Goal: Task Accomplishment & Management: Manage account settings

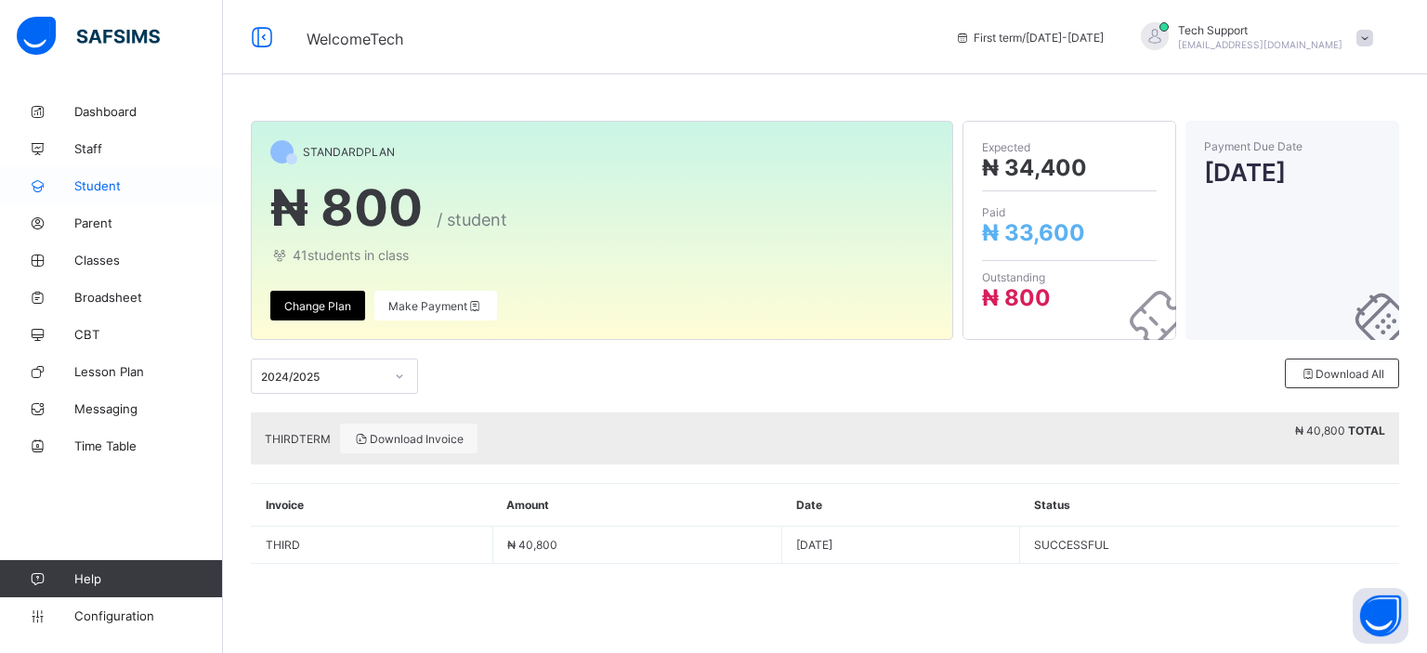
click at [97, 189] on span "Student" at bounding box center [148, 185] width 149 height 15
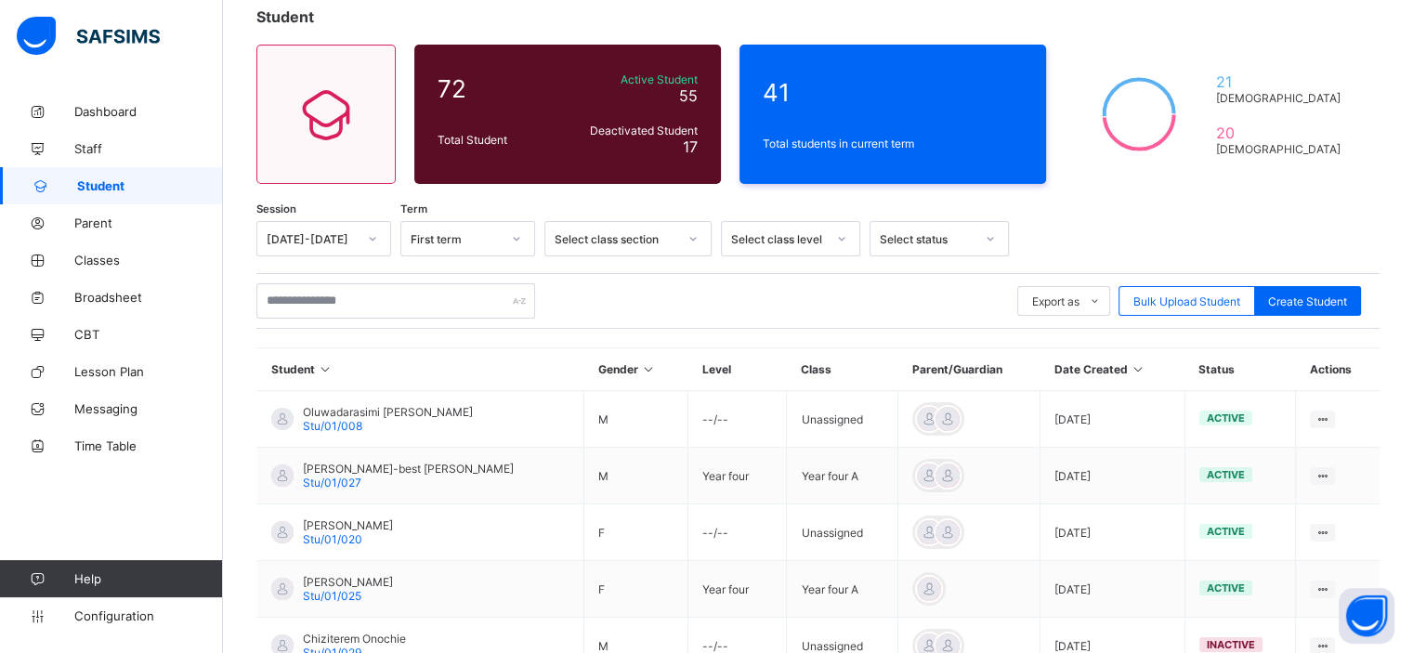
scroll to position [115, 0]
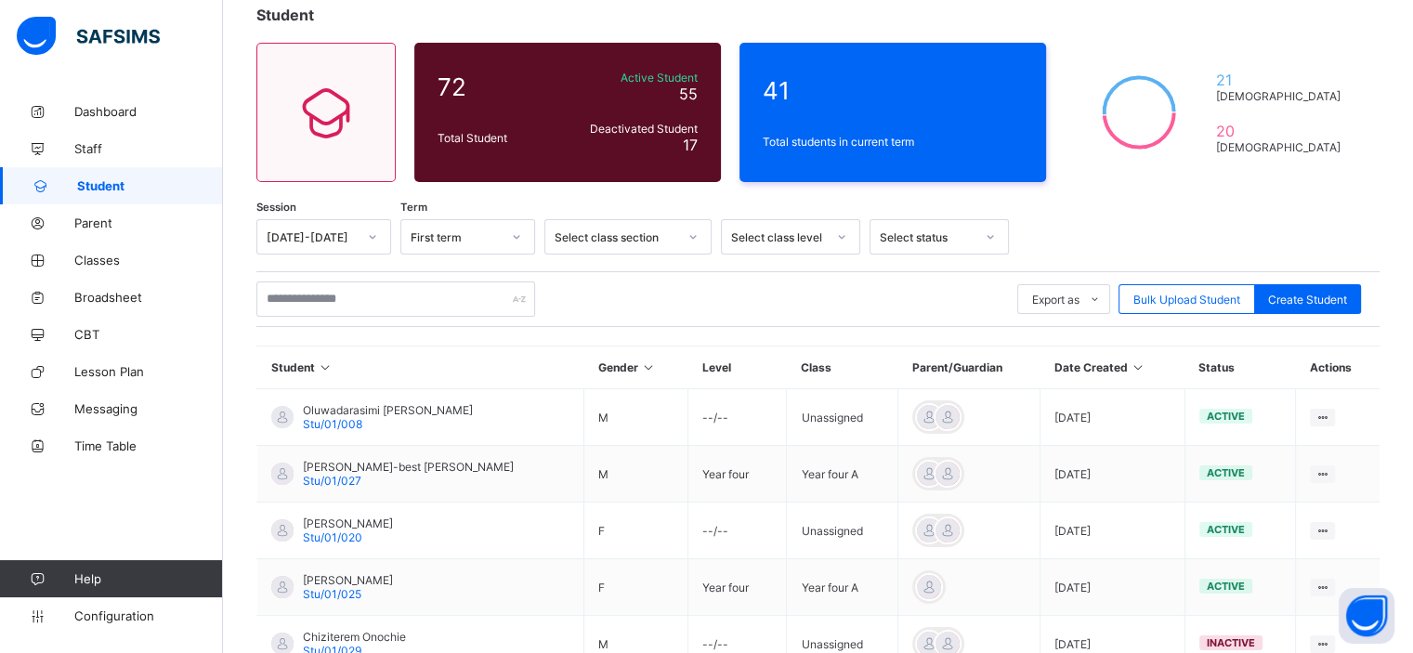
click at [1130, 367] on icon at bounding box center [1138, 367] width 16 height 14
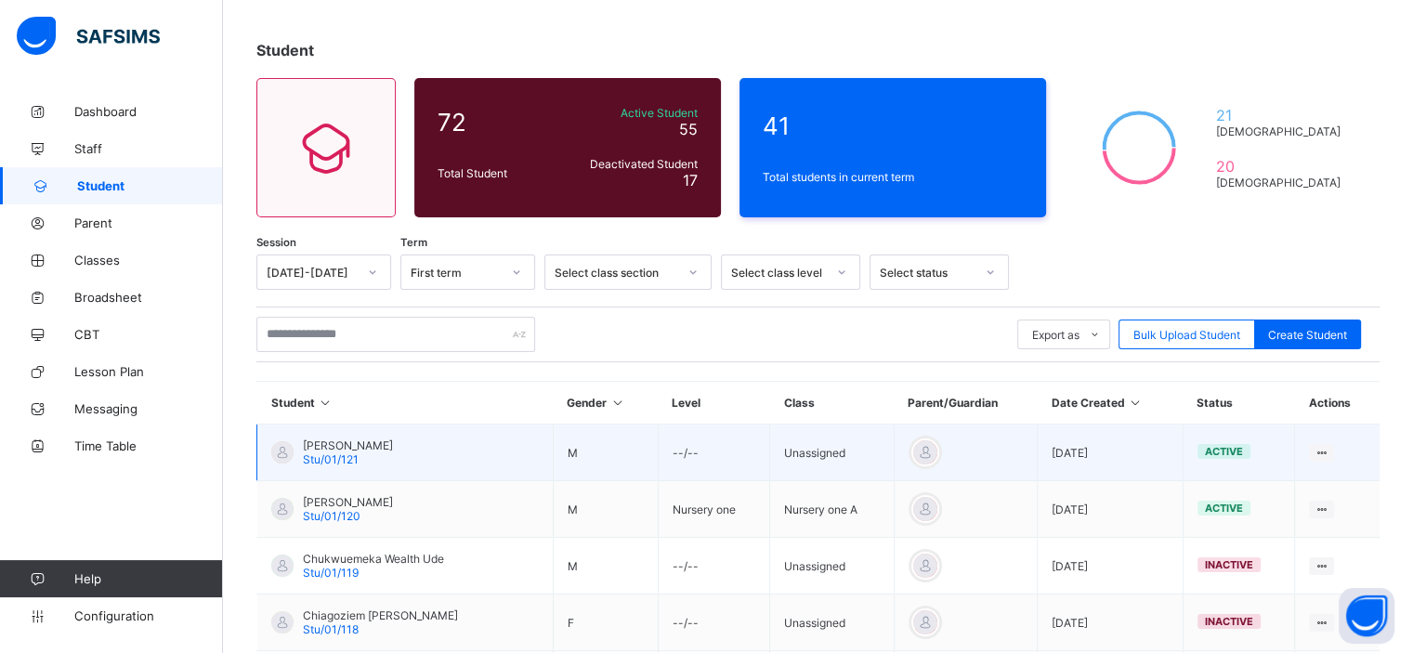
scroll to position [0, 0]
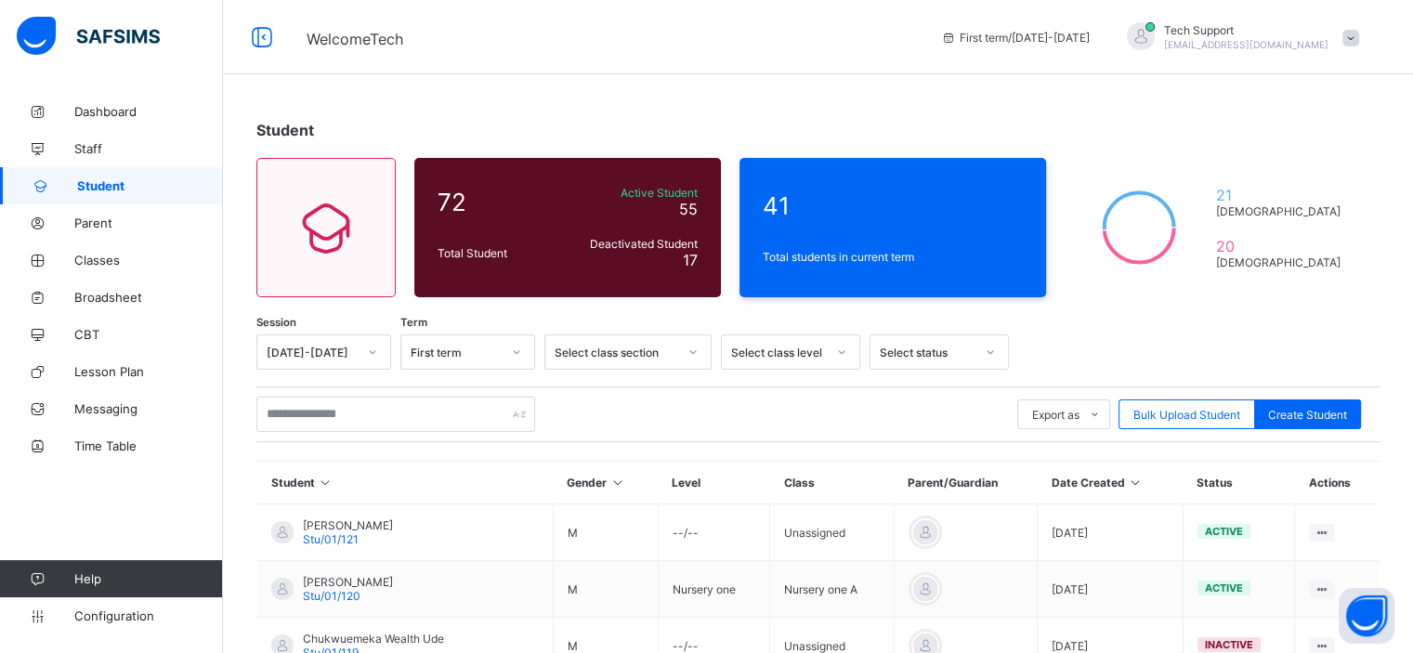
click at [1359, 44] on span at bounding box center [1350, 38] width 17 height 17
click at [1313, 212] on span "Subscription" at bounding box center [1283, 218] width 93 height 14
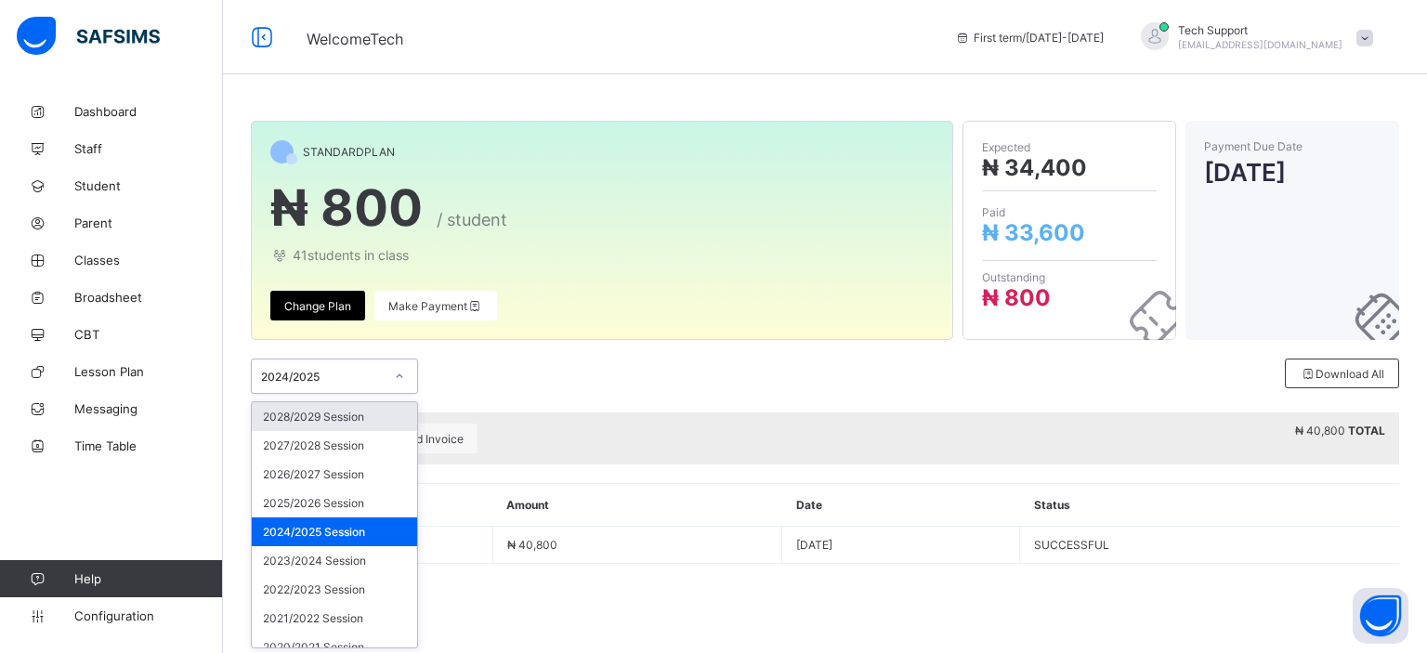
click at [395, 378] on icon at bounding box center [399, 376] width 11 height 19
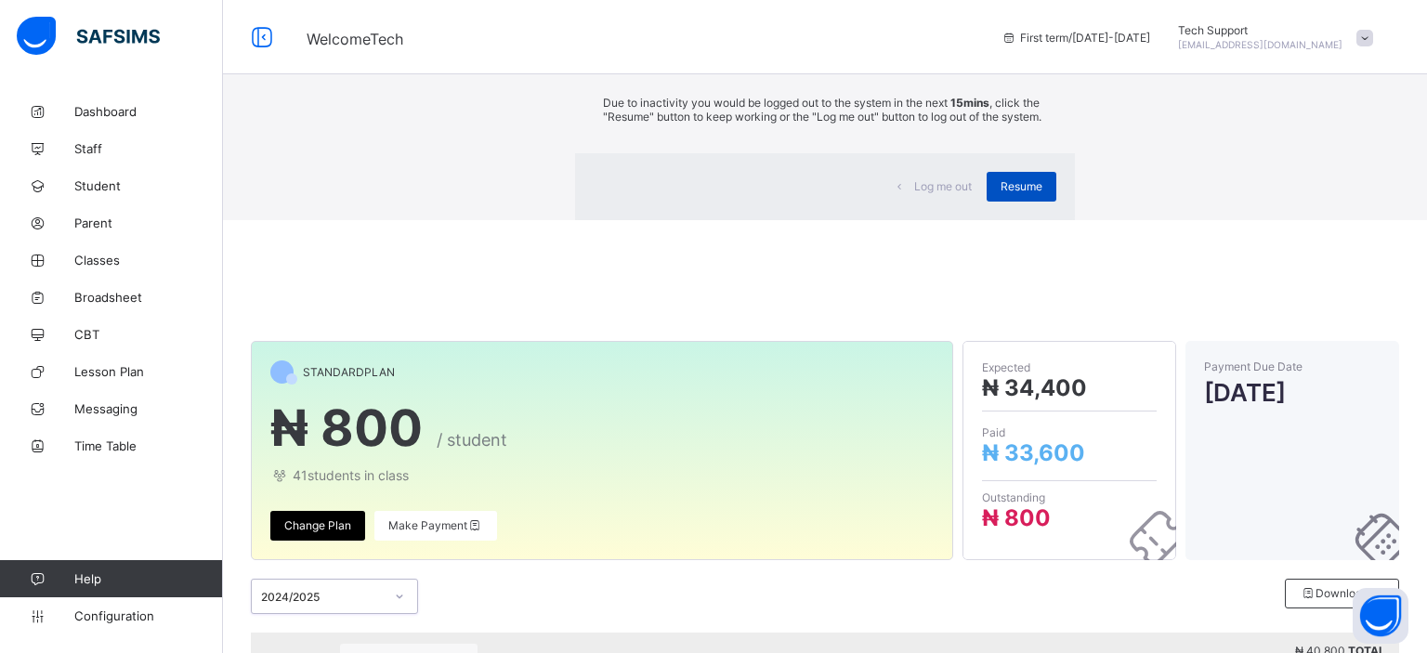
click at [1000, 193] on span "Resume" at bounding box center [1021, 186] width 42 height 14
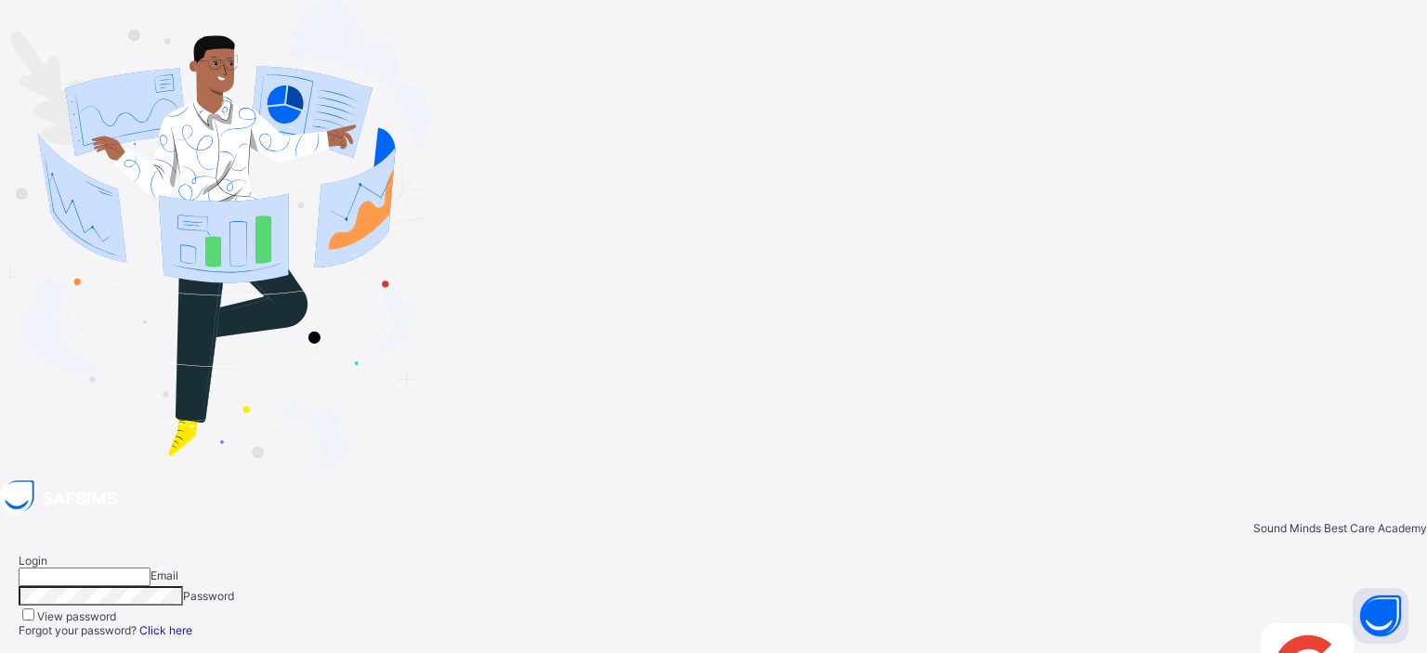
type input "**********"
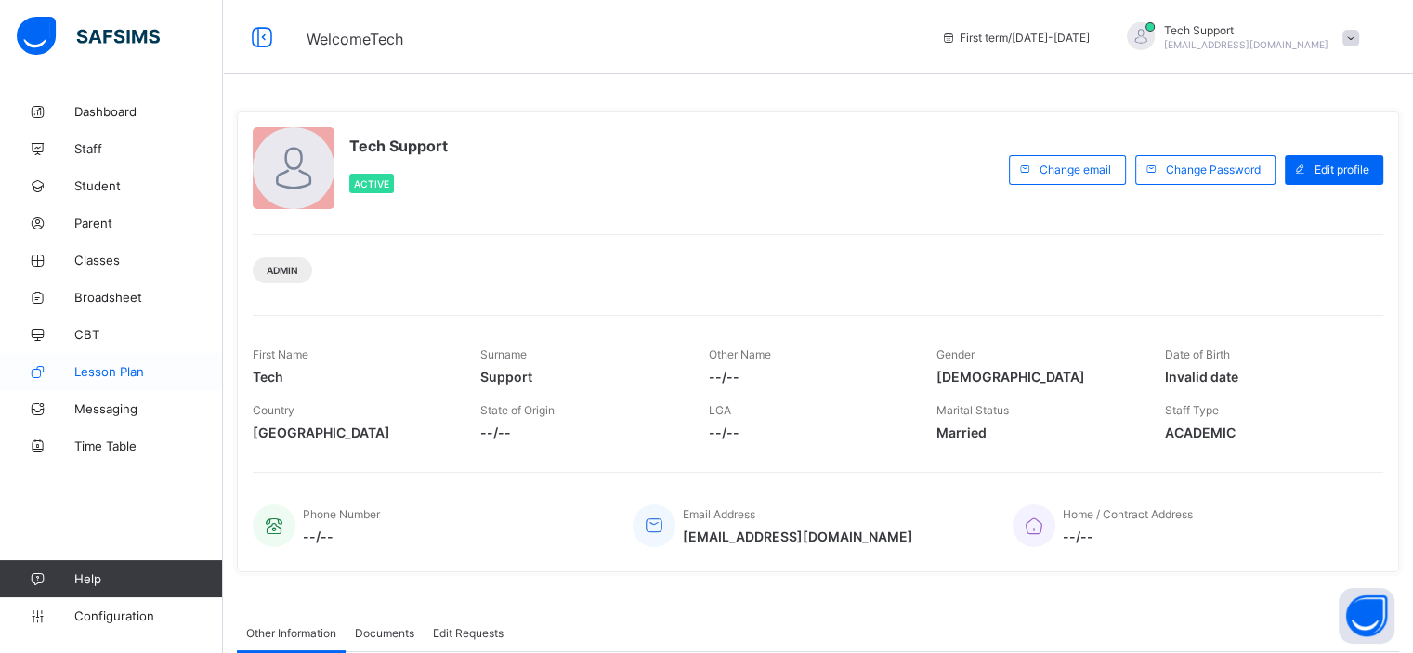
click at [111, 379] on link "Lesson Plan" at bounding box center [111, 371] width 223 height 37
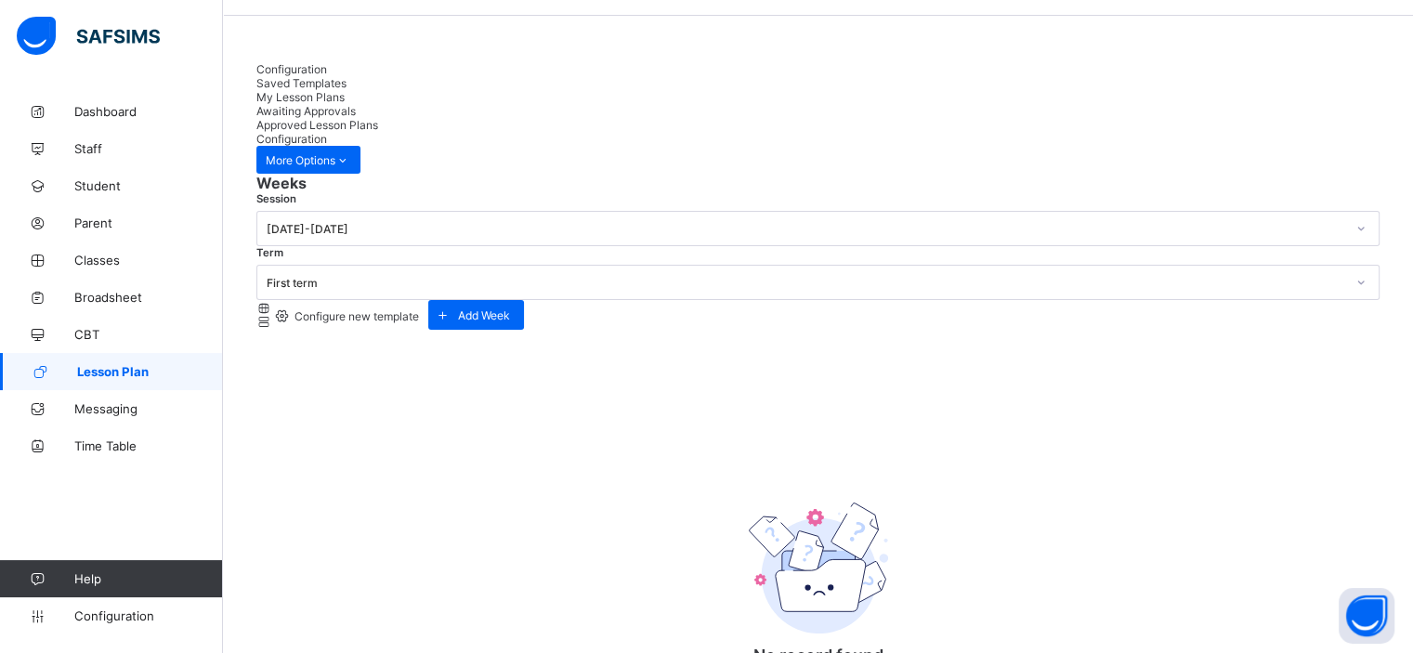
scroll to position [58, 0]
click at [378, 119] on span "Approved Lesson Plans" at bounding box center [317, 126] width 122 height 14
click at [356, 105] on span "Awaiting Approvals" at bounding box center [305, 112] width 99 height 14
click at [345, 91] on span "My Lesson Plans" at bounding box center [300, 98] width 88 height 14
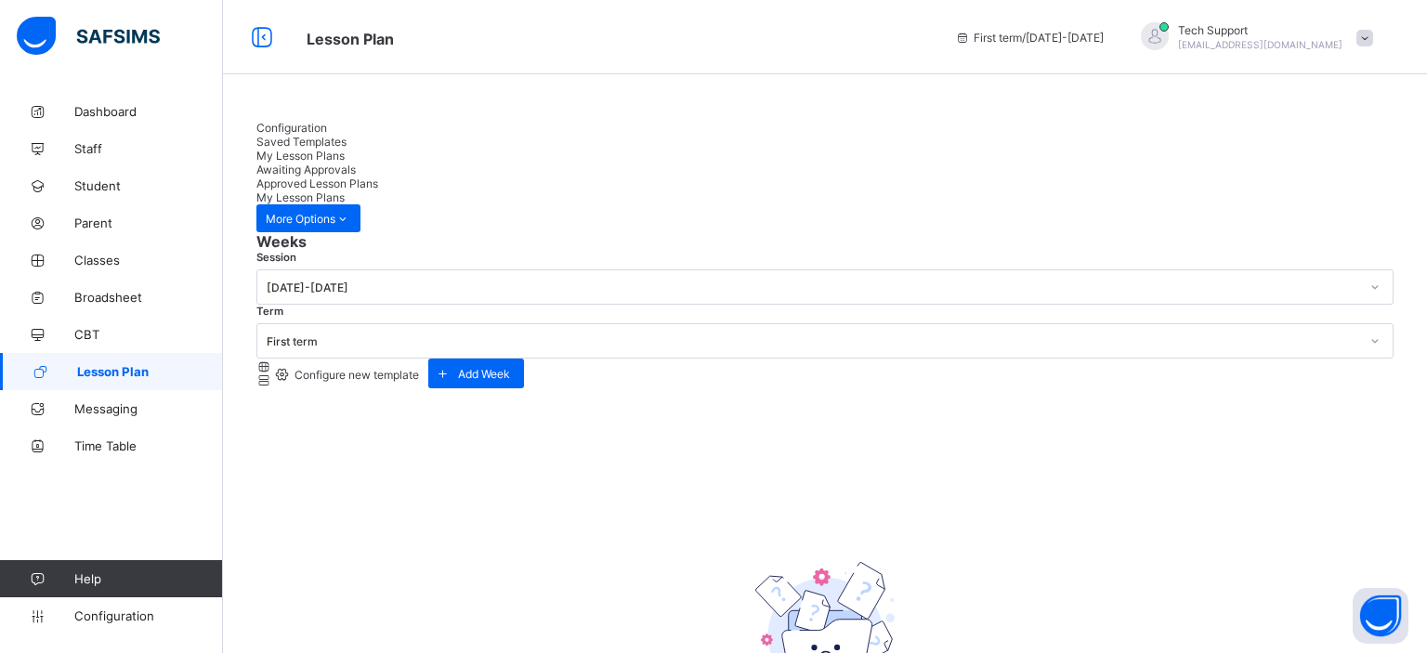
click at [421, 149] on div "Saved Templates" at bounding box center [824, 142] width 1137 height 14
click at [308, 135] on span "Configuration" at bounding box center [291, 128] width 71 height 14
click at [346, 139] on span "Saved Templates" at bounding box center [301, 142] width 90 height 14
click at [314, 135] on div "Configuration" at bounding box center [817, 128] width 1123 height 14
click at [403, 148] on div "Saved Templates" at bounding box center [817, 142] width 1123 height 14
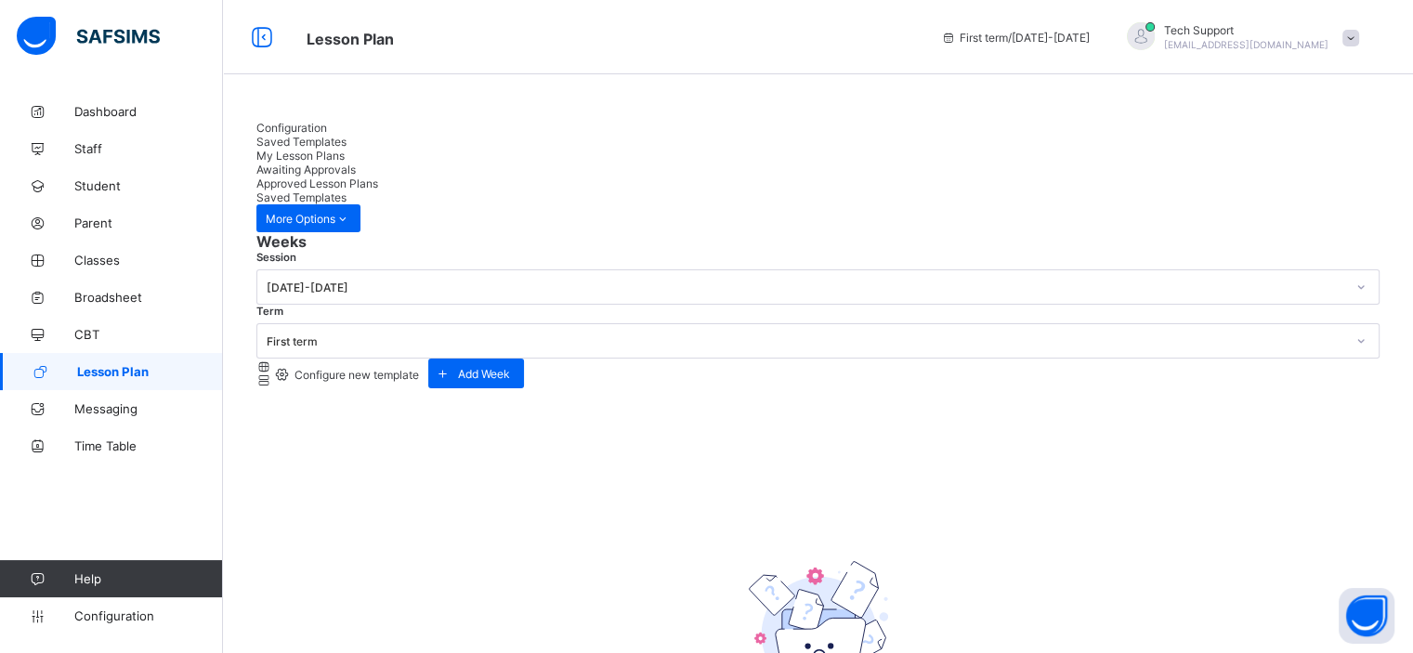
click at [290, 135] on div "Configuration" at bounding box center [817, 128] width 1123 height 14
click at [346, 140] on span "Saved Templates" at bounding box center [301, 142] width 90 height 14
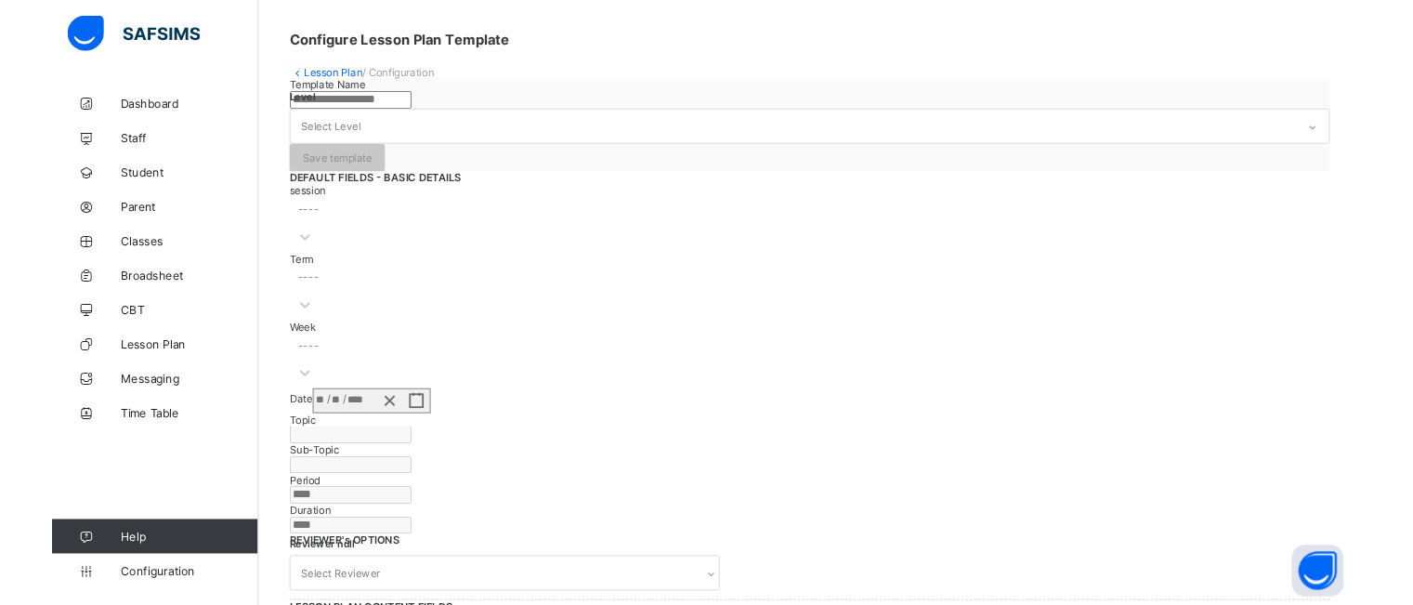
scroll to position [89, 0]
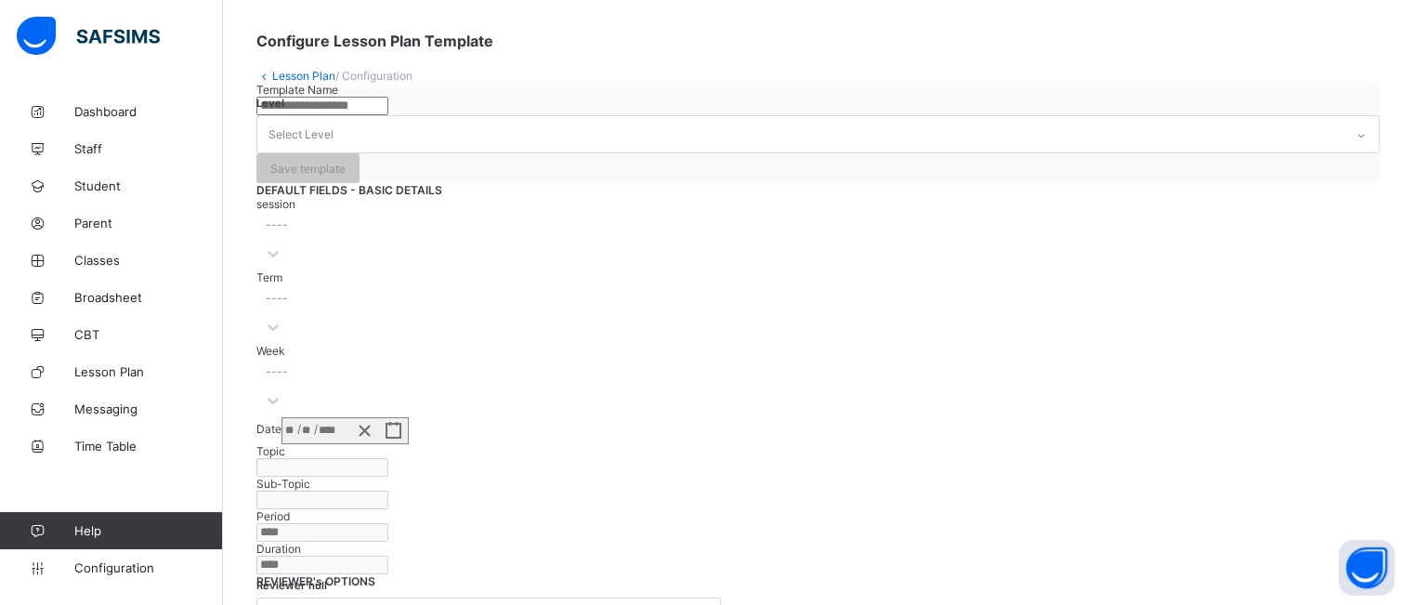
drag, startPoint x: 312, startPoint y: 73, endPoint x: 562, endPoint y: 185, distance: 273.6
click at [312, 73] on link "Lesson Plan" at bounding box center [303, 76] width 63 height 14
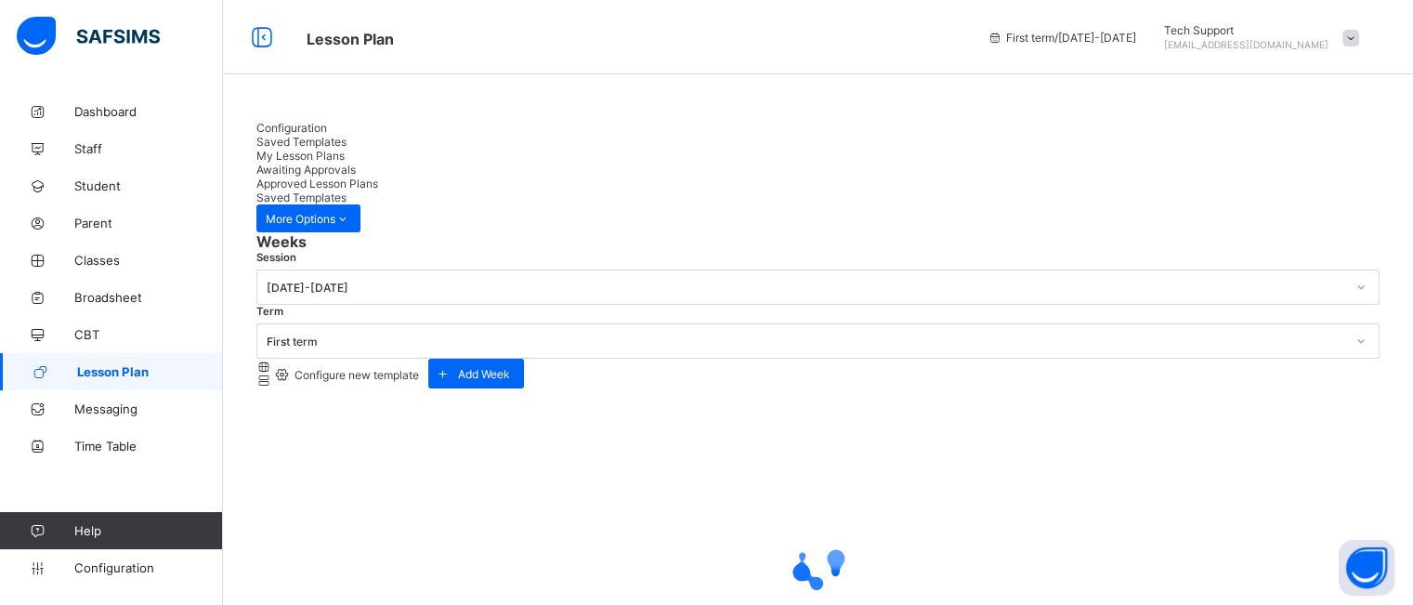
click at [305, 135] on span "Configuration" at bounding box center [291, 128] width 71 height 14
click at [510, 367] on span "Add Week" at bounding box center [484, 374] width 52 height 14
type input "******"
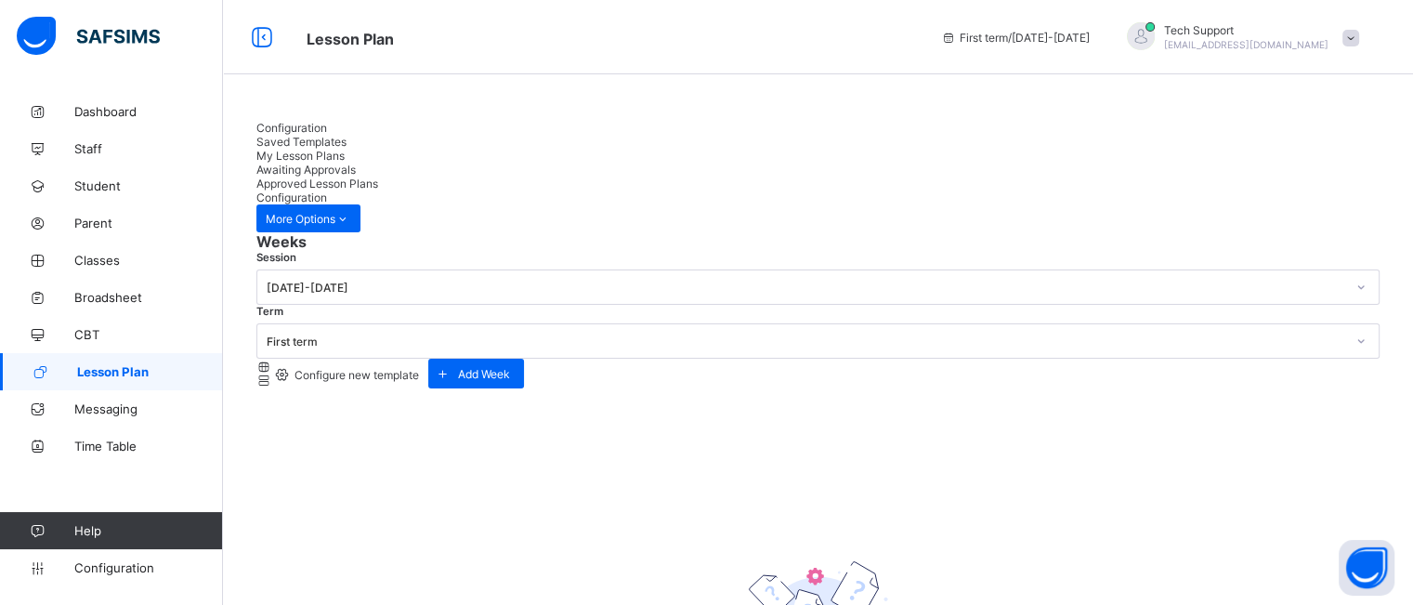
type input "**********"
type input "*"
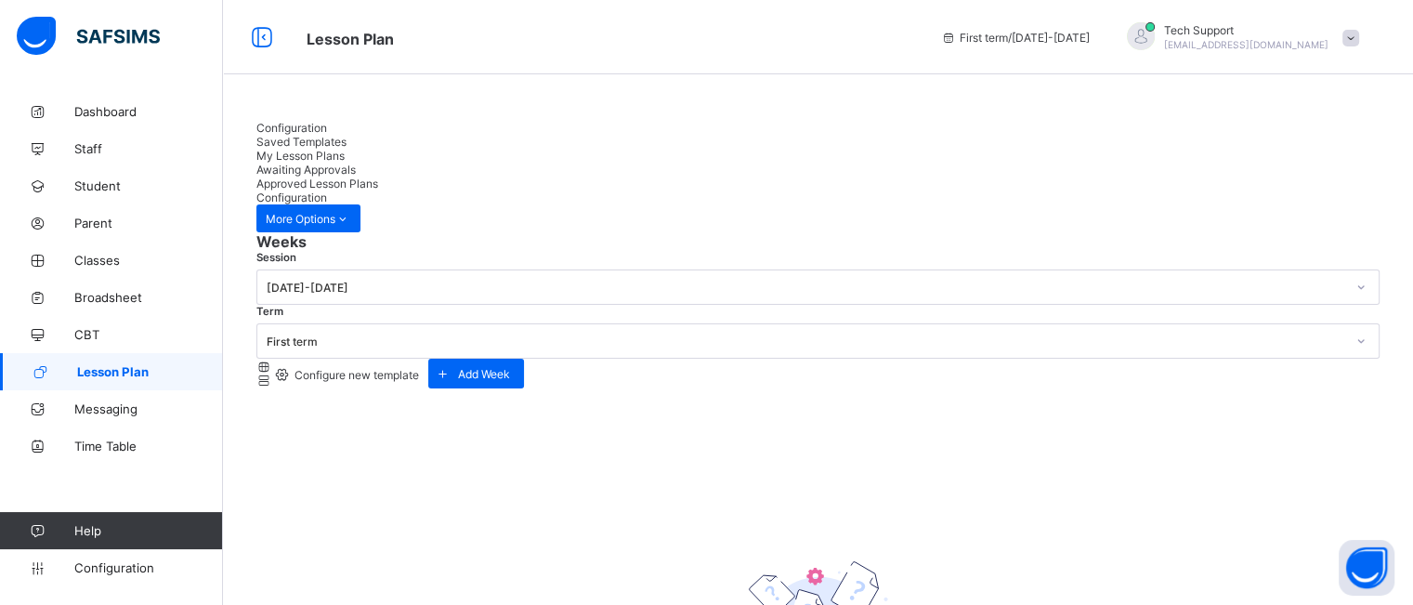
type input "****"
type input "**********"
type input "*"
type input "**"
type input "****"
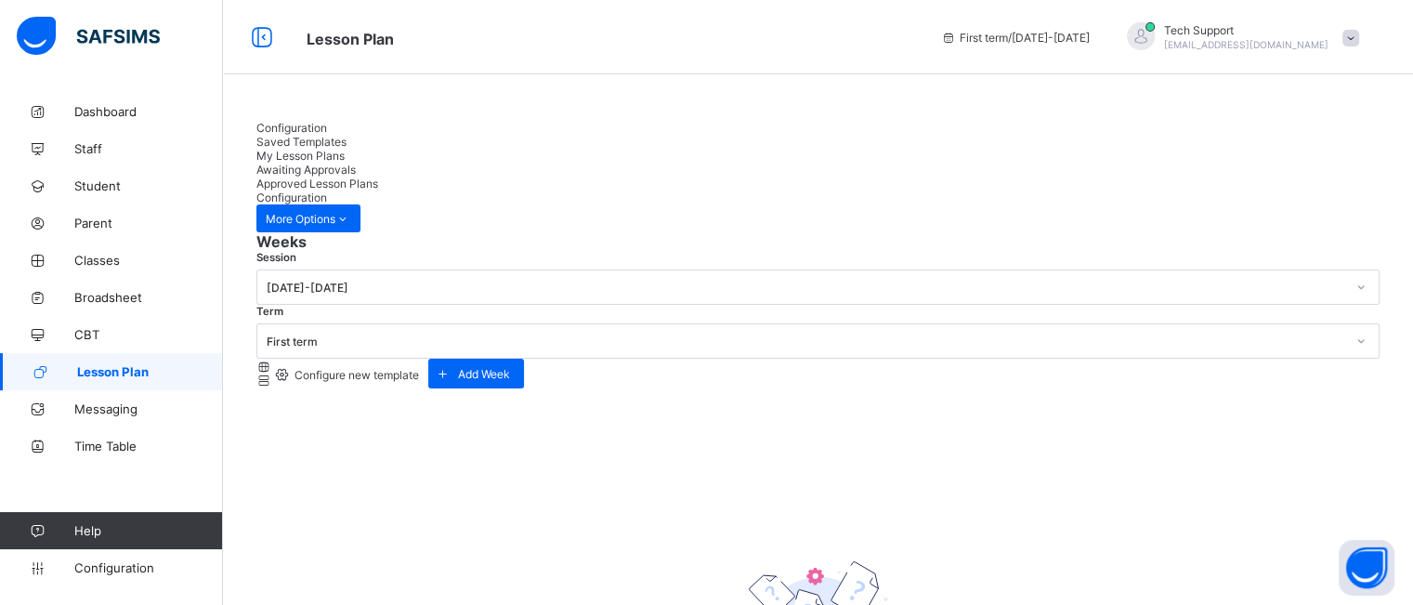
scroll to position [22, 0]
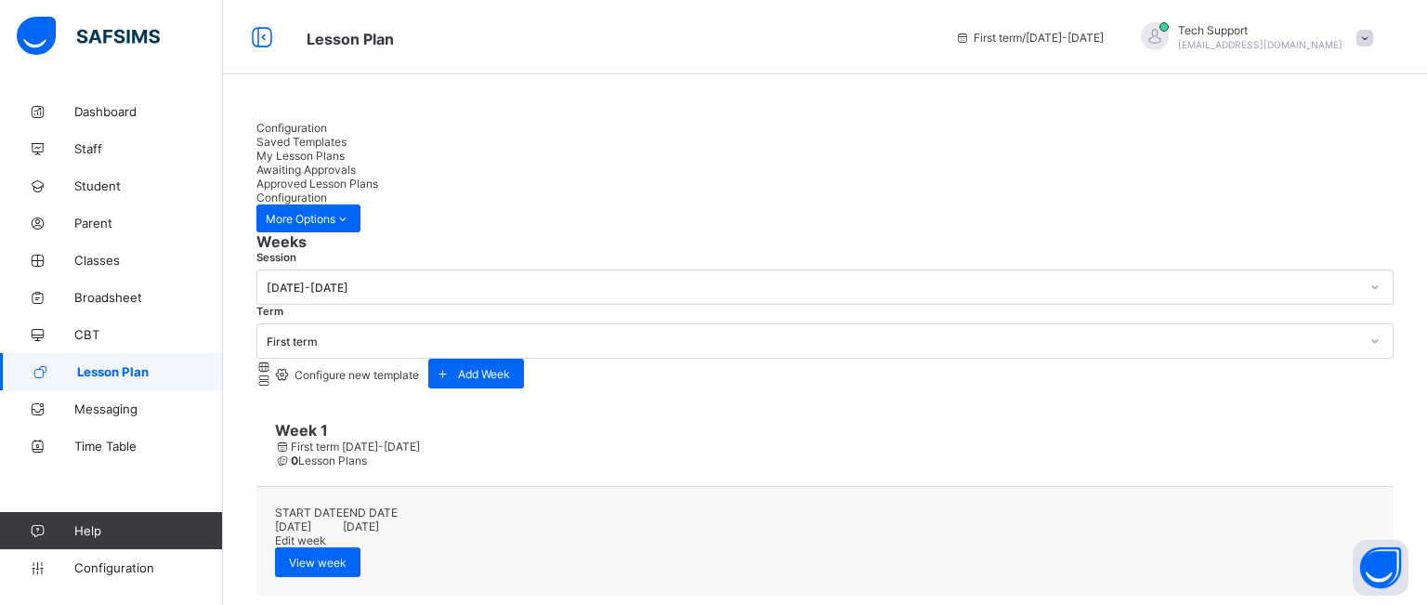
click at [346, 137] on span "Saved Templates" at bounding box center [301, 142] width 90 height 14
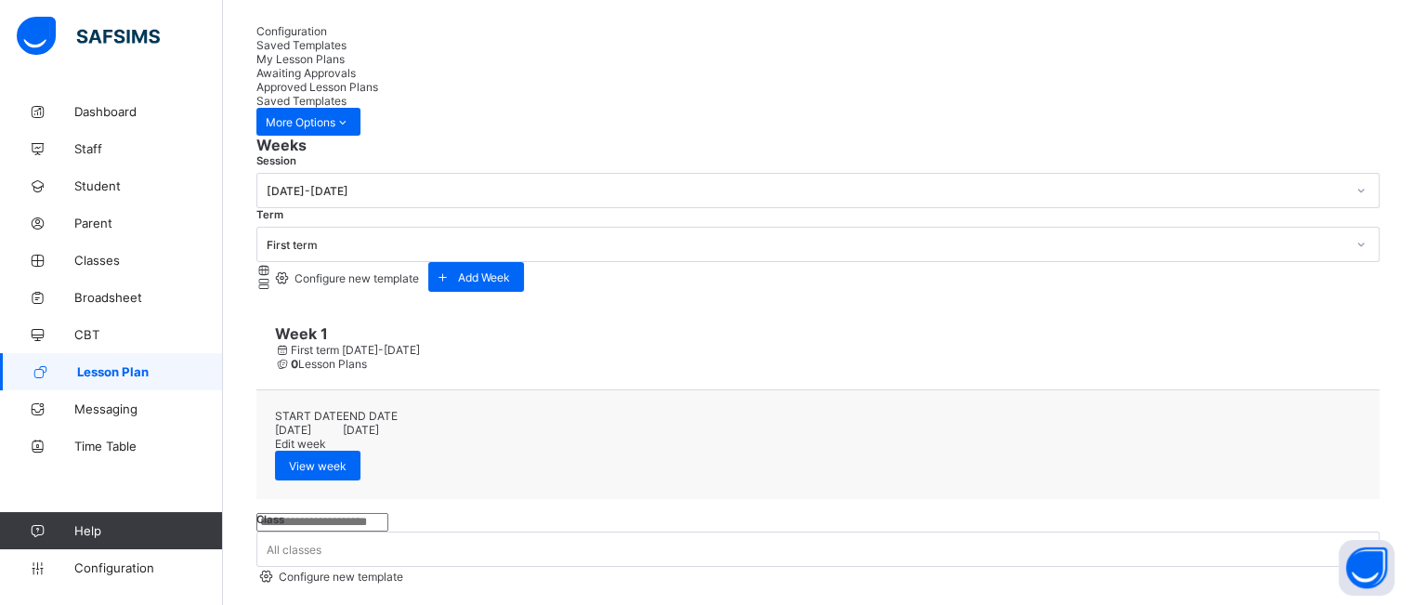
scroll to position [100, 0]
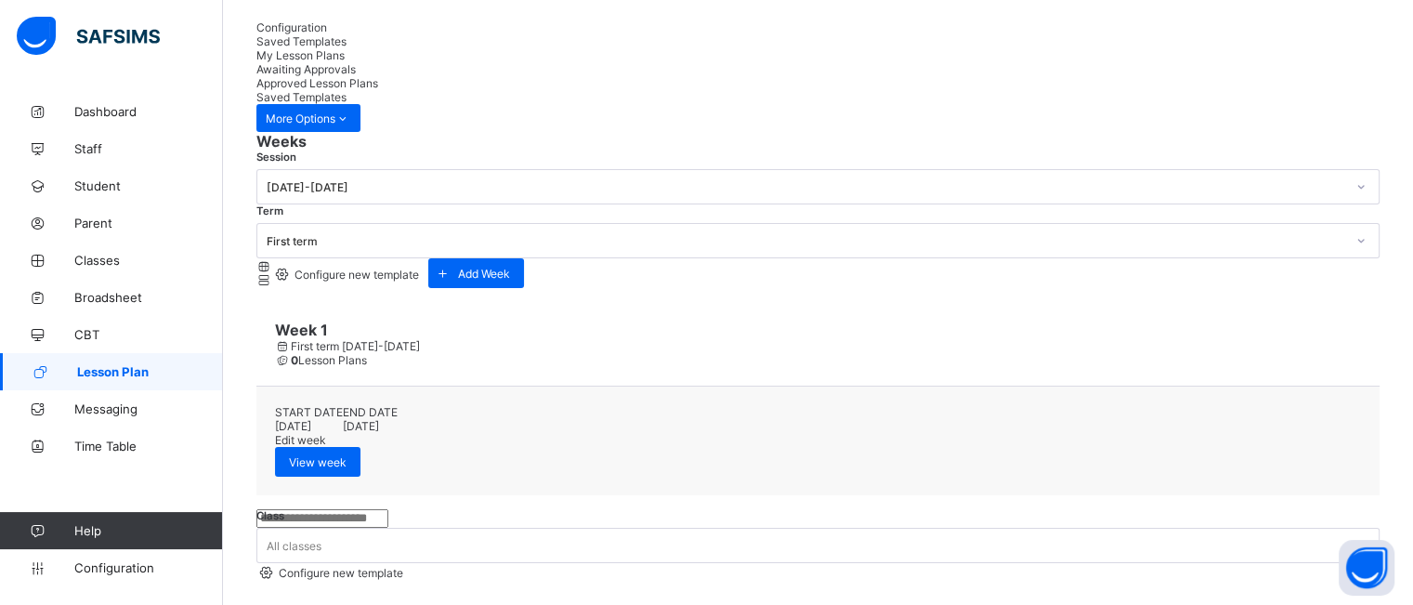
click at [1273, 563] on div "Configure new template" at bounding box center [813, 572] width 1114 height 18
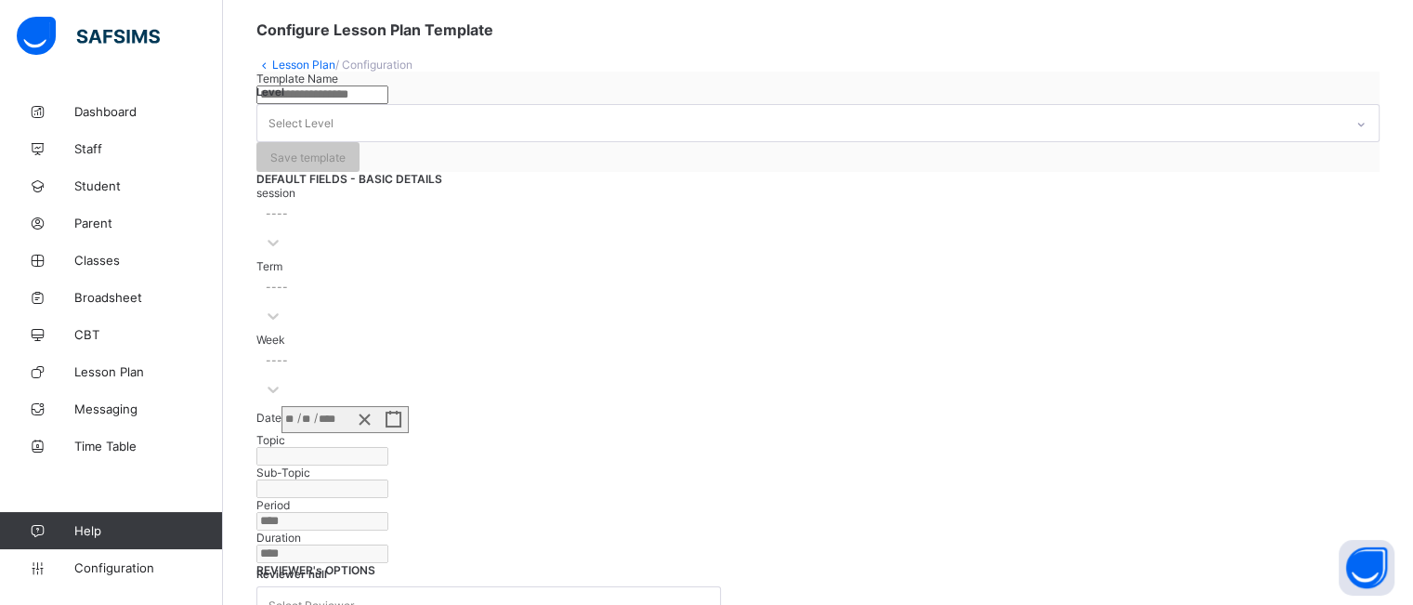
click at [388, 104] on input "text" at bounding box center [322, 94] width 132 height 19
type input "*"
type input "*******"
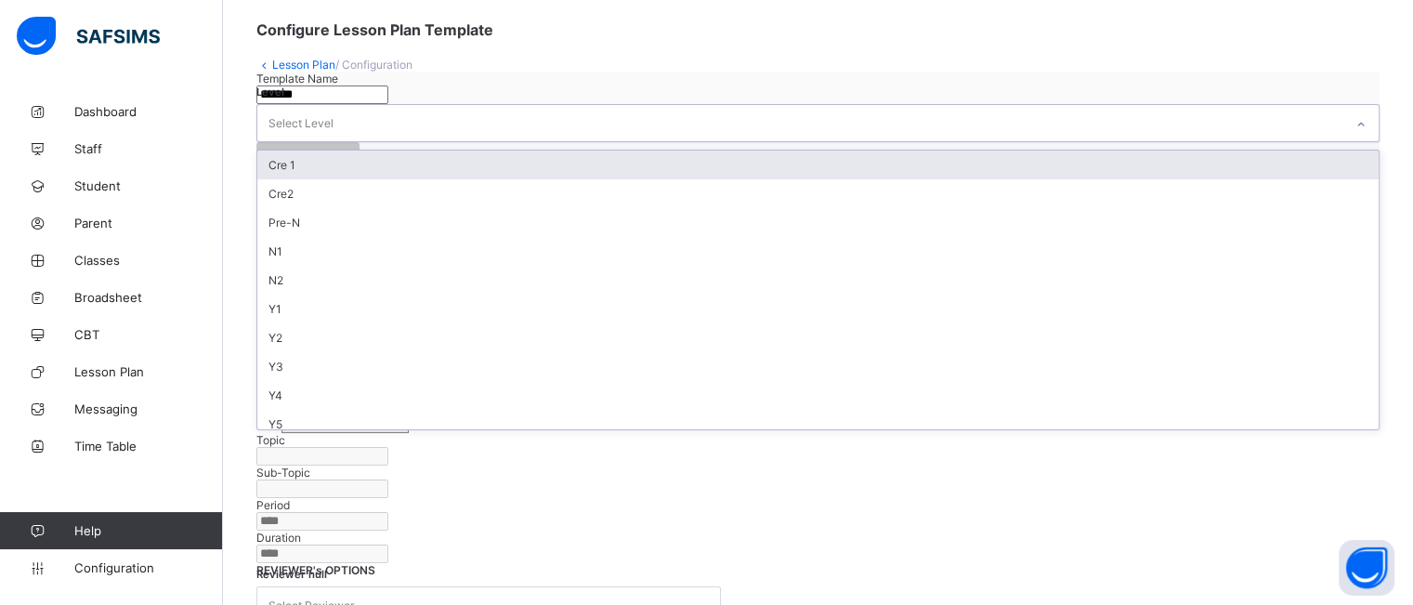
click at [333, 141] on div "Select Level" at bounding box center [300, 123] width 65 height 35
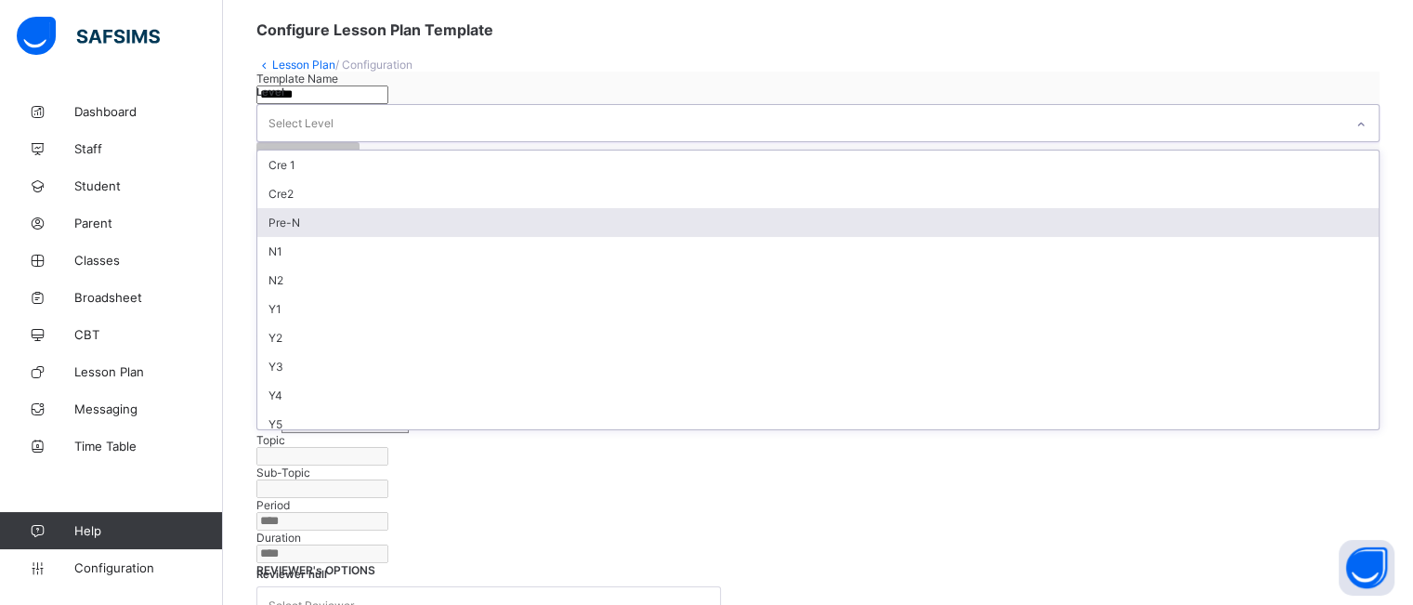
click at [673, 237] on div "Pre-N" at bounding box center [817, 222] width 1121 height 29
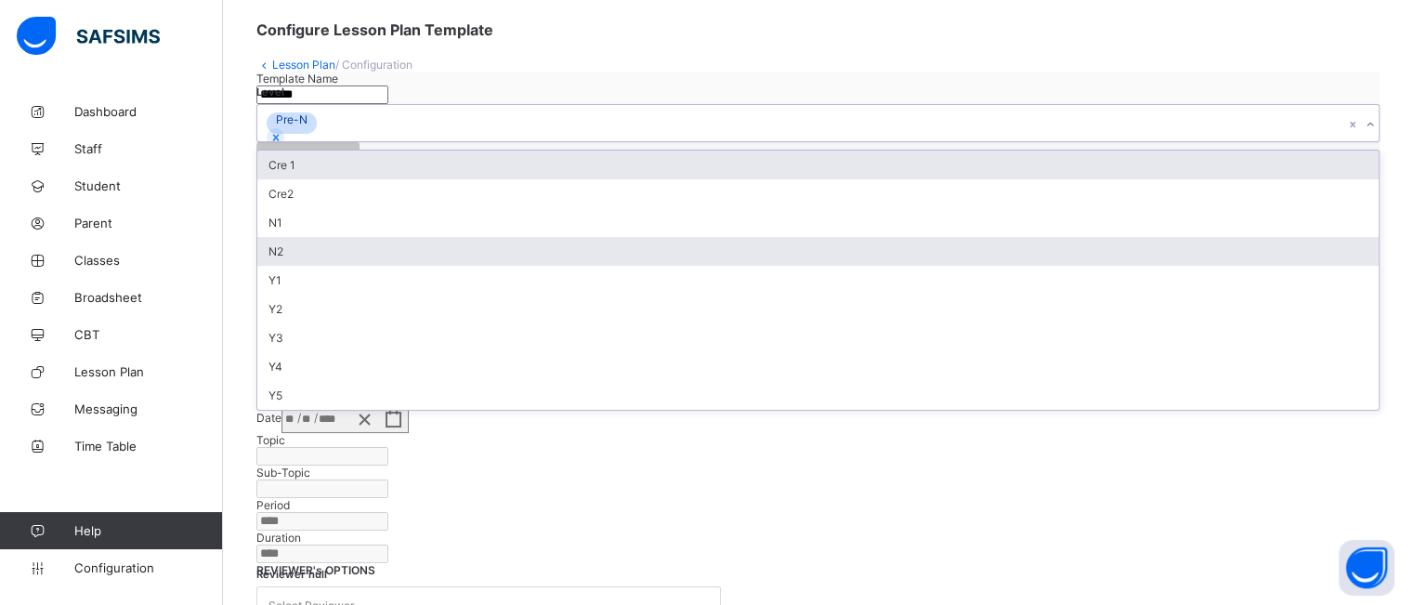
drag, startPoint x: 722, startPoint y: 148, endPoint x: 704, endPoint y: 289, distance: 142.3
click at [704, 142] on div "option Pre-N, selected. option Cre 1 focused, 1 of 10. 9 results available. Use…" at bounding box center [817, 123] width 1123 height 38
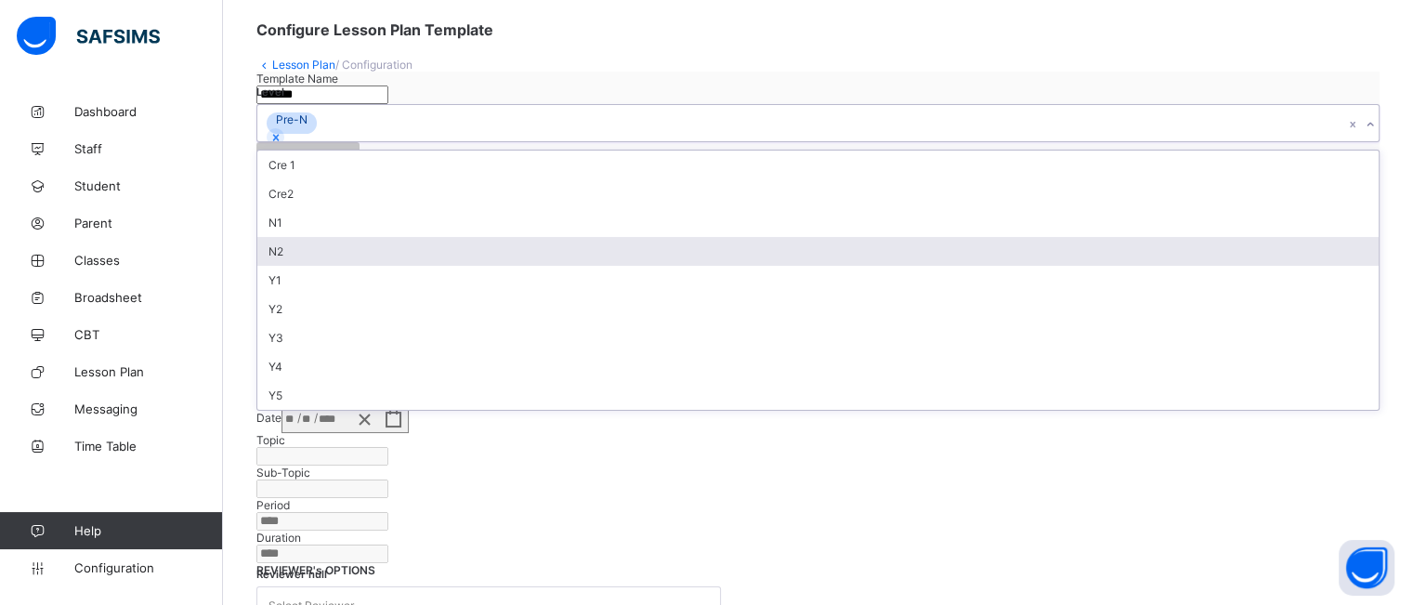
click at [704, 266] on div "N2" at bounding box center [817, 251] width 1121 height 29
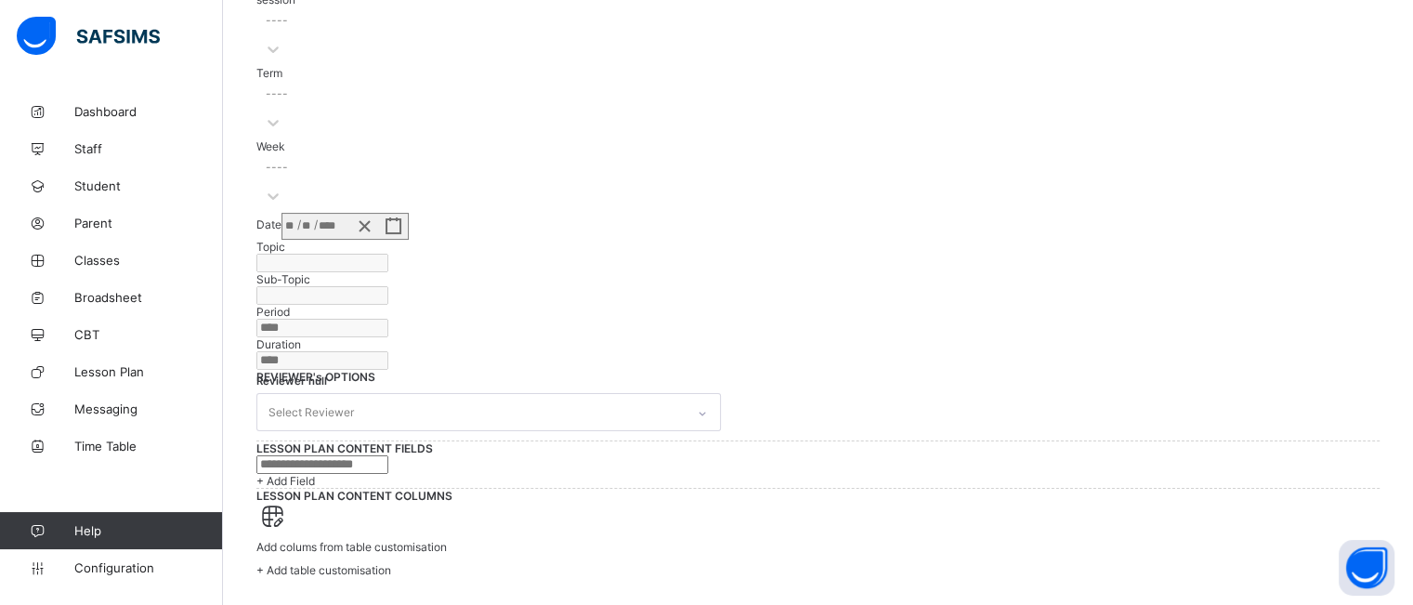
scroll to position [661, 0]
click at [388, 455] on input "text" at bounding box center [322, 464] width 132 height 19
click at [803, 370] on div "REVIEWER's OPTIONS Reviewer null Select Reviewer" at bounding box center [817, 405] width 1123 height 71
click at [388, 455] on input "text" at bounding box center [322, 464] width 132 height 19
type input "**********"
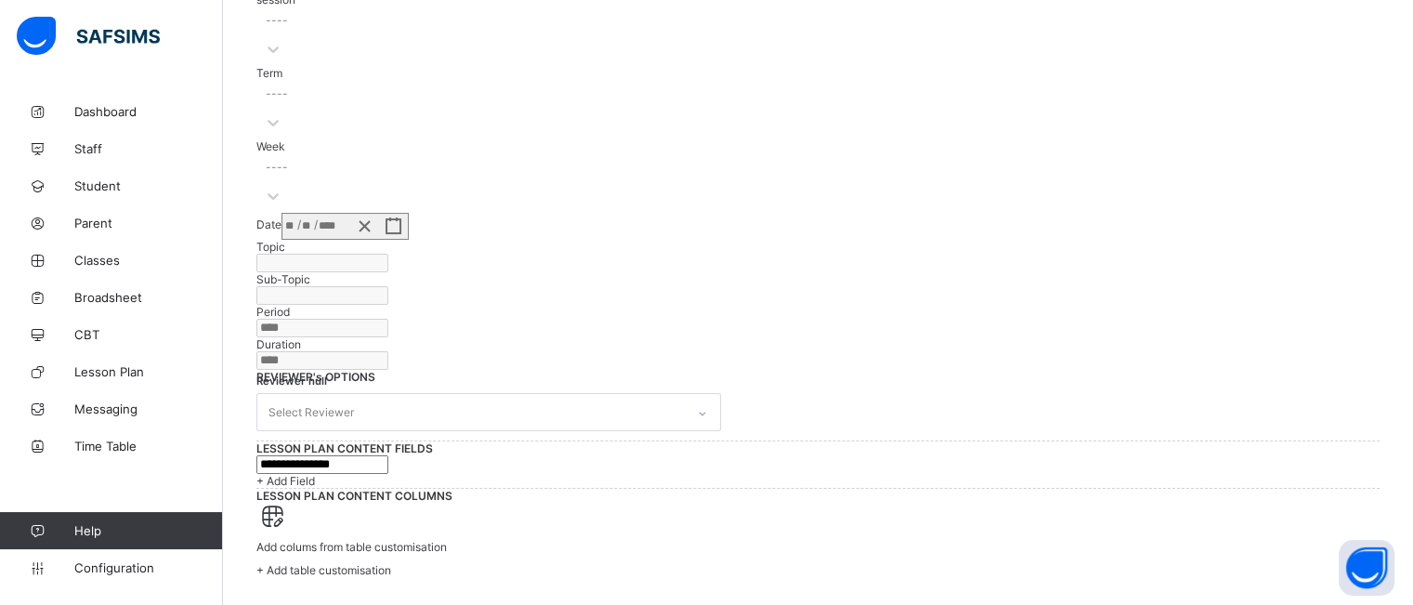
click at [315, 479] on span "+ Add Field" at bounding box center [285, 481] width 59 height 14
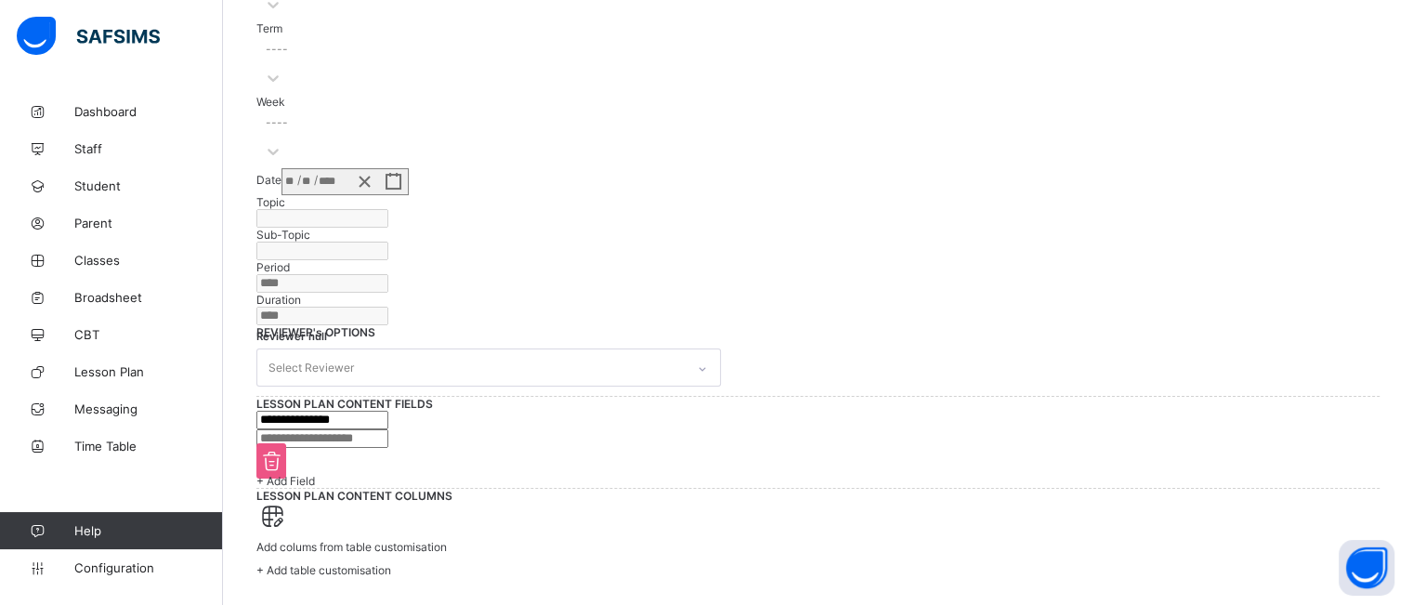
click at [388, 448] on input "text" at bounding box center [322, 438] width 132 height 19
type input "**********"
click at [315, 488] on span "+ Add Field" at bounding box center [285, 481] width 59 height 14
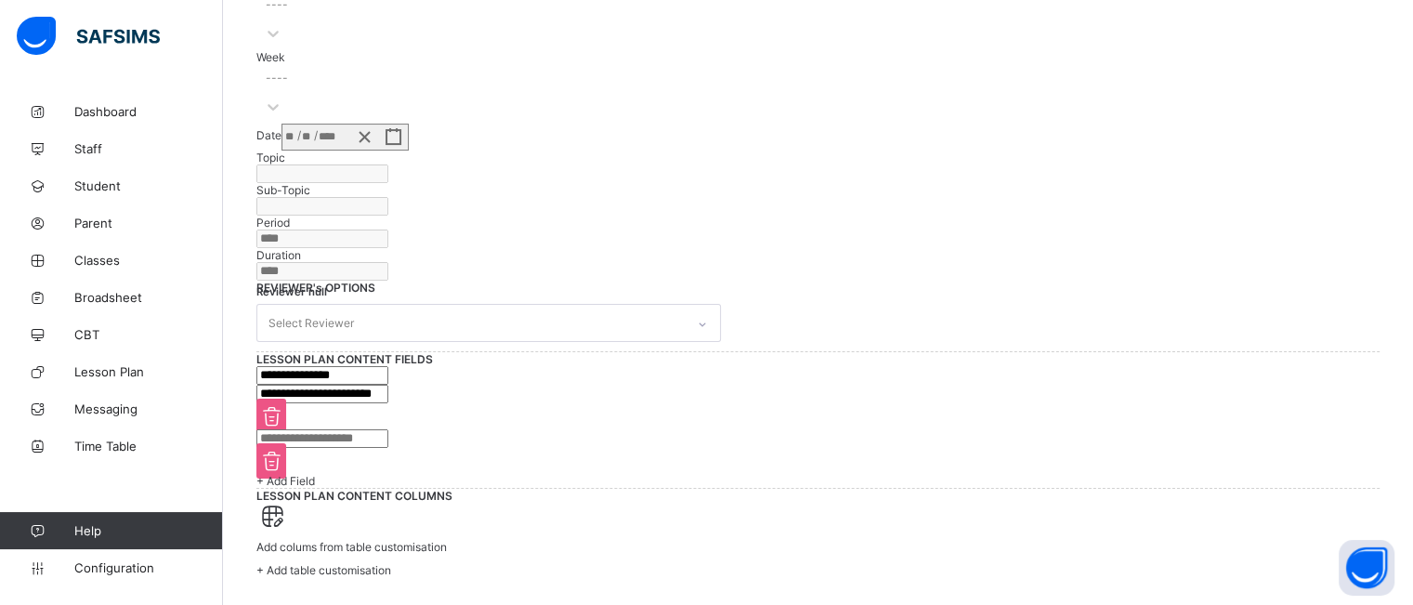
scroll to position [746, 0]
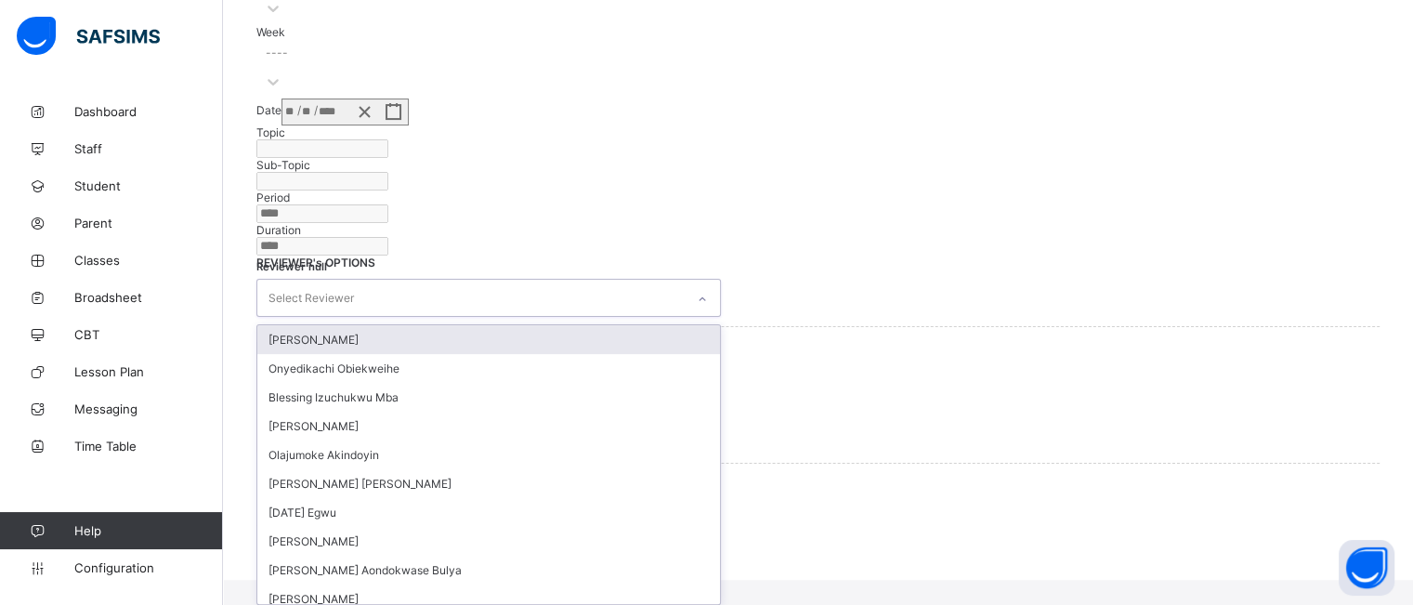
click at [682, 280] on div "Select Reviewer" at bounding box center [470, 298] width 427 height 36
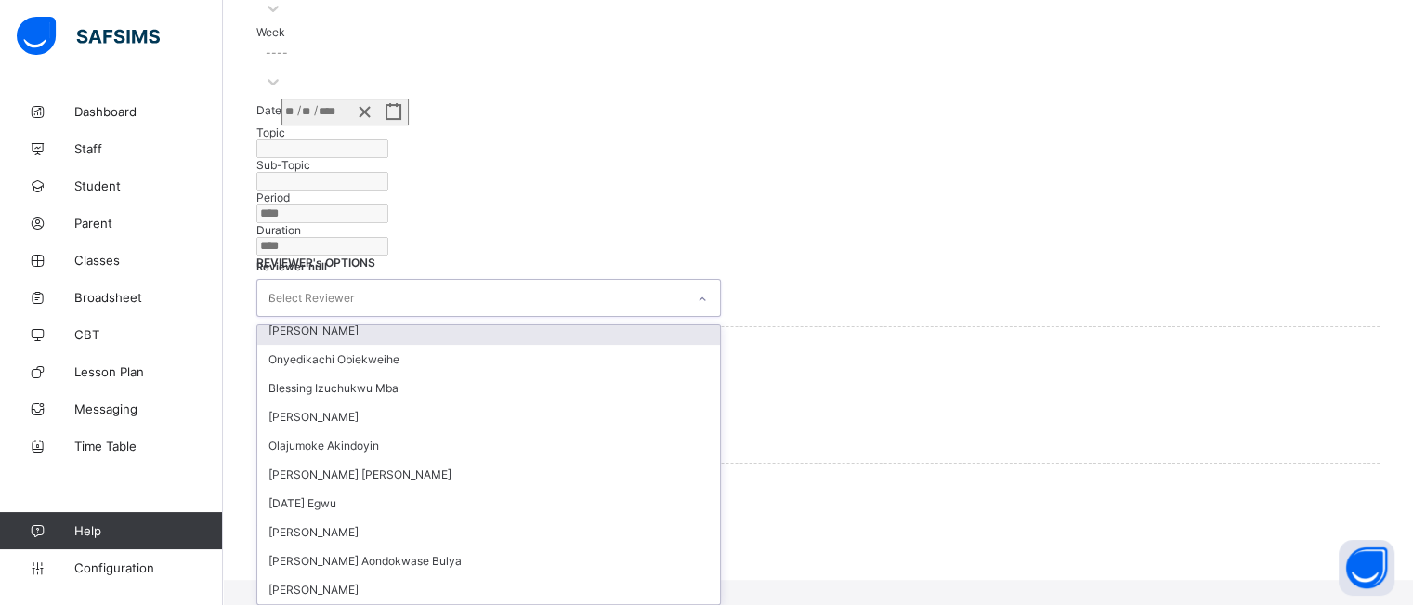
scroll to position [0, 0]
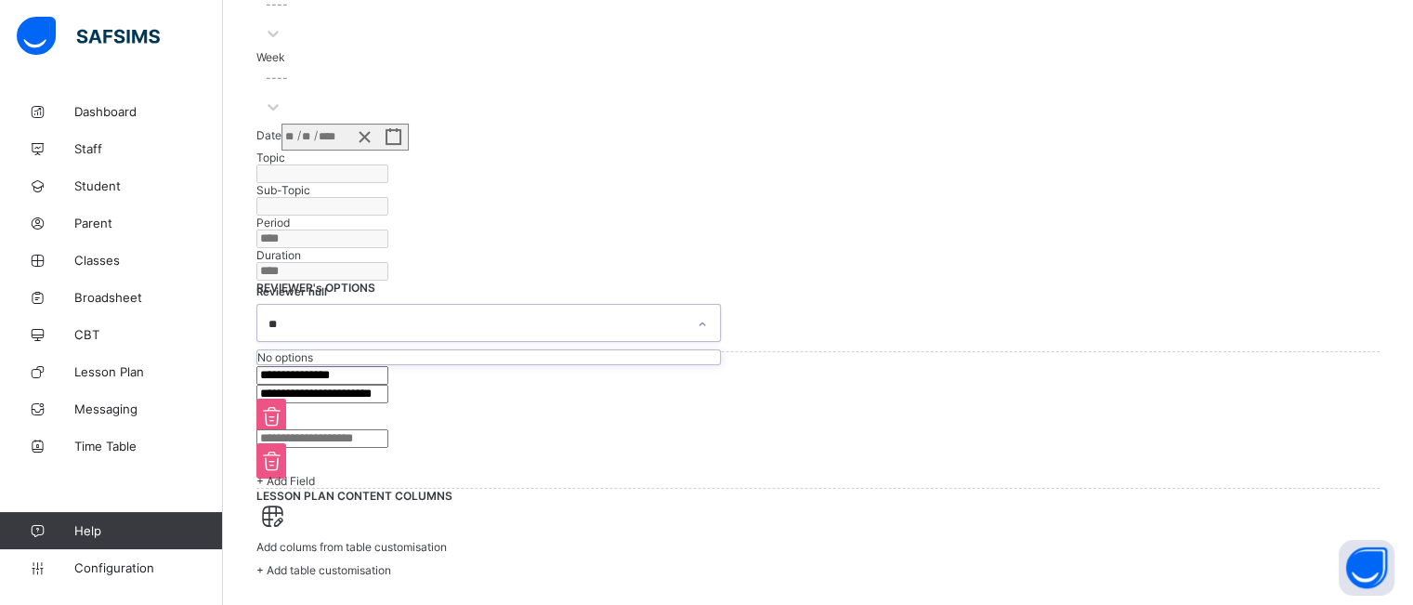
type input "*"
click at [782, 281] on div "REVIEWER's OPTIONS Reviewer null Select Reviewer" at bounding box center [817, 316] width 1123 height 71
click at [718, 339] on div at bounding box center [702, 324] width 32 height 30
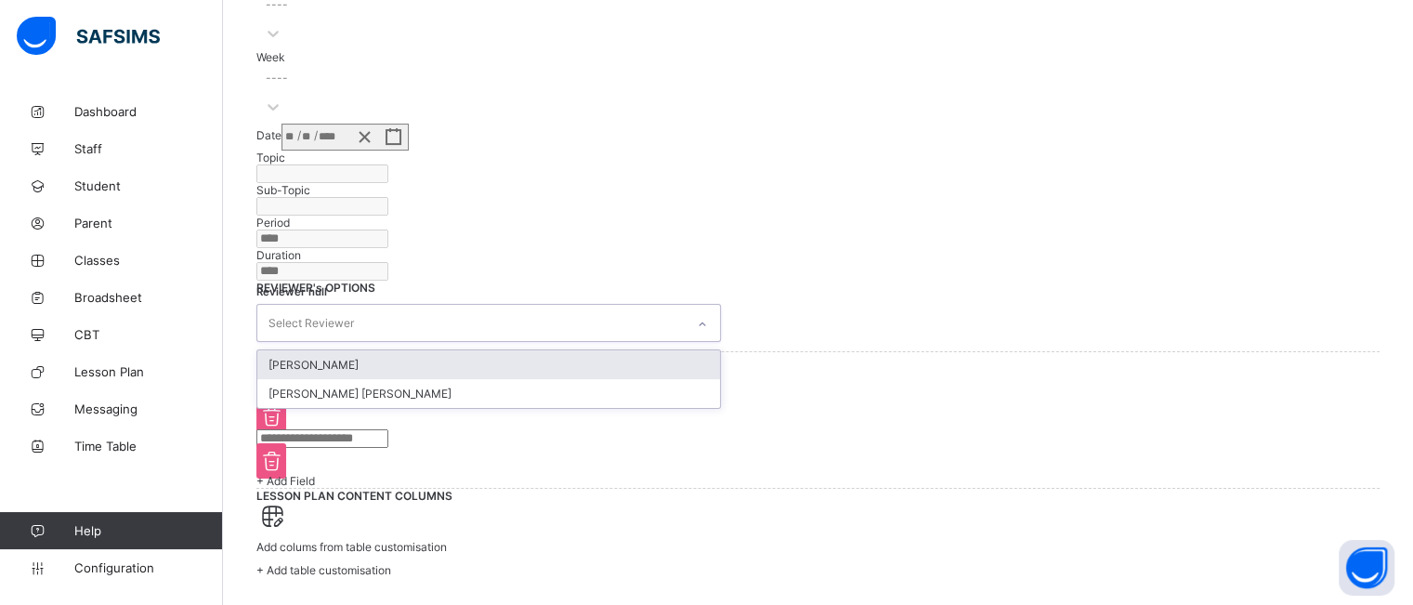
click at [695, 379] on div "Rhoda Jonathan" at bounding box center [488, 364] width 463 height 29
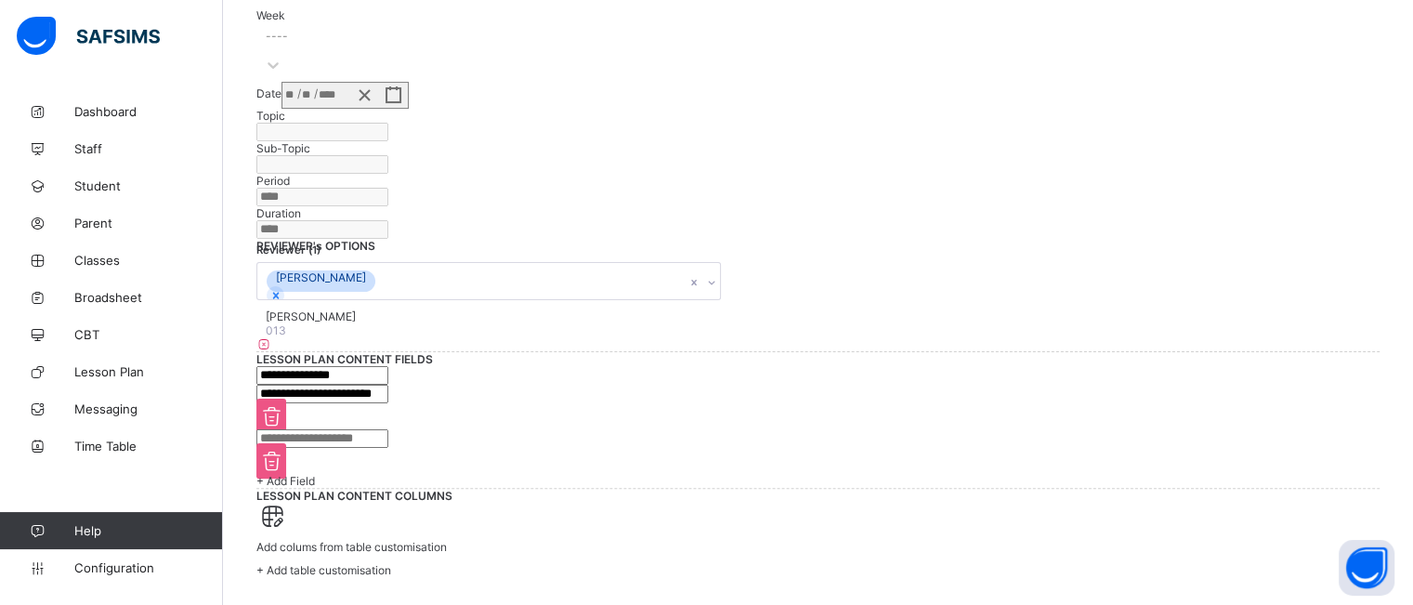
click at [837, 309] on div "Reviewer (1) Rhoda Jonathan" at bounding box center [817, 281] width 1123 height 57
click at [391, 563] on span "+ Add table customisation" at bounding box center [323, 570] width 135 height 14
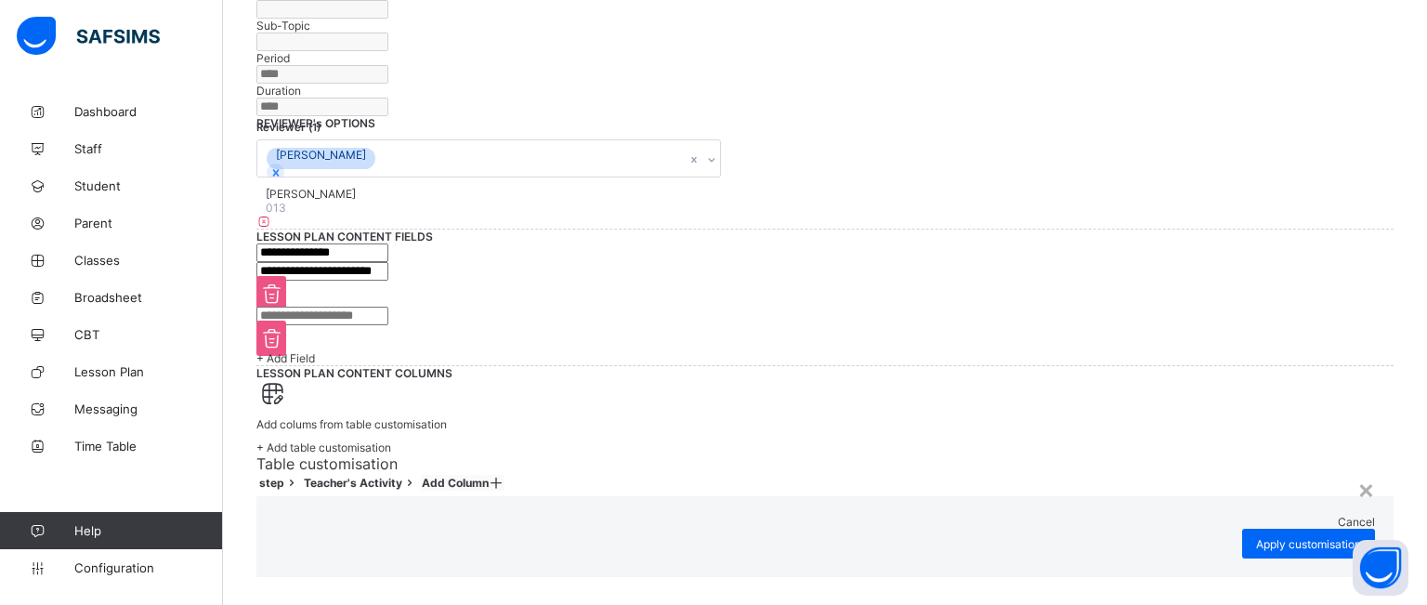
click at [504, 476] on icon at bounding box center [497, 483] width 16 height 14
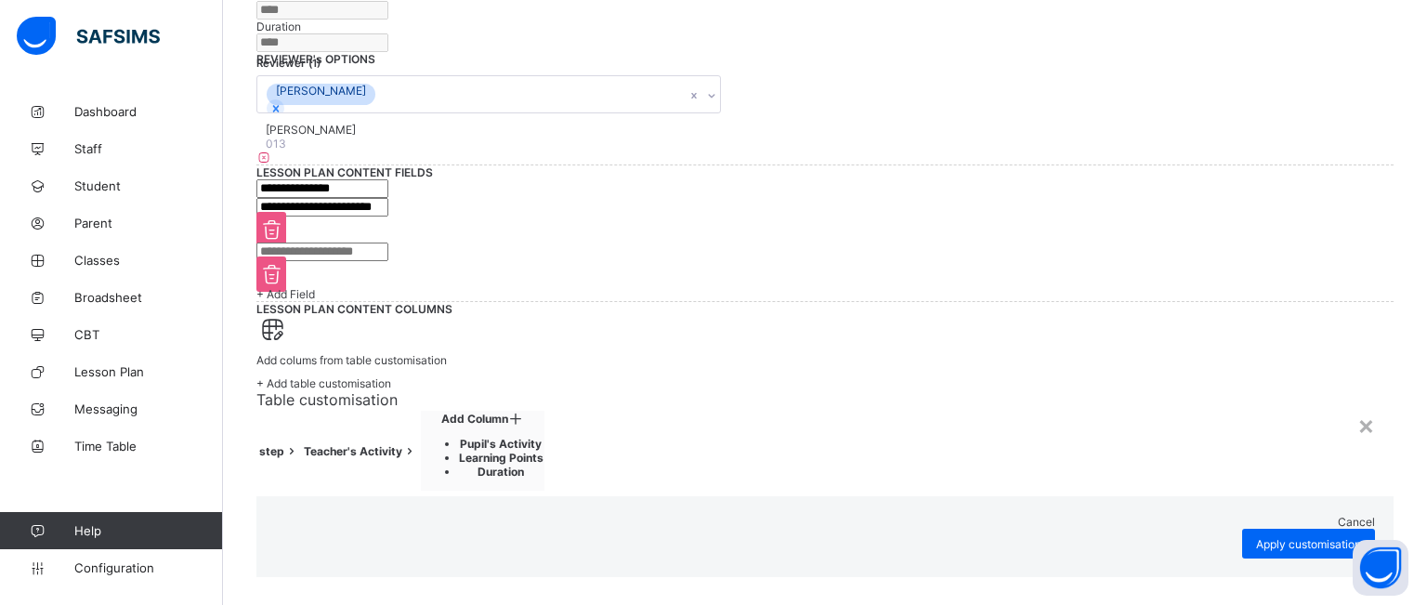
click at [543, 437] on li "Pupil's Activity" at bounding box center [501, 444] width 85 height 14
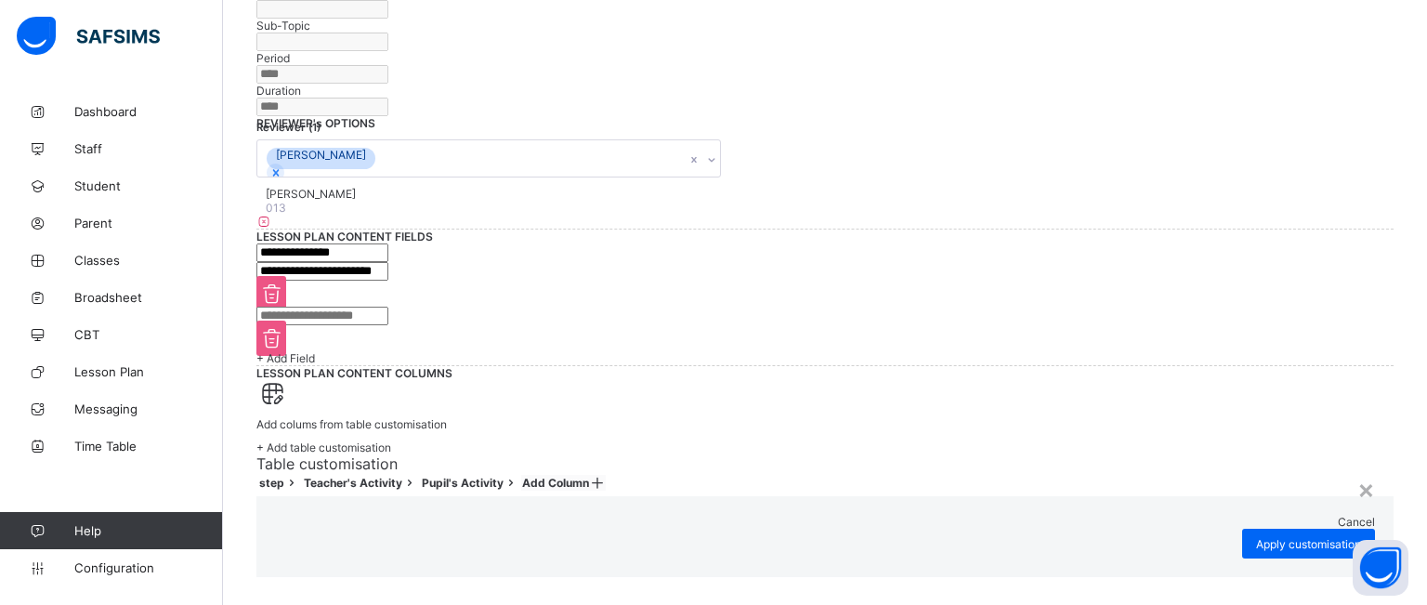
click at [965, 515] on div "Cancel" at bounding box center [825, 522] width 1100 height 14
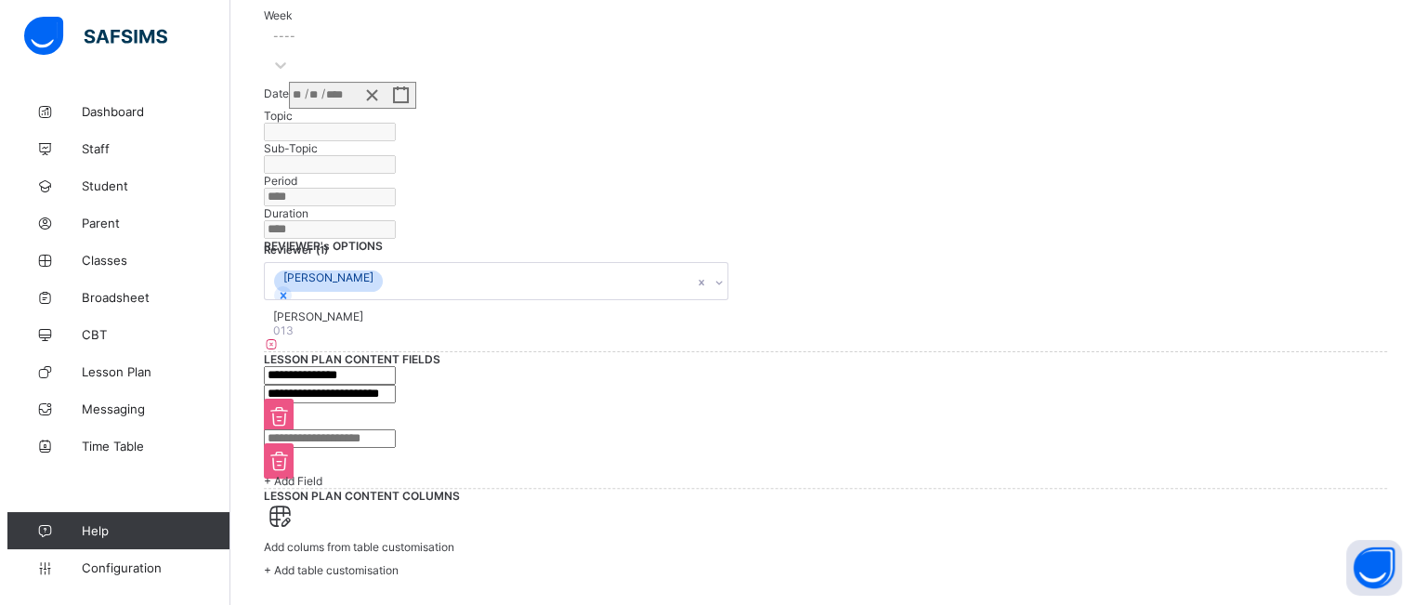
scroll to position [0, 0]
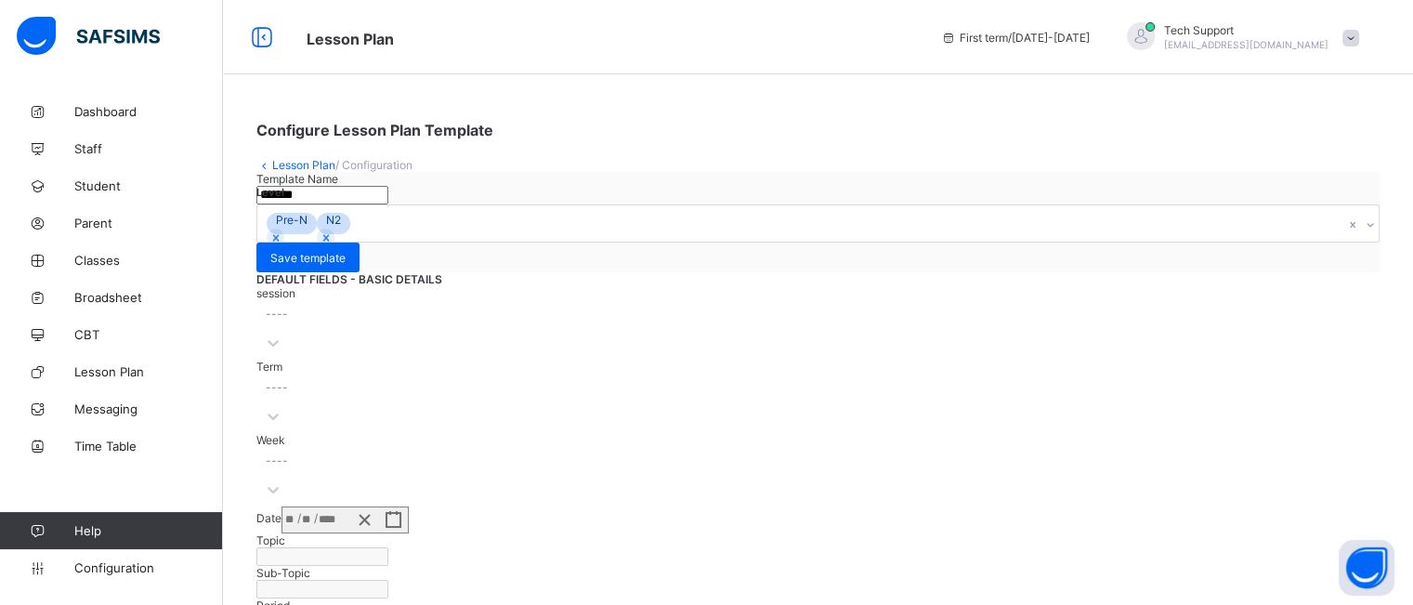
click at [280, 161] on link "Lesson Plan" at bounding box center [303, 165] width 63 height 14
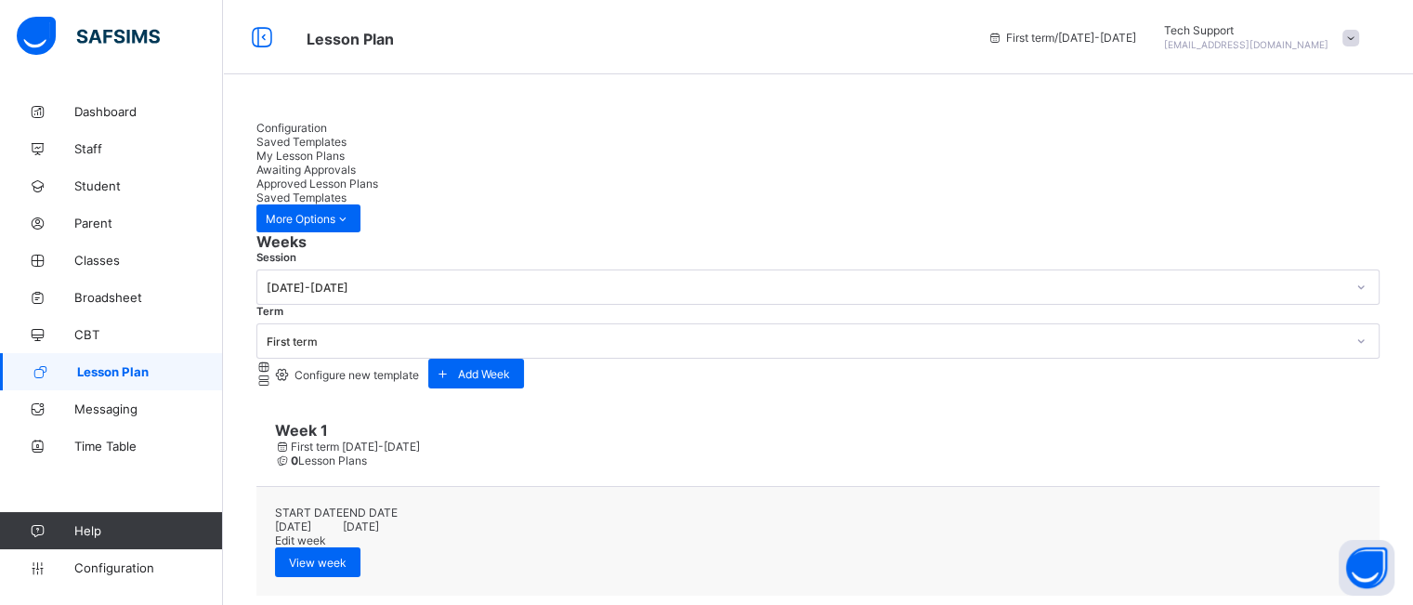
click at [345, 149] on span "My Lesson Plans" at bounding box center [300, 156] width 88 height 14
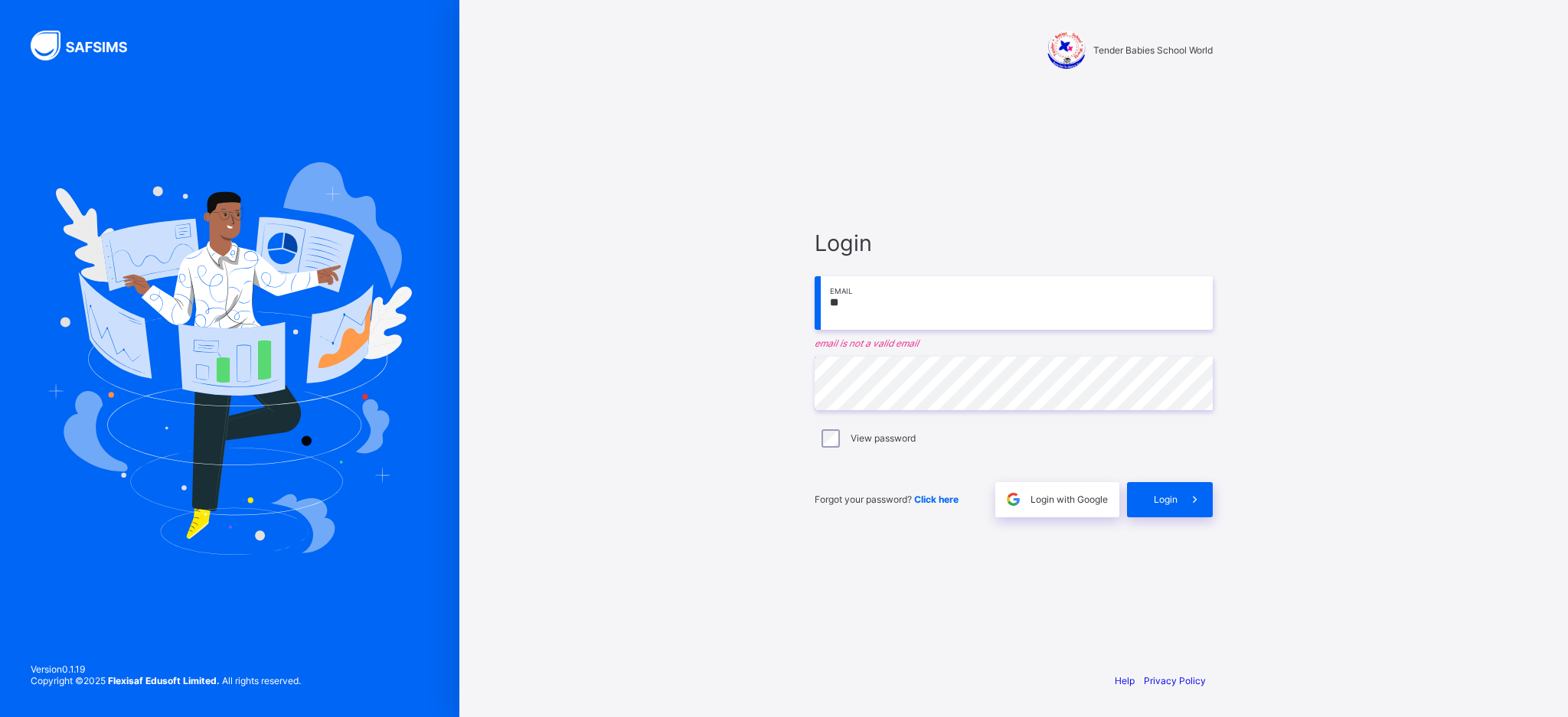
click at [908, 300] on input "**" at bounding box center [1013, 302] width 398 height 54
type input "*"
click at [1063, 489] on div "Login with Google" at bounding box center [1058, 499] width 124 height 35
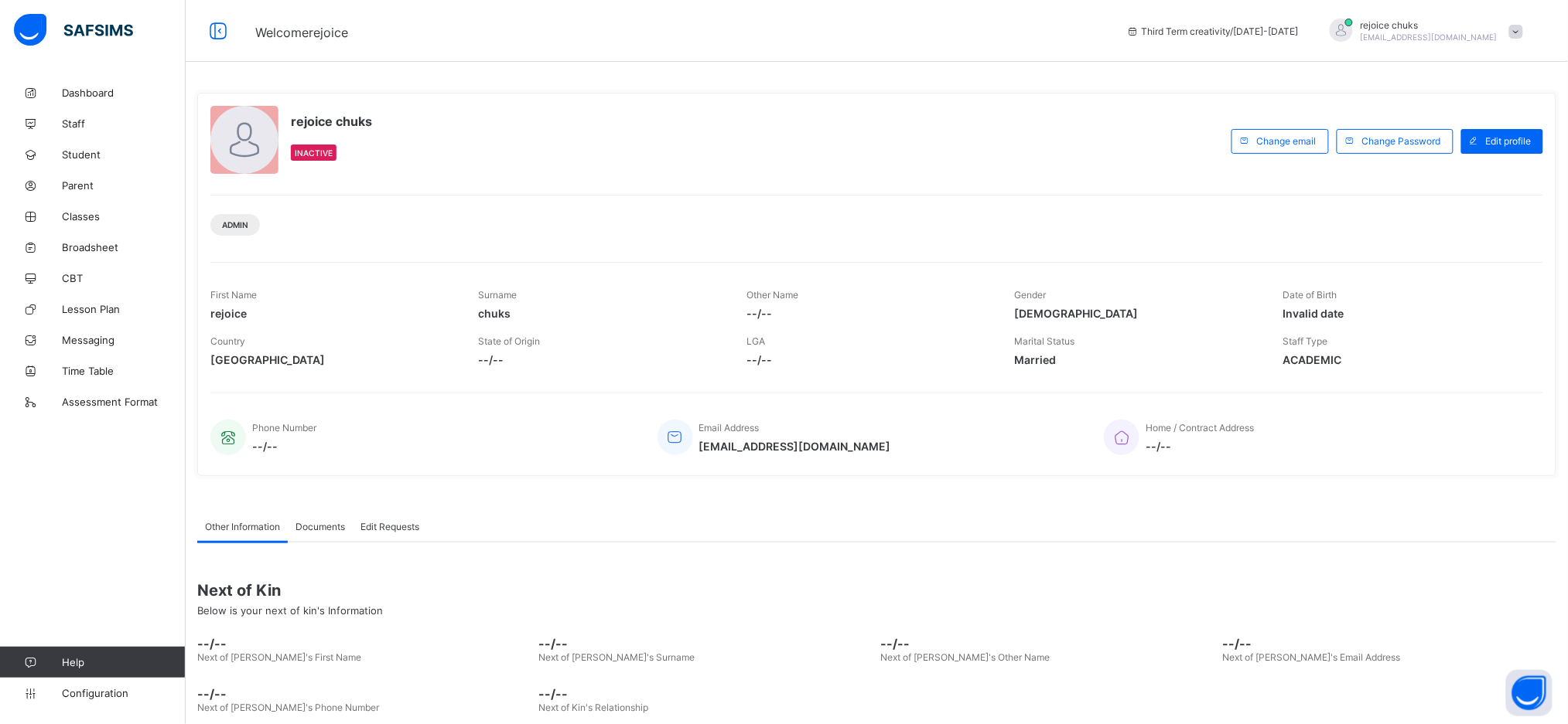
click at [1523, 32] on span at bounding box center [1516, 32] width 14 height 14
click at [1484, 146] on span "Subscription" at bounding box center [1460, 151] width 77 height 12
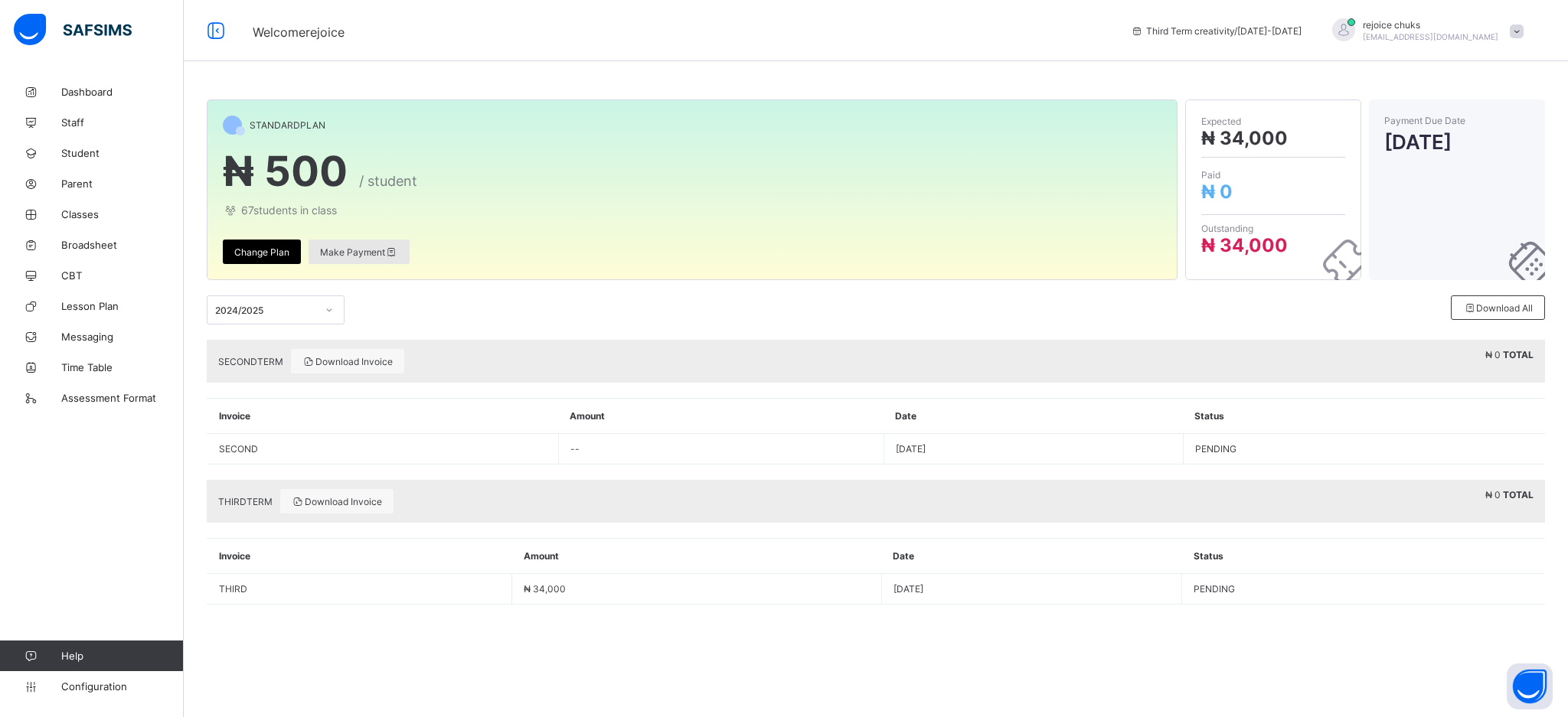
click at [346, 246] on span "Make Payment" at bounding box center [359, 252] width 78 height 12
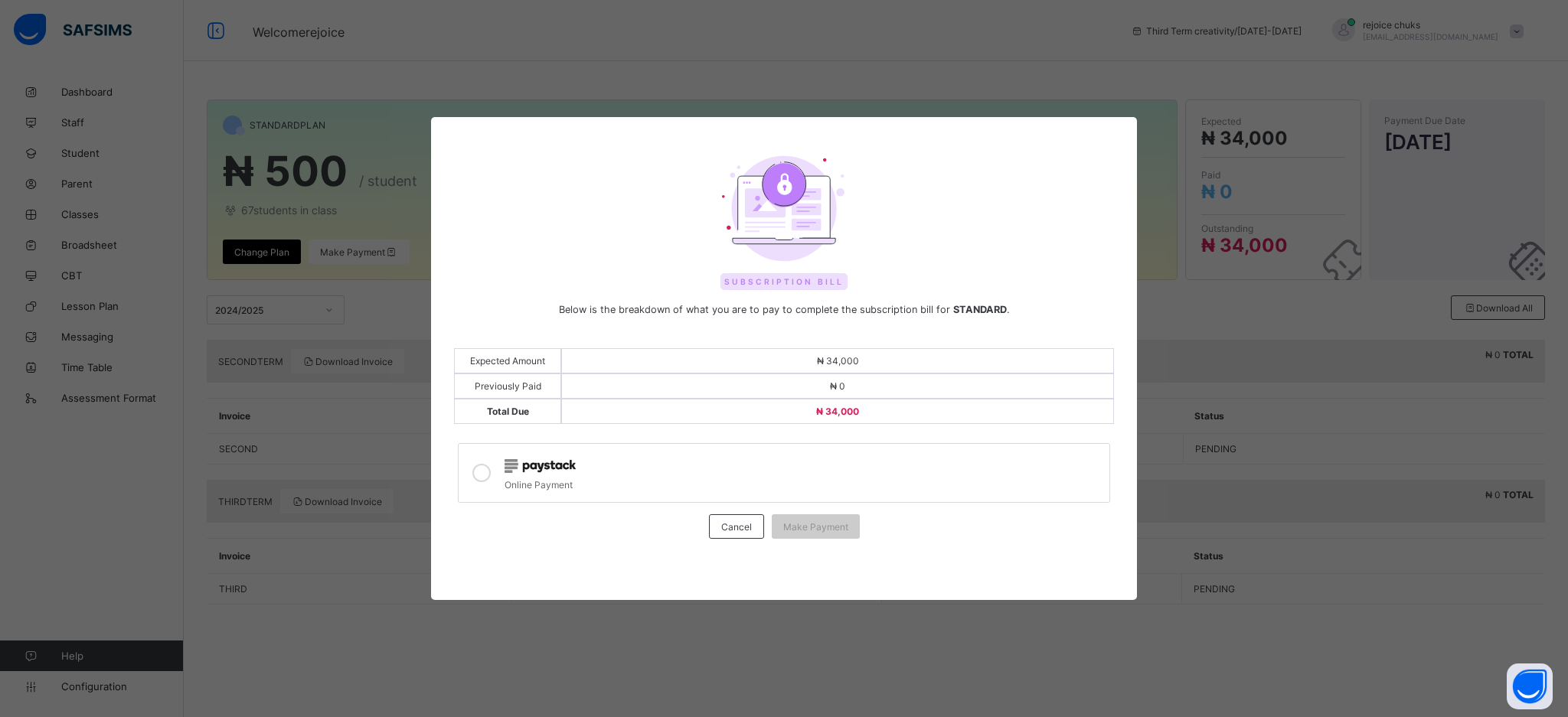
click at [490, 462] on div at bounding box center [481, 473] width 31 height 35
click at [884, 374] on div "₦ 0" at bounding box center [838, 386] width 553 height 26
click at [829, 522] on span "Make Payment" at bounding box center [815, 527] width 65 height 12
click at [742, 6] on html at bounding box center [784, 2] width 1568 height 6
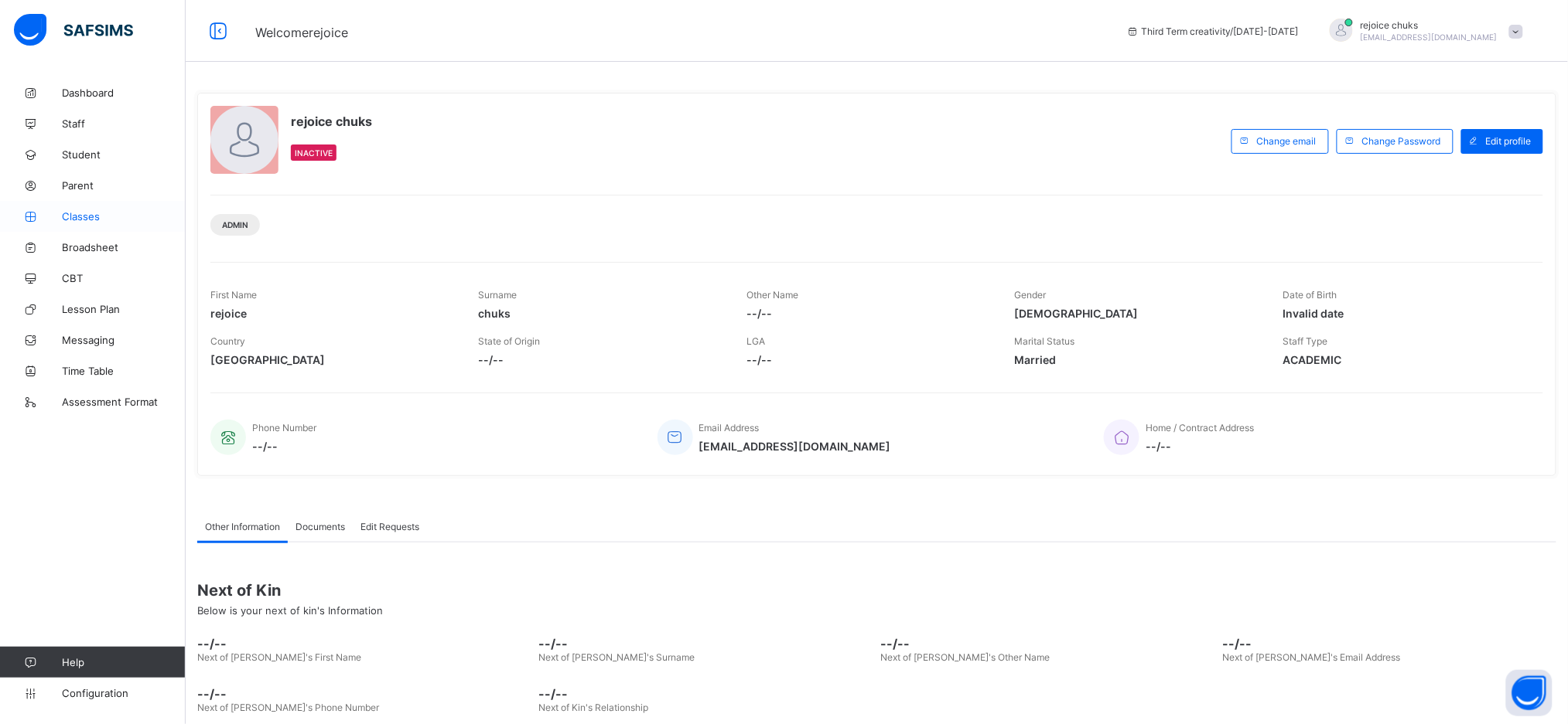
click at [91, 216] on span "Classes" at bounding box center [123, 216] width 124 height 12
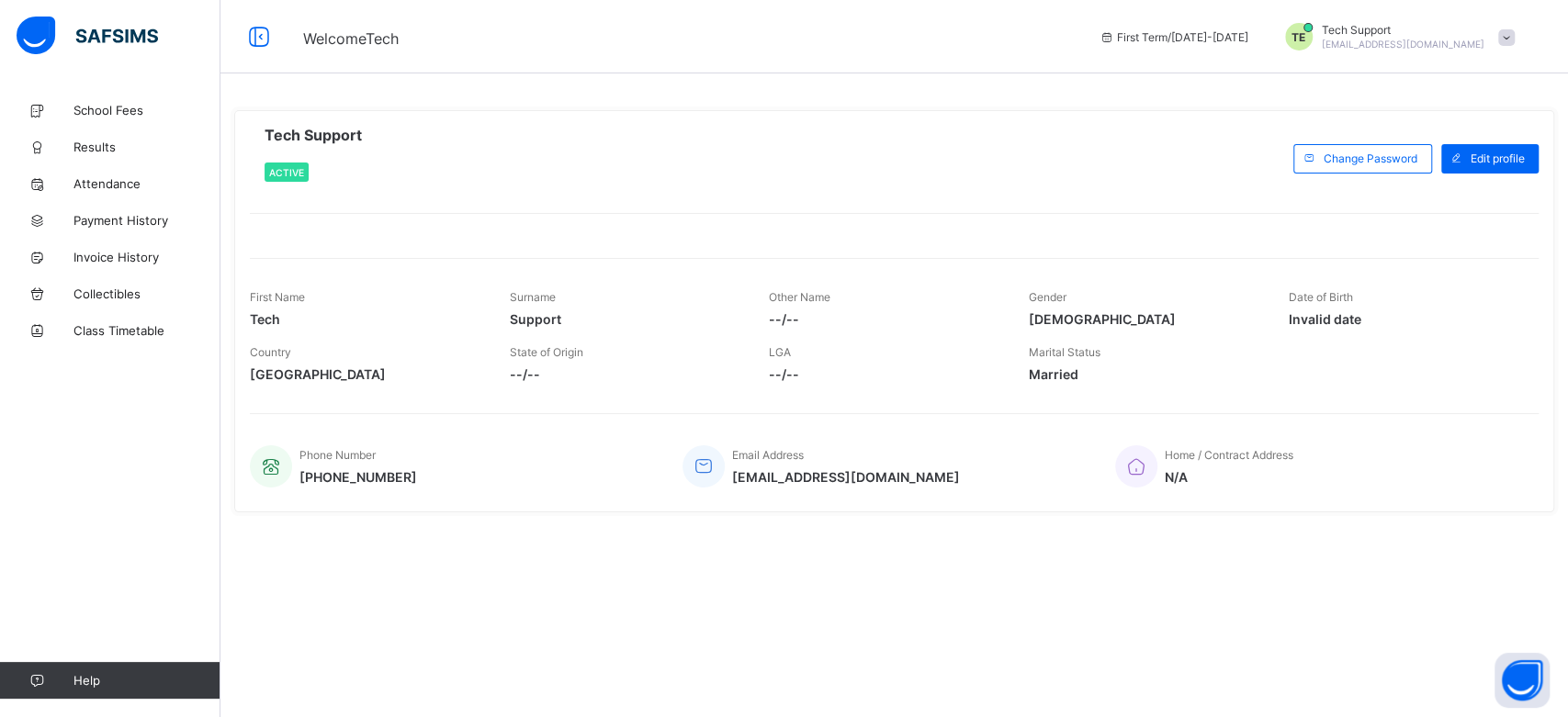
click at [1499, 36] on span at bounding box center [1506, 38] width 17 height 17
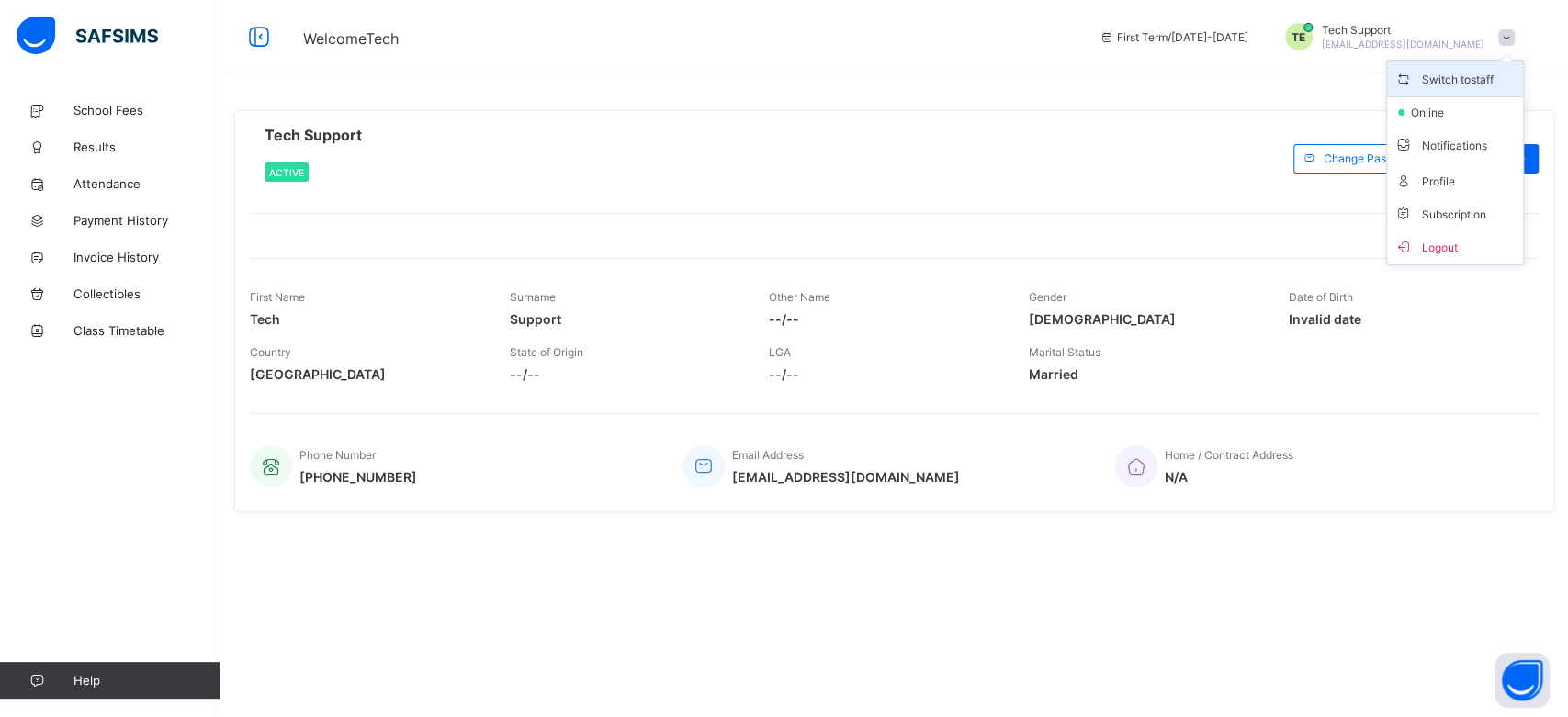
click at [1456, 77] on span "Switch to staff" at bounding box center [1454, 78] width 122 height 21
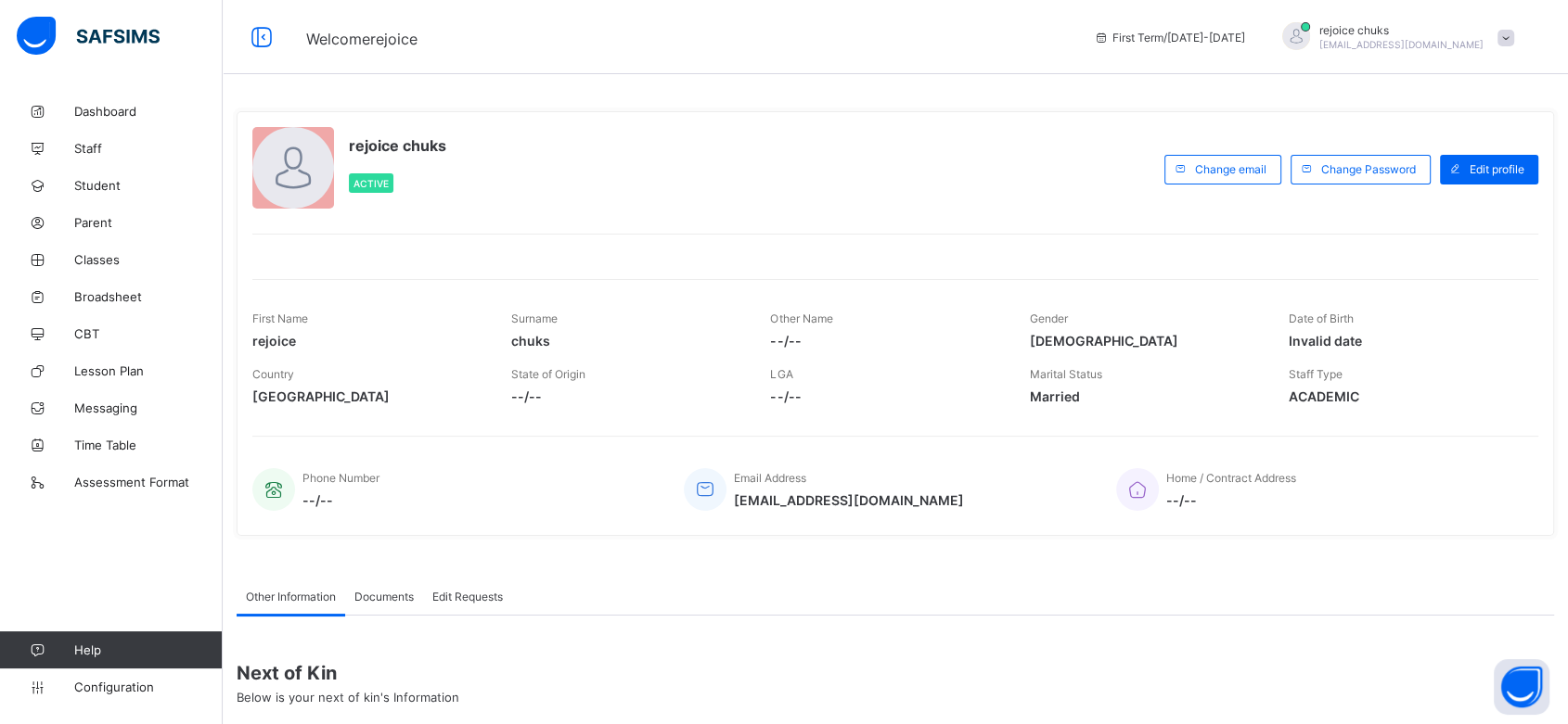
click at [1514, 42] on span at bounding box center [1505, 38] width 17 height 17
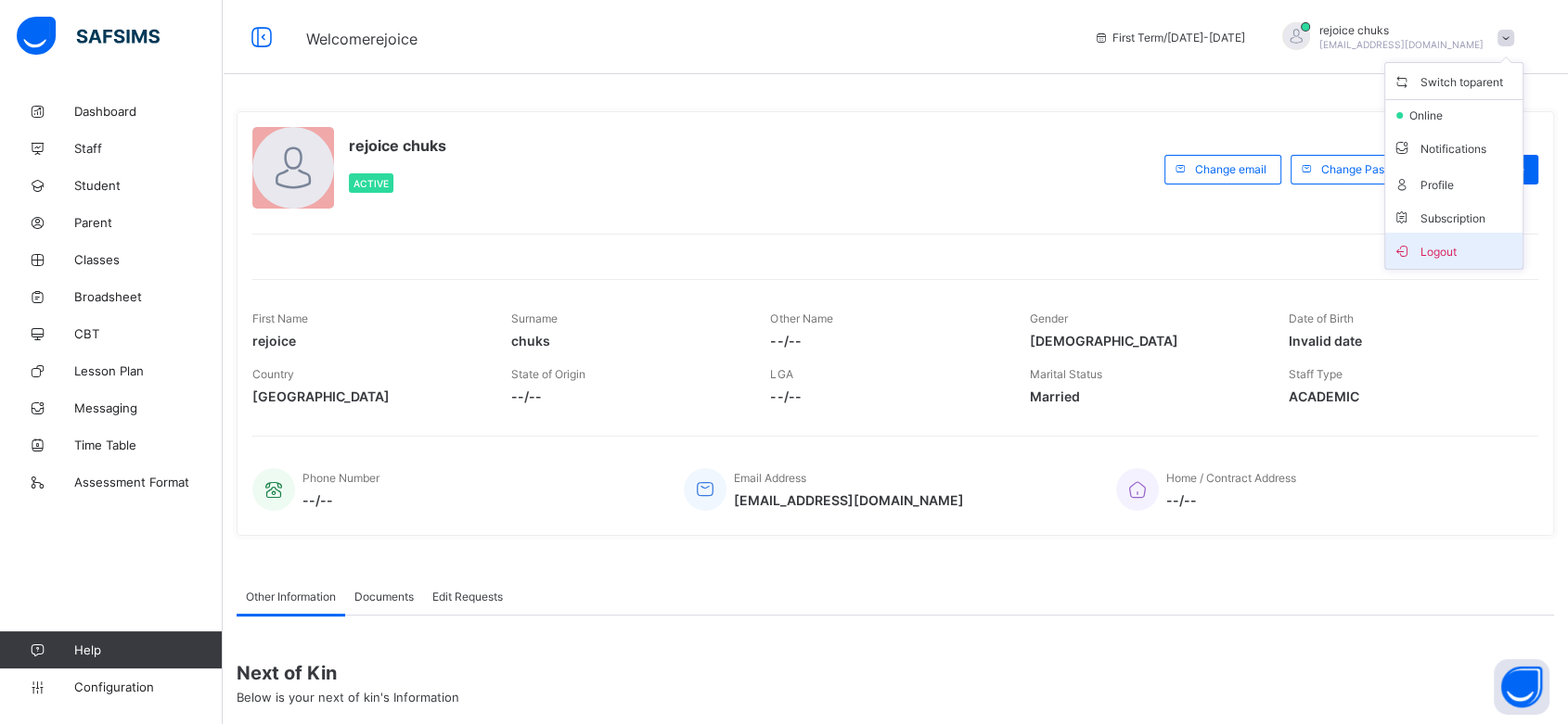
click at [1458, 245] on span "Logout" at bounding box center [1453, 251] width 123 height 21
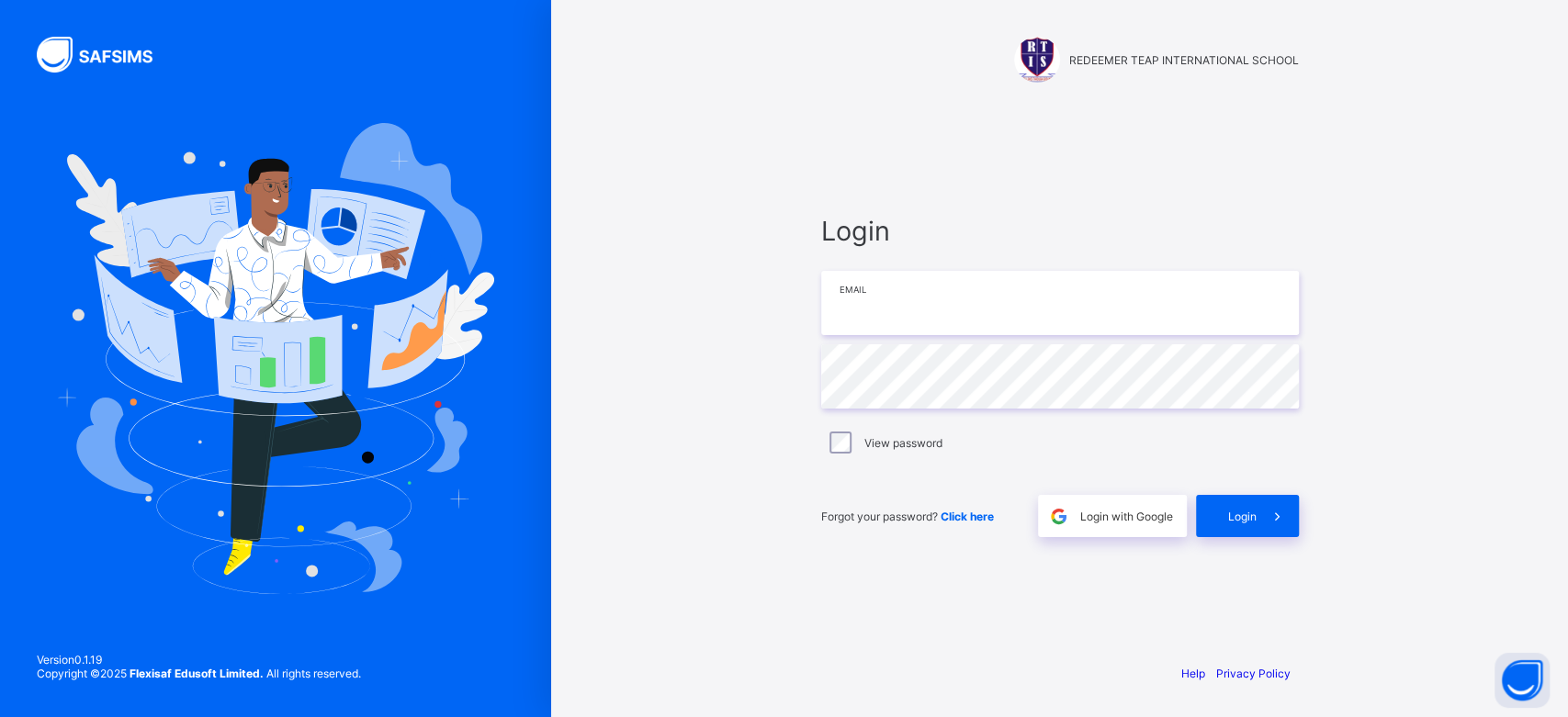
type input "**********"
click at [1257, 528] on span at bounding box center [1277, 516] width 43 height 43
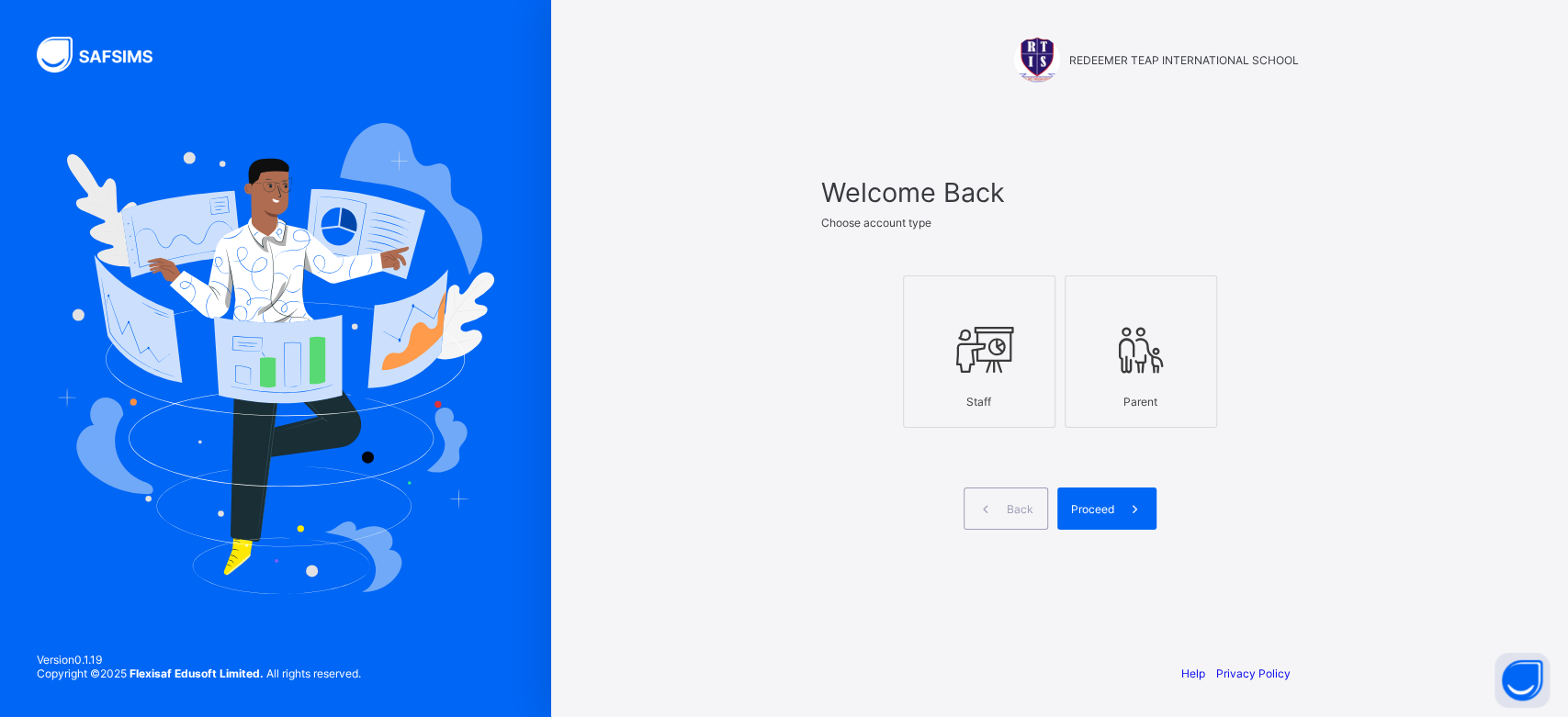
click at [1022, 372] on div at bounding box center [979, 349] width 132 height 72
click at [1087, 496] on div "Proceed" at bounding box center [1106, 508] width 99 height 43
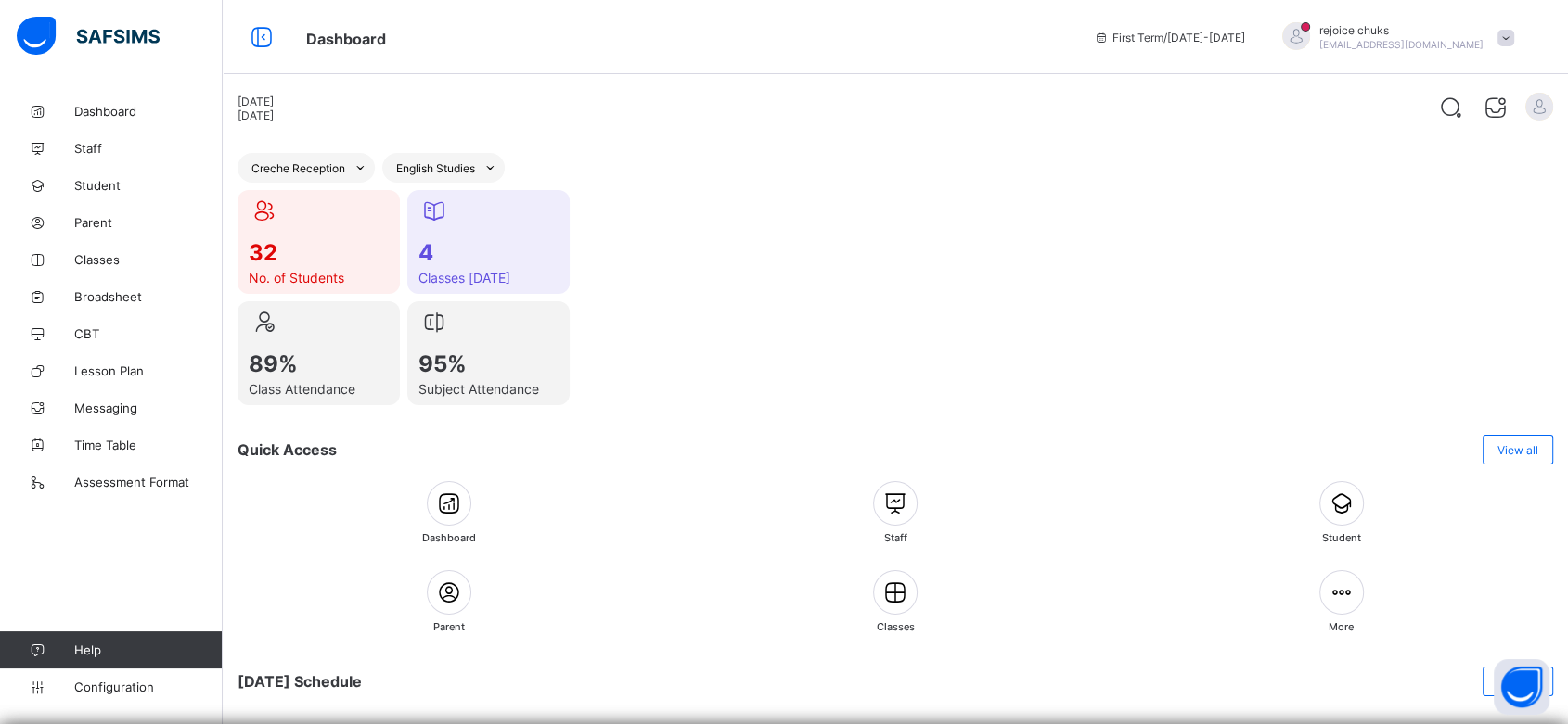
click at [923, 295] on div "32 No. of Students 4 Classes Today 89% Class Attendance 95% Subject Attendance" at bounding box center [895, 297] width 1315 height 215
click at [103, 150] on span "Staff" at bounding box center [148, 148] width 149 height 15
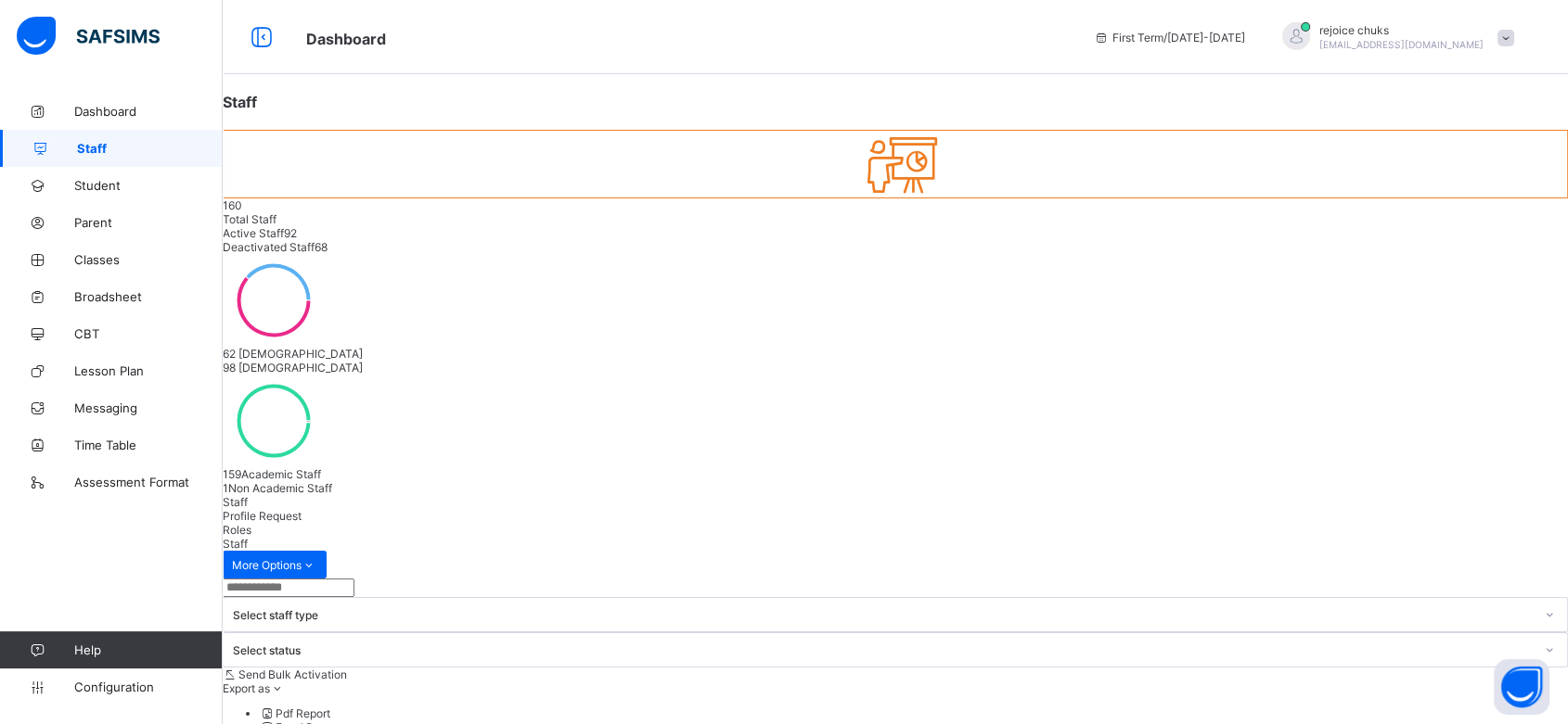
click at [335, 579] on input "text" at bounding box center [289, 588] width 132 height 19
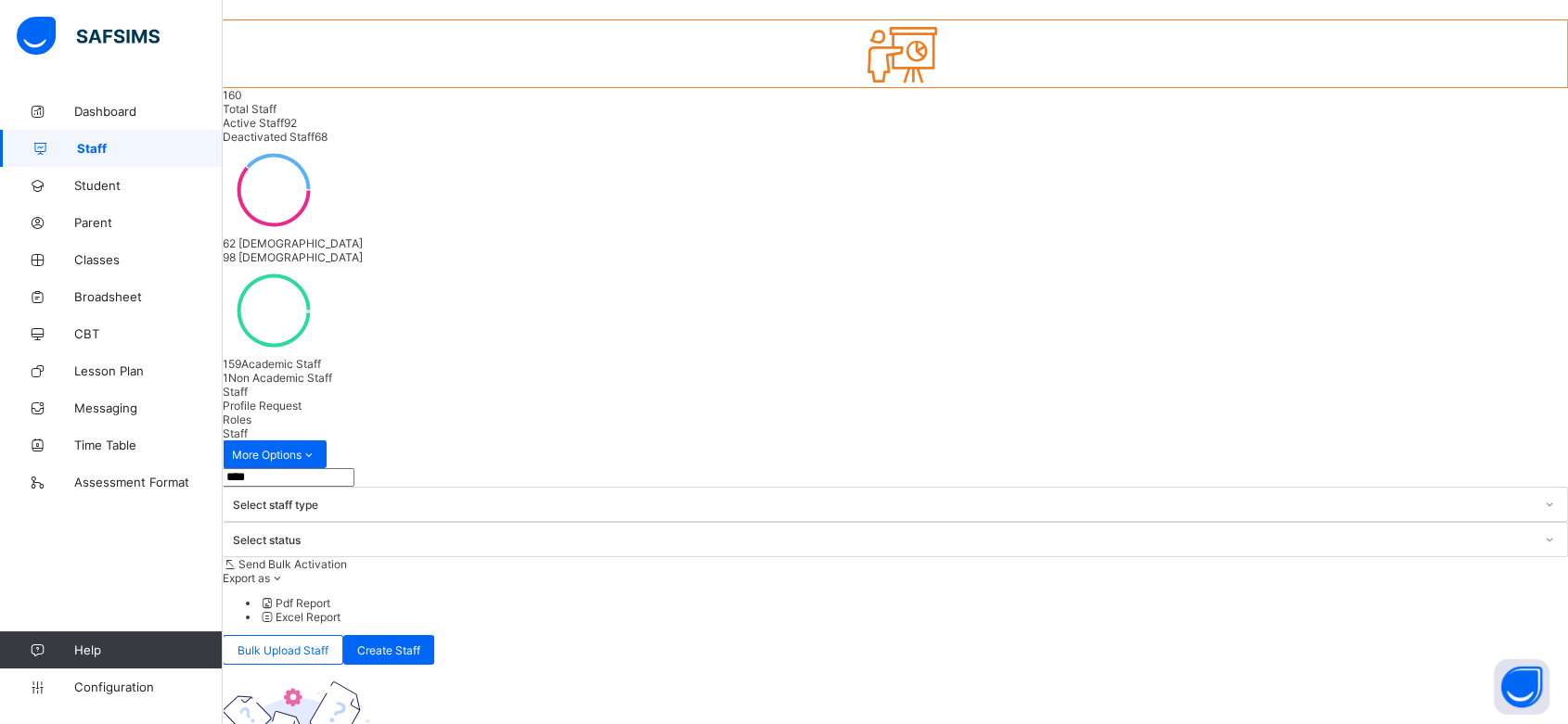
scroll to position [137, 0]
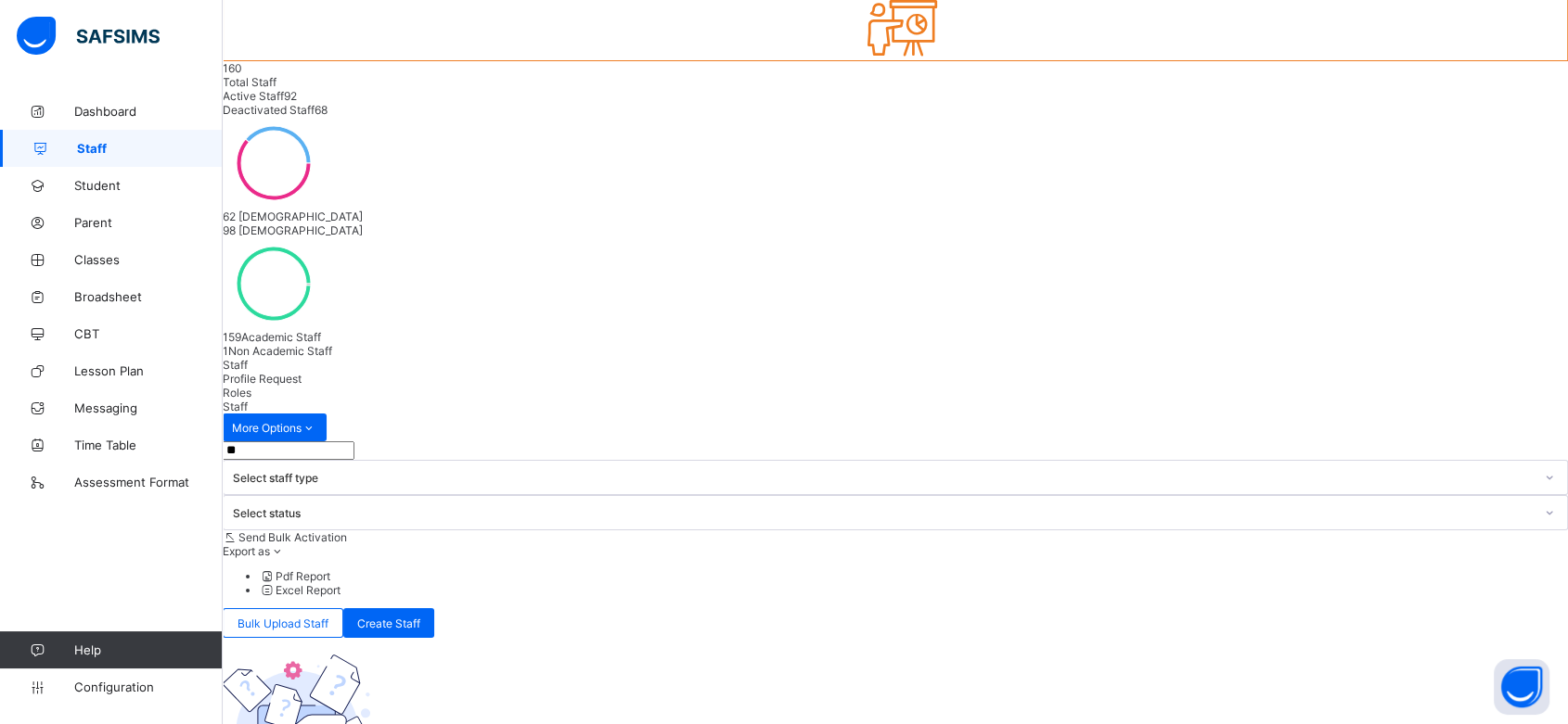
type input "*"
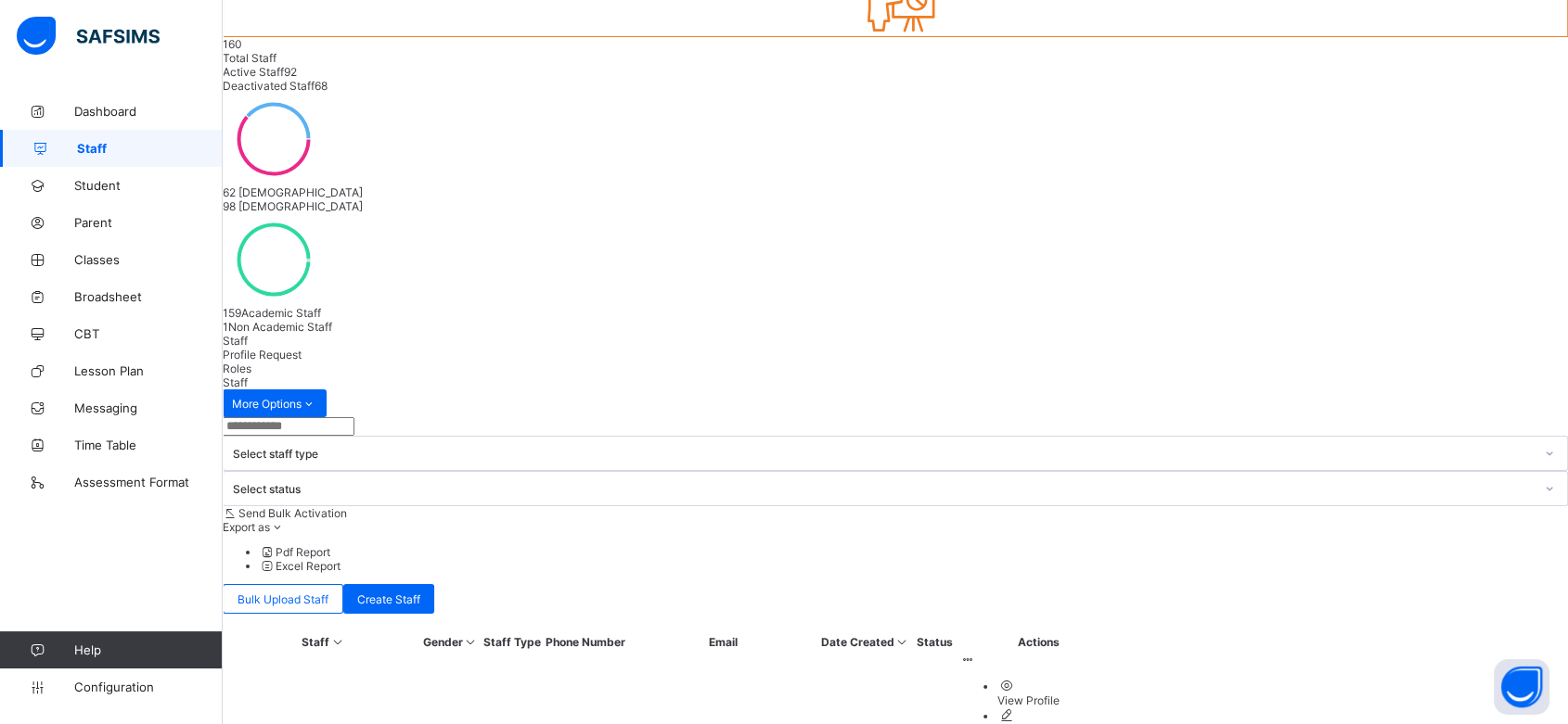
scroll to position [320, 0]
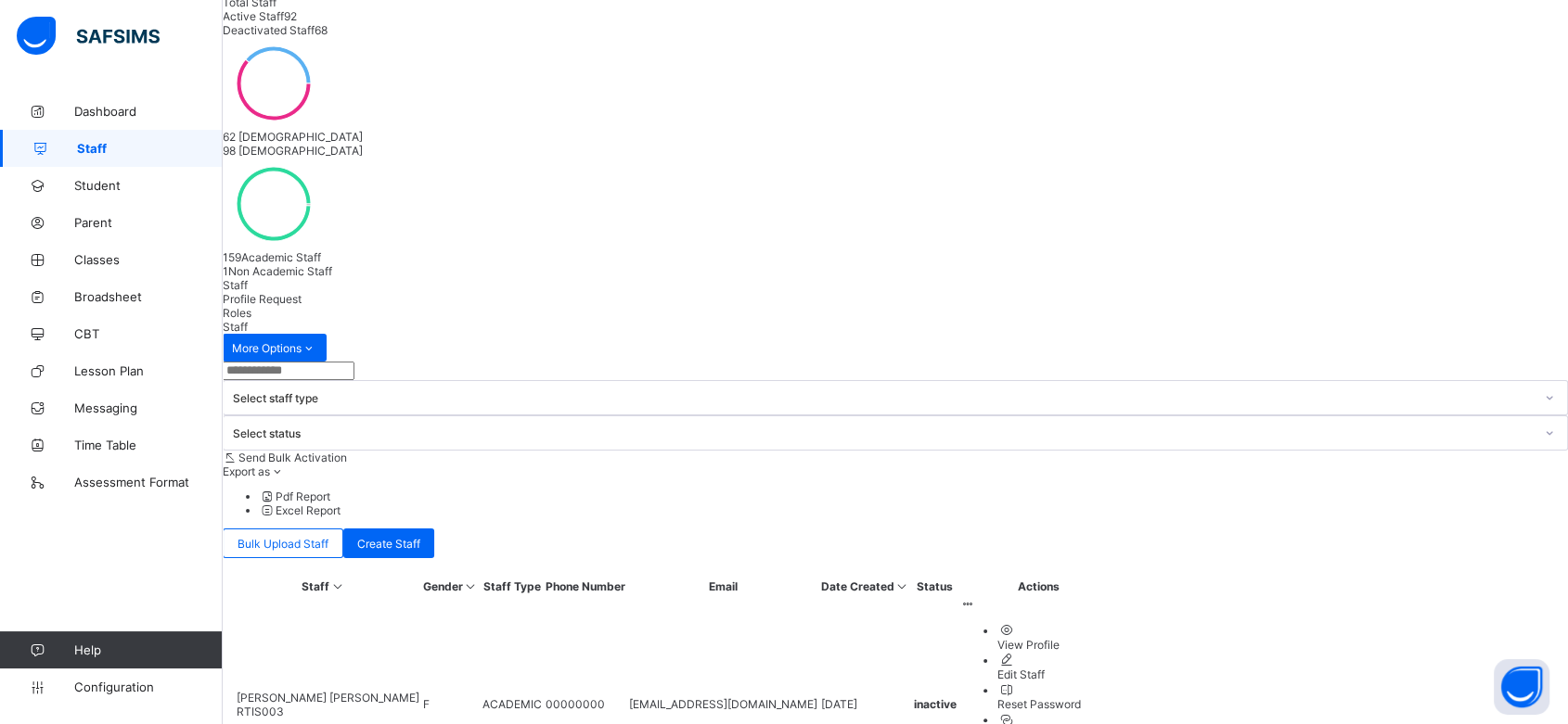
scroll to position [215, 0]
click at [252, 308] on span "Roles" at bounding box center [237, 315] width 29 height 14
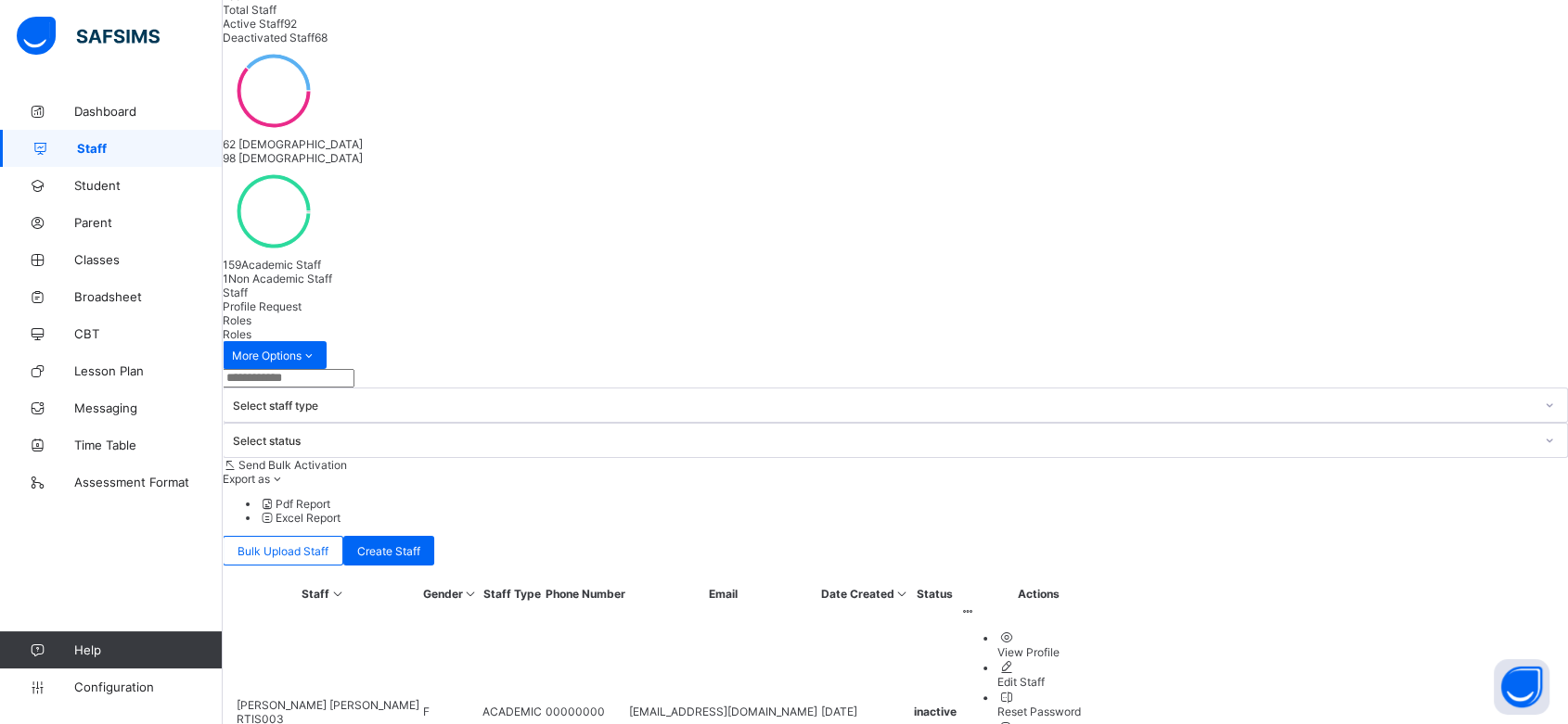
scroll to position [421, 0]
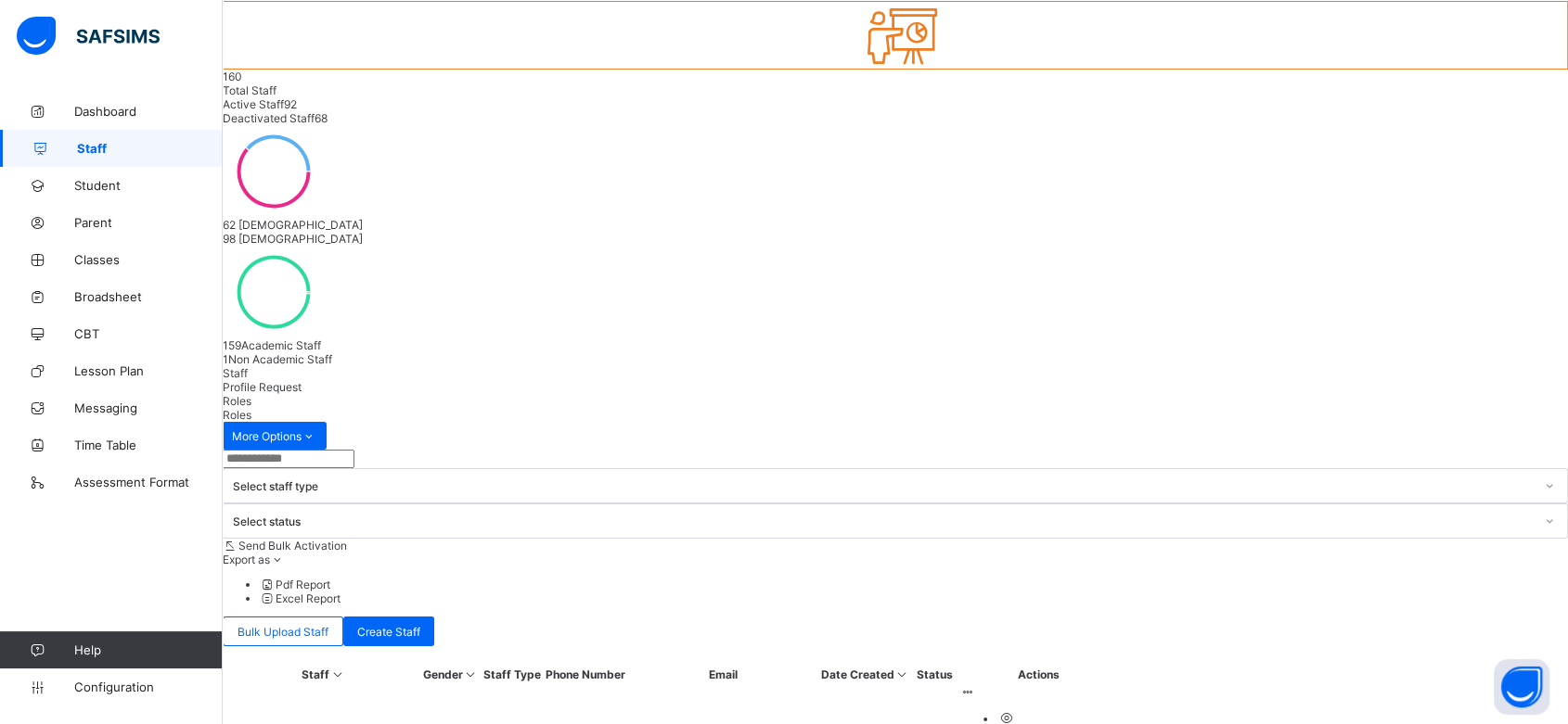
scroll to position [0, 0]
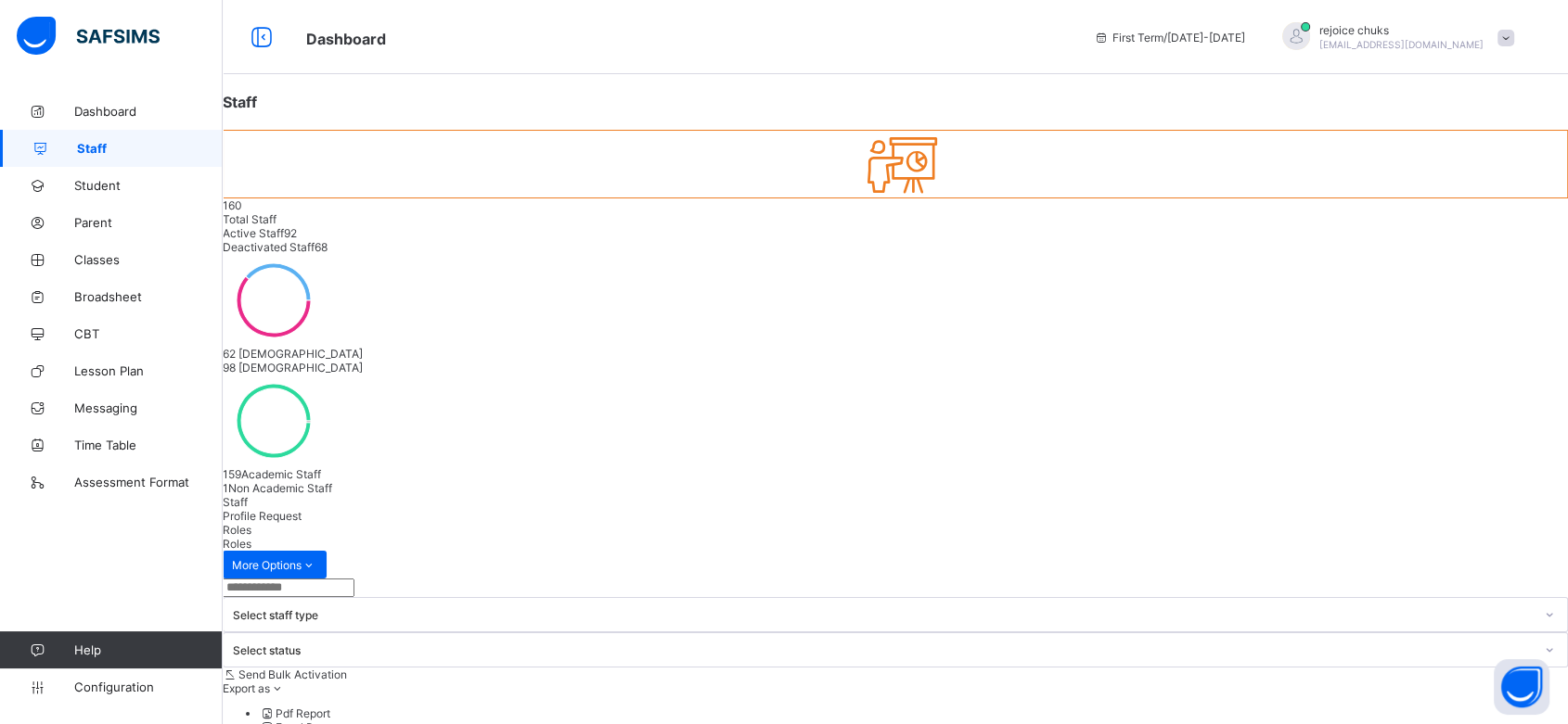
click at [248, 495] on span "Staff" at bounding box center [235, 502] width 25 height 14
click at [324, 579] on input "text" at bounding box center [289, 588] width 132 height 19
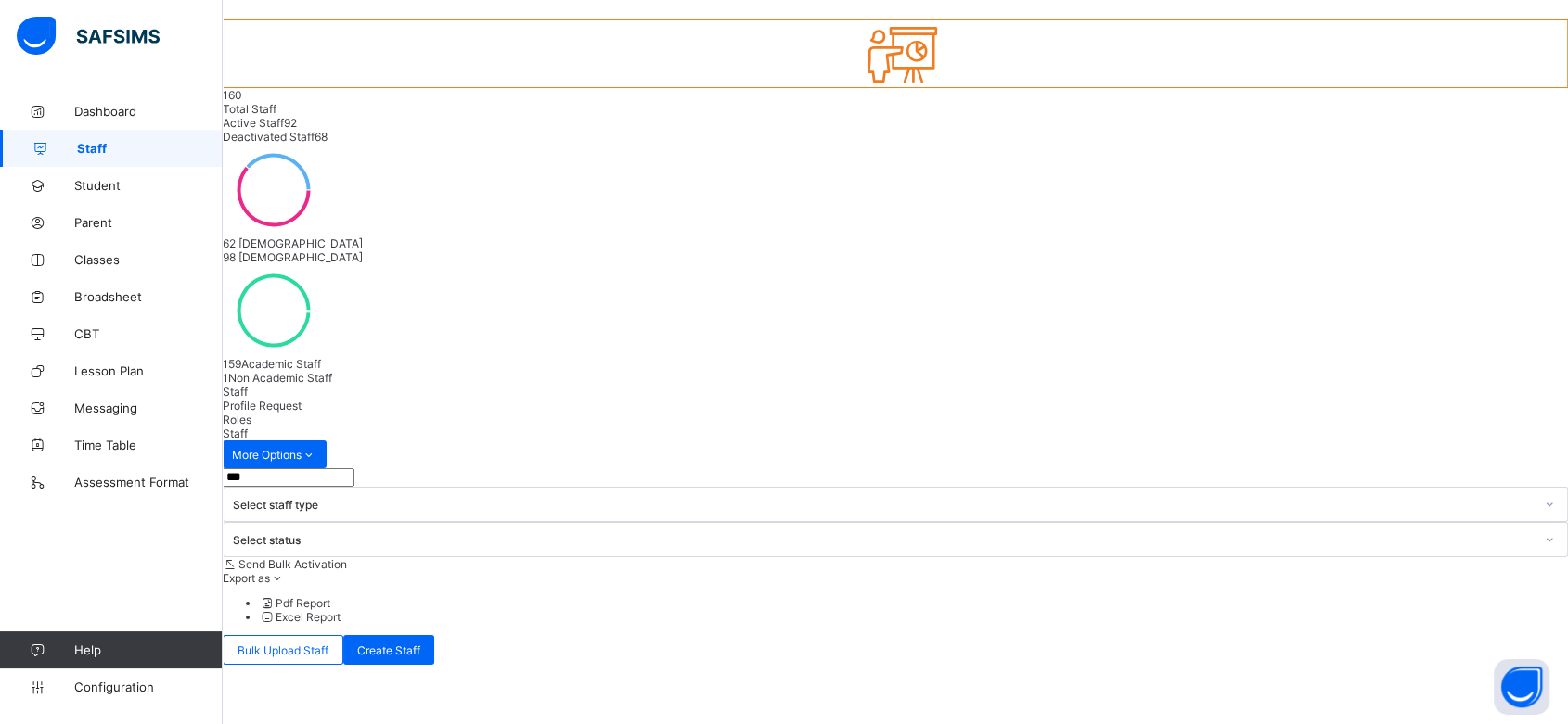
type input "***"
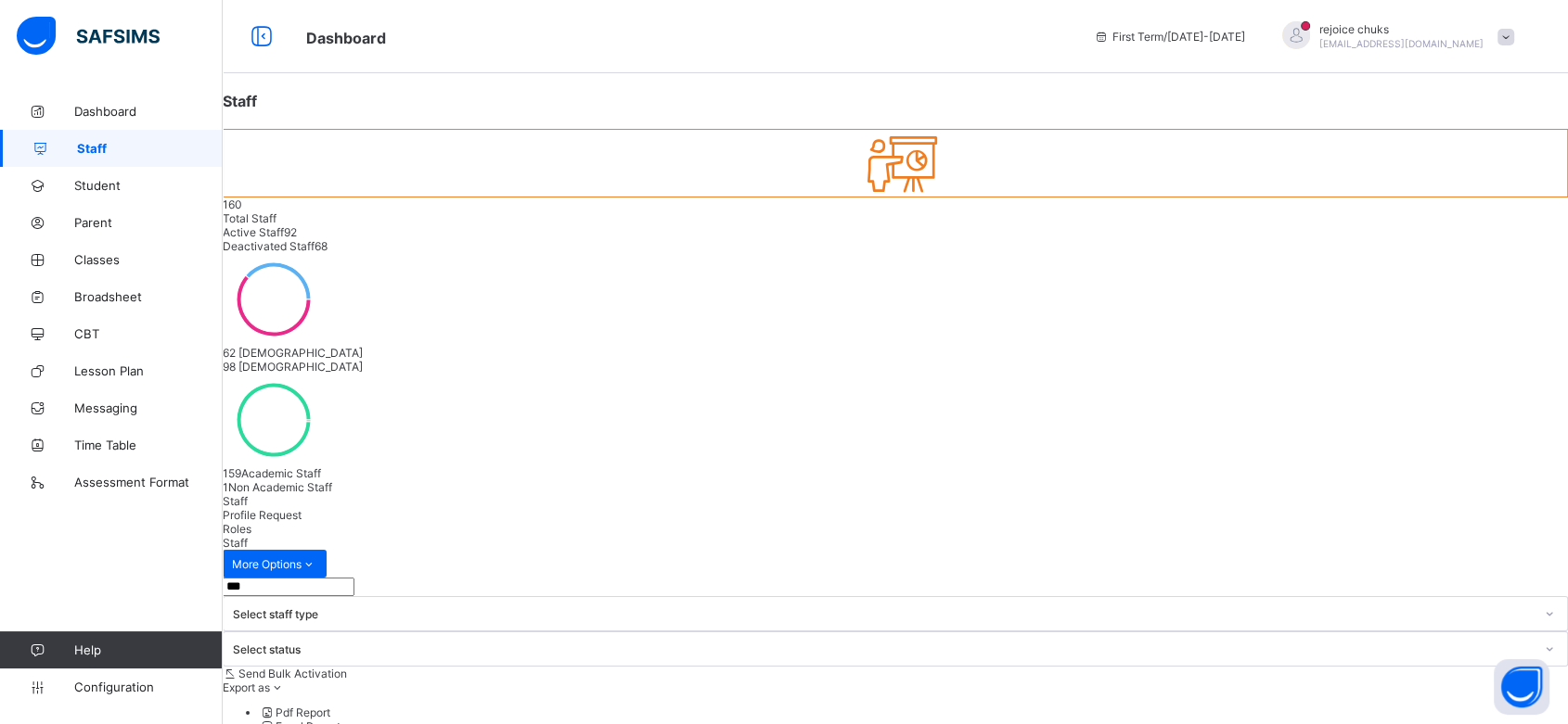
scroll to position [0, 0]
click at [1514, 33] on span at bounding box center [1505, 38] width 17 height 17
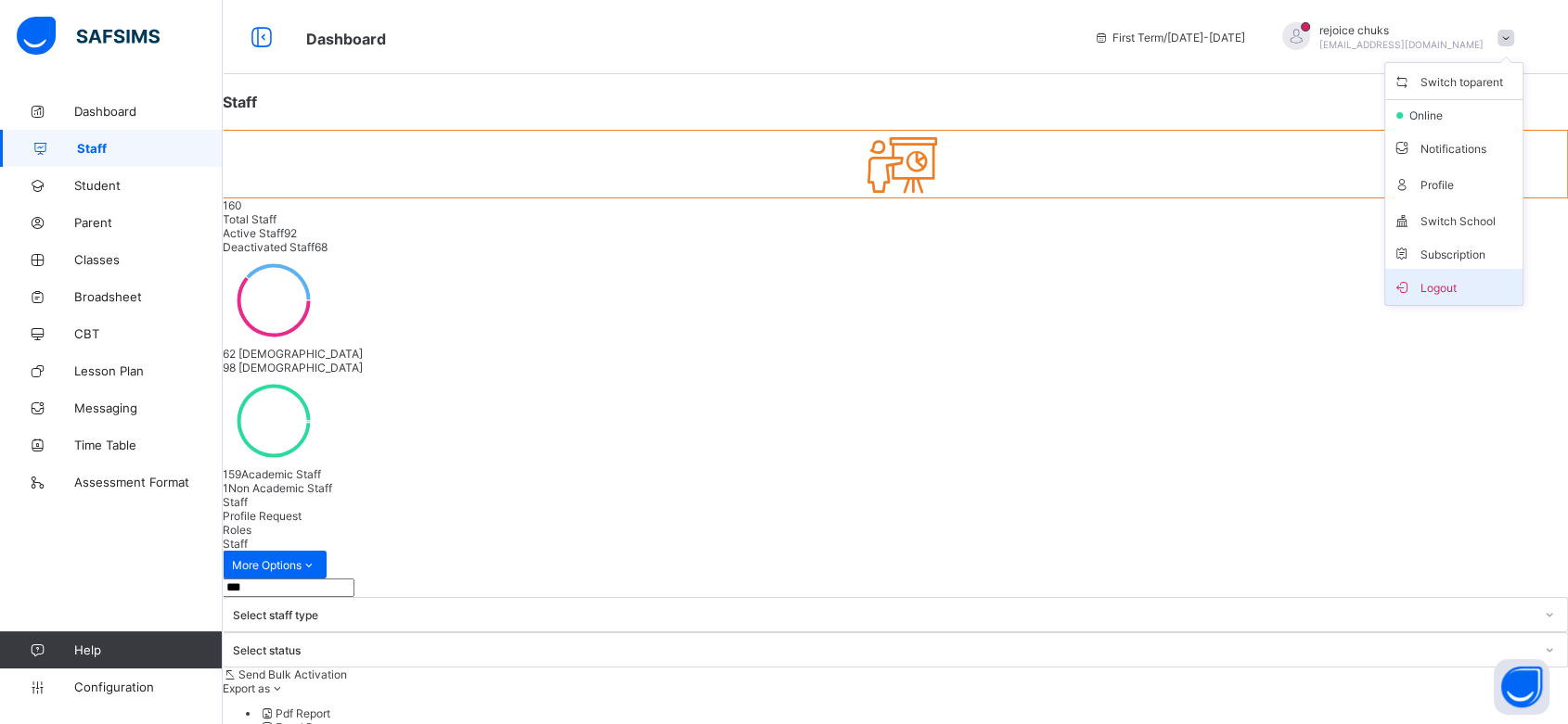
click at [1426, 277] on span "Logout" at bounding box center [1453, 287] width 123 height 21
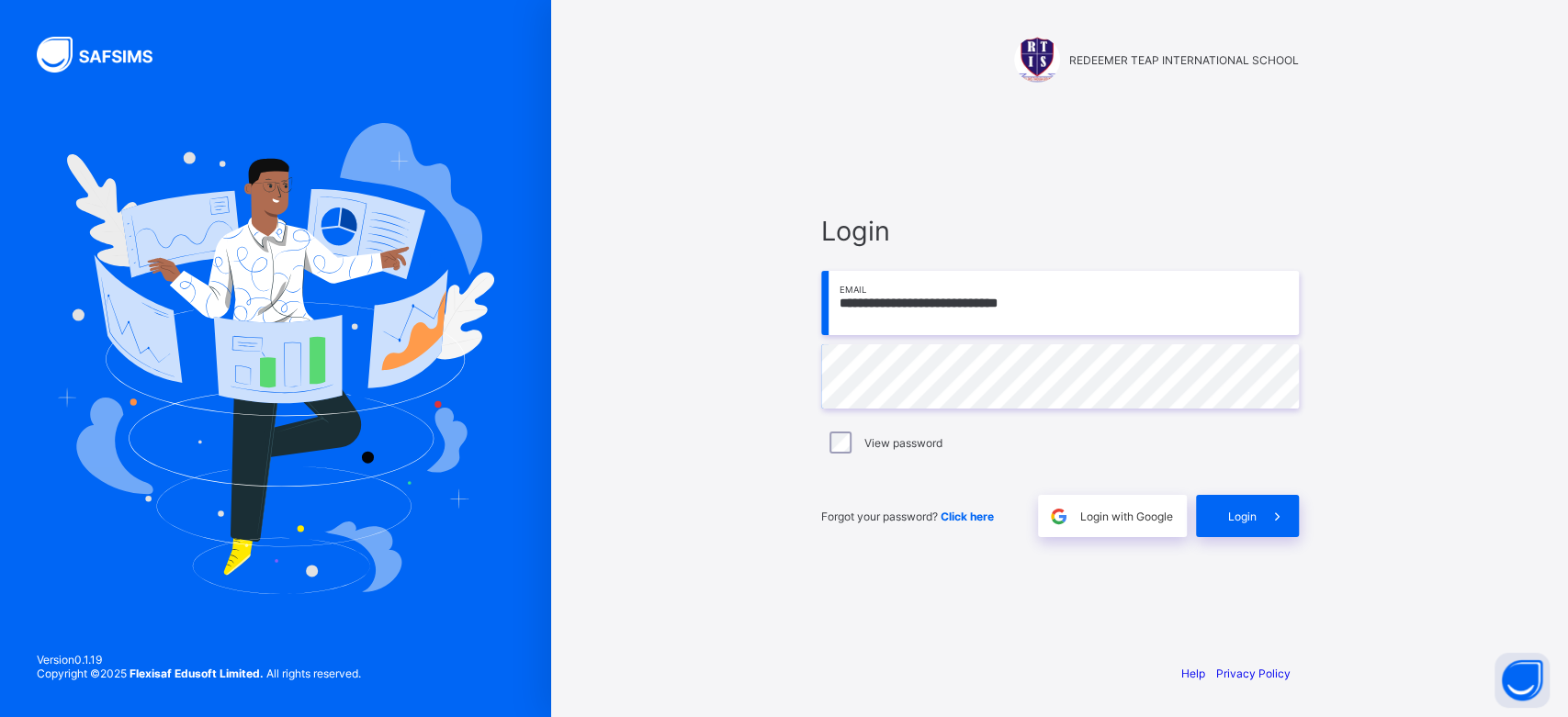
click at [1135, 300] on input "**********" at bounding box center [1059, 303] width 478 height 64
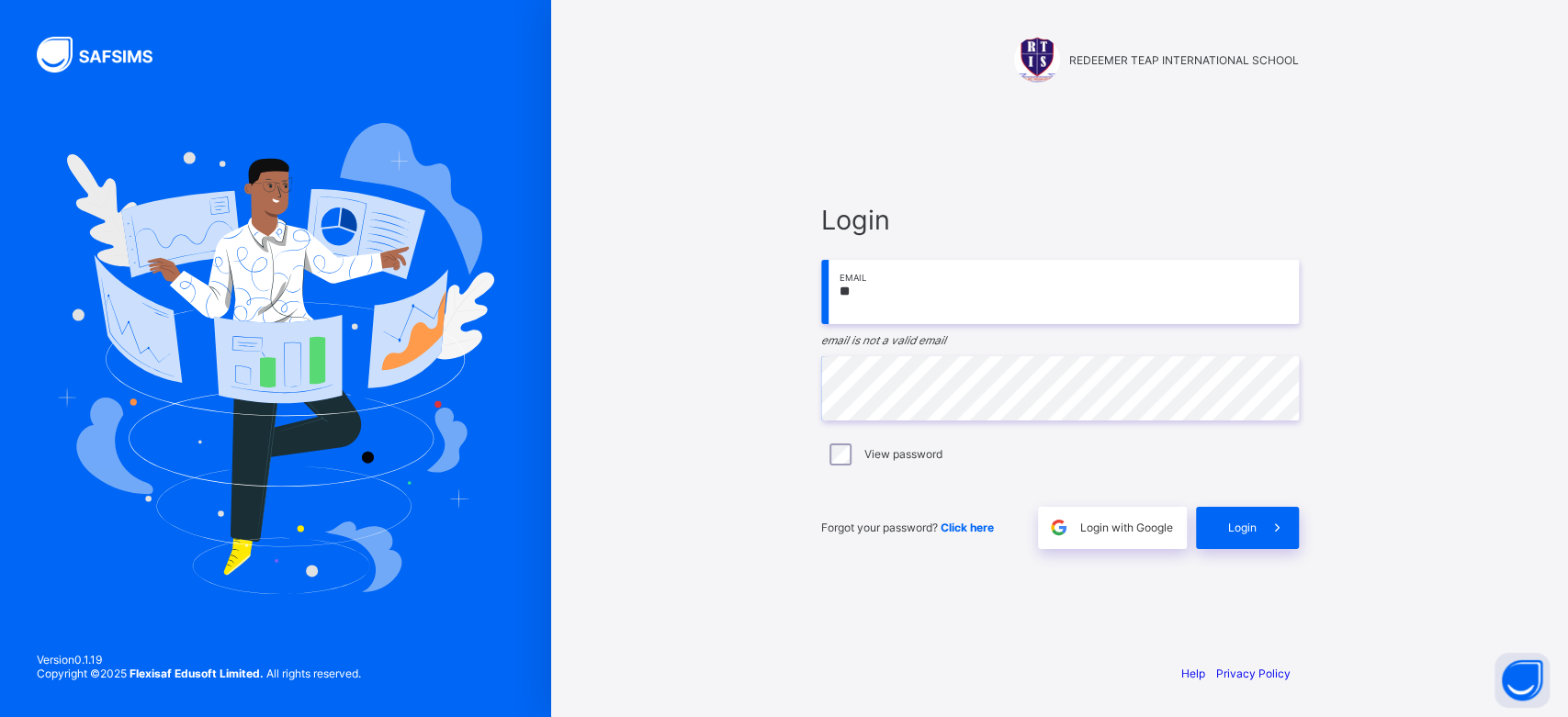
type input "*"
type input "**********"
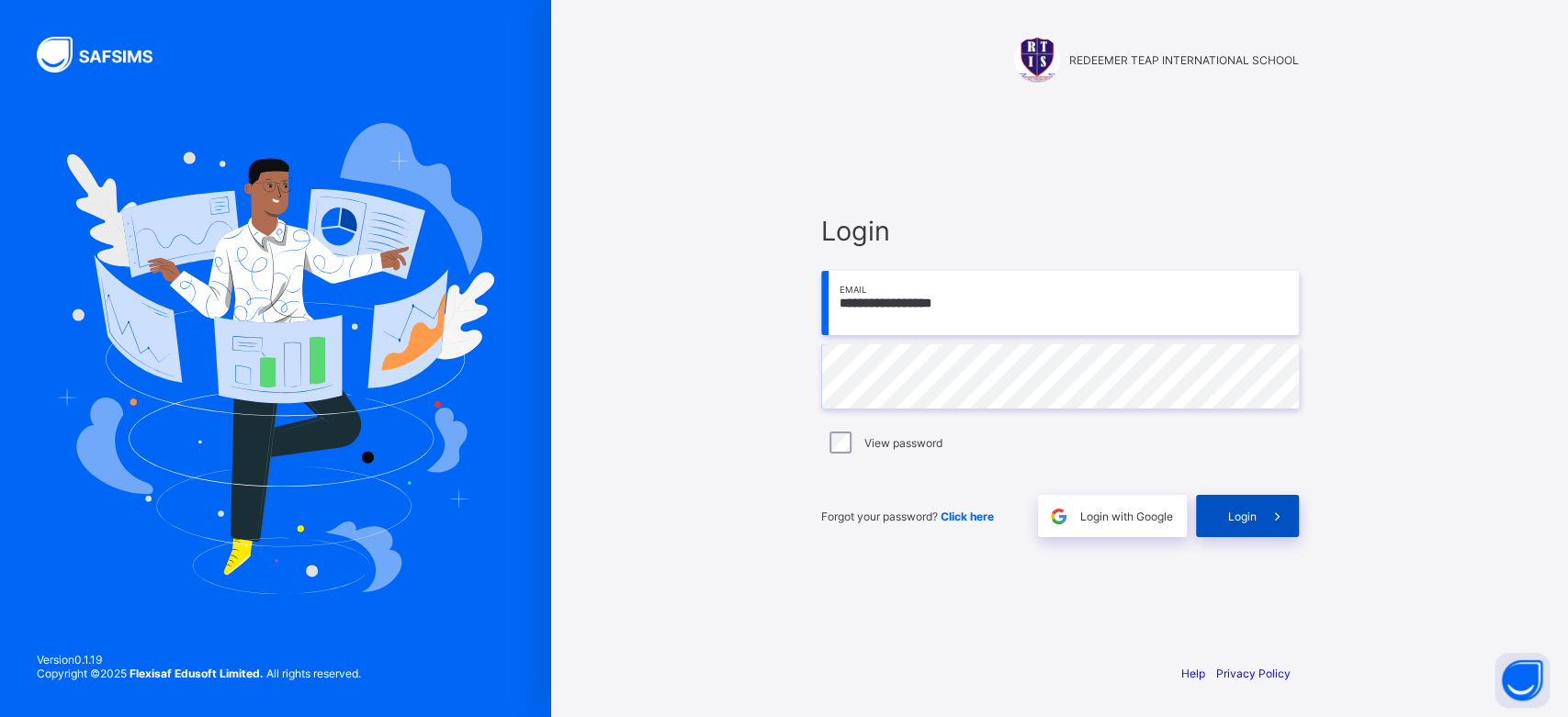
click at [1223, 527] on div "Login" at bounding box center [1247, 516] width 103 height 43
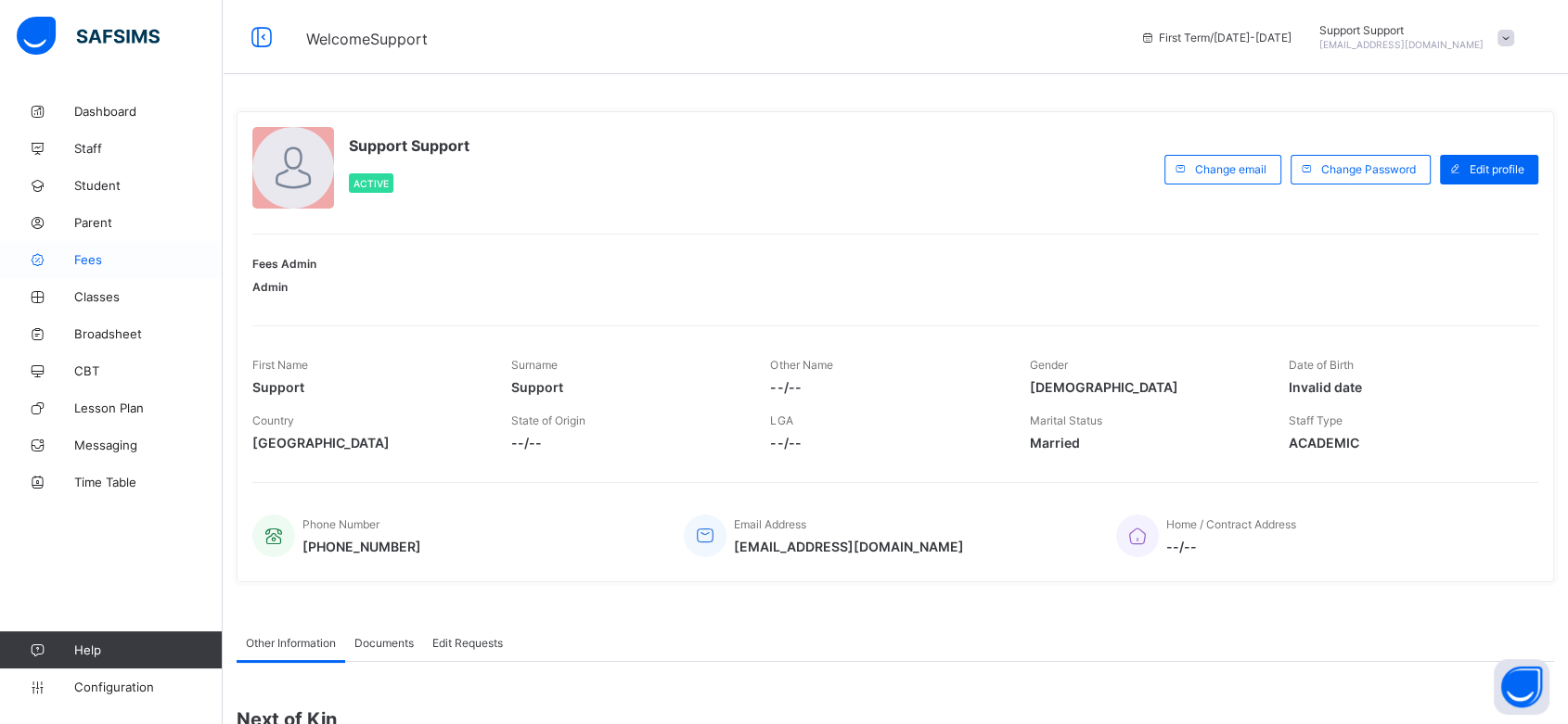
click at [92, 256] on span "Fees" at bounding box center [148, 260] width 149 height 15
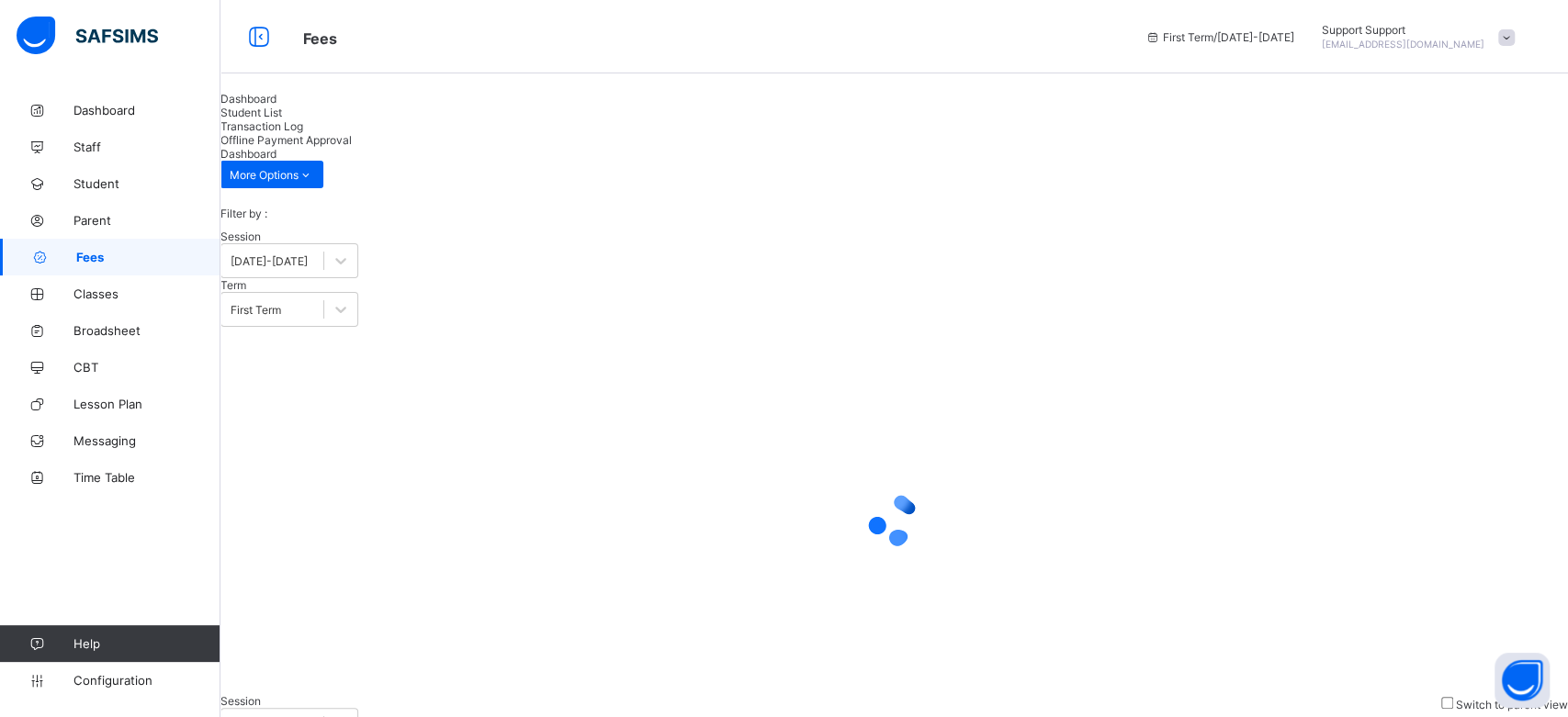
click at [282, 120] on span "Student List" at bounding box center [251, 113] width 61 height 14
click at [101, 219] on span "Parent" at bounding box center [146, 220] width 147 height 15
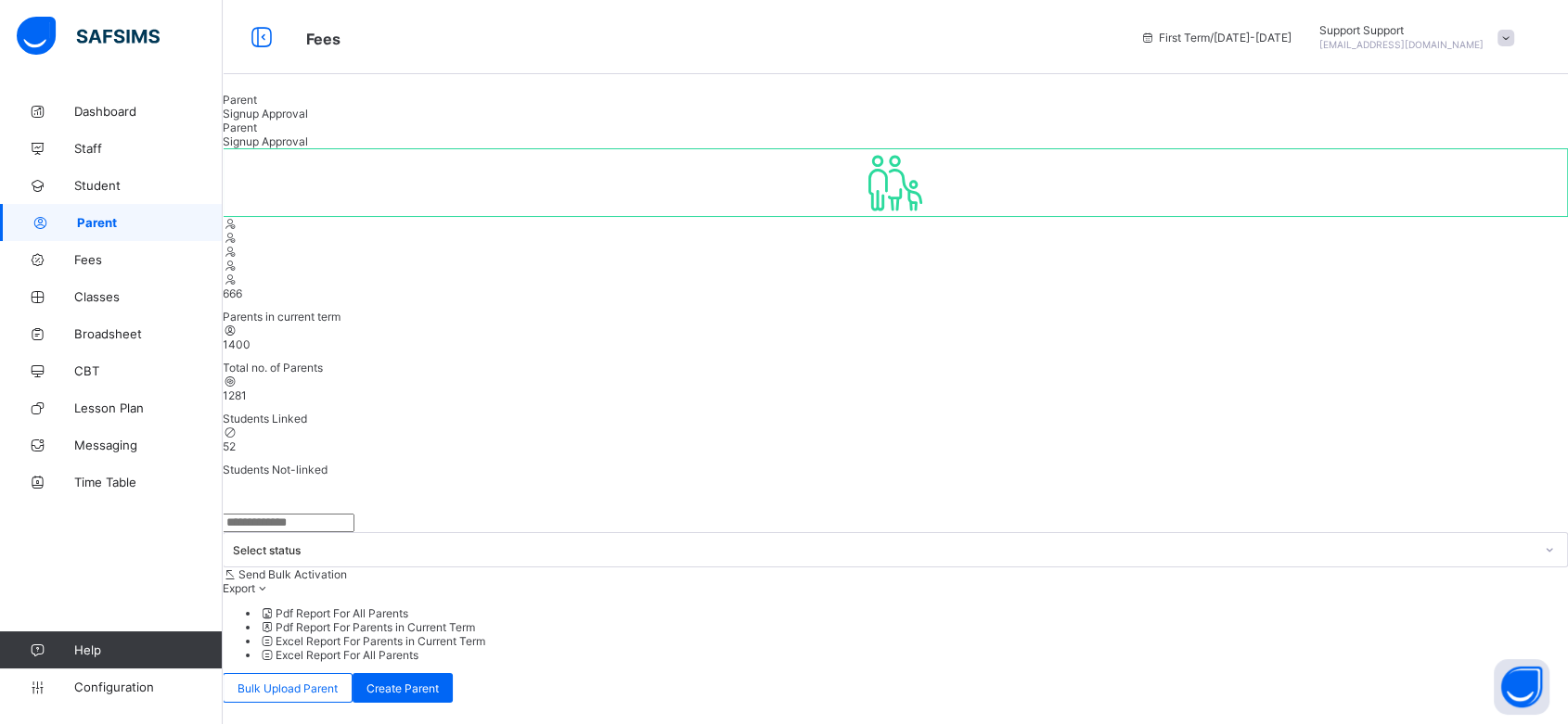
click at [355, 514] on input "text" at bounding box center [289, 523] width 132 height 19
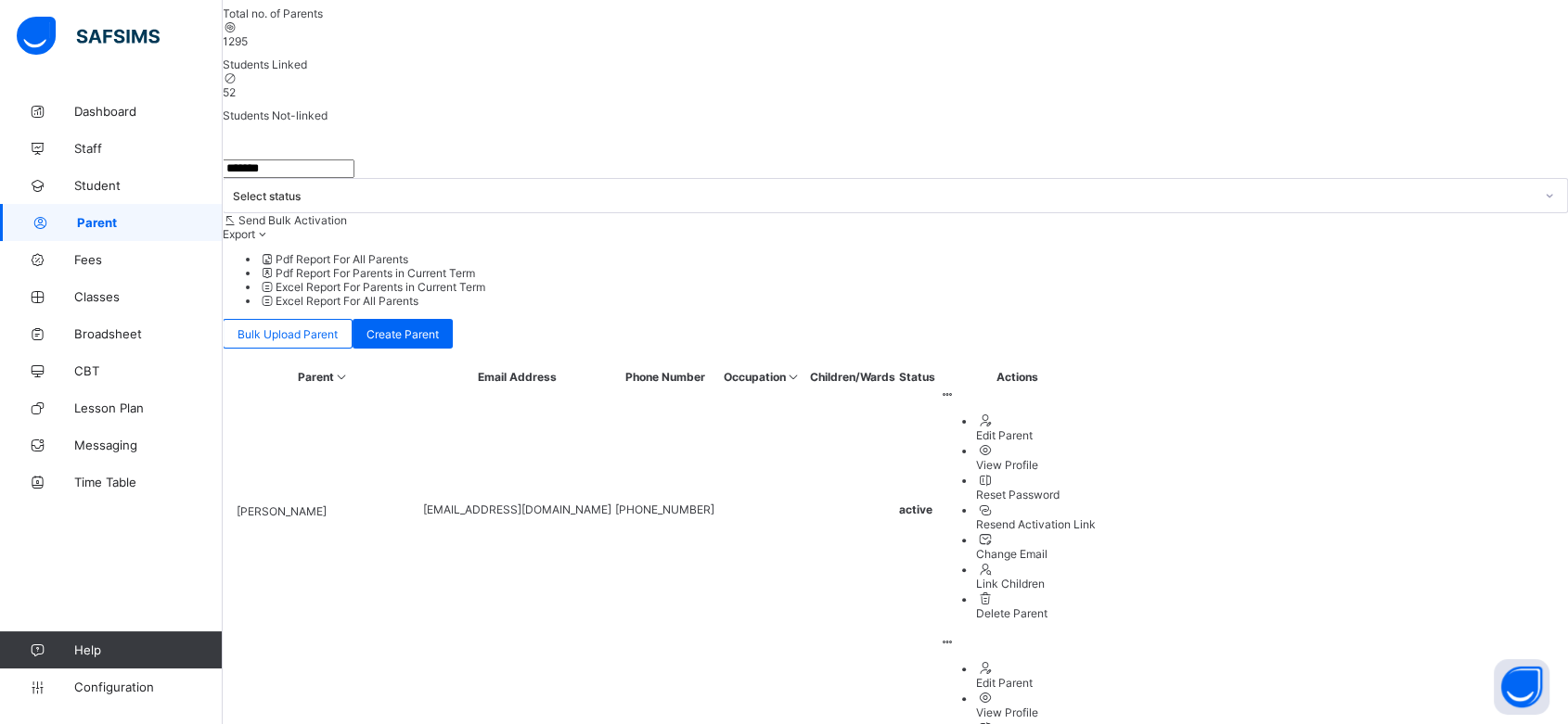
scroll to position [352, 0]
click at [343, 163] on input "*******" at bounding box center [289, 172] width 132 height 19
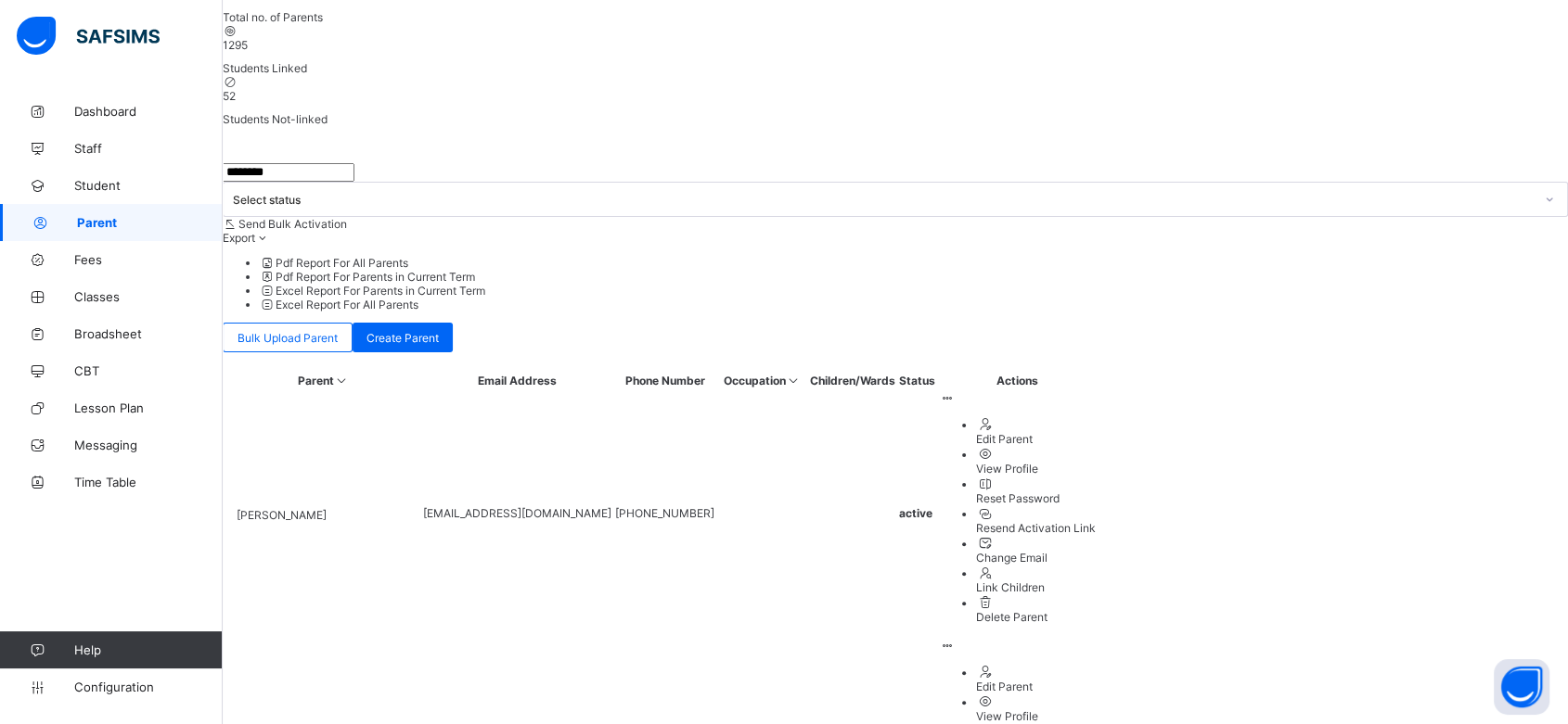
scroll to position [431, 0]
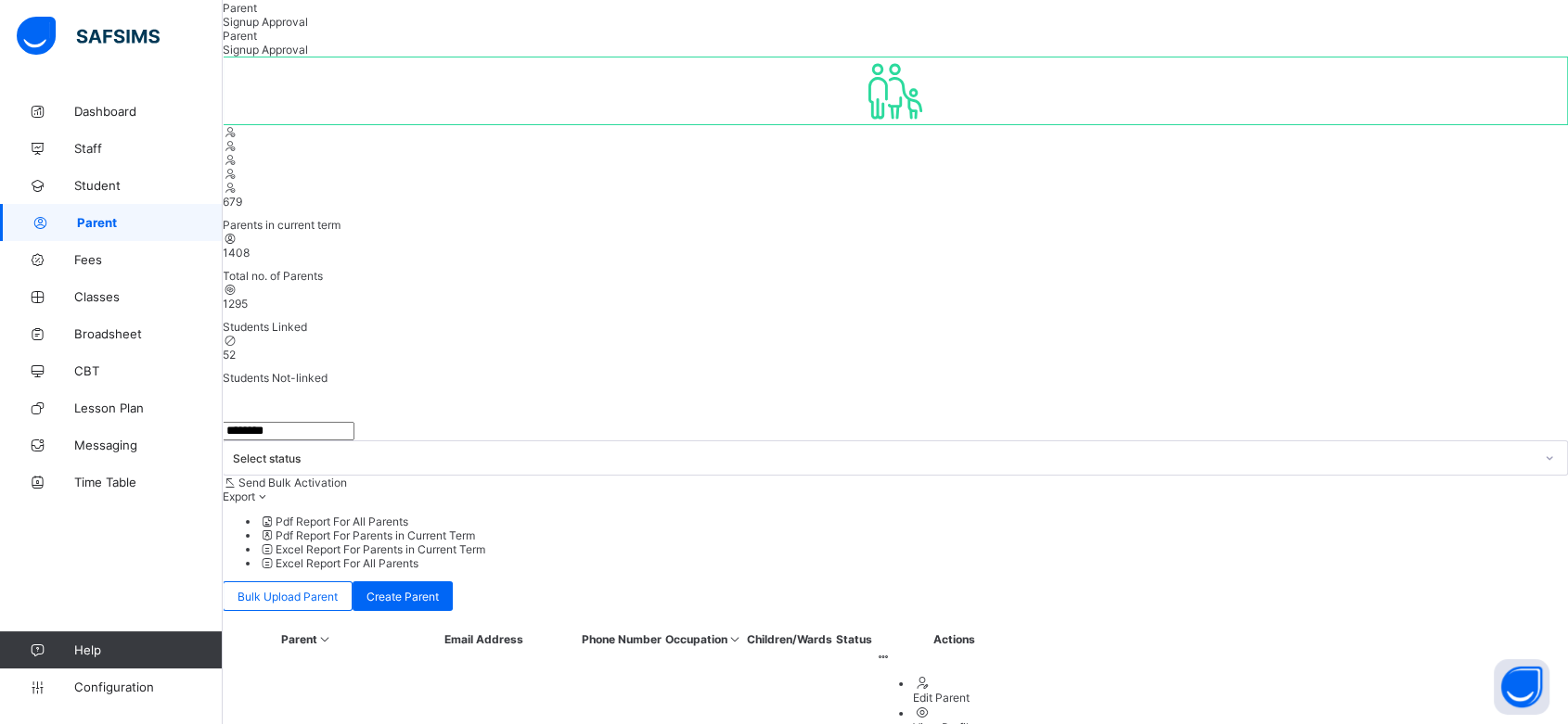
scroll to position [28, 0]
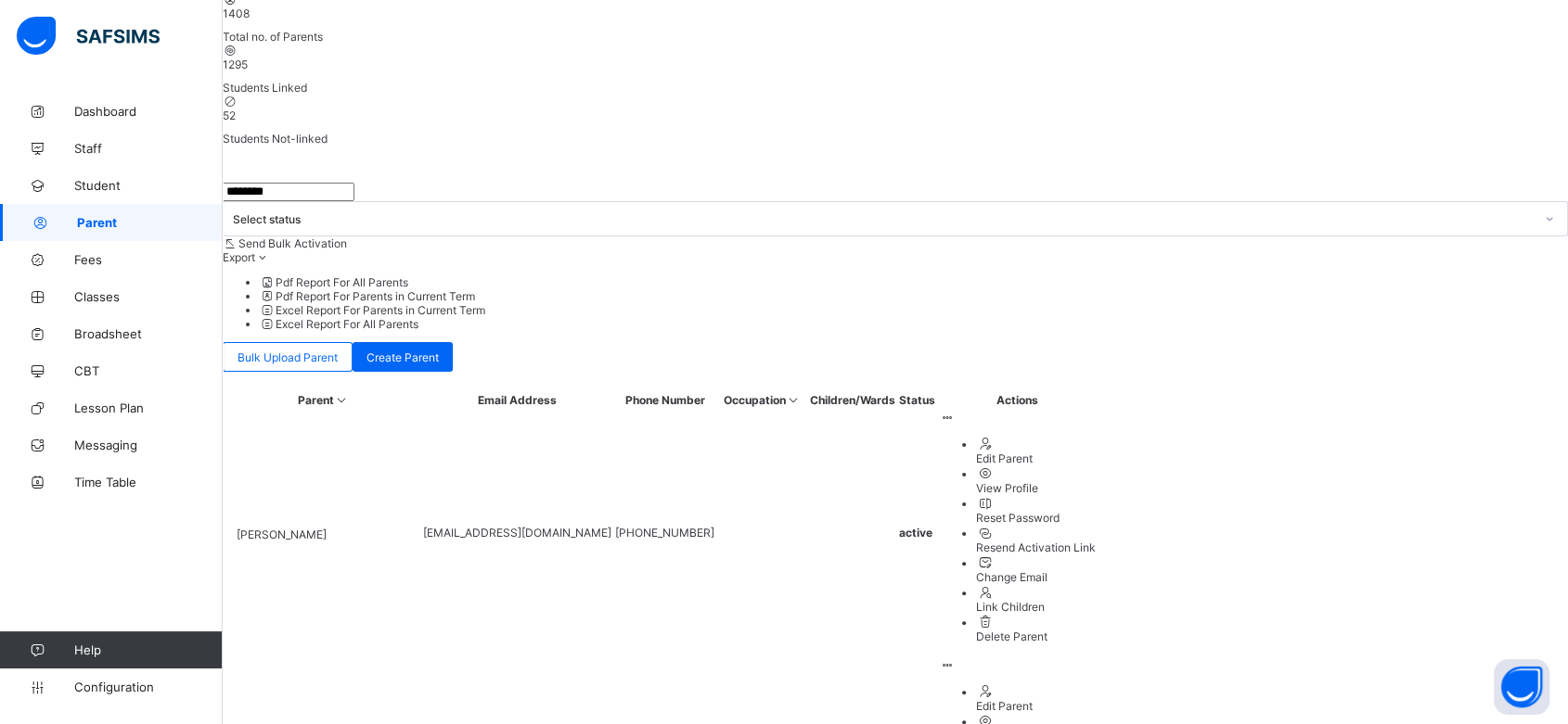
scroll to position [330, 0]
click at [355, 185] on input "********" at bounding box center [289, 194] width 132 height 19
type input "*"
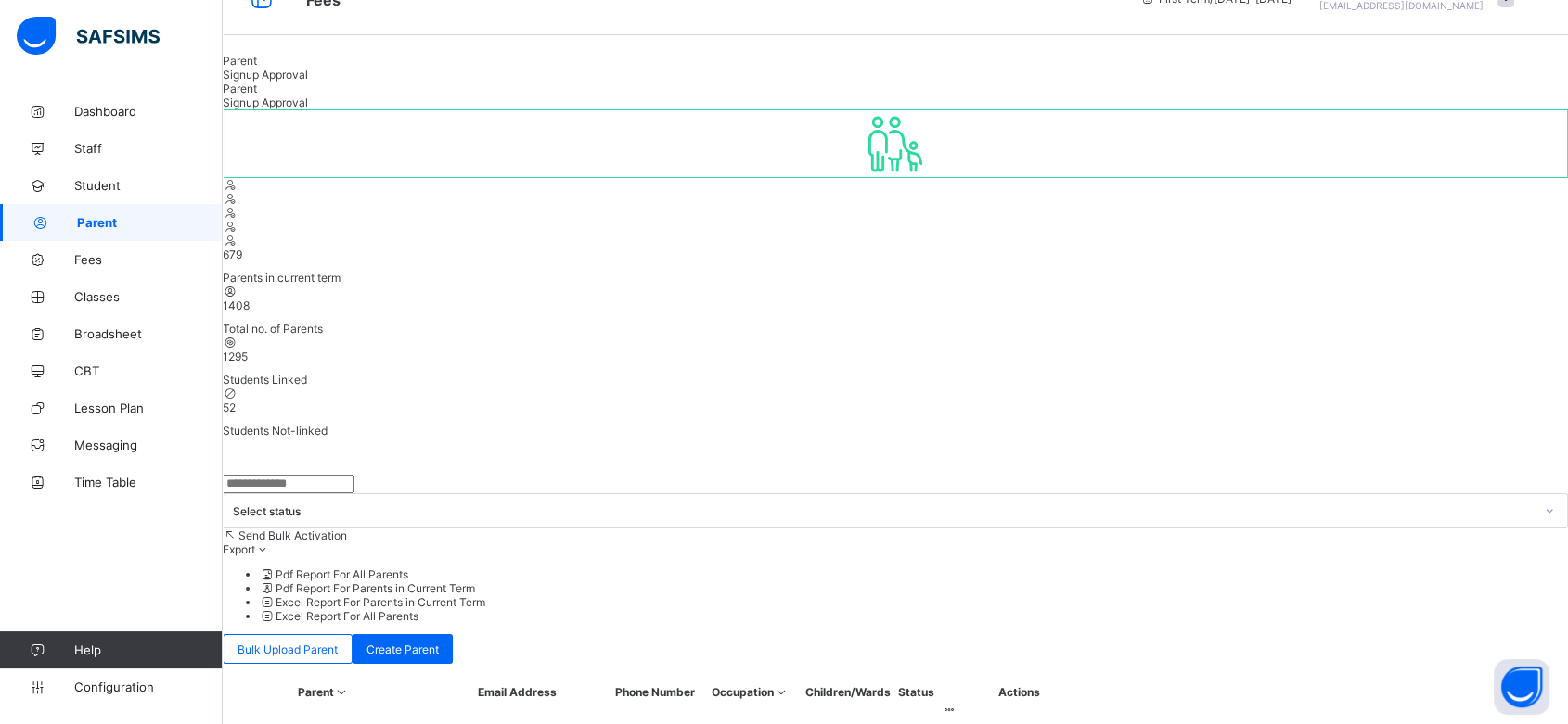
scroll to position [0, 0]
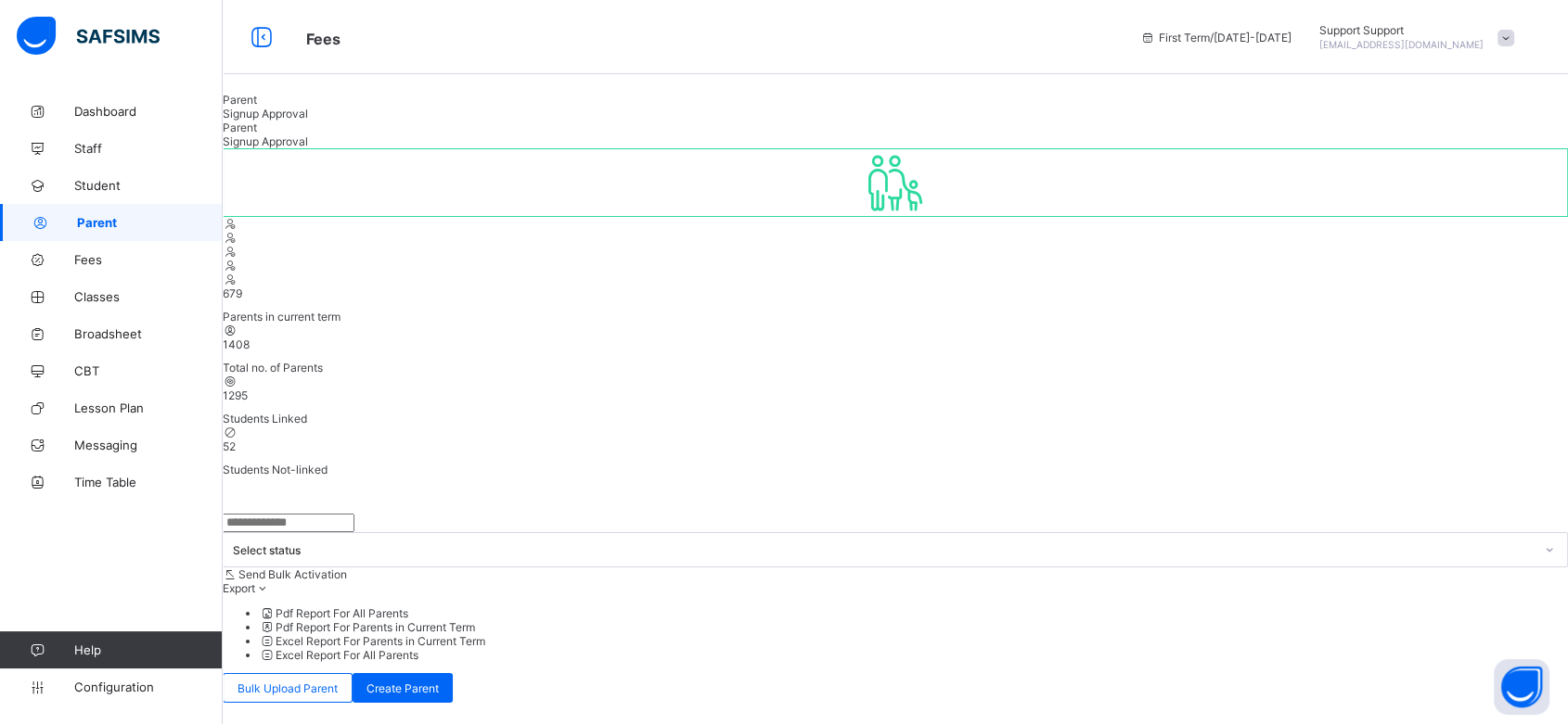
click at [1514, 33] on span at bounding box center [1505, 38] width 17 height 17
click at [1475, 245] on span "Logout" at bounding box center [1453, 248] width 123 height 21
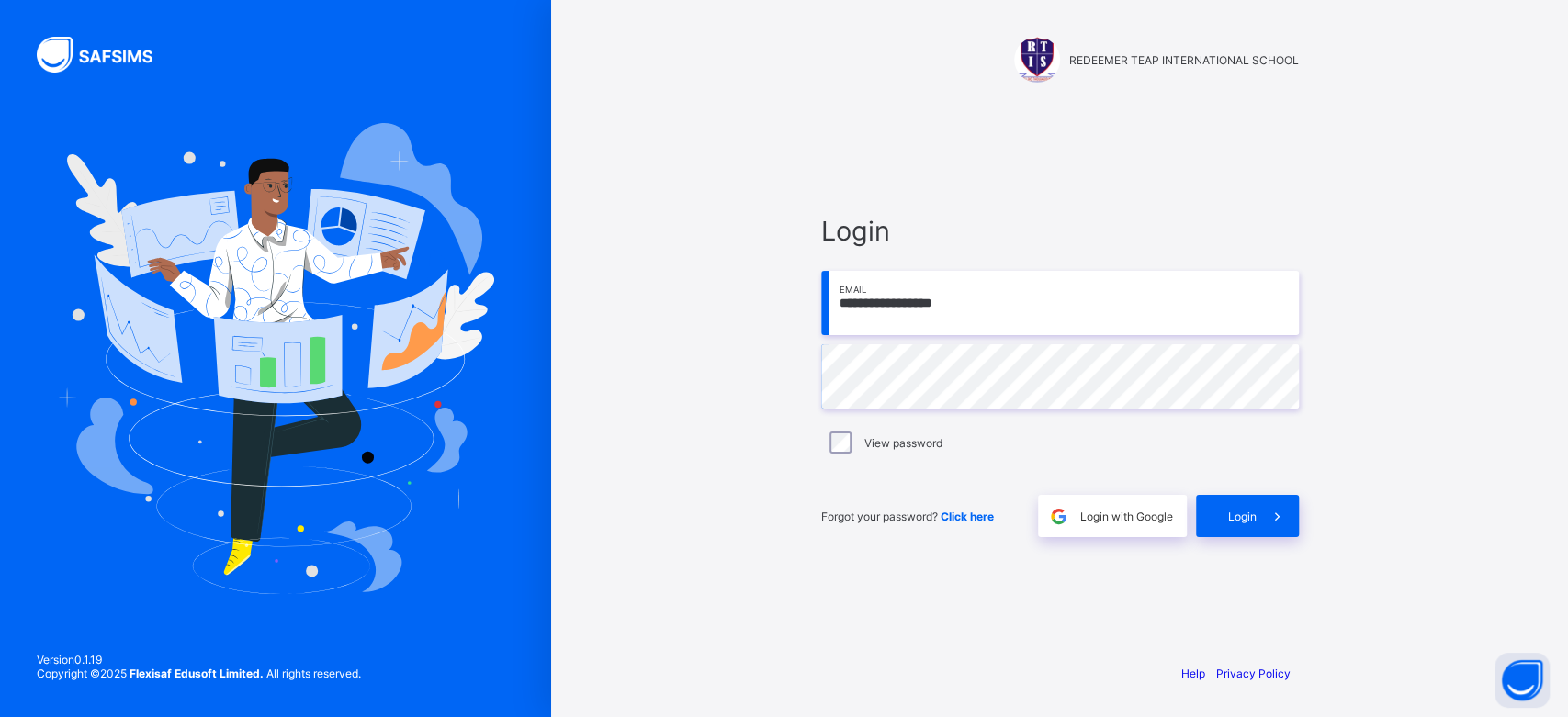
click at [912, 380] on div "**********" at bounding box center [1059, 376] width 478 height 322
click at [997, 302] on input "**********" at bounding box center [1059, 303] width 478 height 64
drag, startPoint x: 997, startPoint y: 302, endPoint x: 819, endPoint y: 316, distance: 178.5
click at [819, 316] on div "**********" at bounding box center [1060, 376] width 514 height 545
paste input "******"
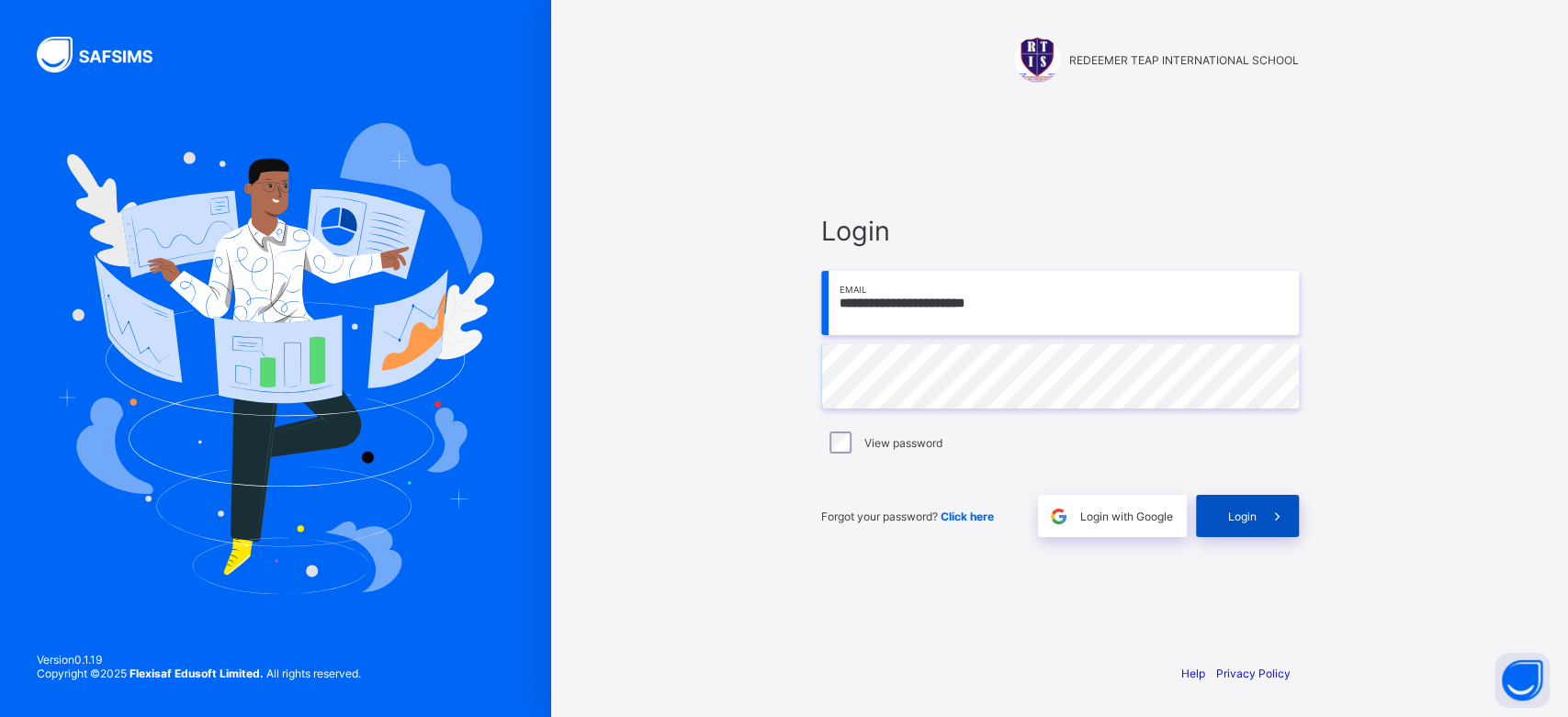
type input "**********"
click at [1232, 512] on span "Login" at bounding box center [1242, 517] width 29 height 14
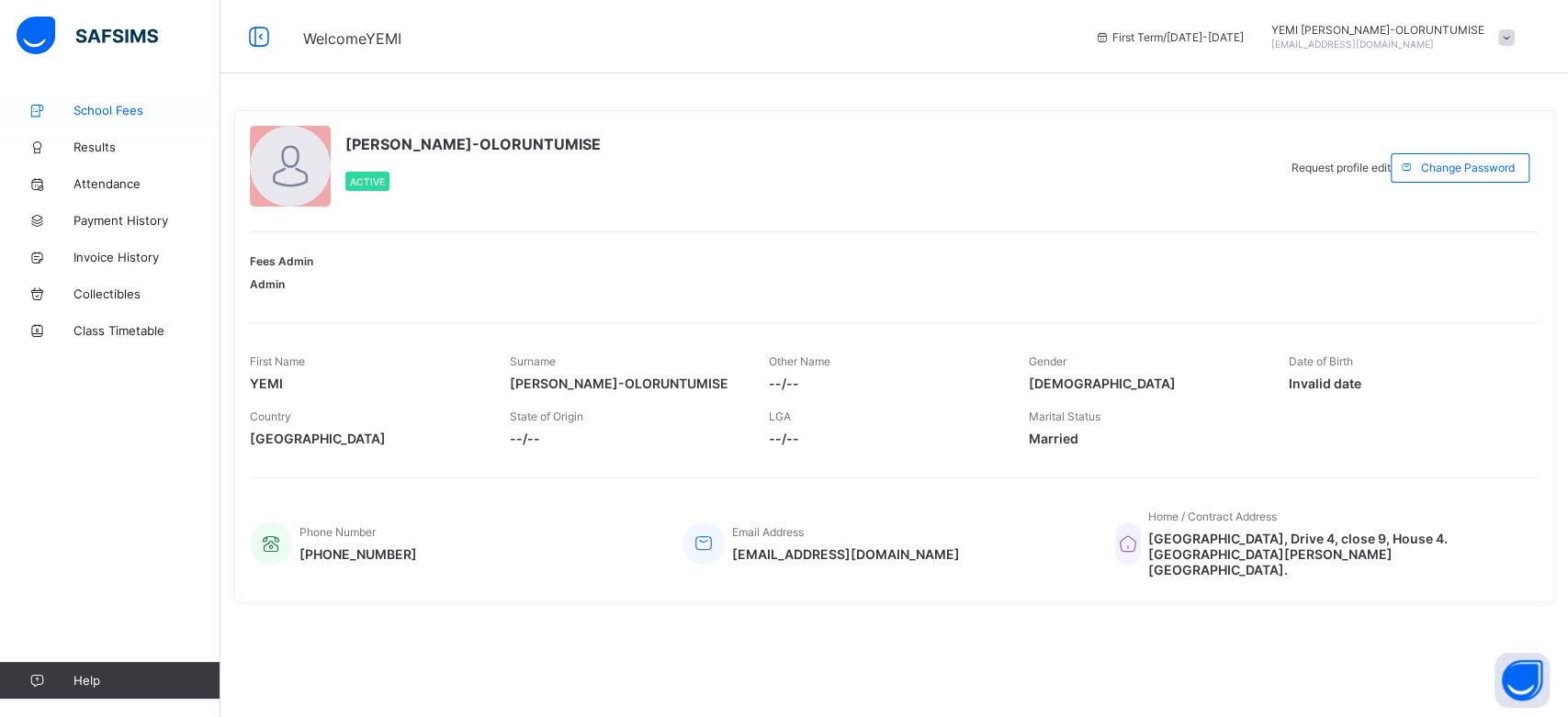
click at [116, 103] on span "School Fees" at bounding box center [146, 110] width 147 height 15
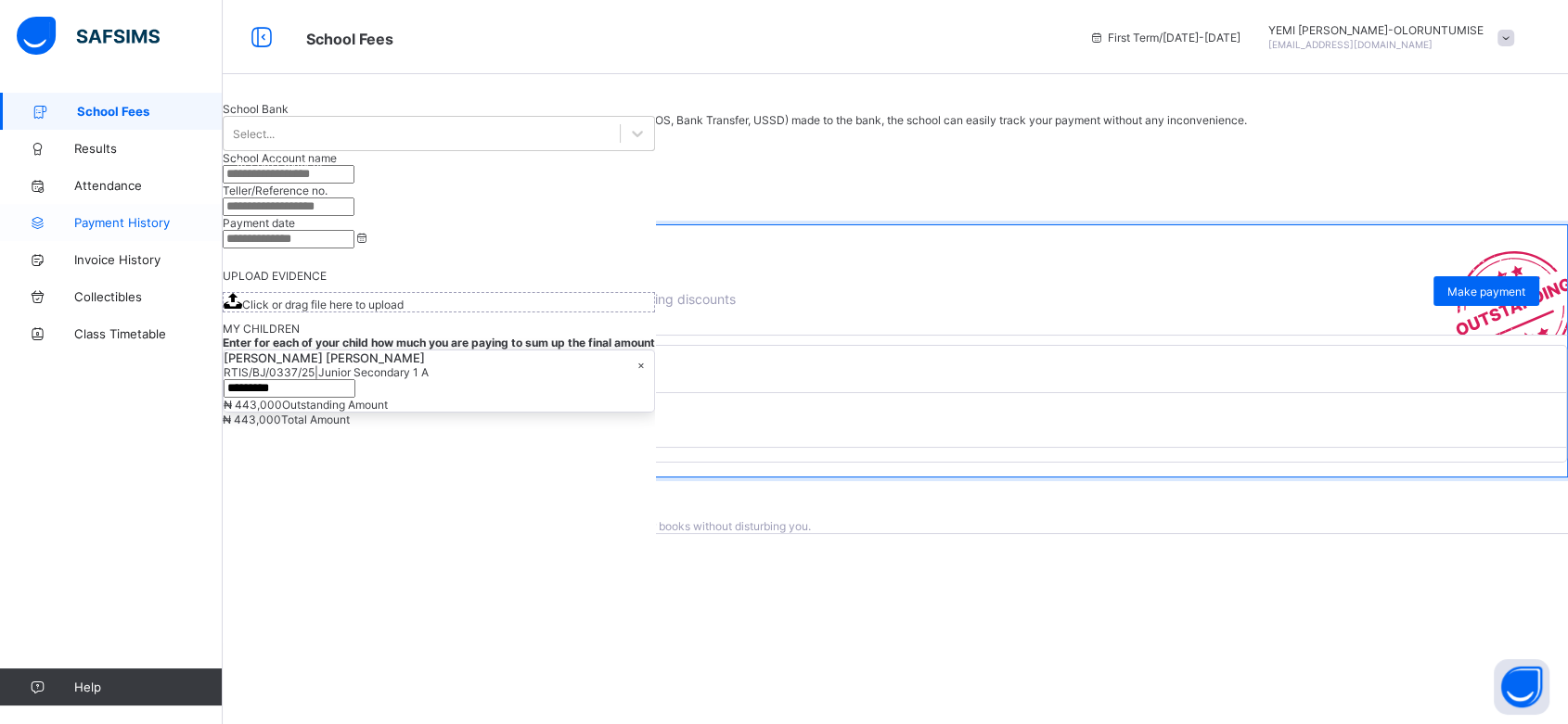
click at [163, 229] on span "Payment History" at bounding box center [148, 222] width 149 height 15
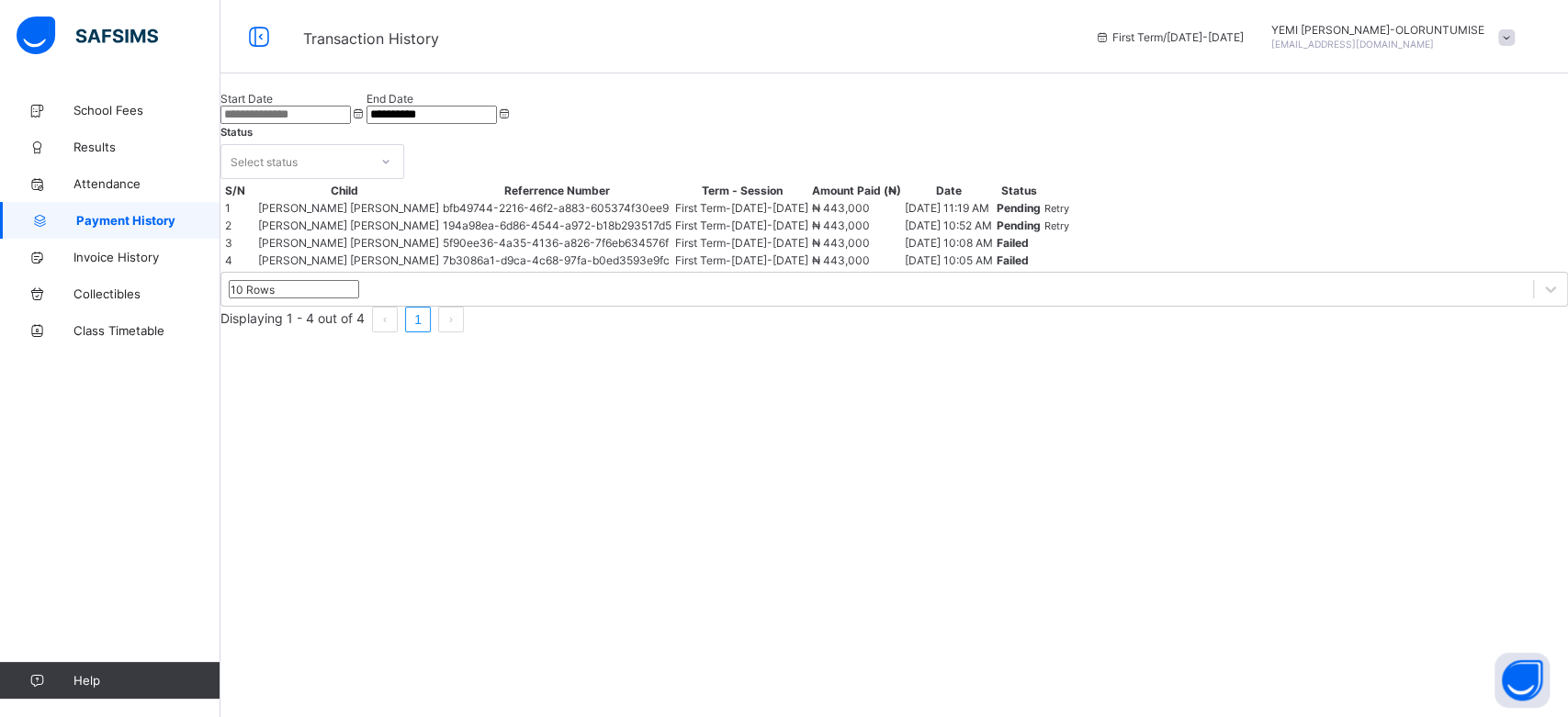
click at [1069, 232] on span "Retry" at bounding box center [1056, 225] width 25 height 13
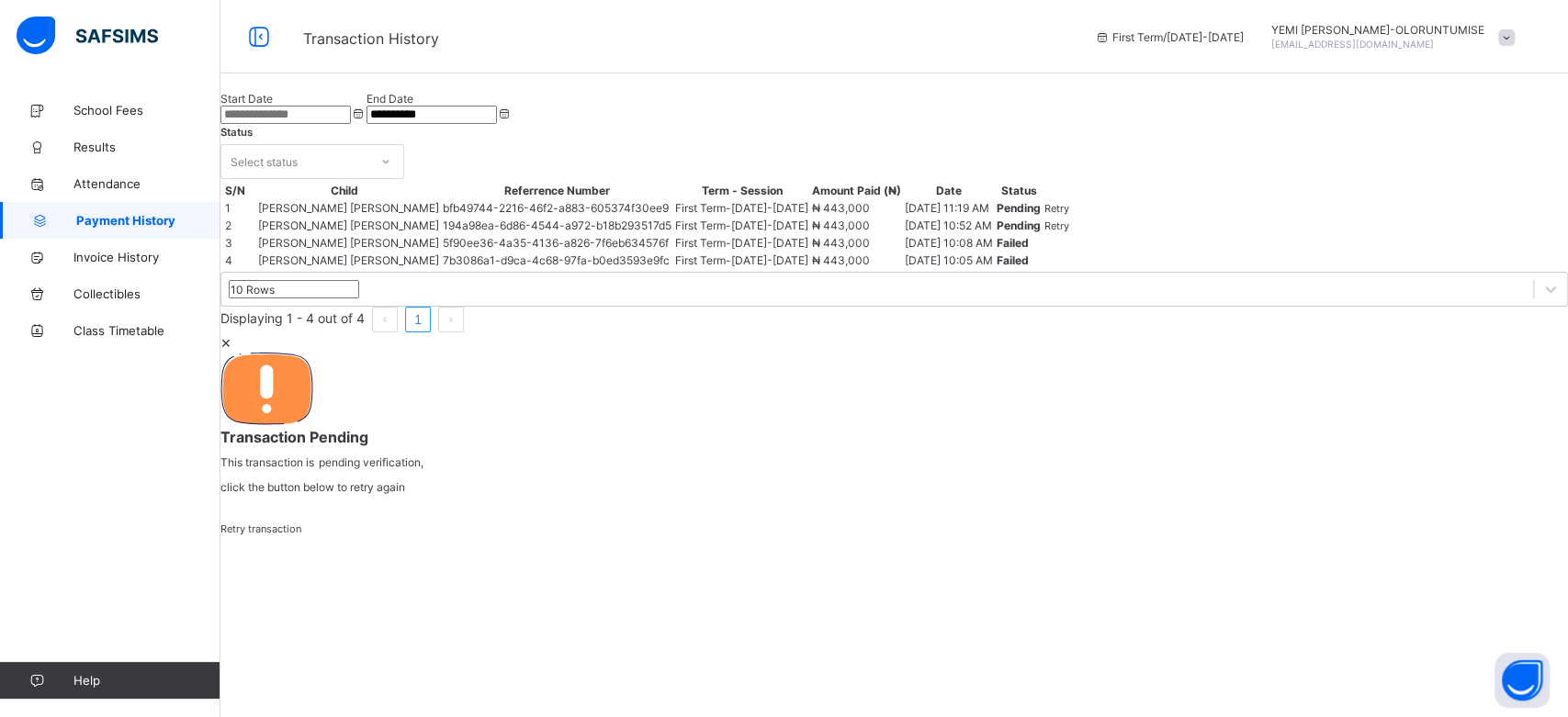
click at [302, 523] on span "Retry transaction" at bounding box center [261, 529] width 81 height 13
click at [1364, 522] on div "Retry transaction" at bounding box center [894, 529] width 1348 height 14
click at [231, 332] on span "×" at bounding box center [225, 342] width 11 height 20
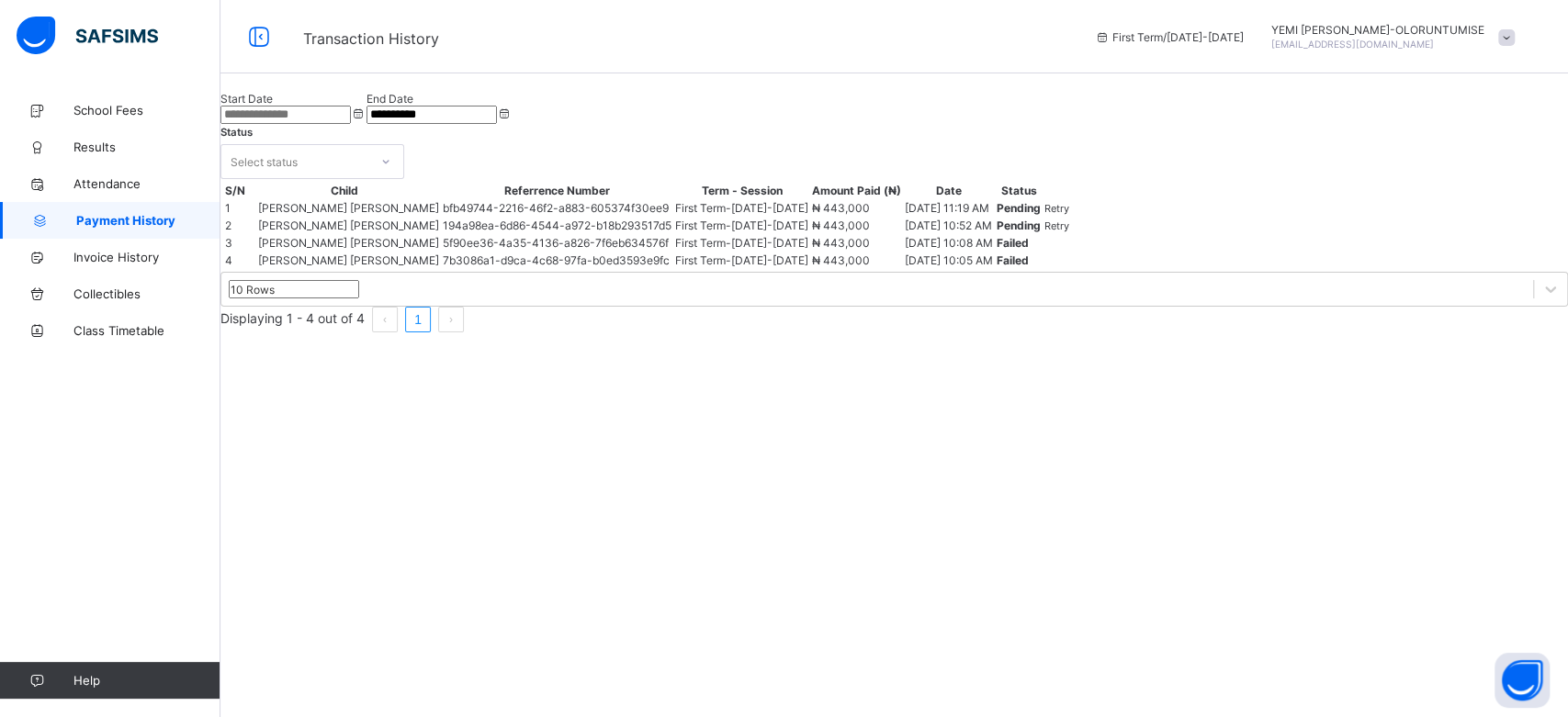
click at [1069, 215] on span "Retry" at bounding box center [1056, 208] width 25 height 13
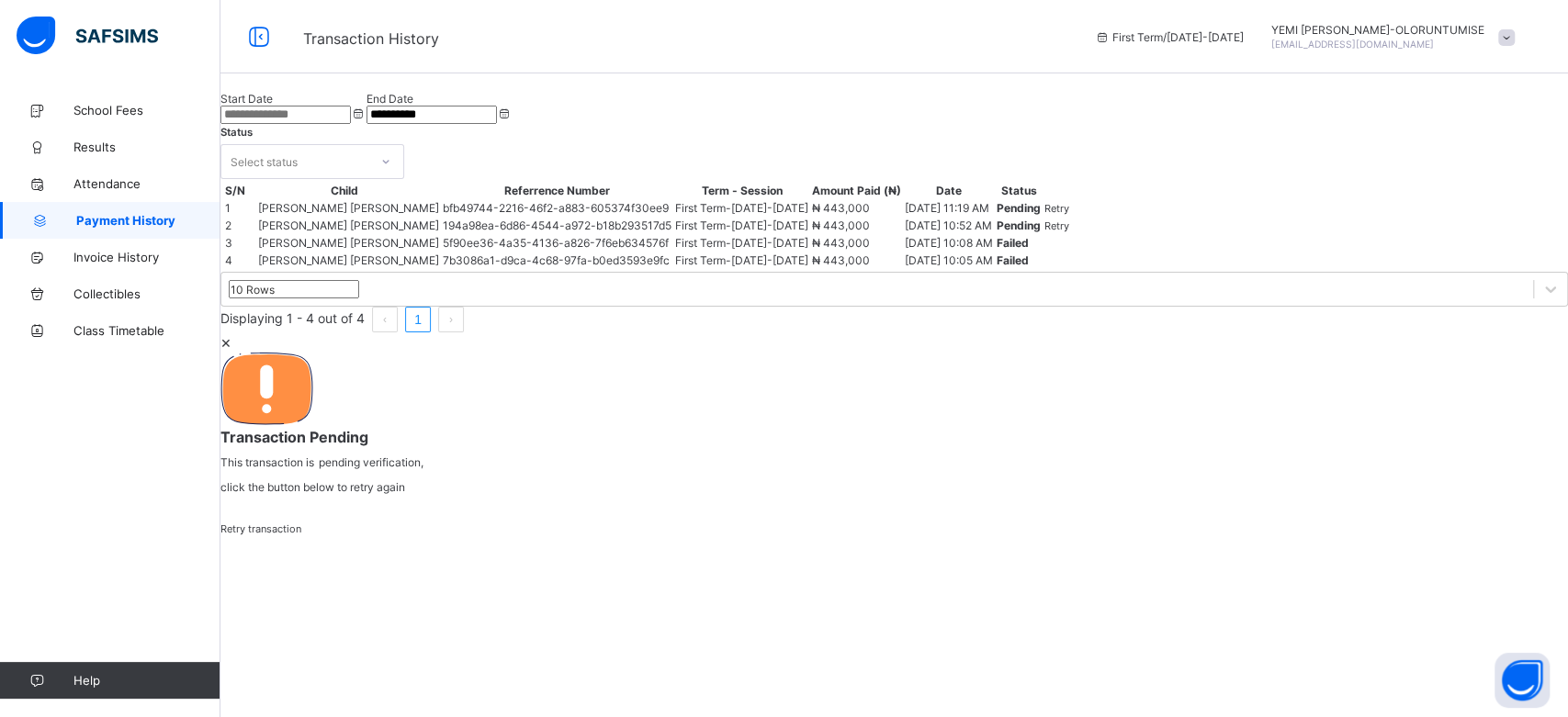
click at [302, 523] on span "Retry transaction" at bounding box center [261, 529] width 81 height 13
click at [231, 332] on span "×" at bounding box center [225, 342] width 11 height 20
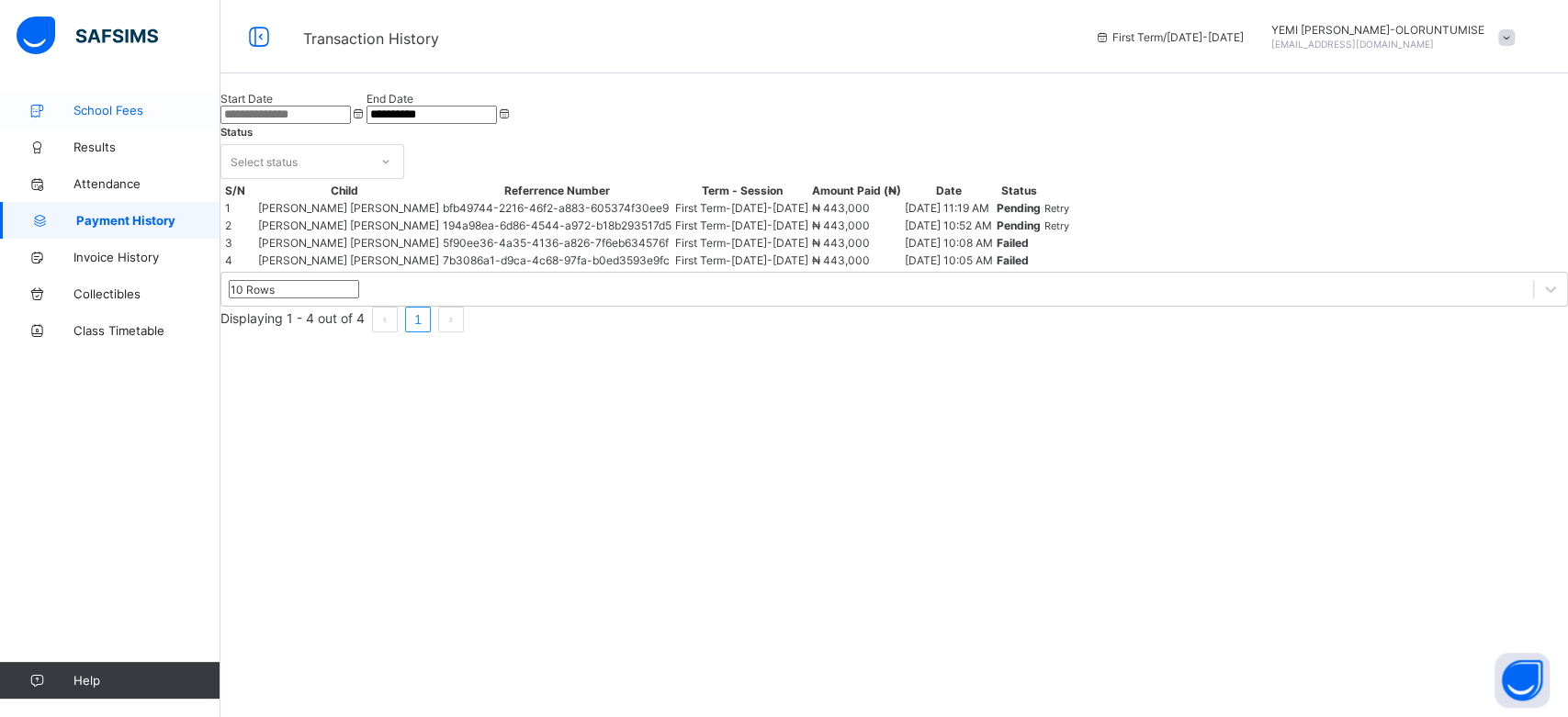
click at [118, 109] on span "School Fees" at bounding box center [146, 110] width 147 height 15
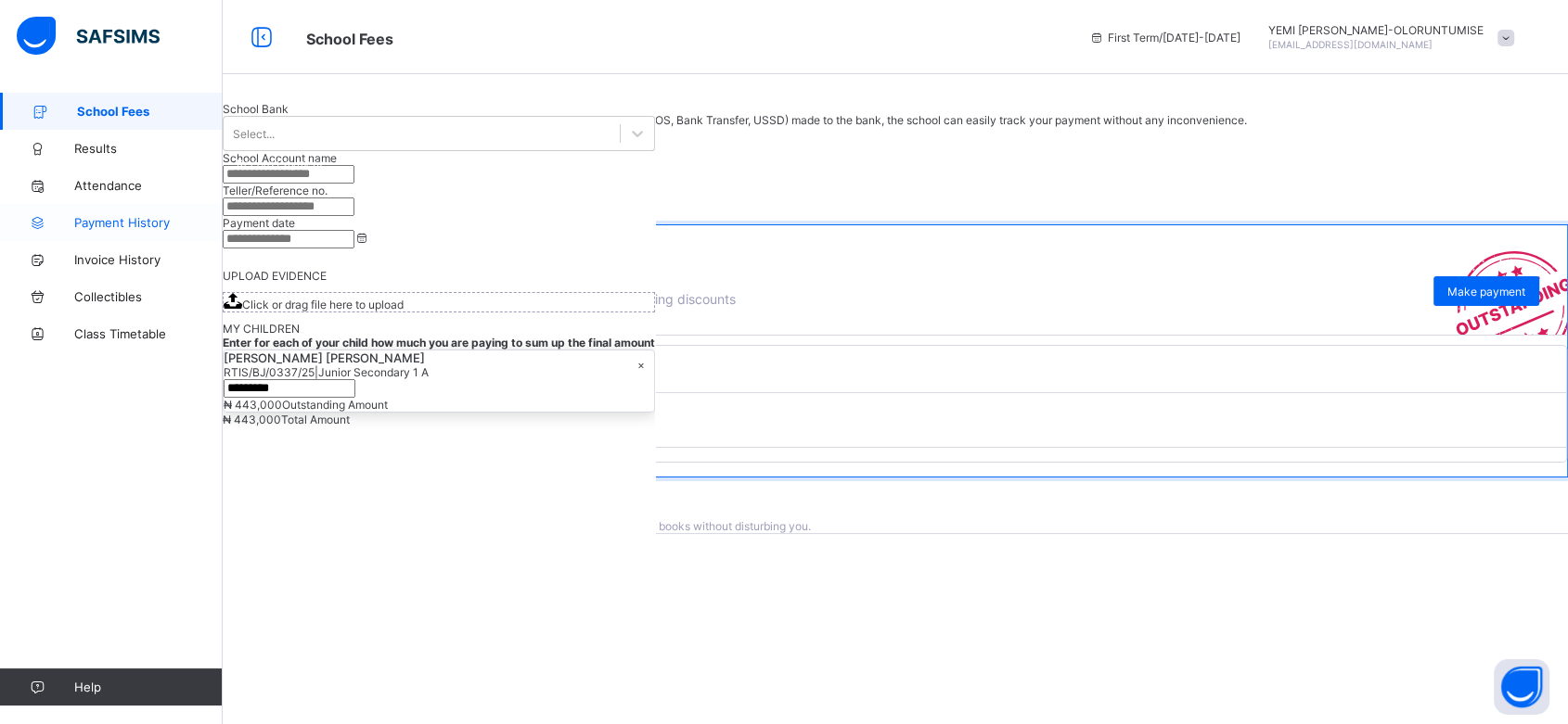
click at [134, 225] on span "Payment History" at bounding box center [148, 222] width 149 height 15
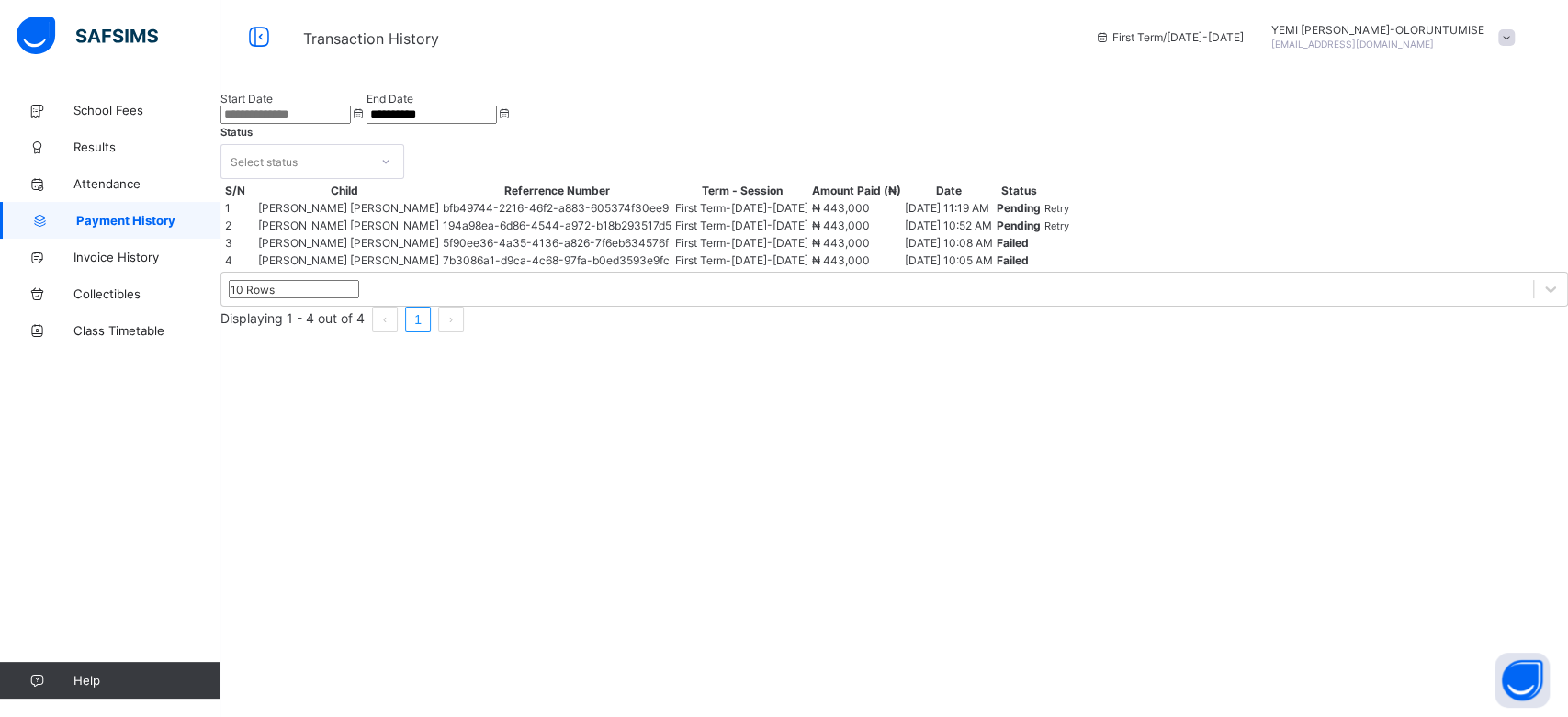
click at [844, 45] on span "Transaction History" at bounding box center [685, 37] width 763 height 24
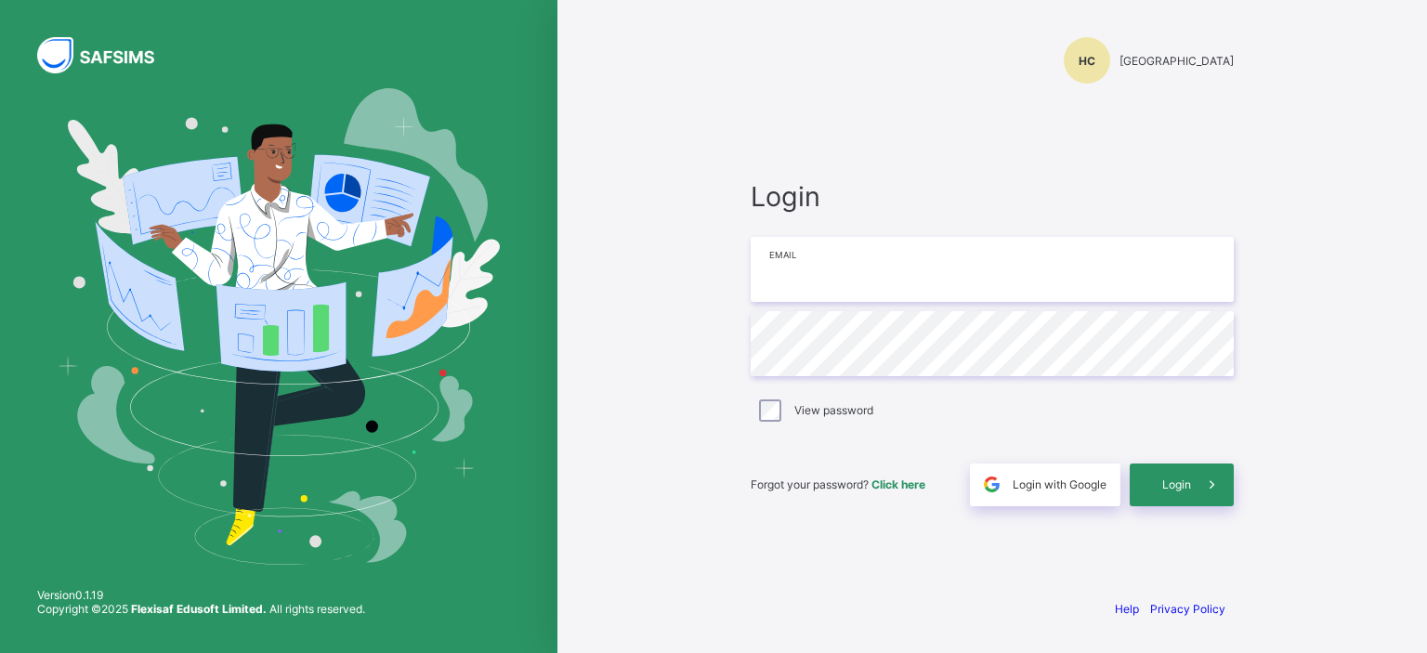
click at [862, 278] on input "email" at bounding box center [992, 269] width 483 height 65
click at [1057, 479] on span "Login with Google" at bounding box center [1059, 484] width 94 height 14
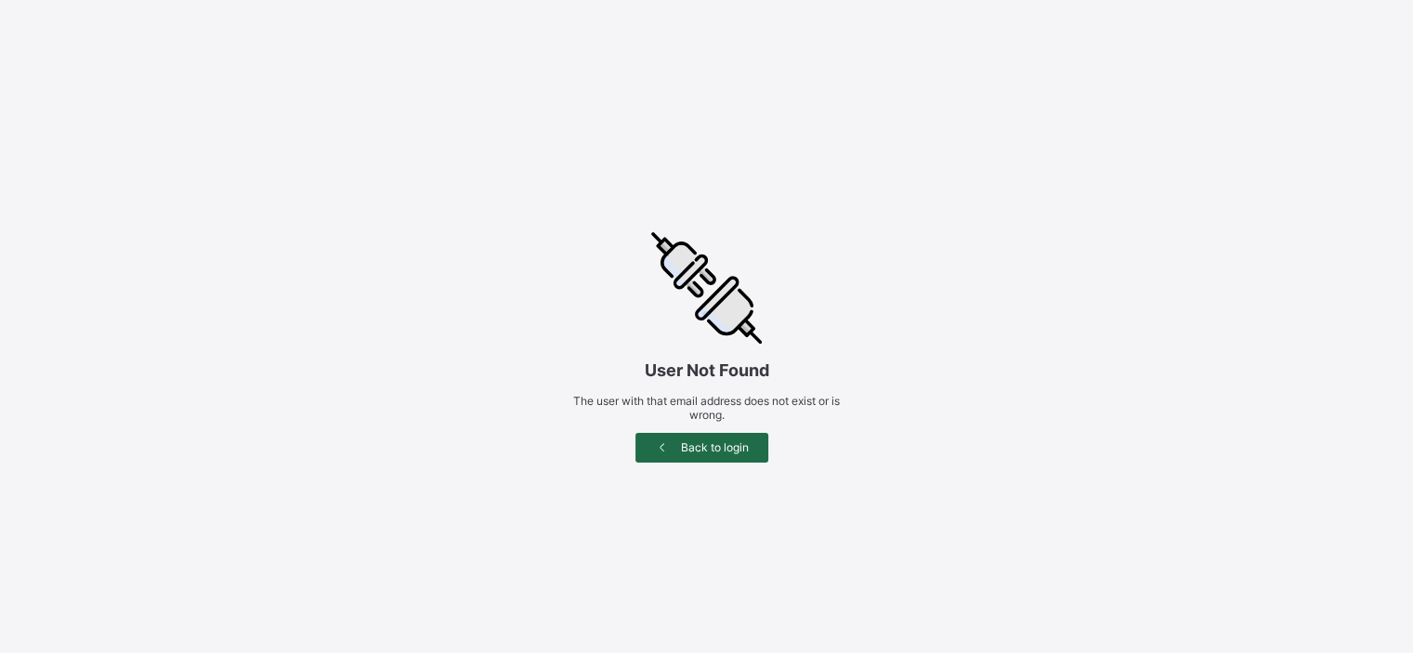
click at [685, 448] on span "Back to login" at bounding box center [714, 447] width 78 height 14
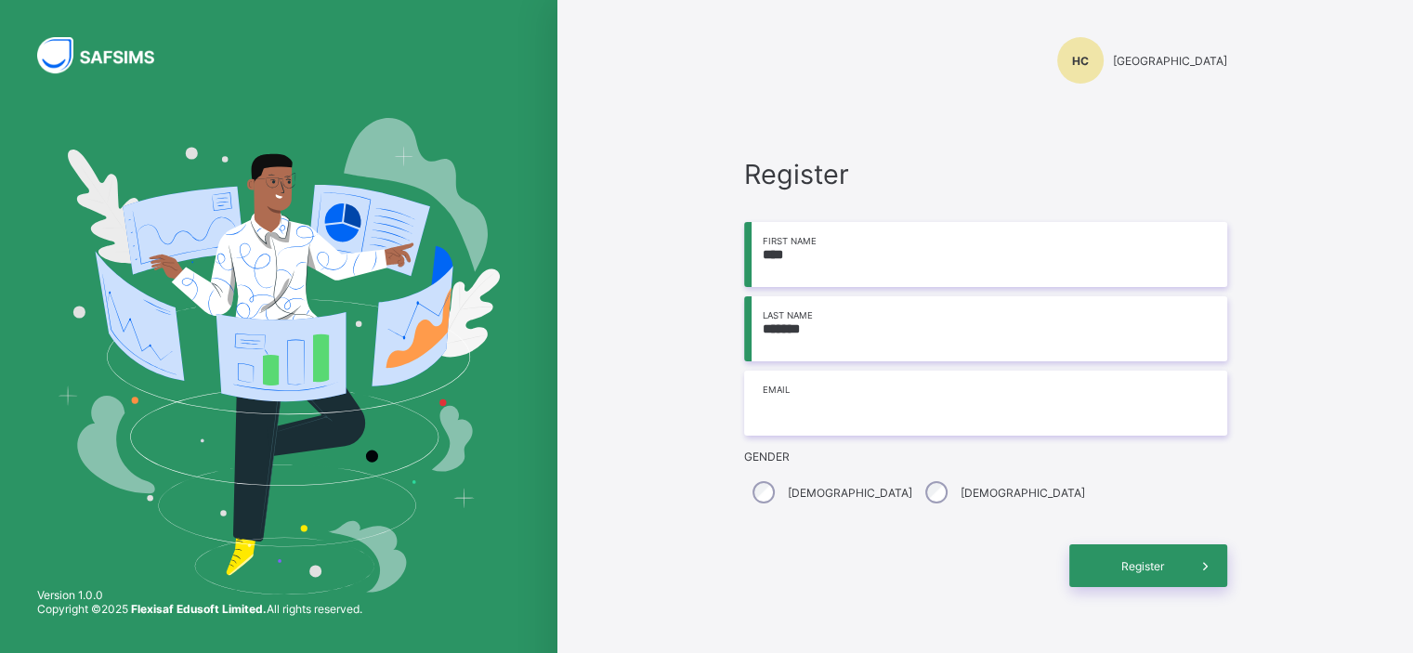
type input "*******"
click at [806, 397] on input "email" at bounding box center [985, 403] width 483 height 65
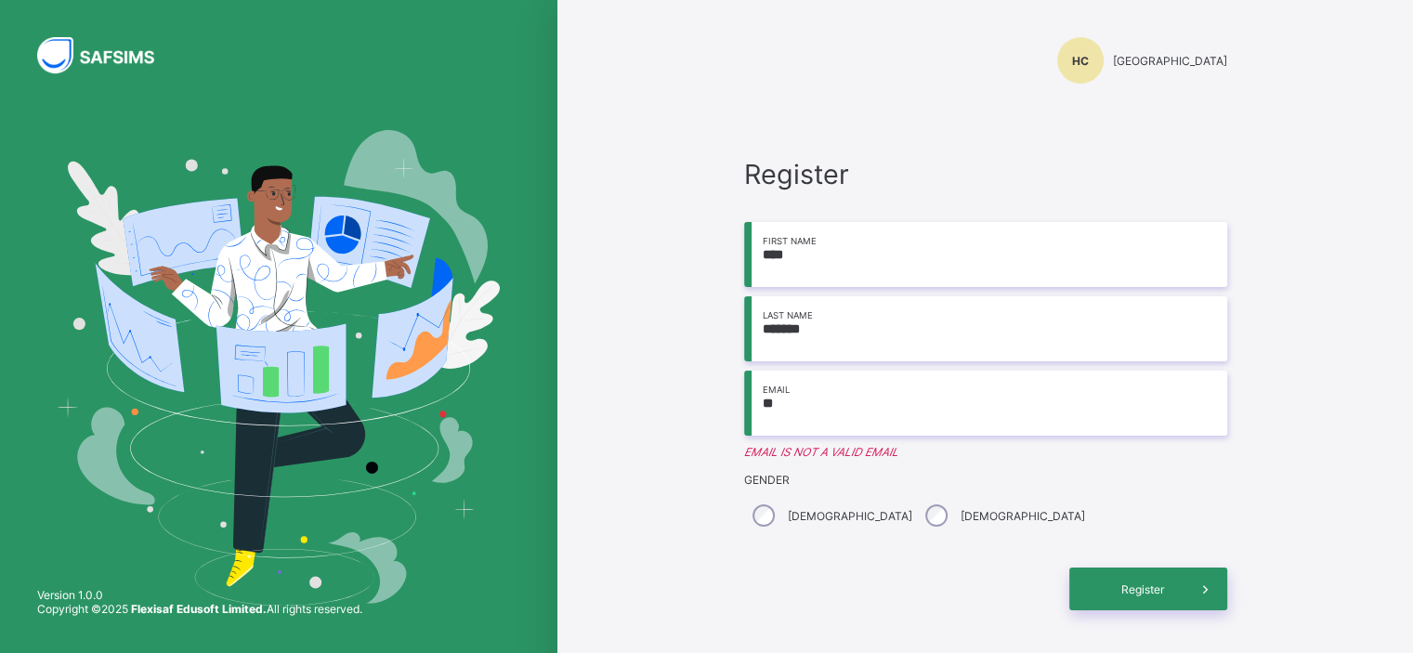
type input "**********"
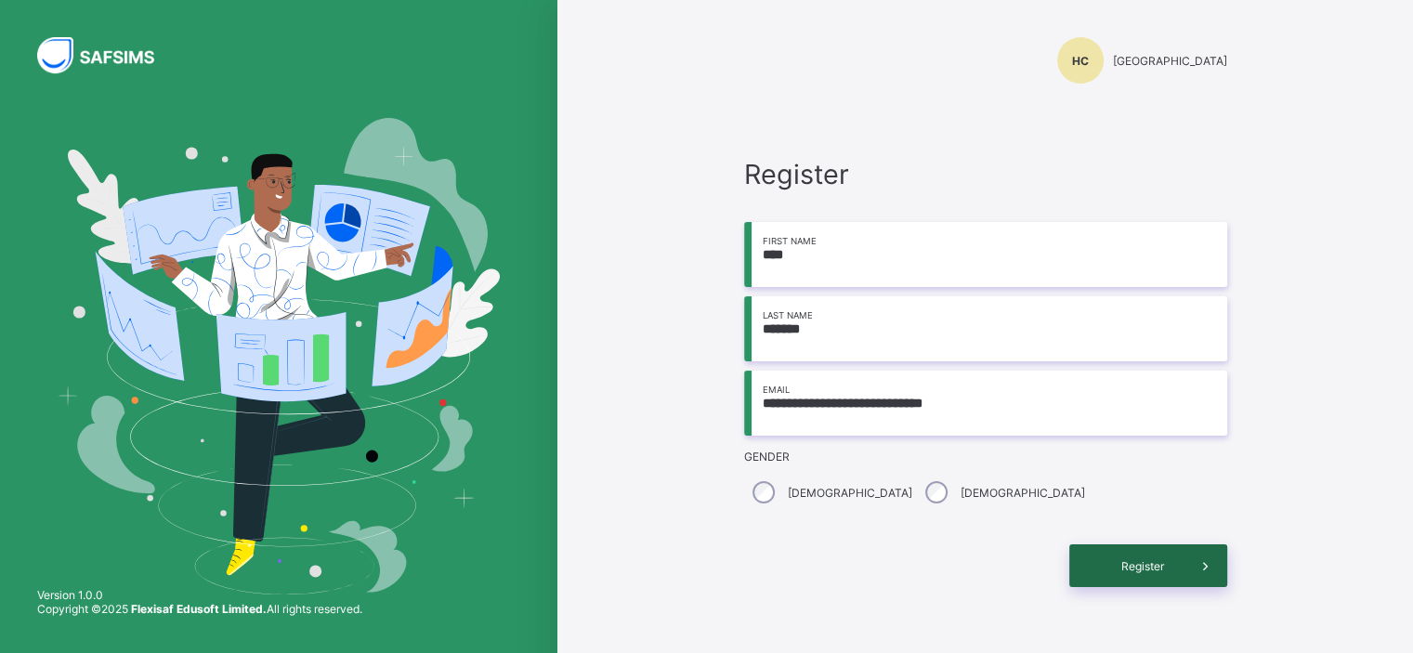
click at [1132, 564] on span "Register" at bounding box center [1143, 566] width 83 height 14
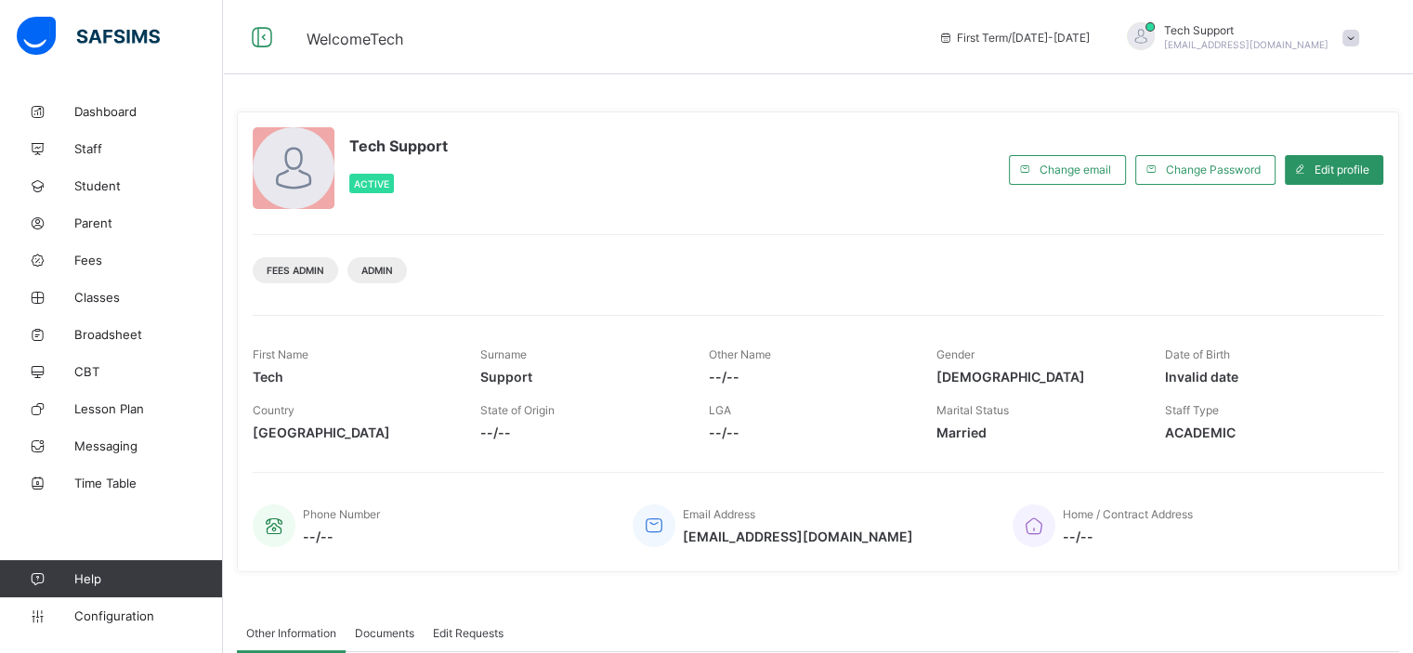
click at [89, 148] on span "Staff" at bounding box center [148, 148] width 149 height 15
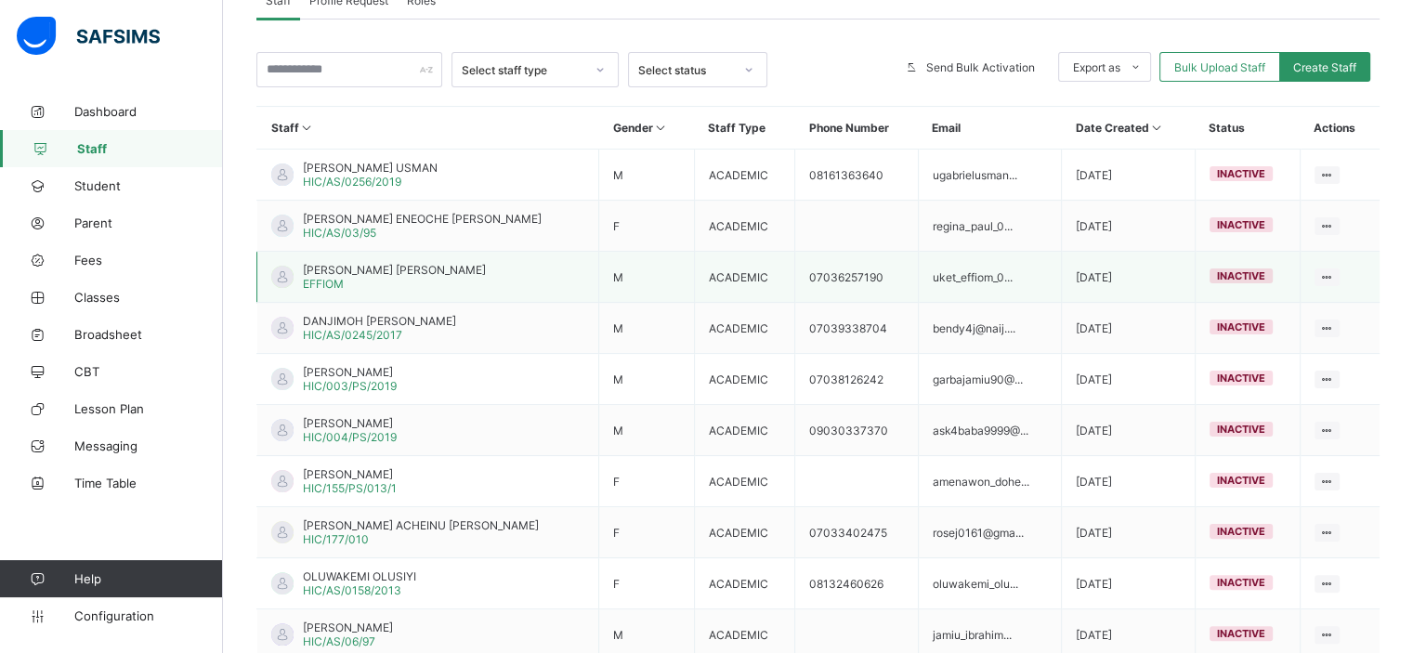
scroll to position [340, 0]
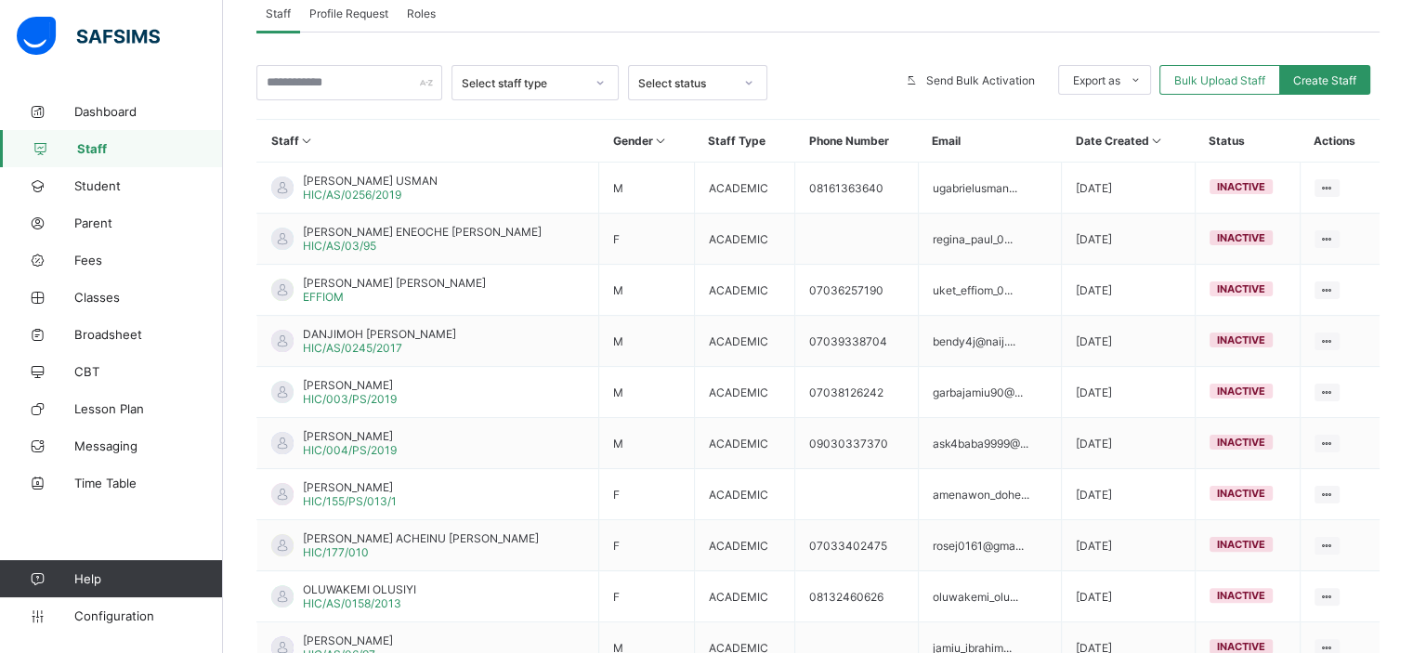
click at [1148, 146] on icon at bounding box center [1156, 141] width 16 height 14
click at [1148, 136] on icon at bounding box center [1156, 141] width 16 height 14
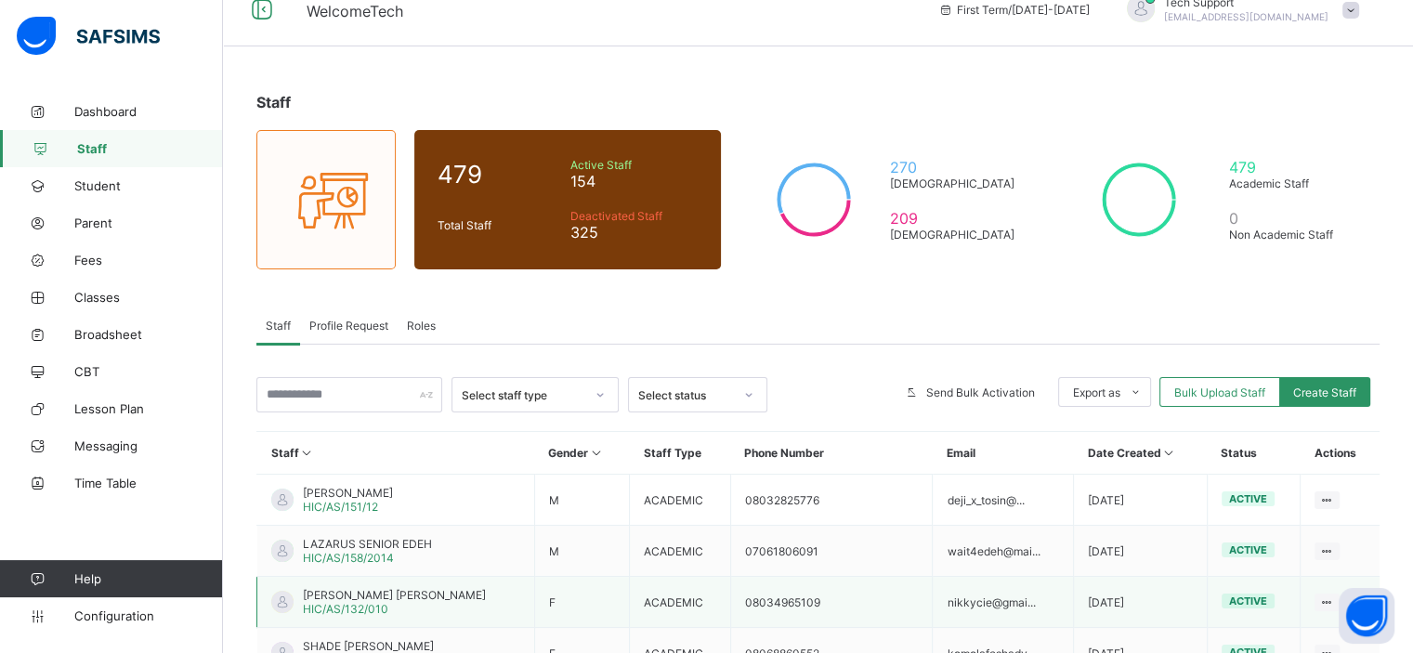
scroll to position [26, 0]
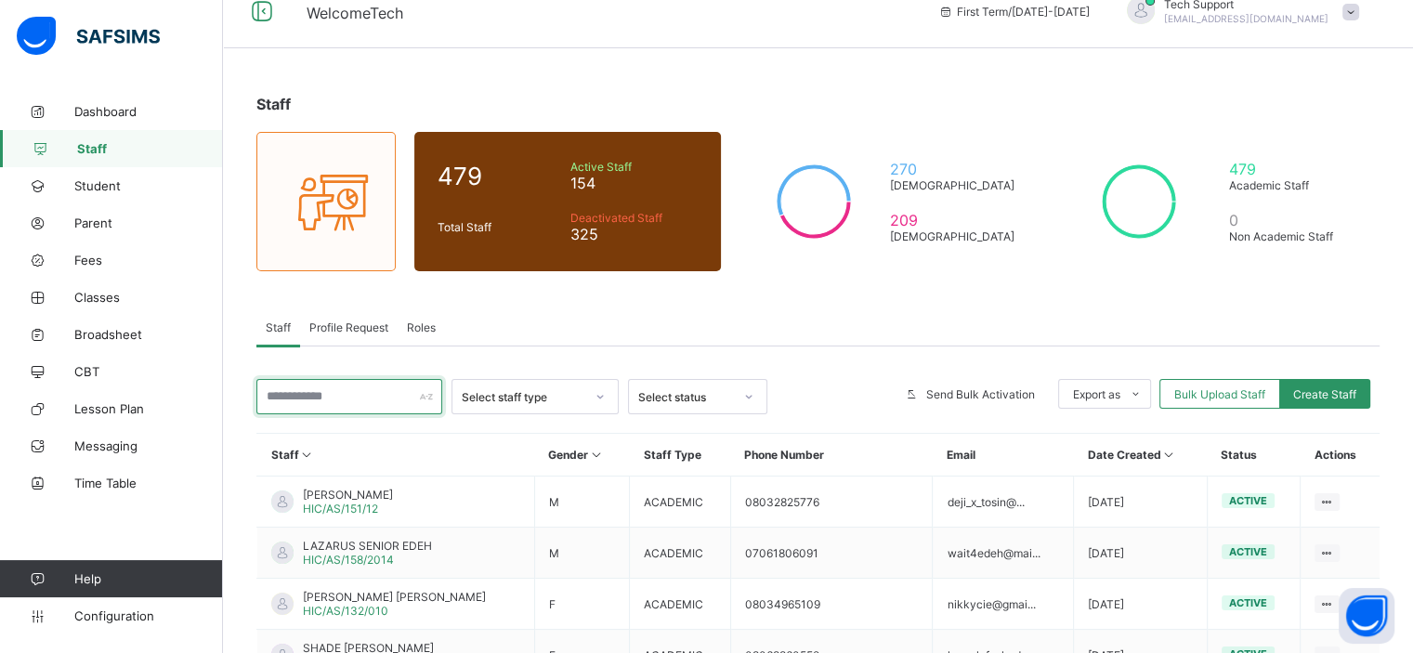
click at [373, 387] on input "text" at bounding box center [349, 396] width 186 height 35
paste input "**********"
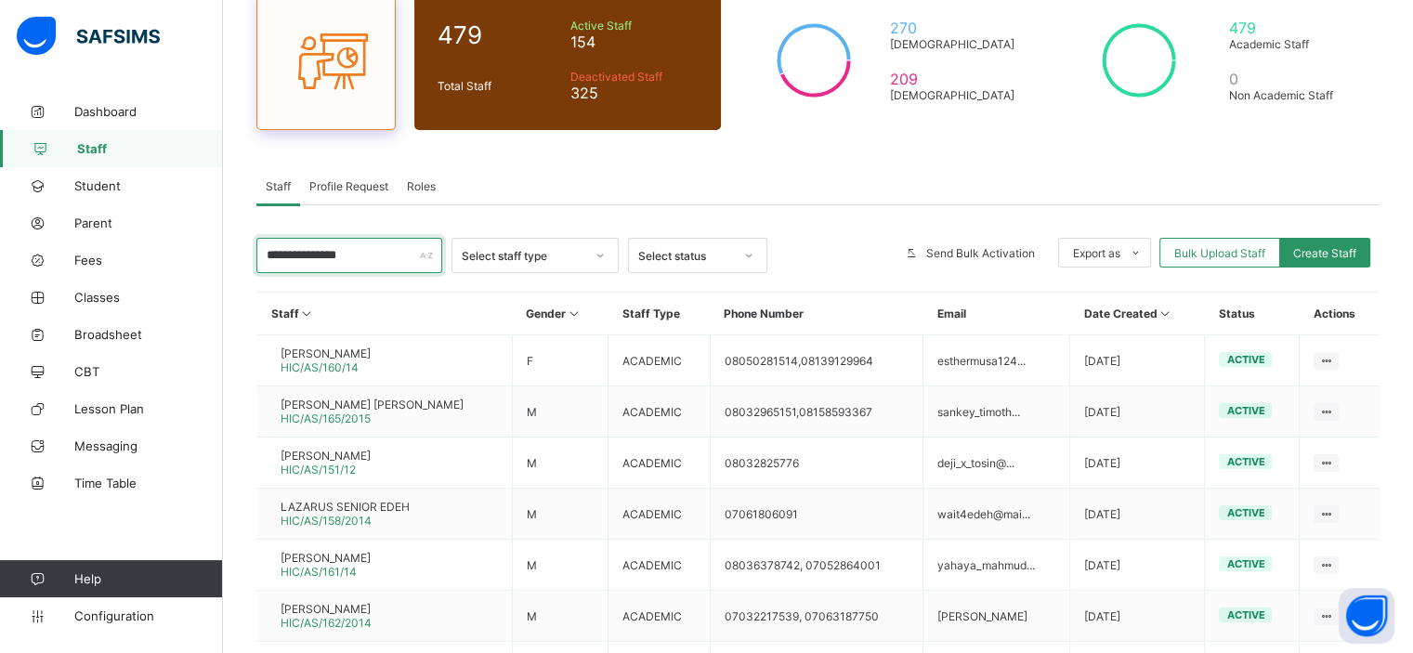
scroll to position [156, 0]
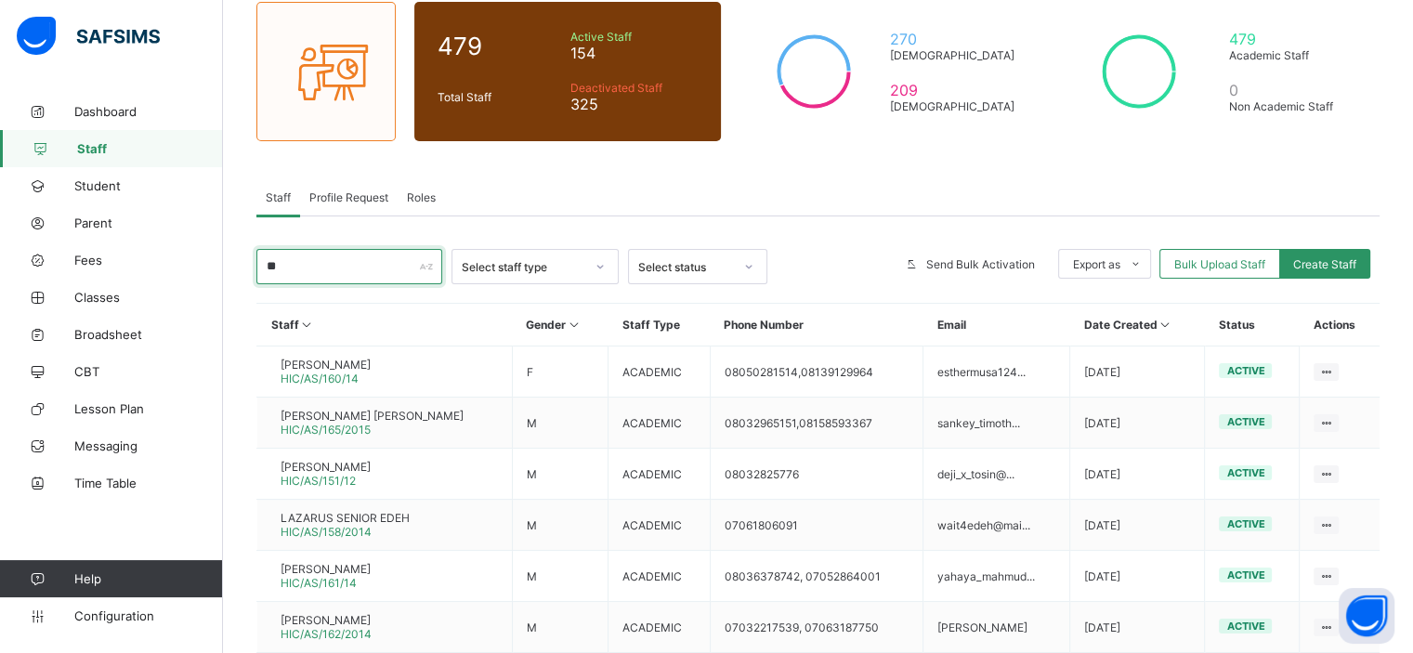
type input "*"
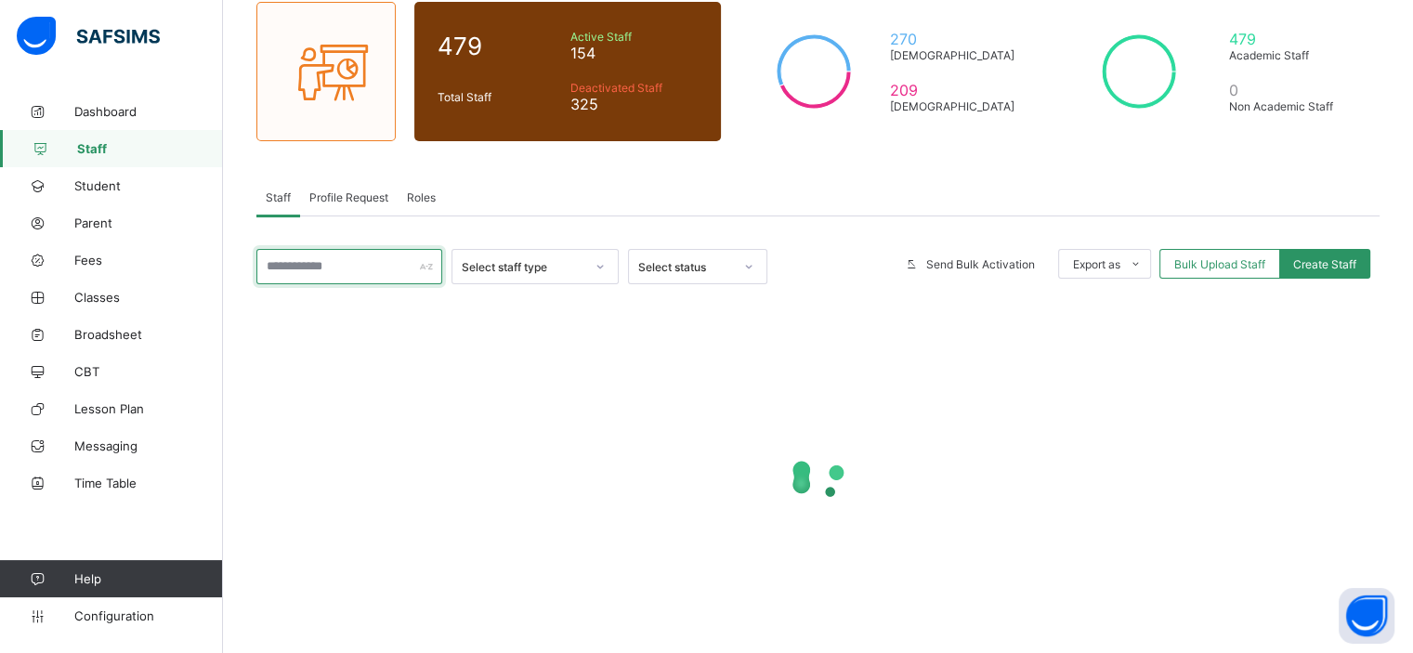
paste input "**********"
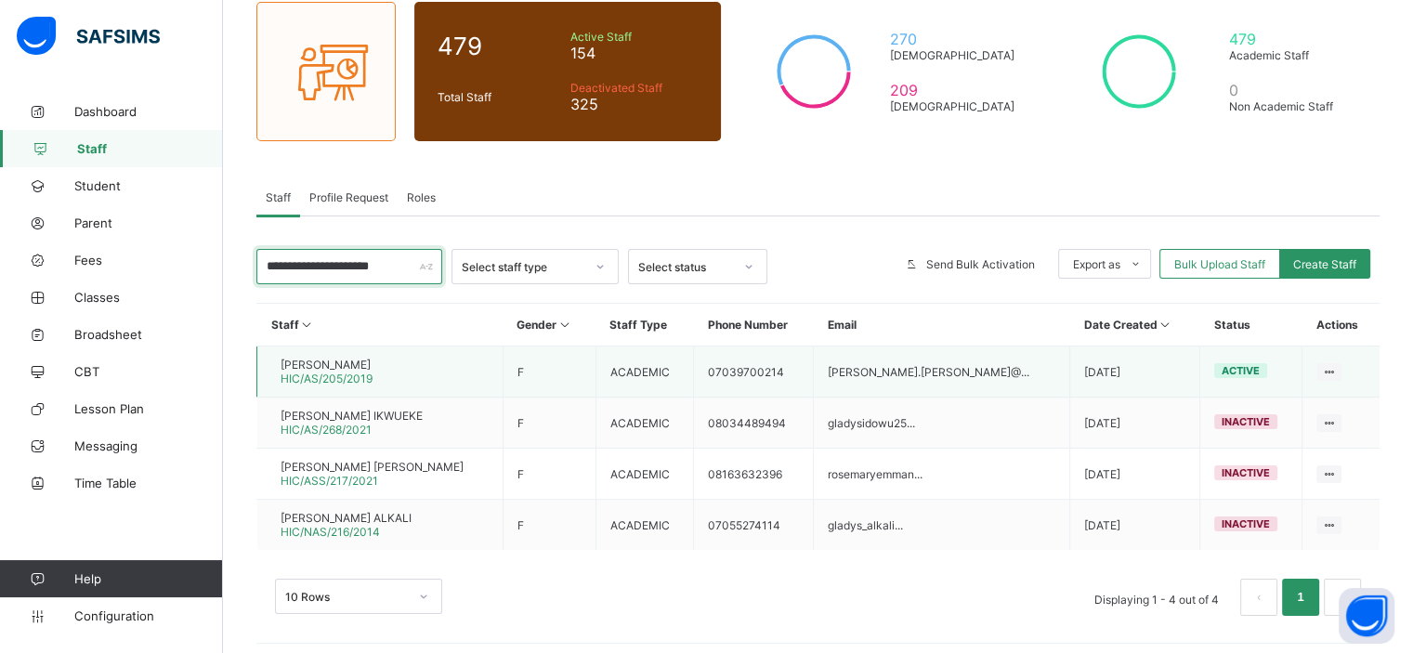
type input "**********"
click at [356, 360] on span "GLADYS OGOCHUKWU OKOYE" at bounding box center [327, 365] width 92 height 14
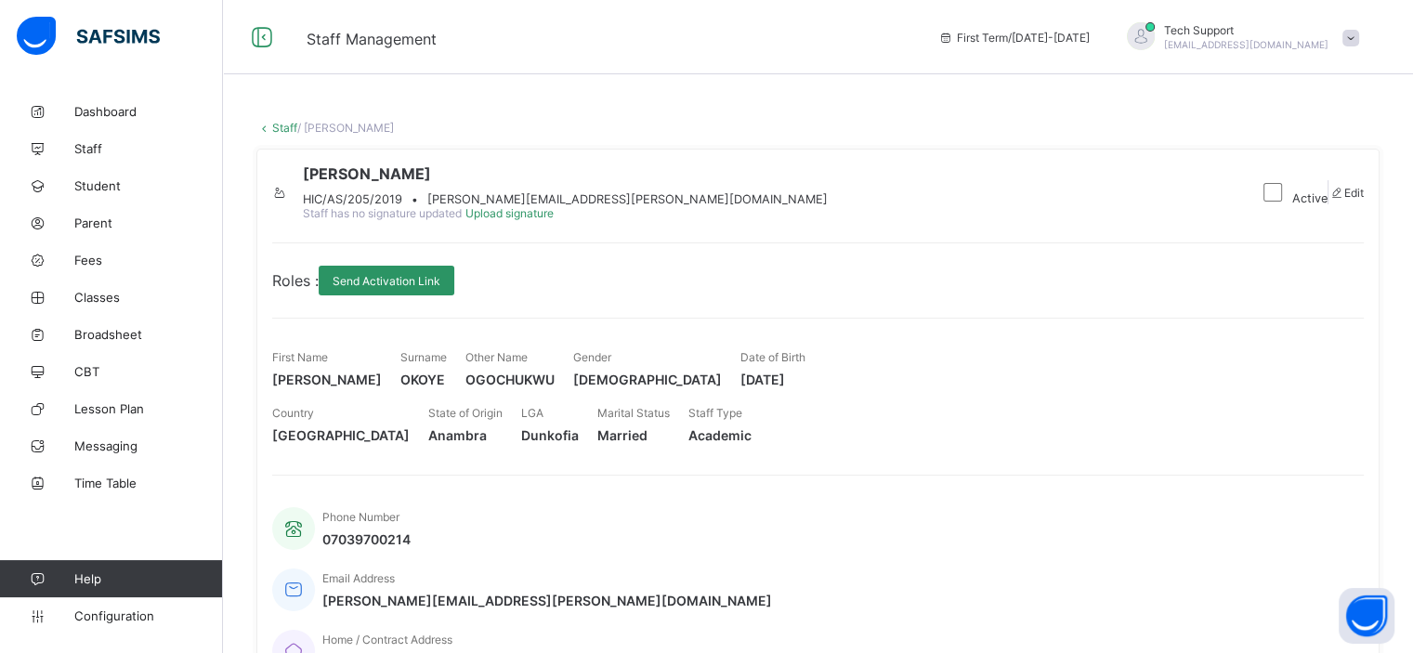
click at [277, 128] on link "Staff" at bounding box center [284, 128] width 25 height 14
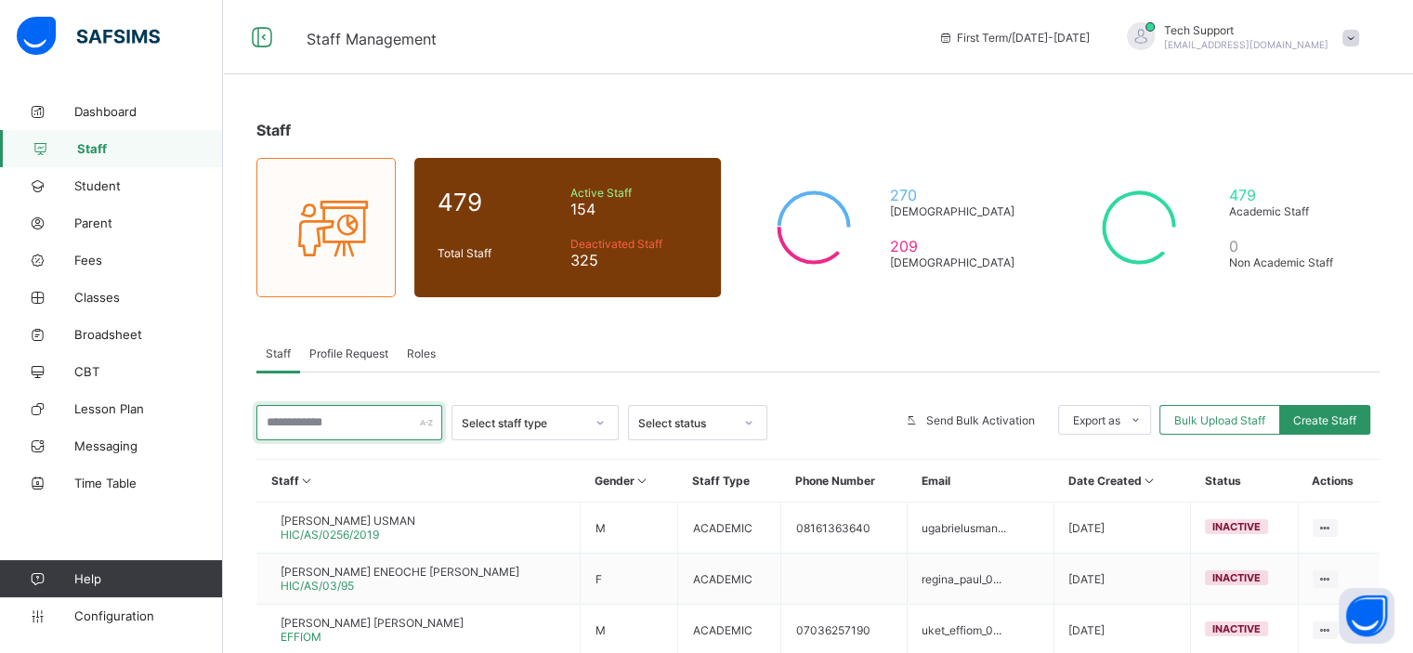
click at [307, 423] on input "text" at bounding box center [349, 422] width 186 height 35
paste input "**********"
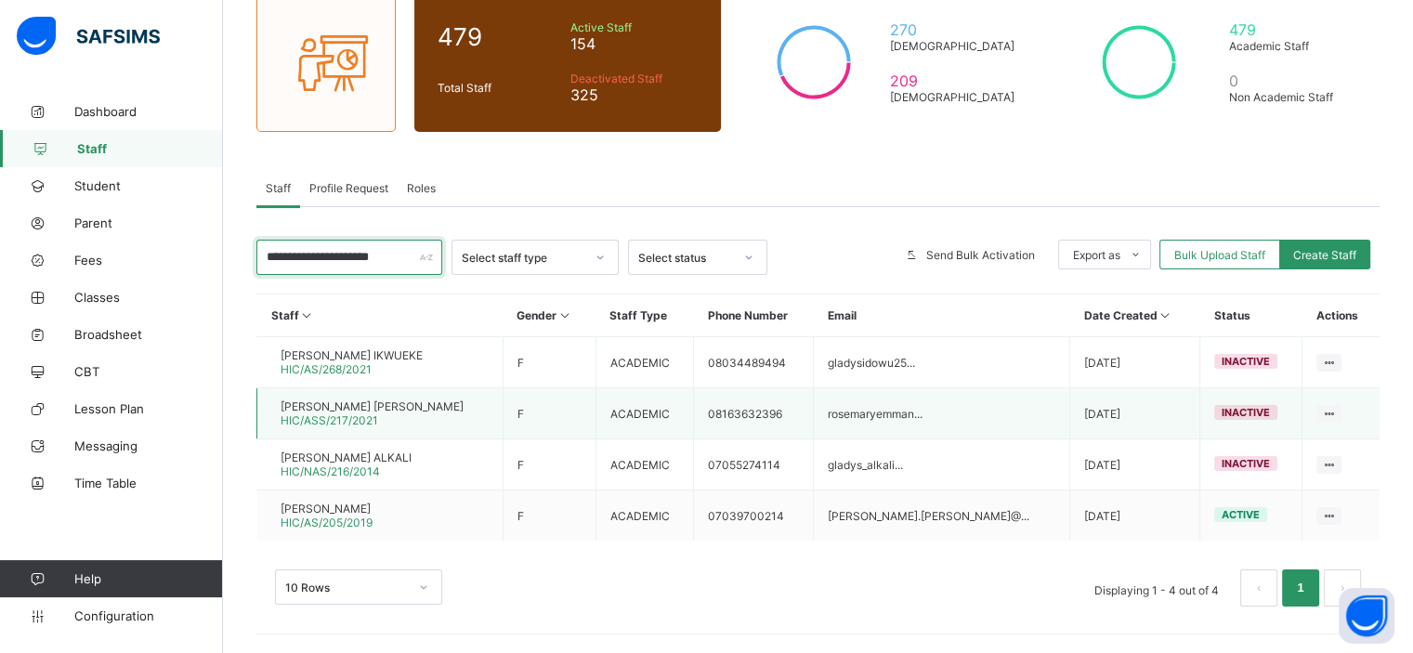
scroll to position [164, 0]
type input "**********"
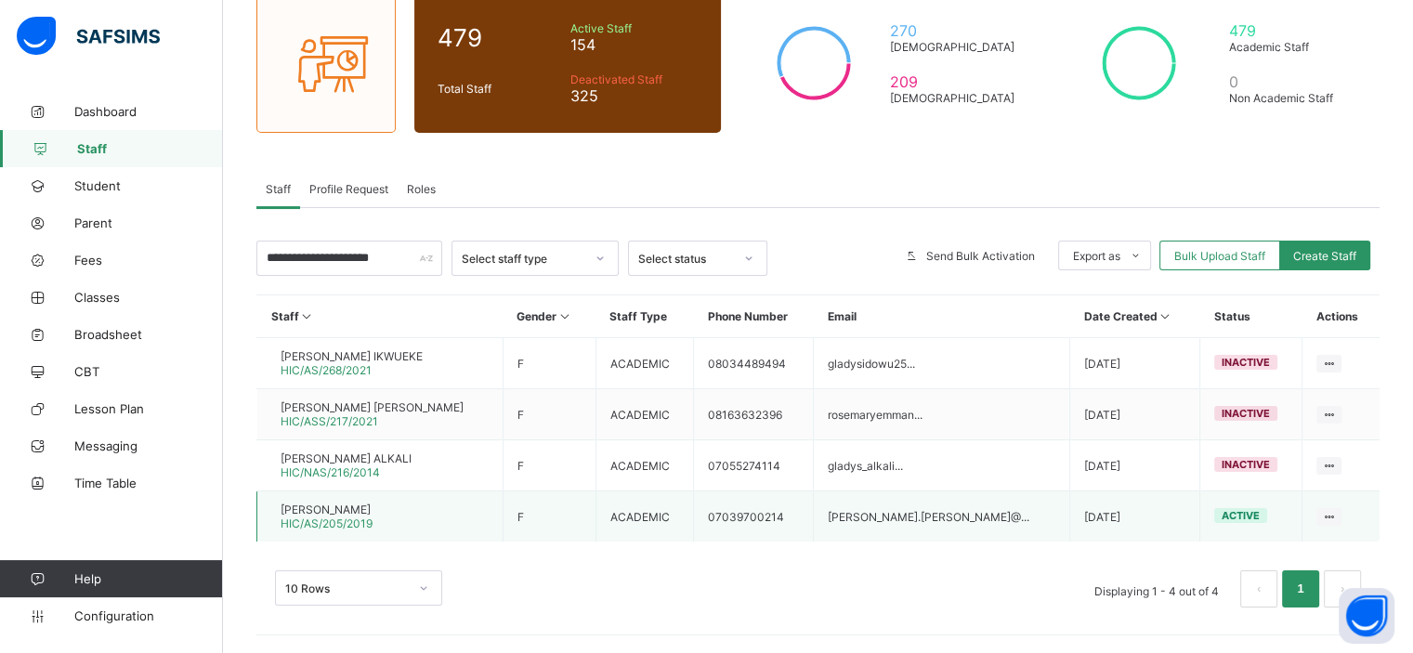
scroll to position [0, 0]
click at [372, 520] on div "GLADYS OGOCHUKWU OKOYE HIC/AS/205/2019" at bounding box center [327, 517] width 92 height 28
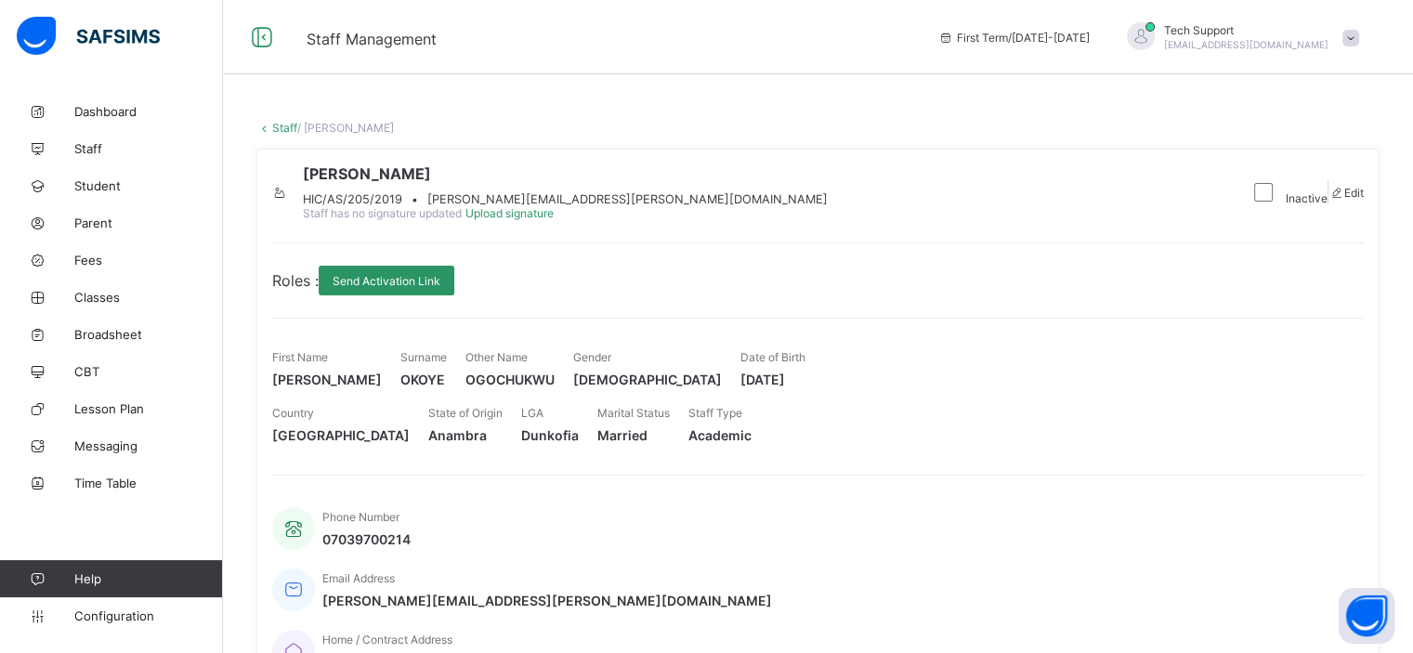
click at [1093, 274] on div "GLADYS OGOCHUKWU OKOYE HIC/AS/205/2019 • gladys.okoye@yahoo.com Staff has no si…" at bounding box center [817, 423] width 1123 height 549
click at [281, 129] on link "Staff" at bounding box center [284, 128] width 25 height 14
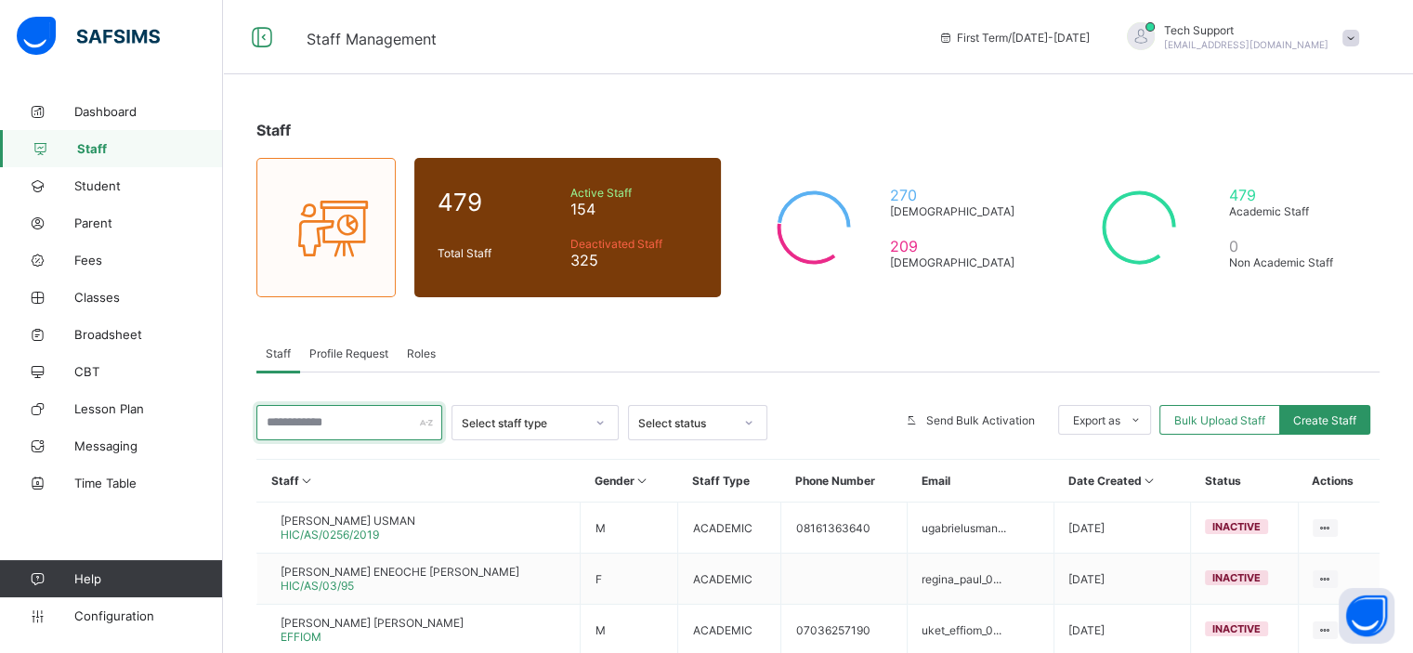
click at [328, 417] on input "text" at bounding box center [349, 422] width 186 height 35
paste input "**********"
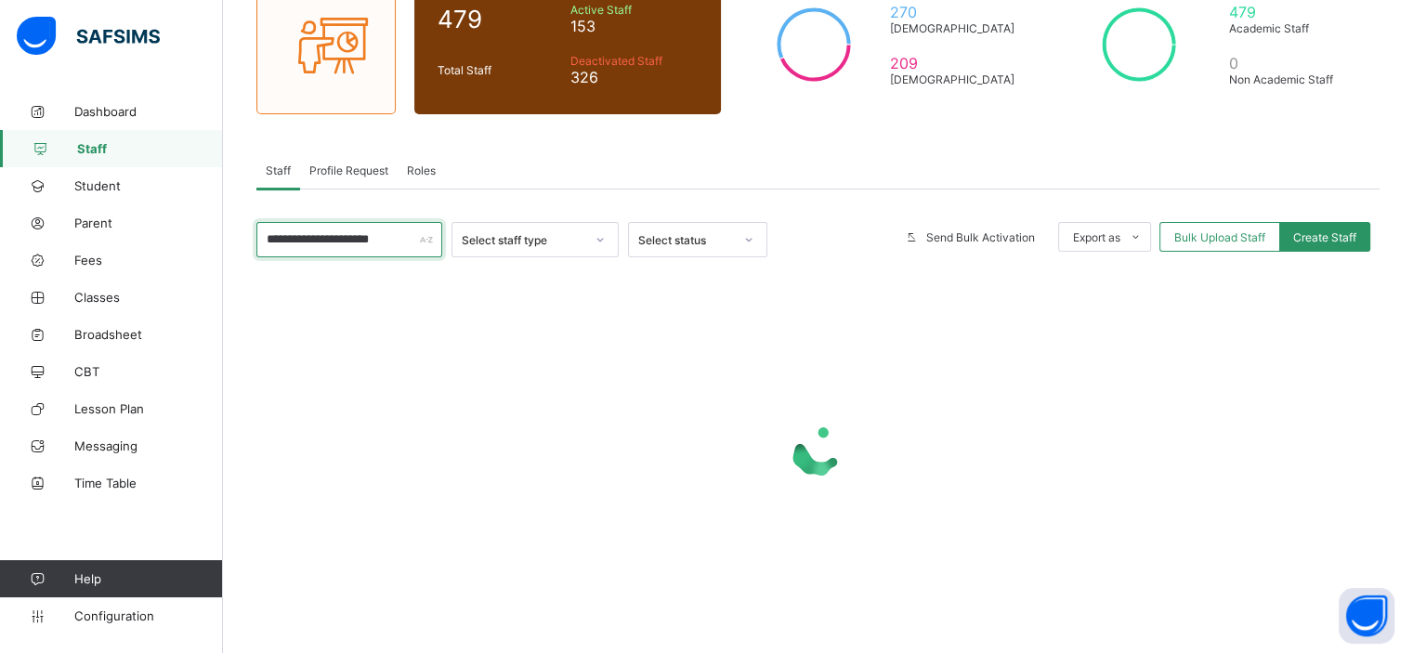
scroll to position [164, 0]
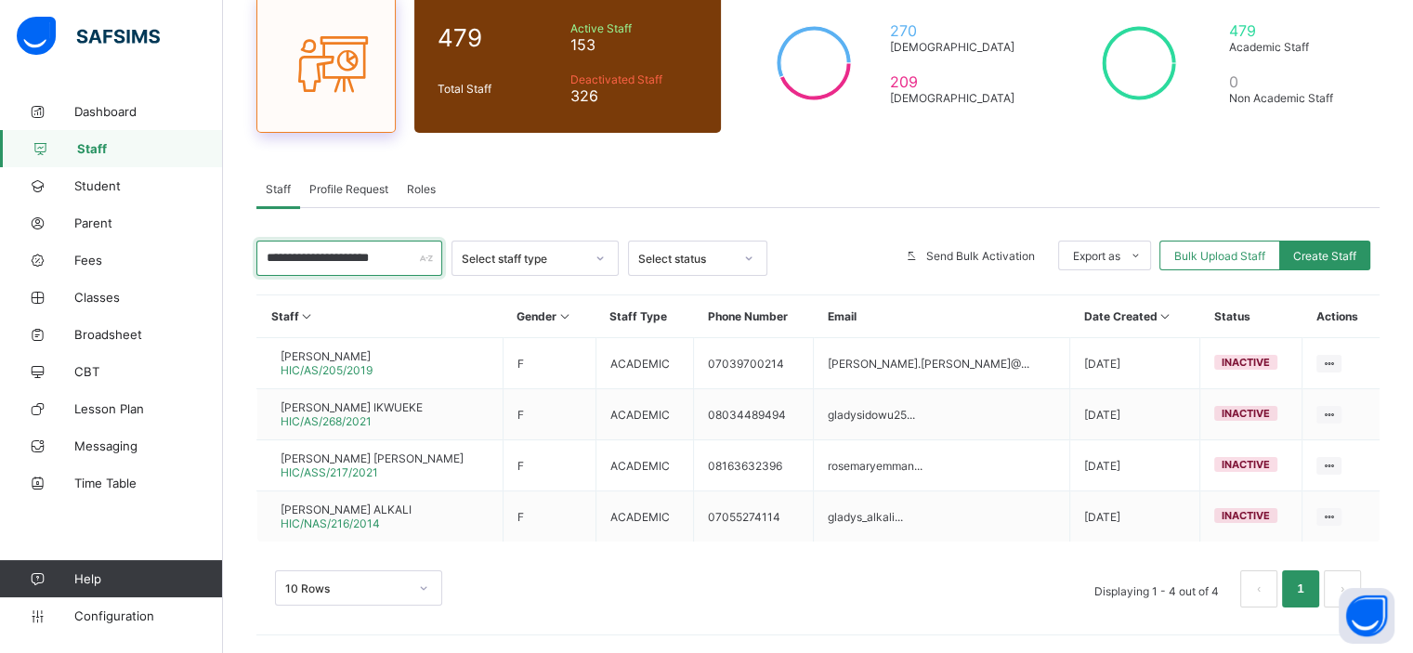
type input "**********"
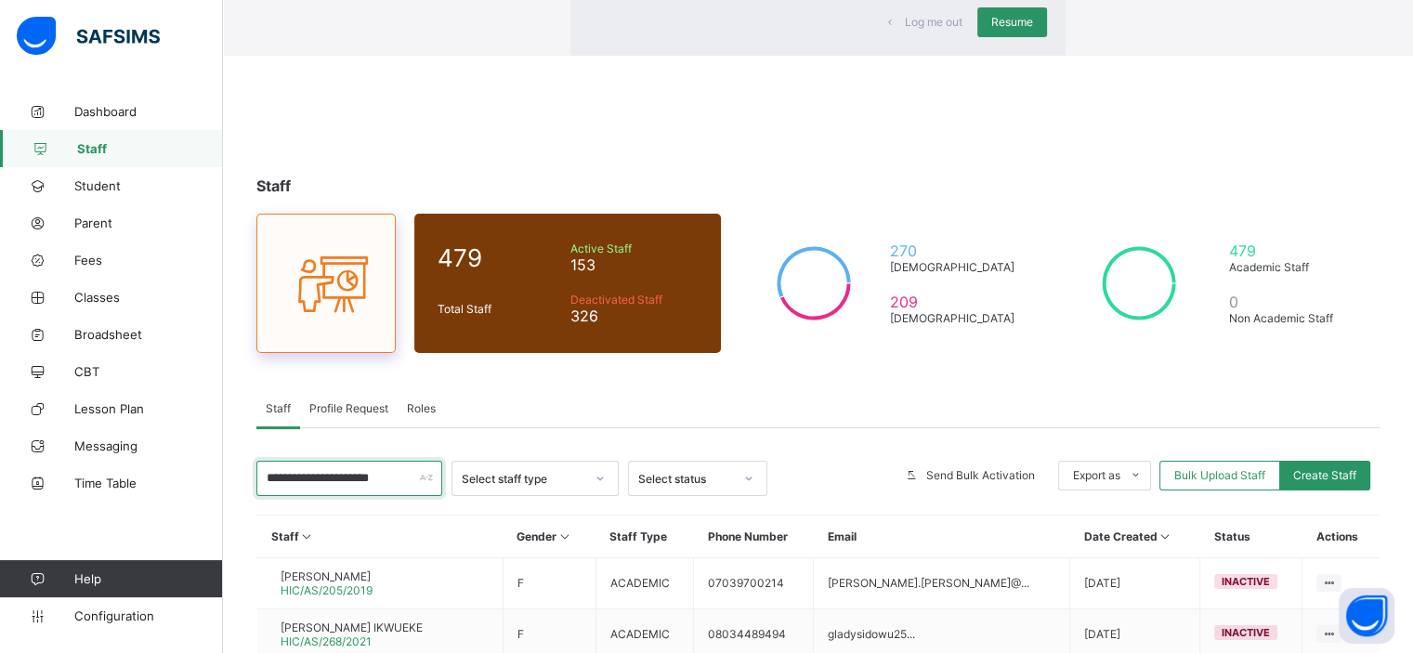
scroll to position [0, 0]
click at [991, 29] on span "Resume" at bounding box center [1012, 22] width 42 height 14
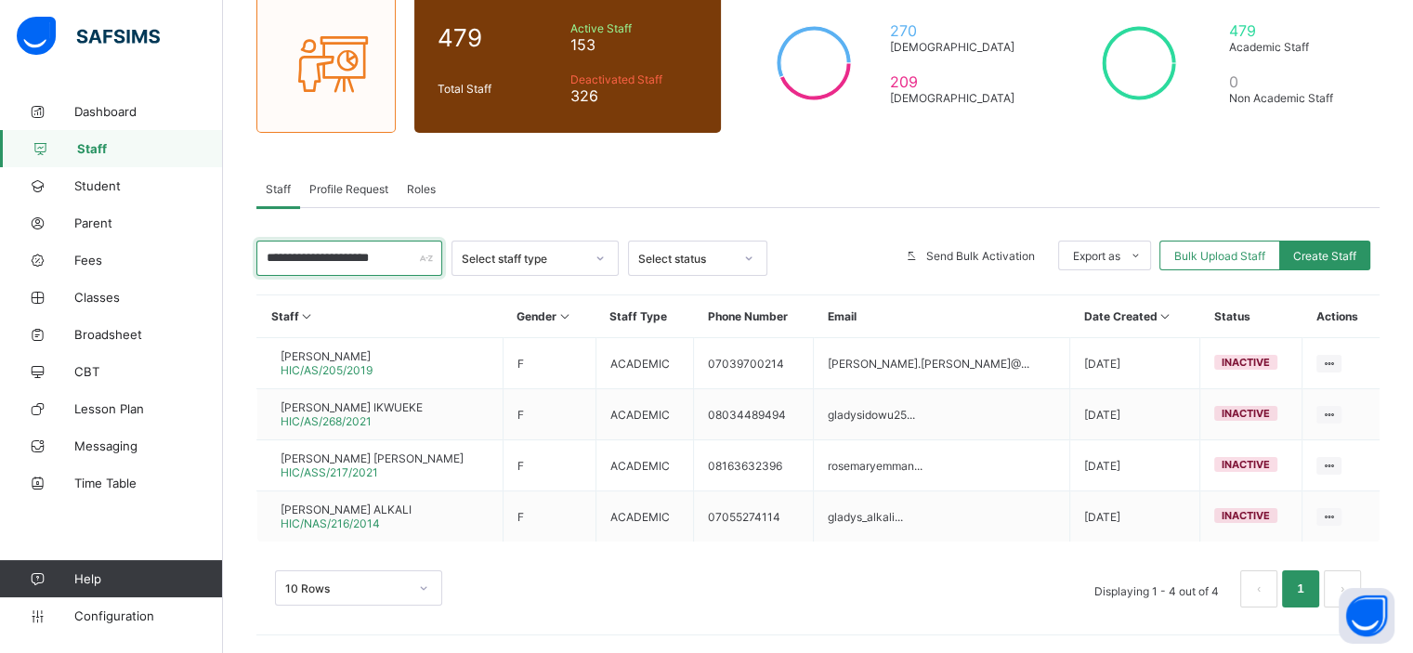
scroll to position [0, 20]
drag, startPoint x: 267, startPoint y: 249, endPoint x: 528, endPoint y: 272, distance: 262.0
click at [528, 272] on div "**********" at bounding box center [817, 258] width 1123 height 35
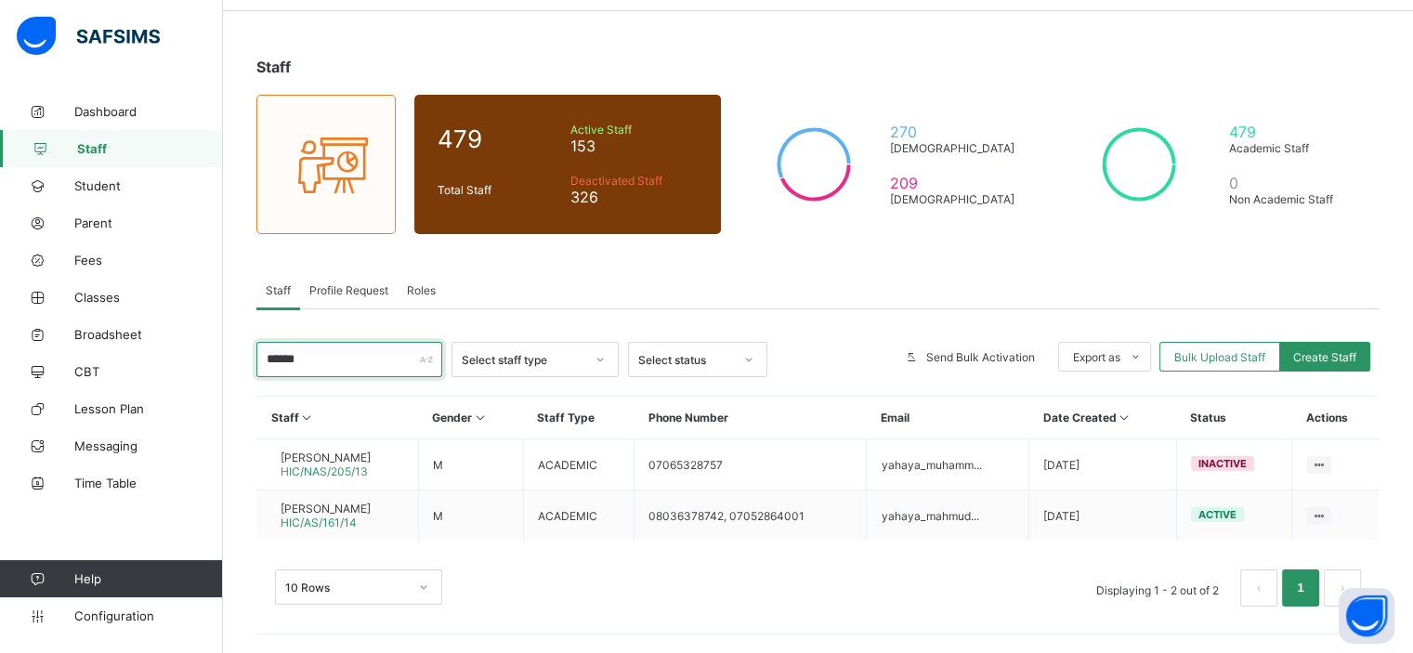
scroll to position [62, 0]
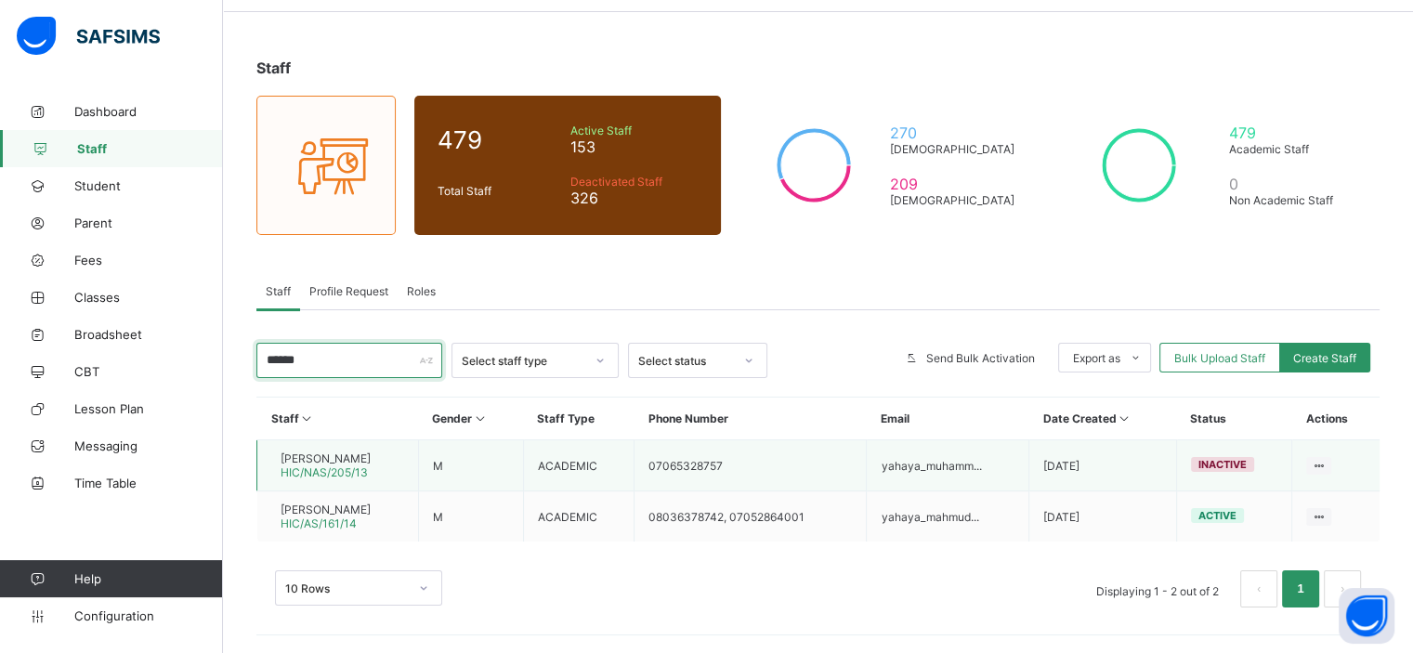
type input "******"
click at [371, 454] on span "[PERSON_NAME]" at bounding box center [326, 458] width 90 height 14
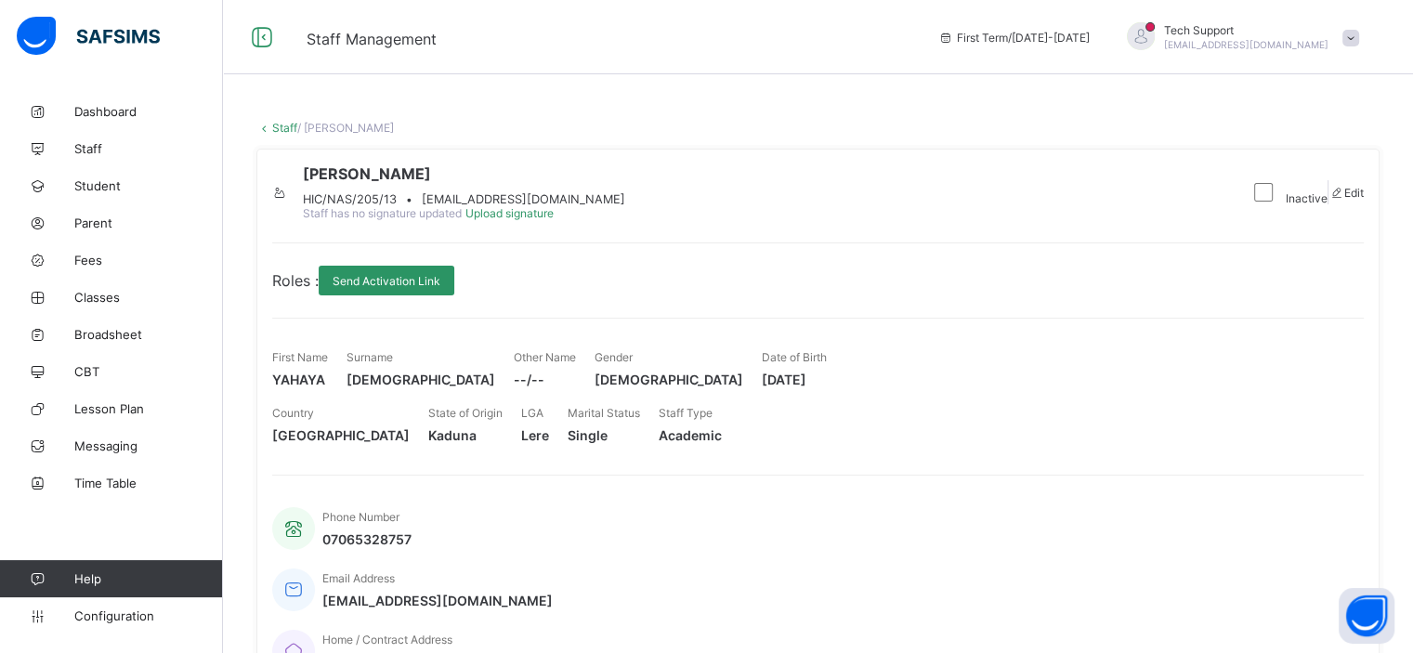
click at [275, 126] on link "Staff" at bounding box center [284, 128] width 25 height 14
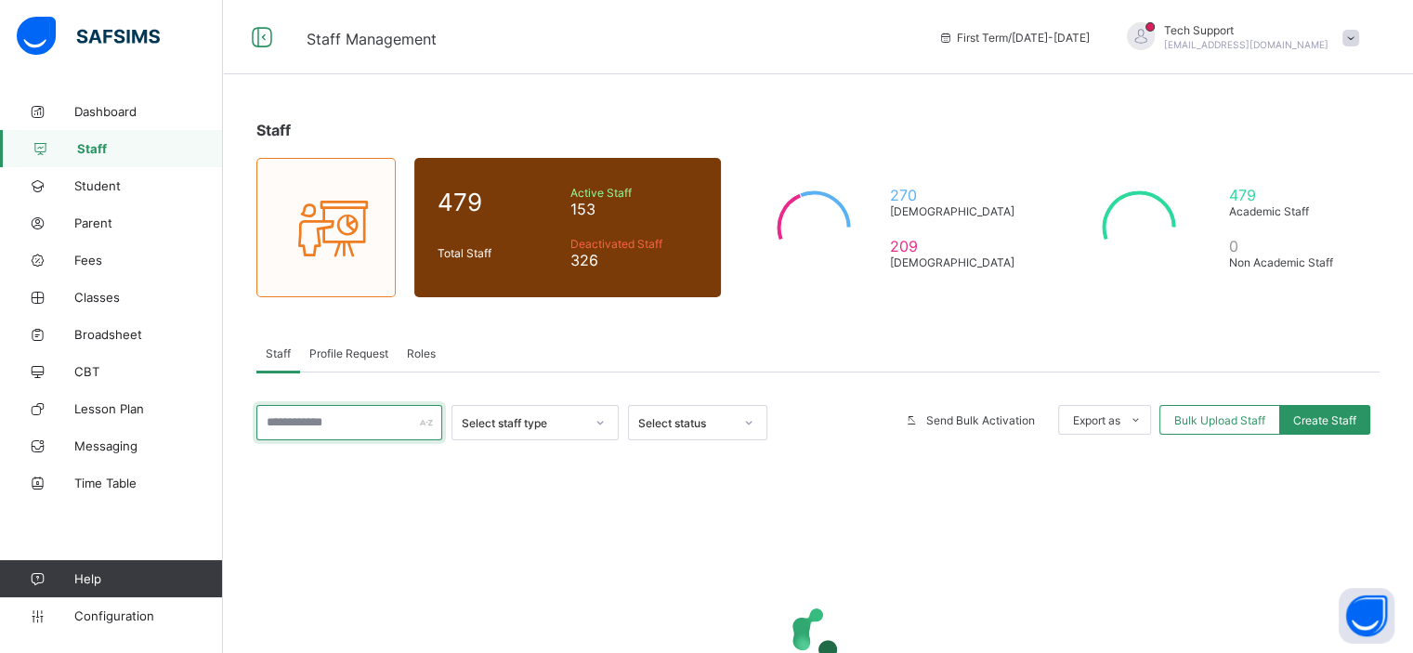
click at [390, 415] on input "text" at bounding box center [349, 422] width 186 height 35
type input "****"
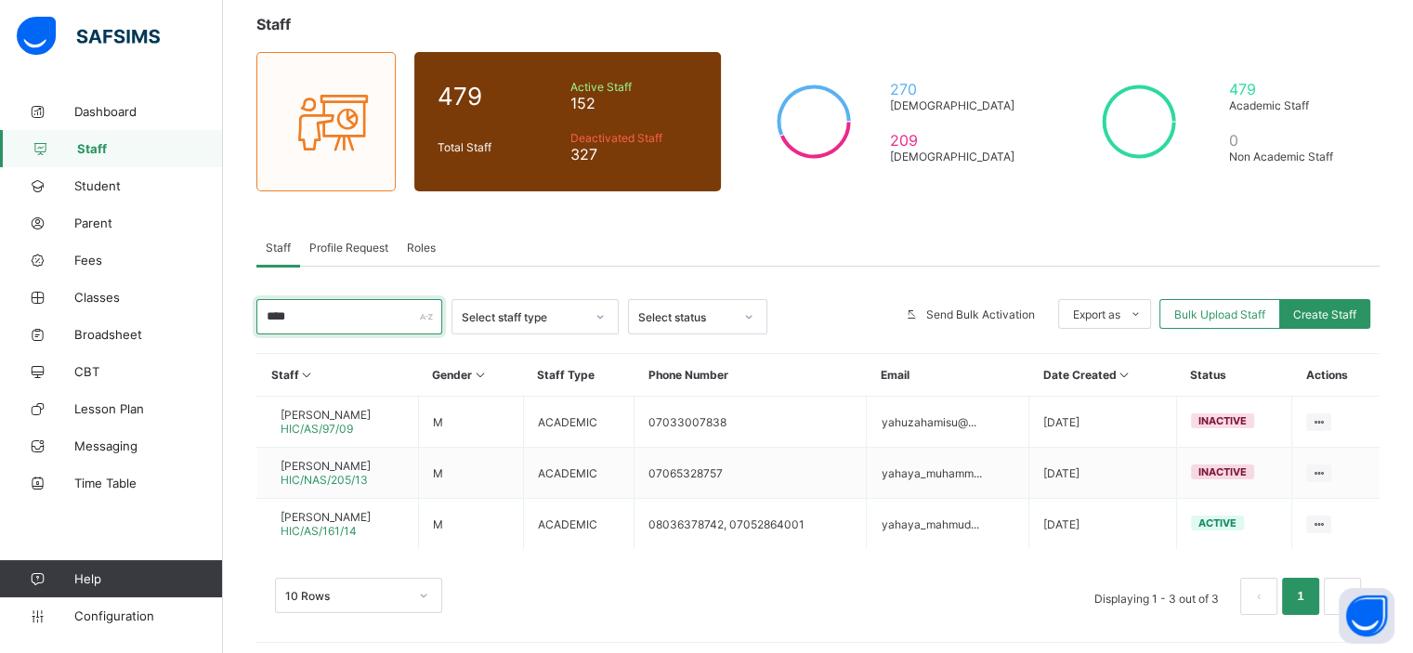
scroll to position [113, 0]
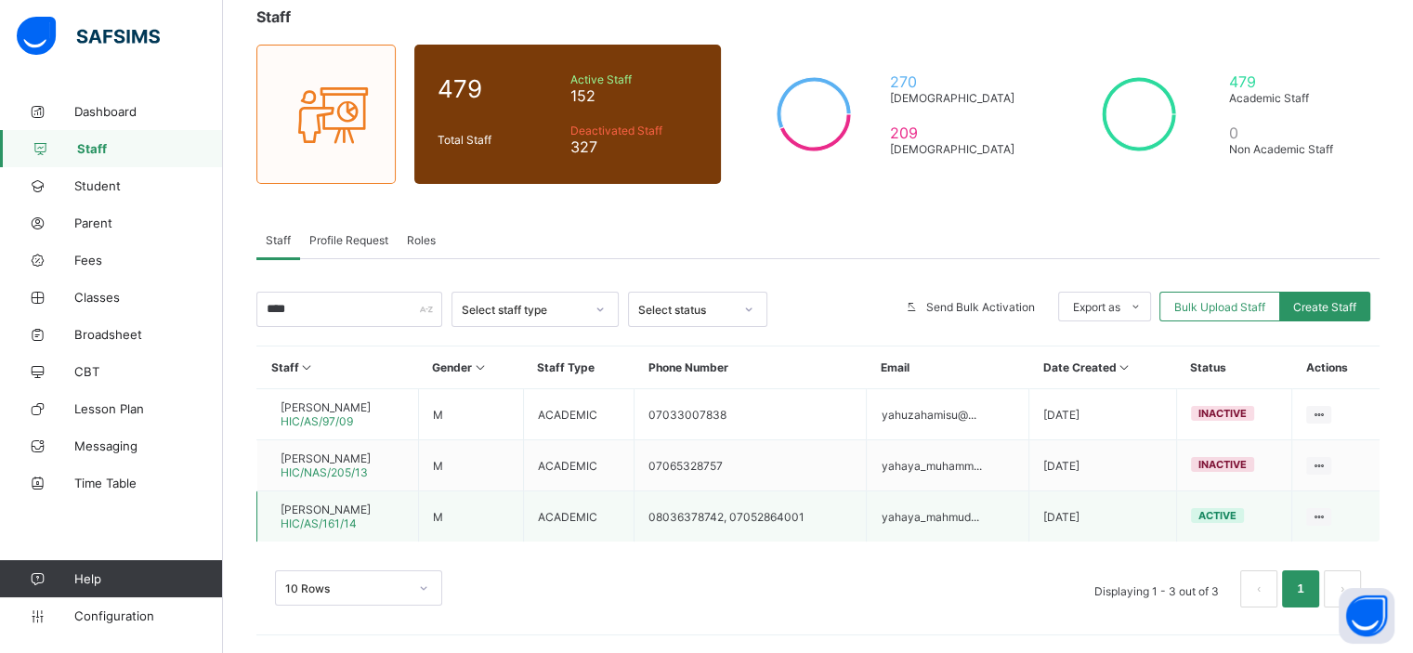
click at [371, 509] on span "[PERSON_NAME]" at bounding box center [326, 510] width 90 height 14
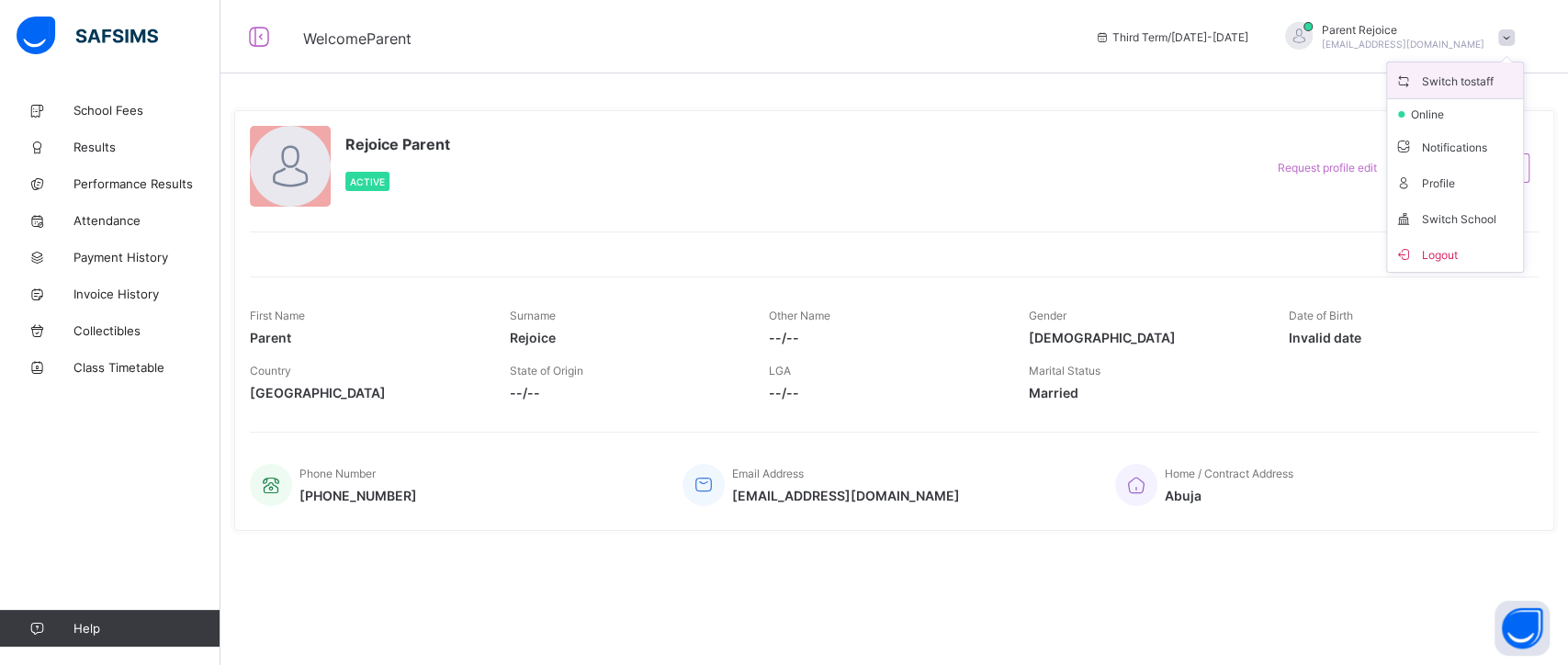
click at [1474, 81] on span "Switch to staff" at bounding box center [1454, 80] width 122 height 21
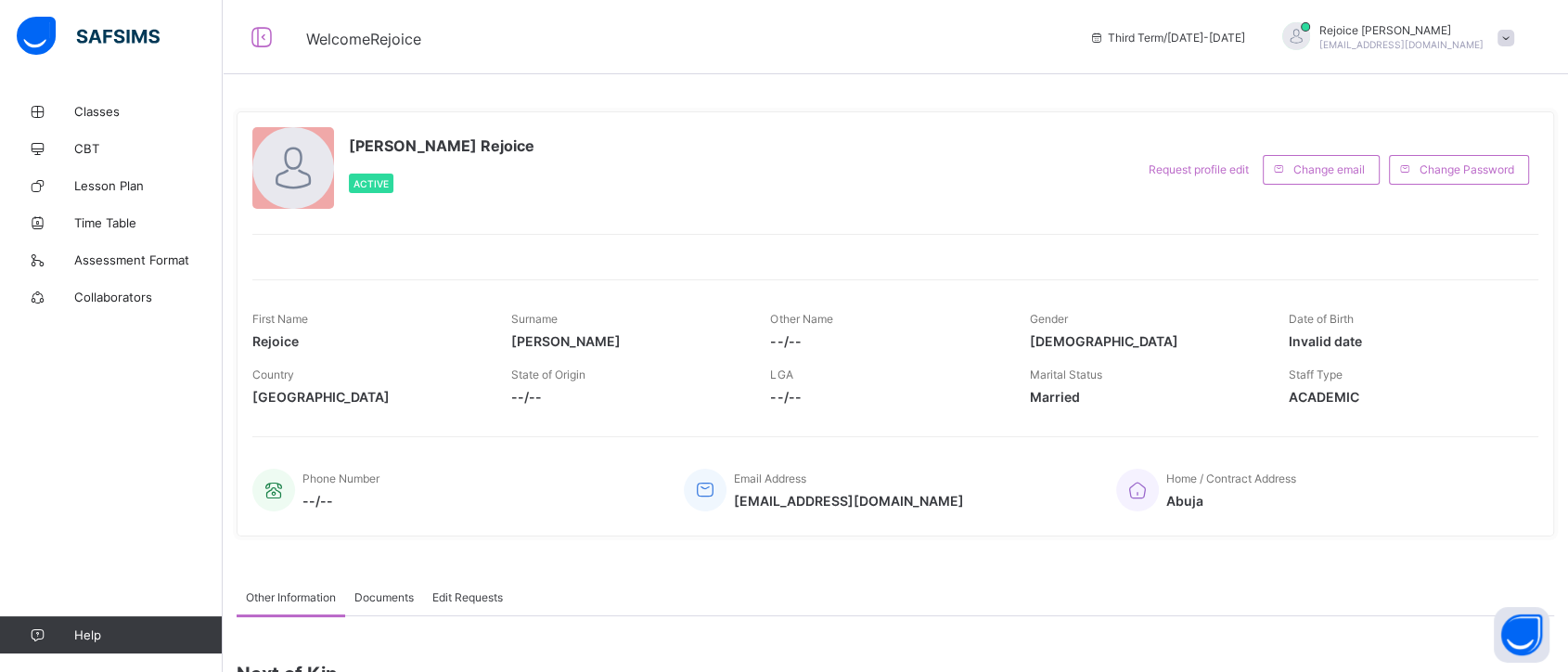
click at [1514, 41] on span at bounding box center [1505, 38] width 17 height 17
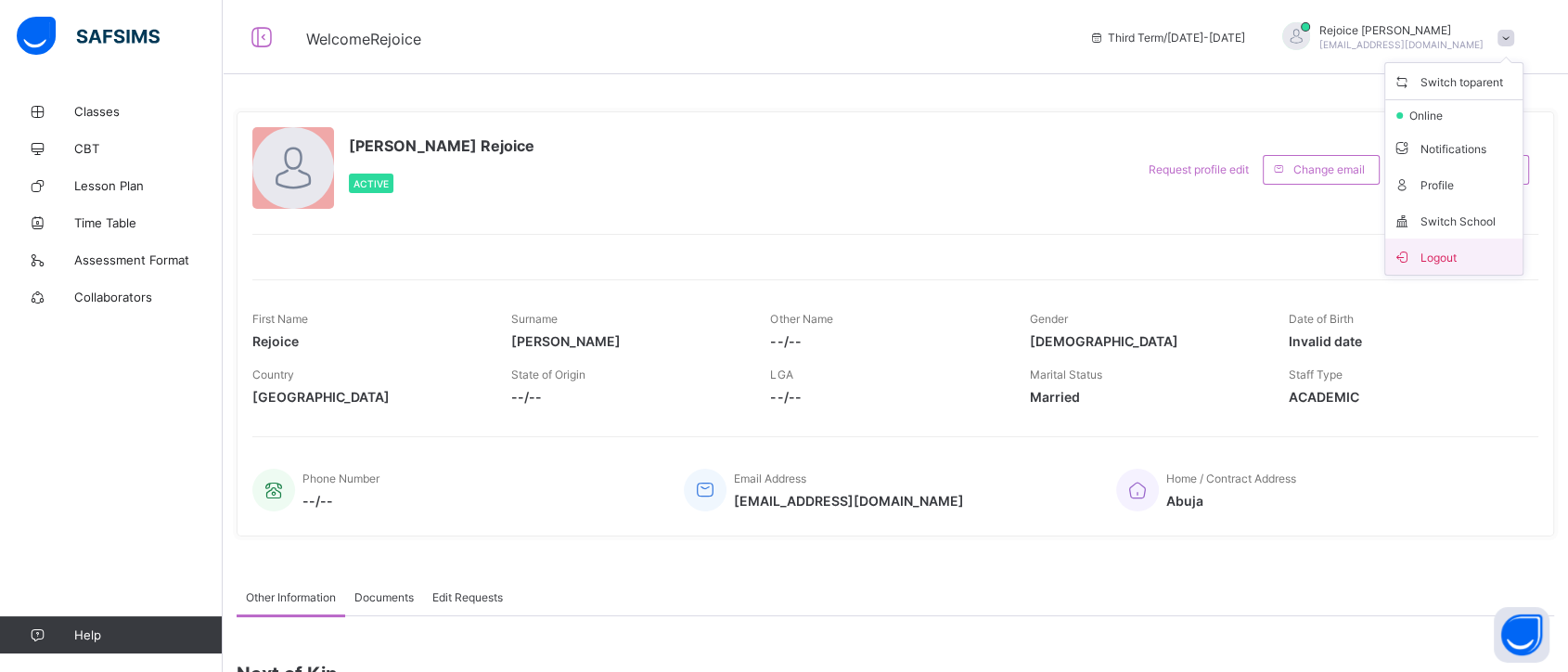
click at [1463, 256] on span "Logout" at bounding box center [1453, 256] width 123 height 21
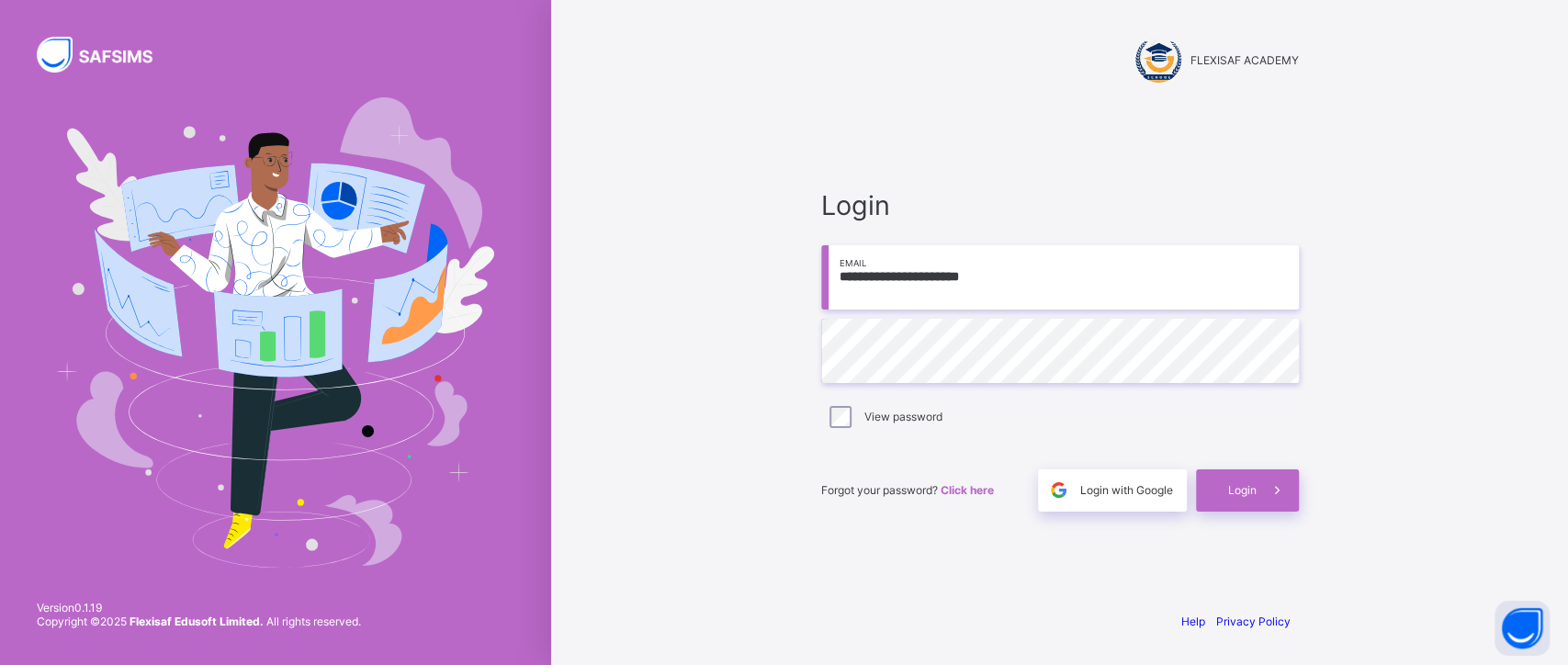
click at [1075, 278] on input "**********" at bounding box center [1059, 277] width 478 height 64
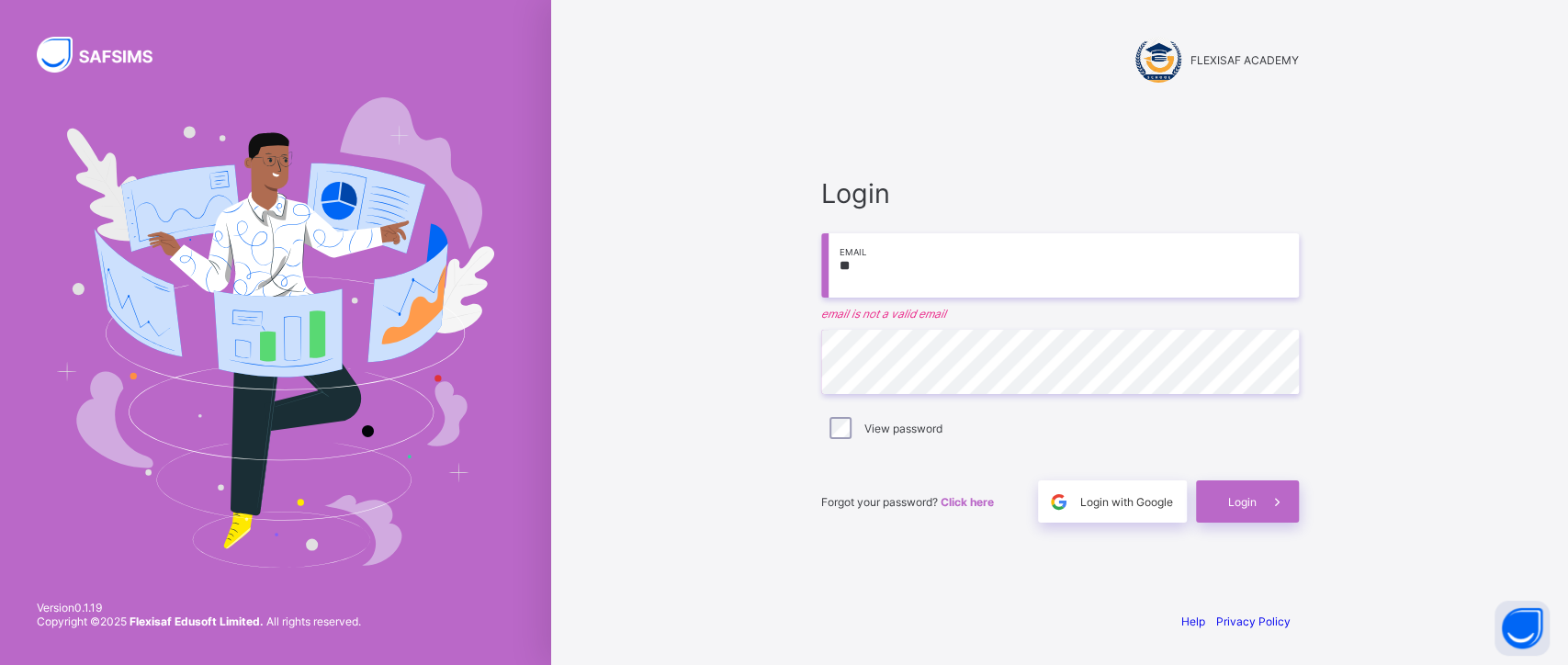
type input "*"
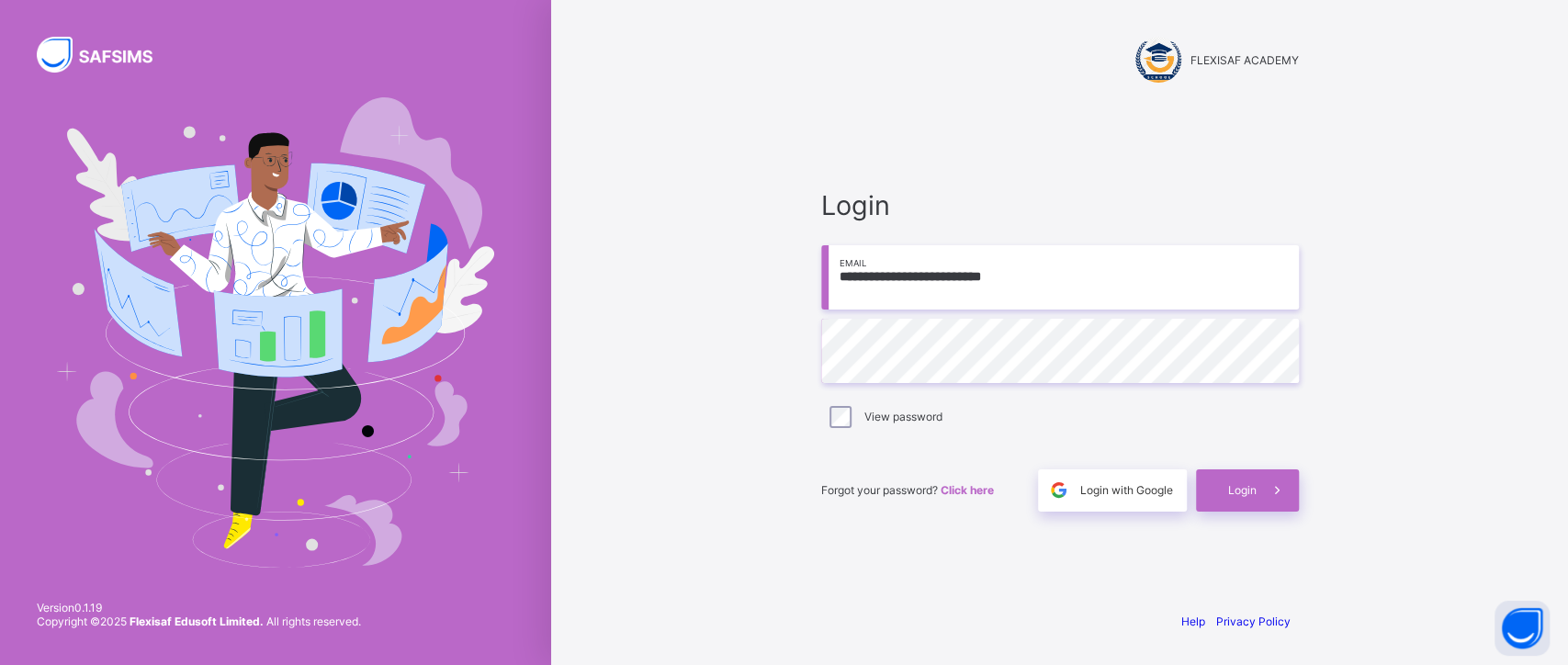
click at [1072, 276] on input "**********" at bounding box center [1059, 277] width 478 height 64
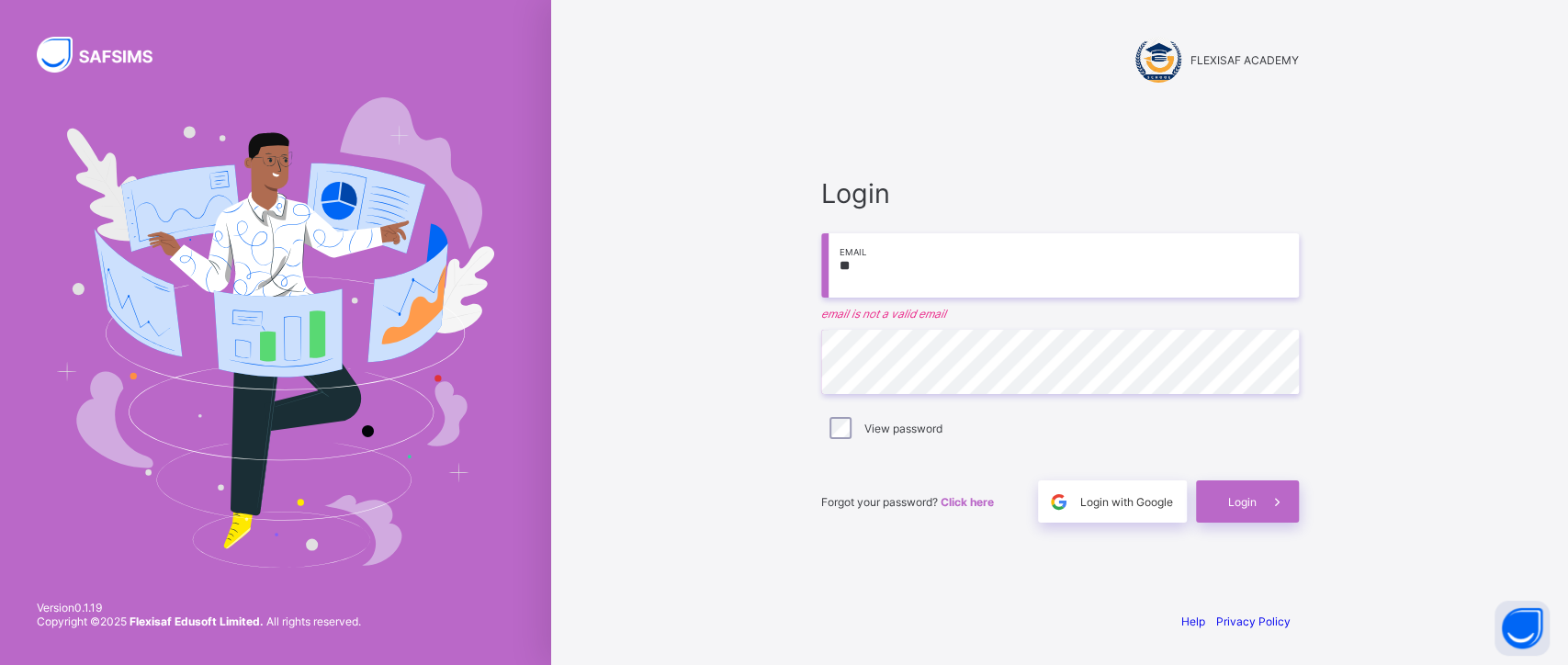
type input "*"
type input "**********"
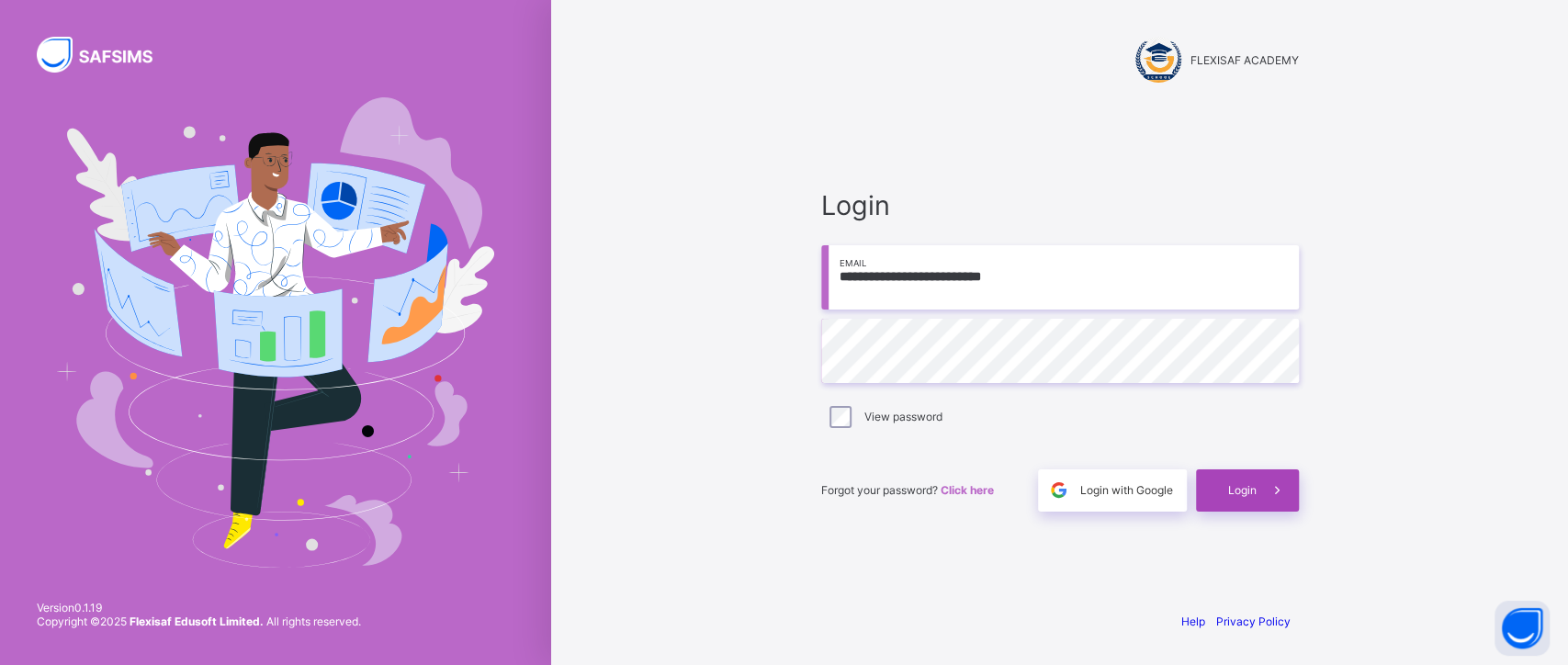
click at [1228, 473] on div "Login" at bounding box center [1247, 490] width 103 height 42
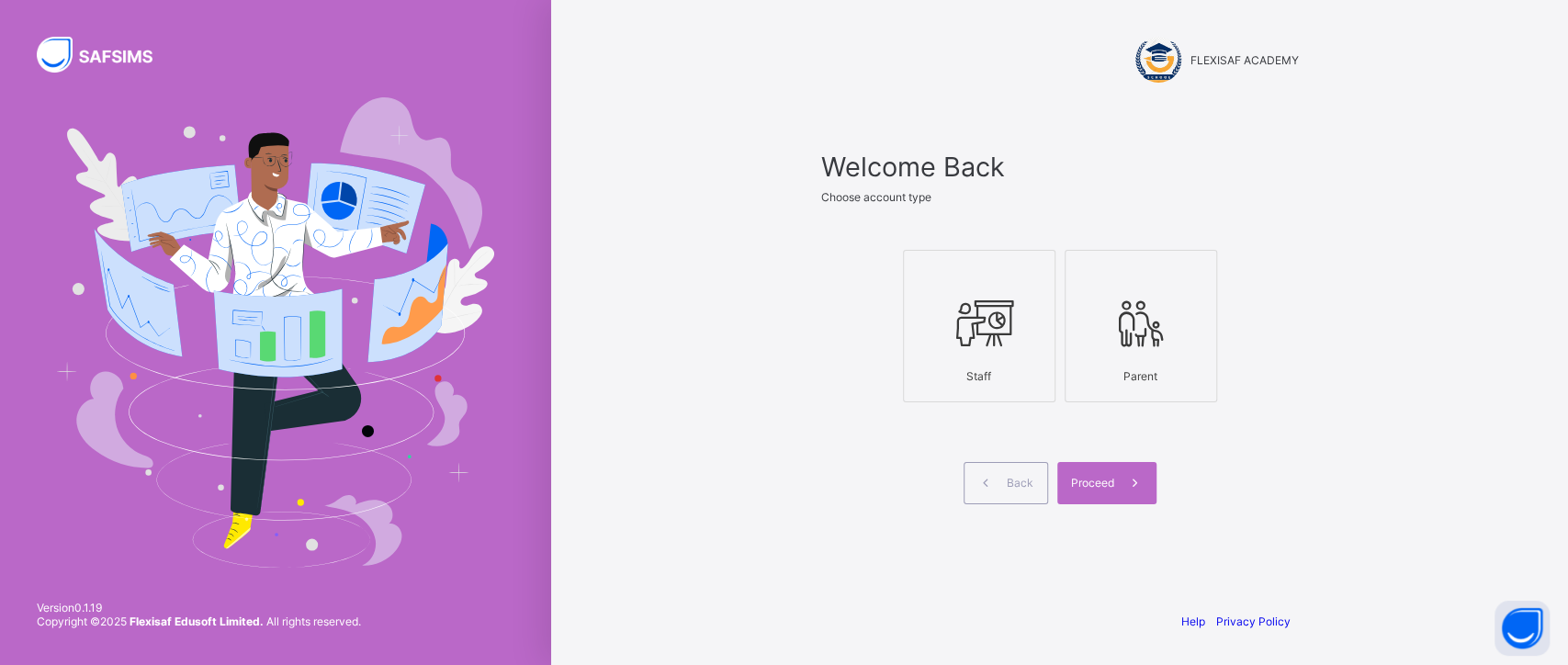
click at [1016, 360] on div "Staff" at bounding box center [979, 375] width 132 height 33
click at [1114, 479] on span at bounding box center [1135, 482] width 43 height 42
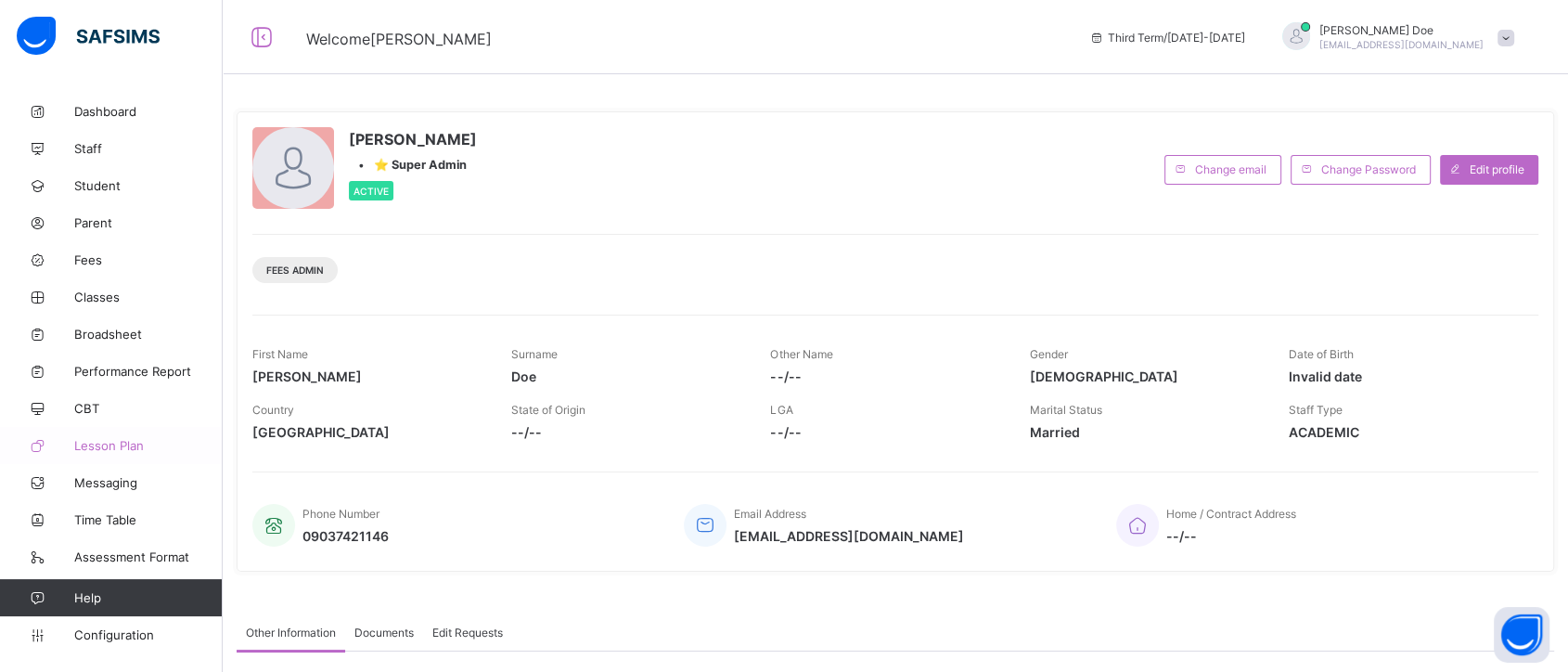
click at [128, 440] on span "Lesson Plan" at bounding box center [148, 444] width 149 height 15
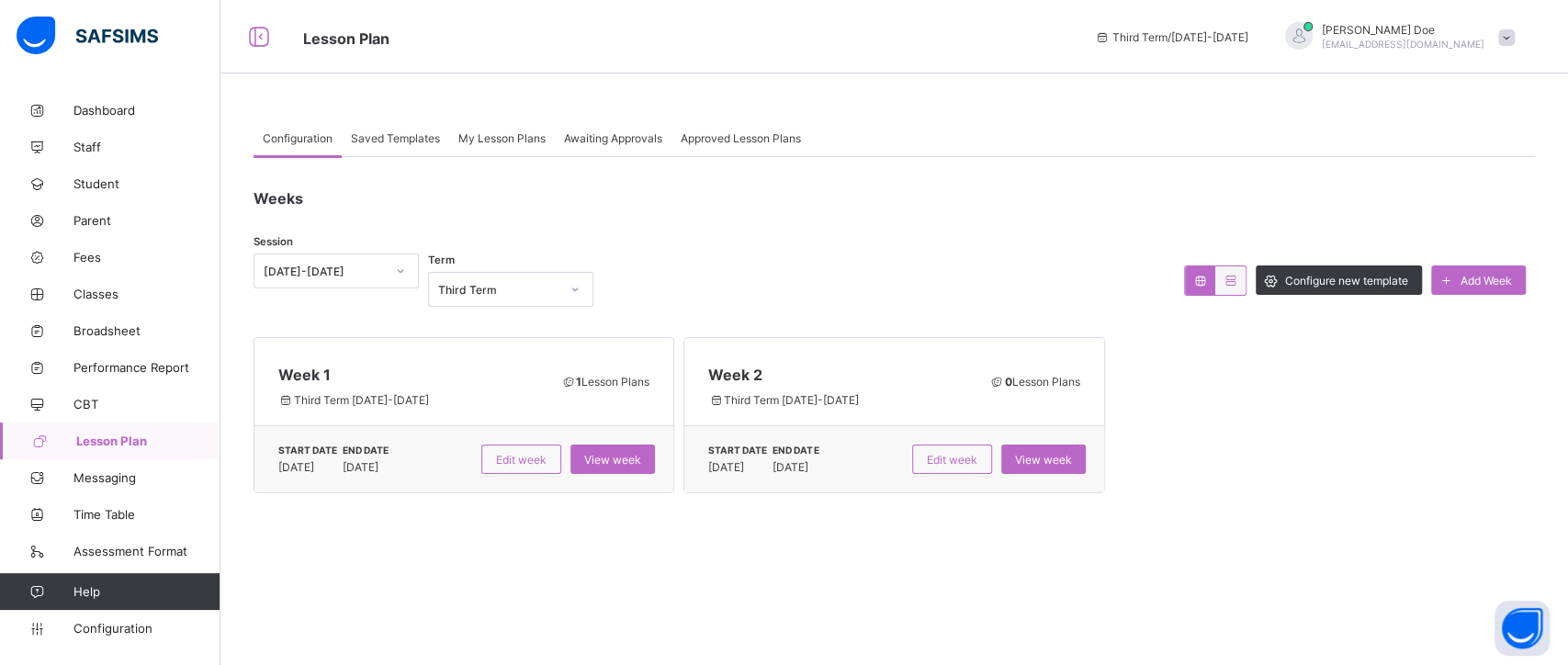
click at [402, 137] on span "Saved Templates" at bounding box center [395, 138] width 89 height 14
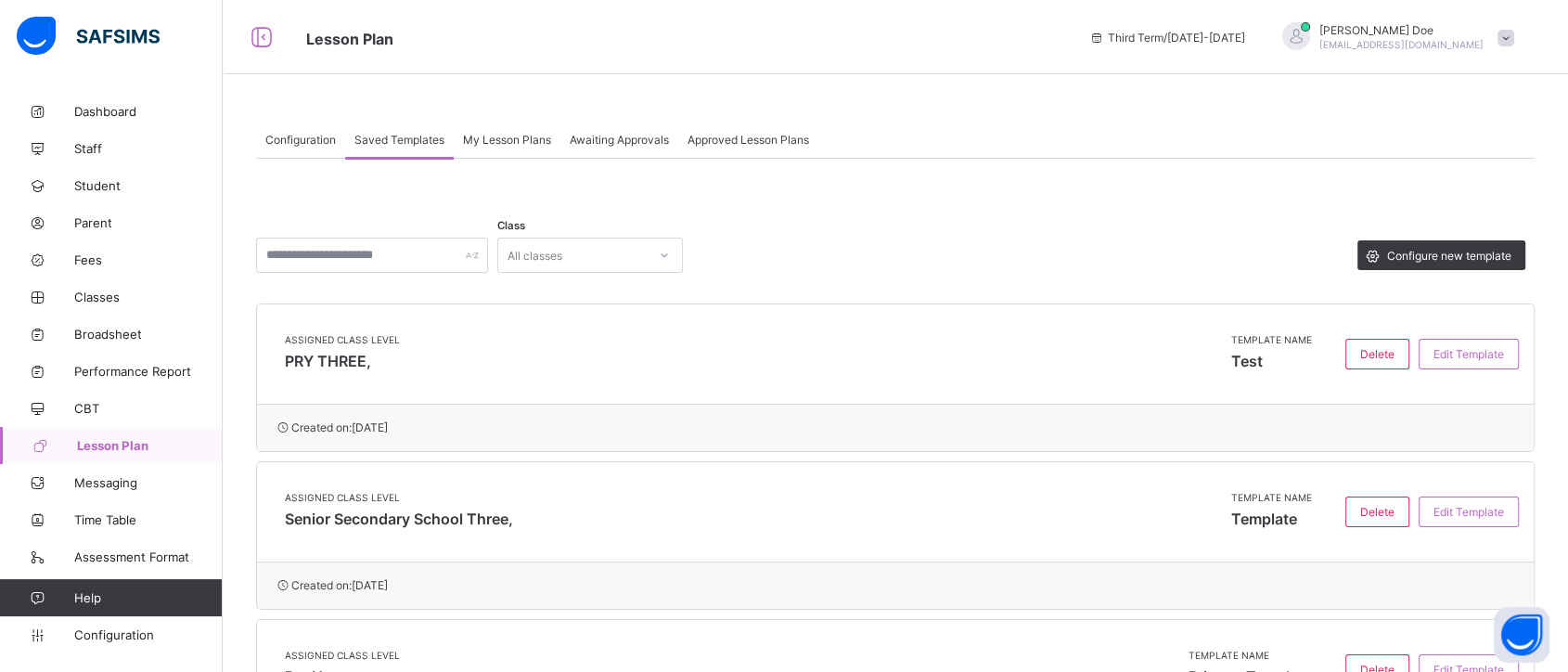
click at [527, 141] on span "My Lesson Plans" at bounding box center [507, 140] width 88 height 14
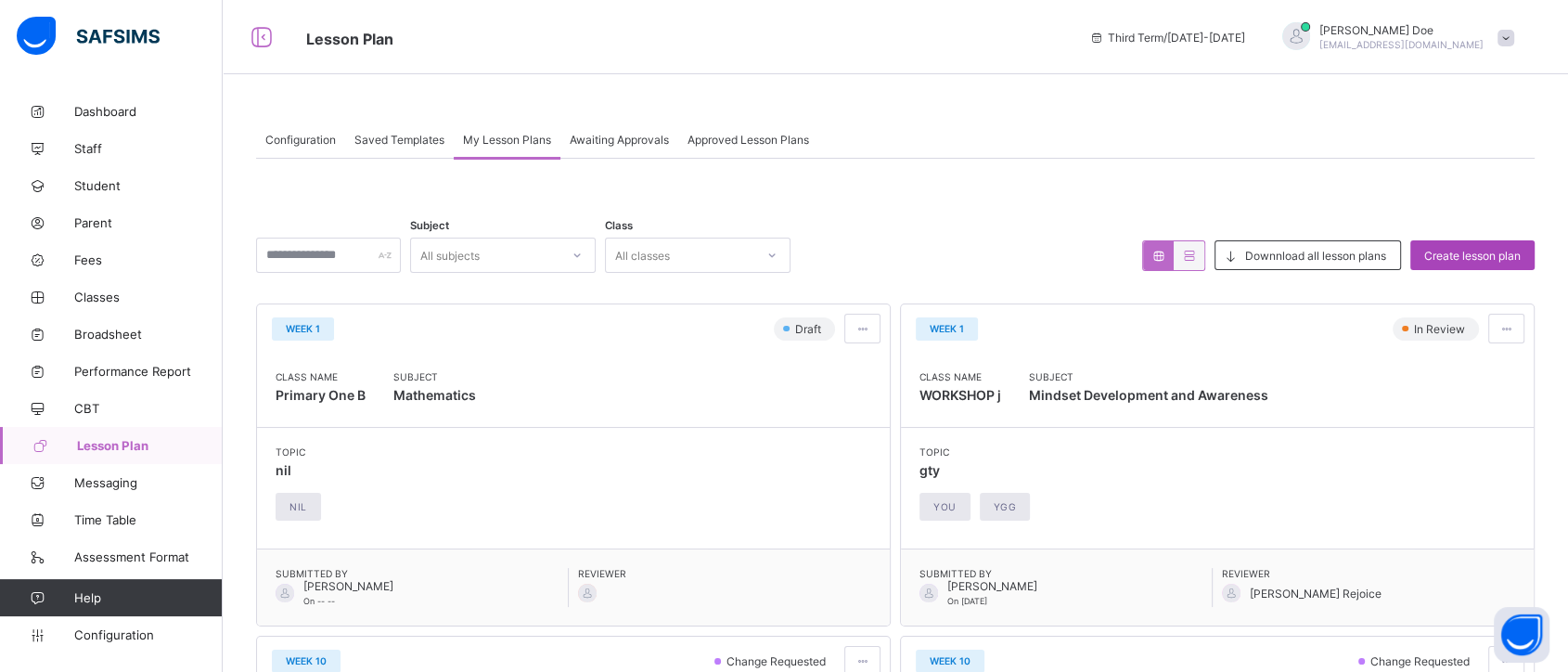
click at [1479, 247] on div "Create lesson plan" at bounding box center [1472, 256] width 124 height 30
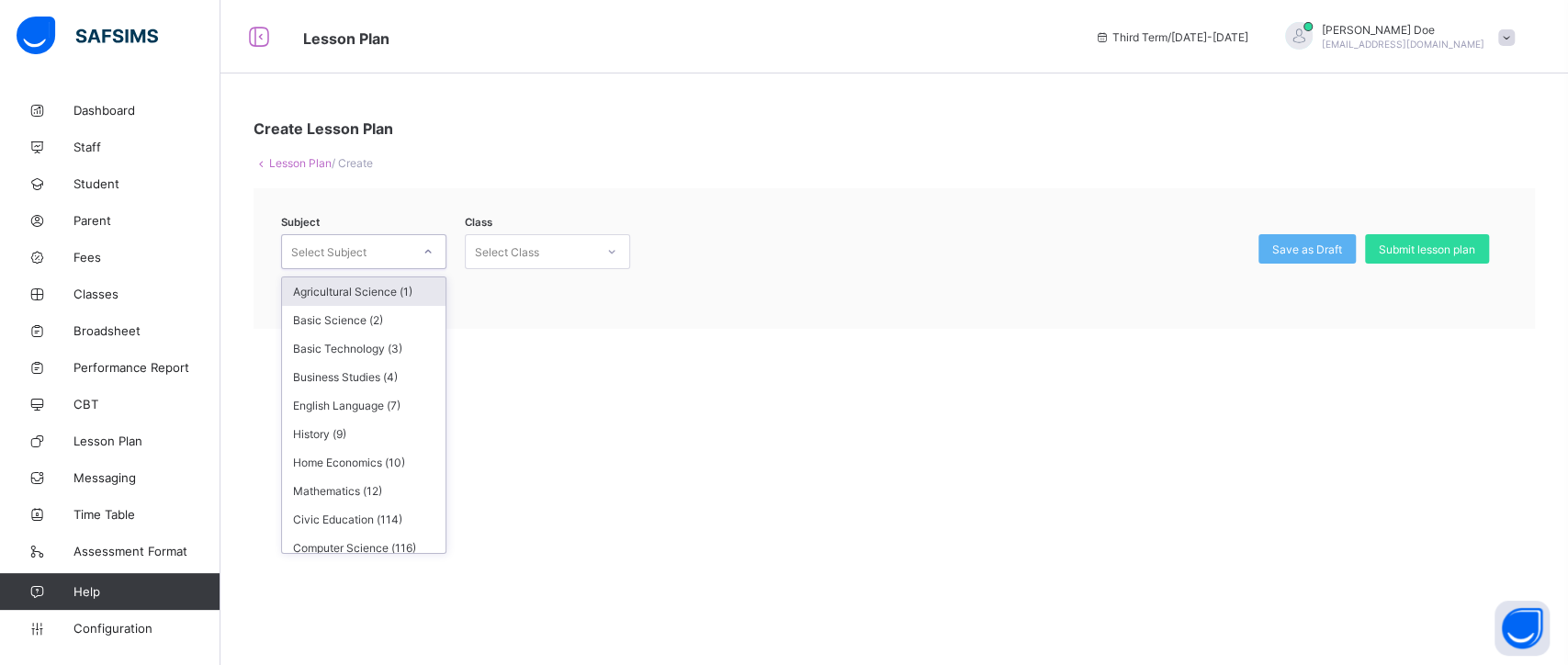
click at [433, 248] on icon at bounding box center [427, 251] width 11 height 19
click at [411, 285] on div "Agricultural Science (1)" at bounding box center [363, 291] width 163 height 29
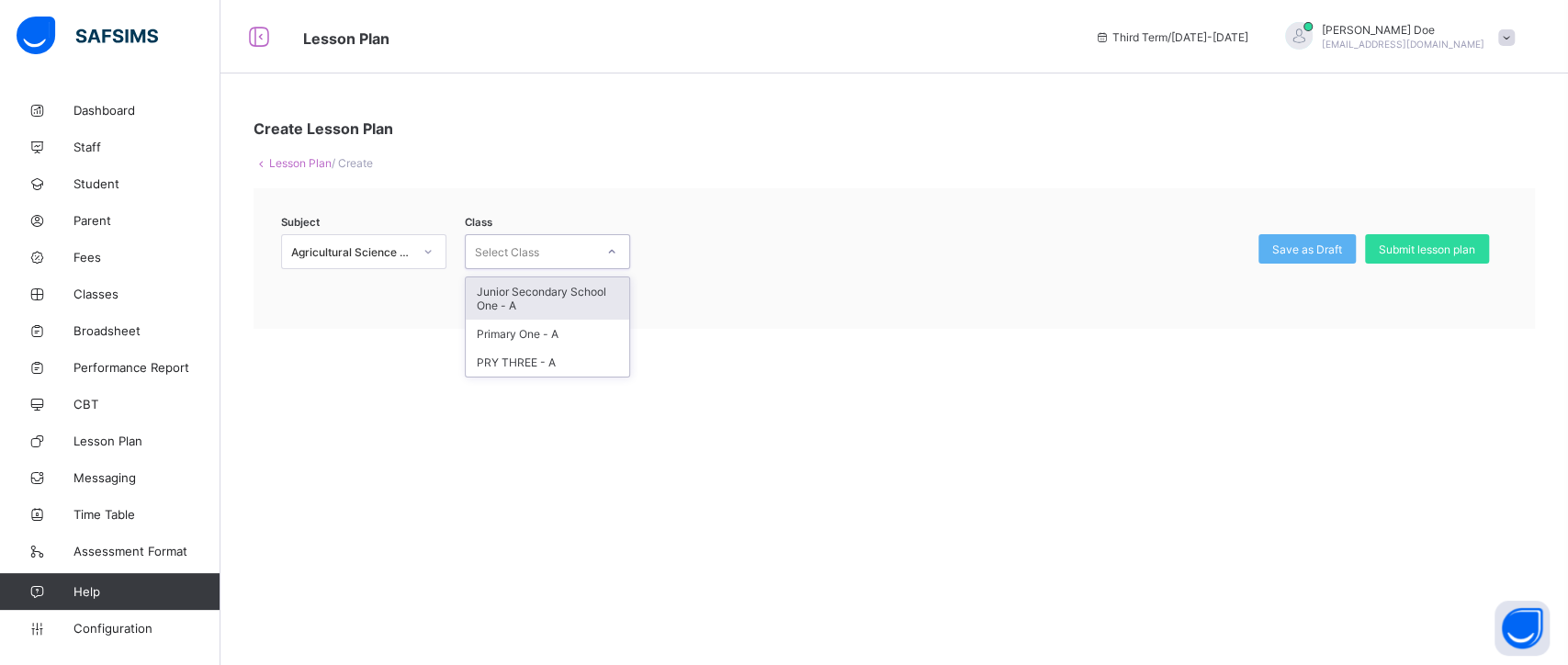
click at [590, 248] on div "Select Class" at bounding box center [530, 252] width 129 height 26
click at [568, 329] on div "Primary One - A" at bounding box center [547, 333] width 163 height 29
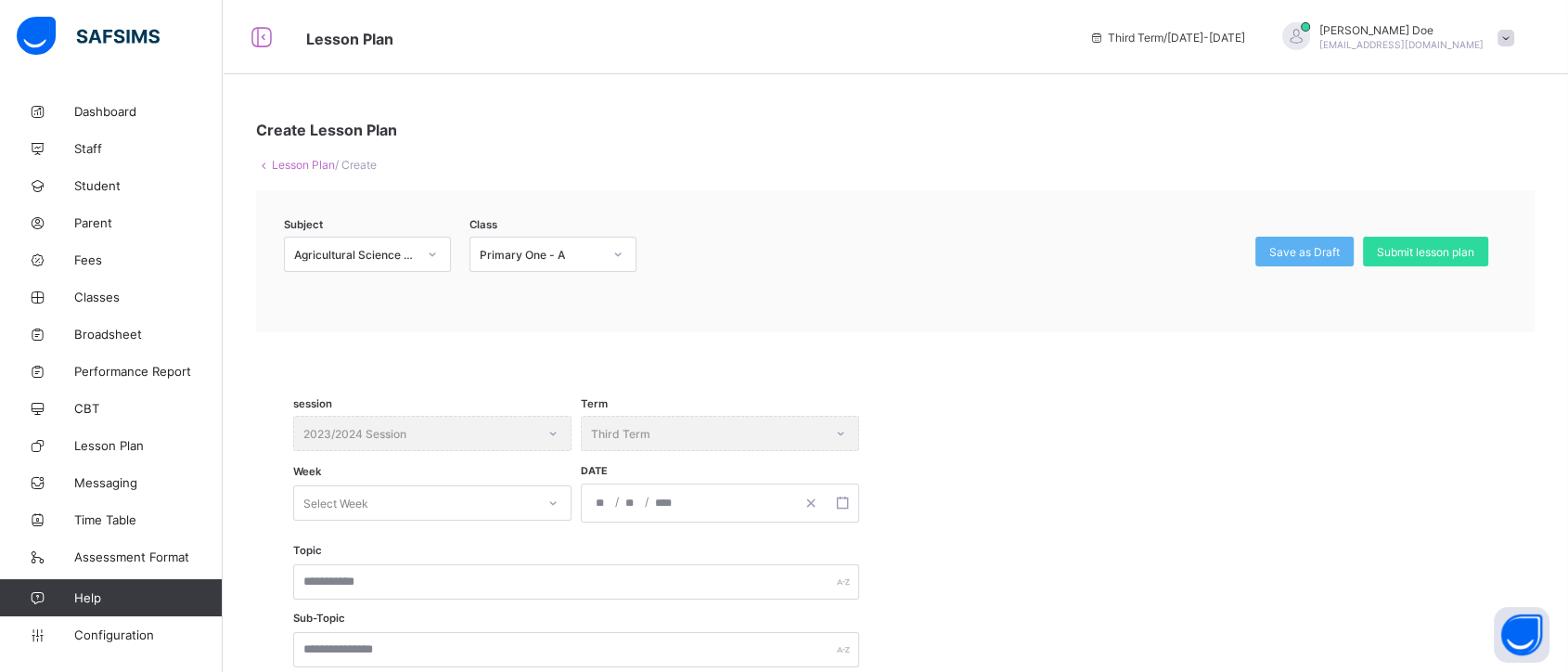
click at [282, 162] on link "Lesson Plan" at bounding box center [303, 165] width 63 height 14
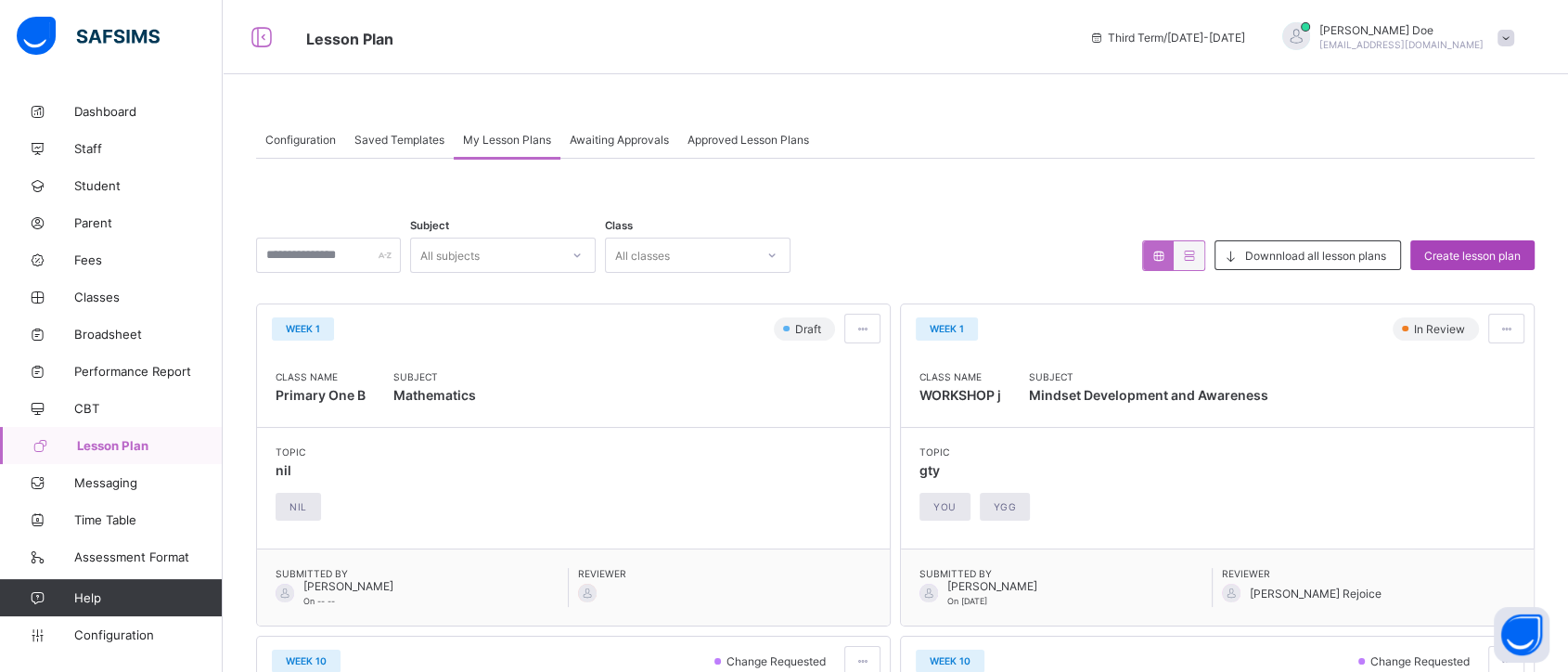
click at [1456, 255] on span "Create lesson plan" at bounding box center [1472, 256] width 97 height 14
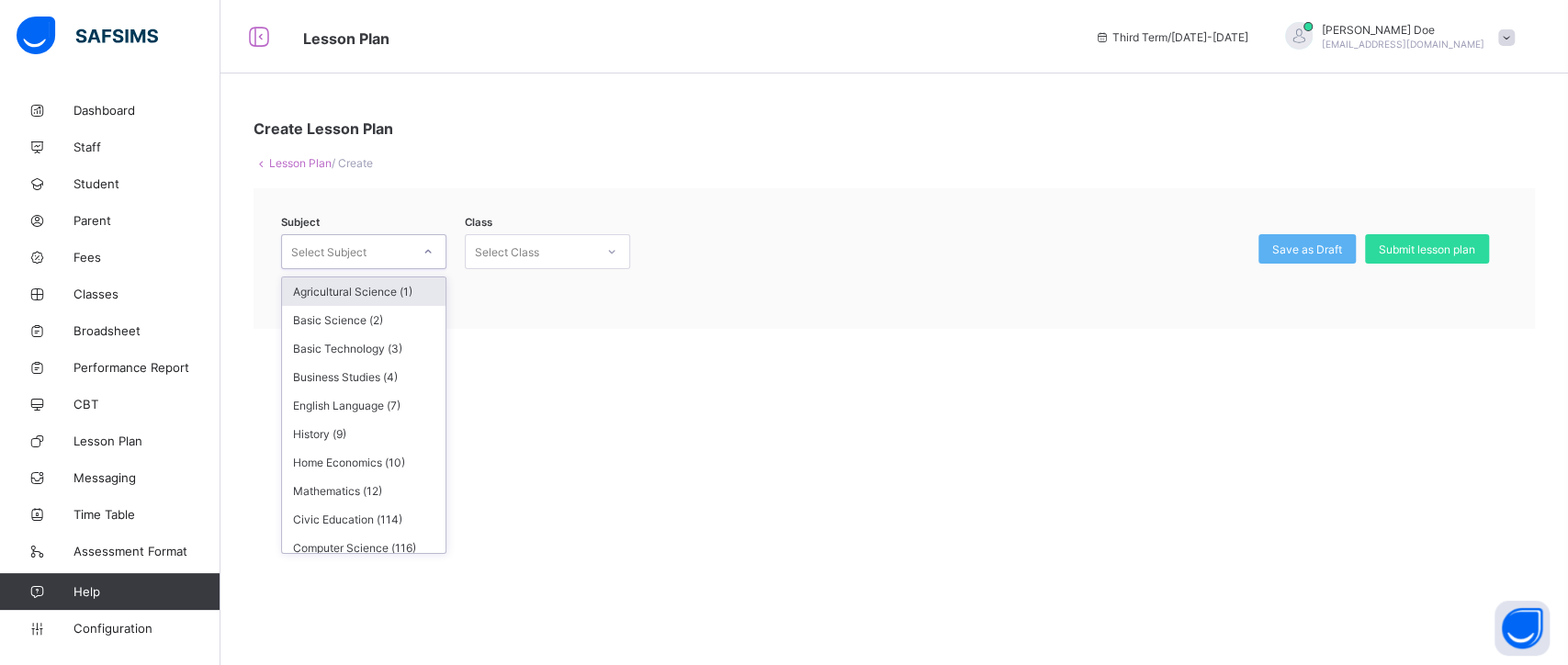
click at [435, 255] on div at bounding box center [428, 252] width 32 height 30
click at [404, 292] on div "Agricultural Science (1)" at bounding box center [363, 291] width 163 height 29
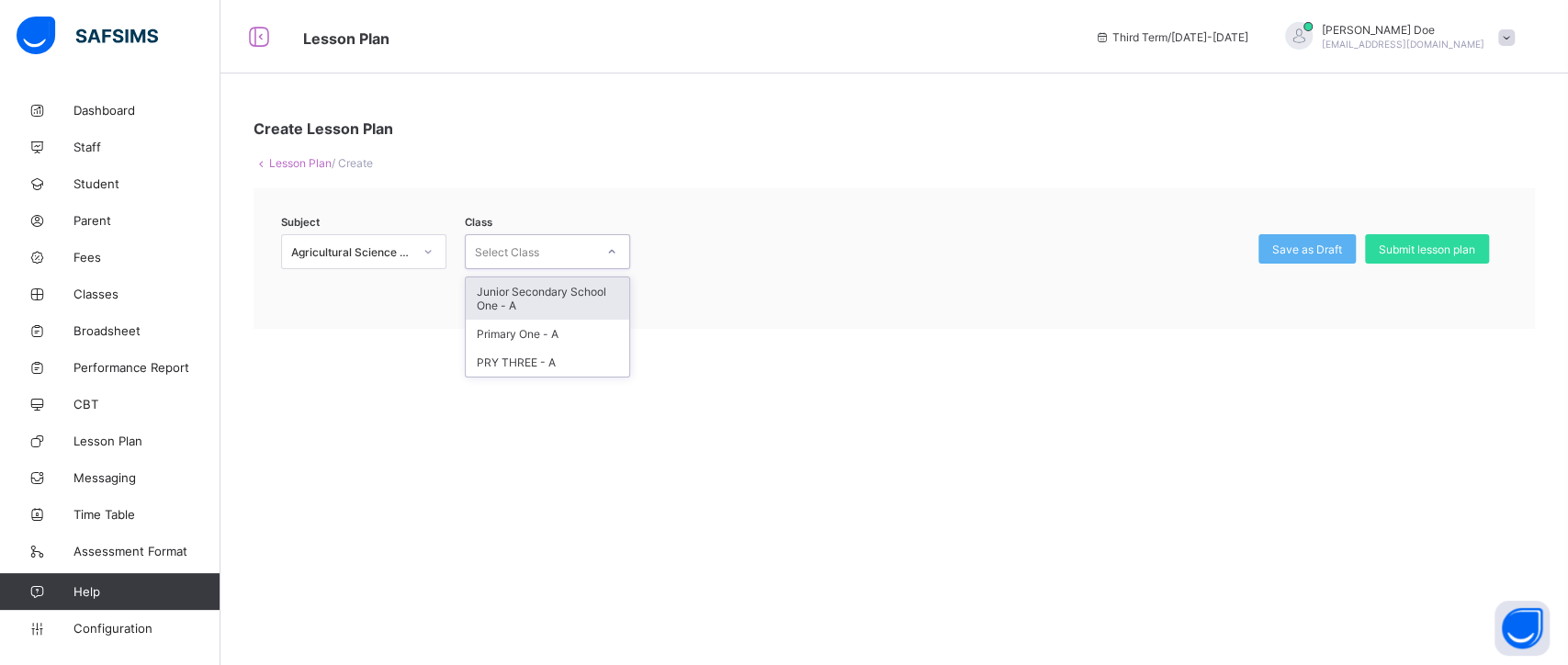
click at [588, 262] on div "Select Class" at bounding box center [547, 251] width 165 height 35
click at [585, 289] on div "Junior Secondary School One - A" at bounding box center [547, 298] width 163 height 42
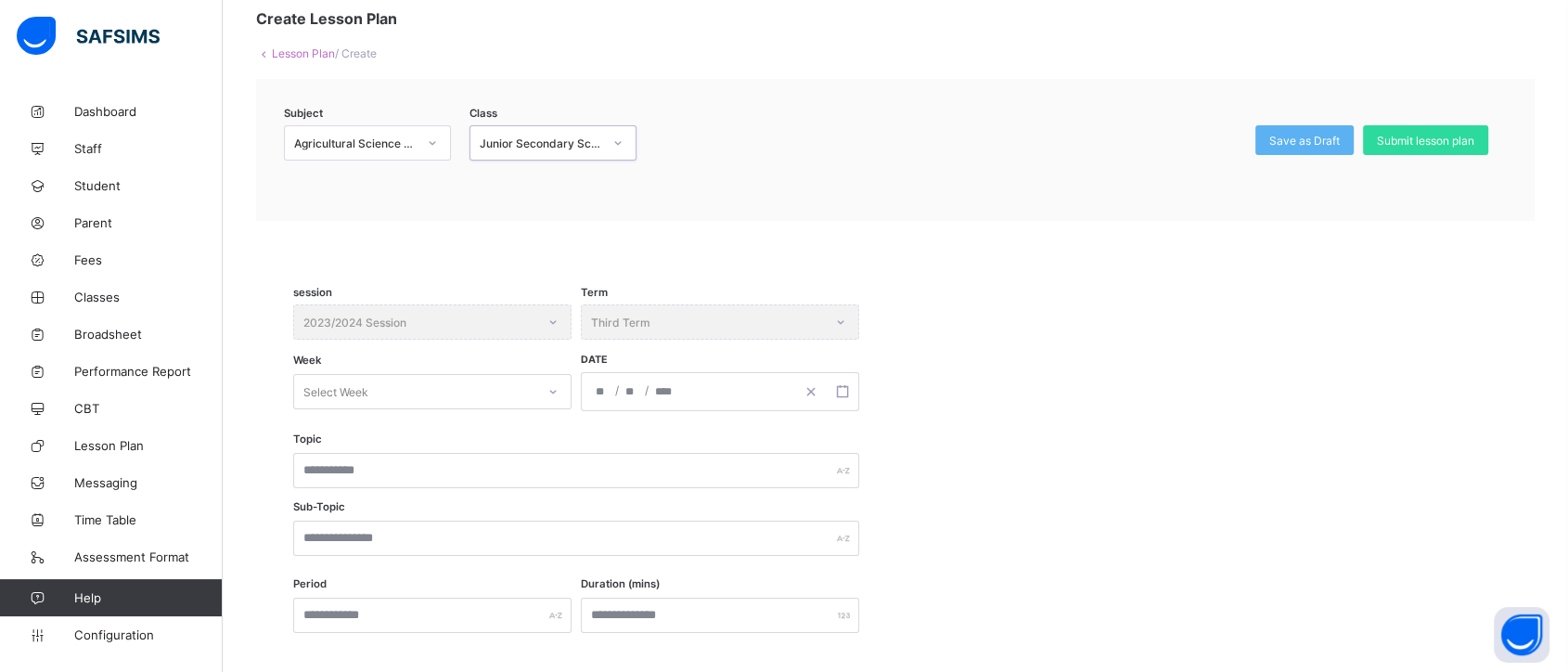
scroll to position [111, 0]
click at [550, 384] on icon at bounding box center [552, 391] width 11 height 19
click at [529, 419] on div "Week 1" at bounding box center [431, 431] width 277 height 29
click at [845, 390] on icon "button" at bounding box center [842, 390] width 13 height 13
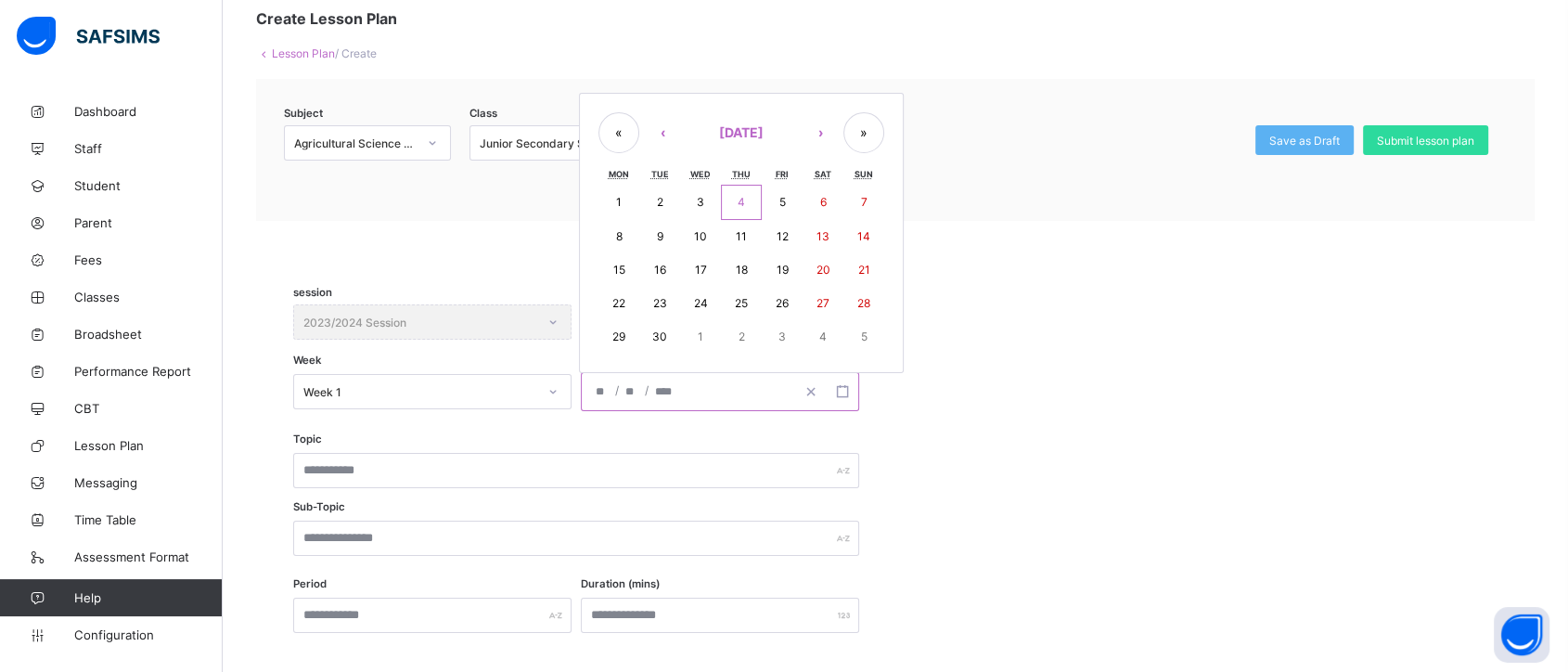
click at [738, 203] on abbr "4" at bounding box center [740, 202] width 7 height 14
type input "**********"
type input "*"
type input "****"
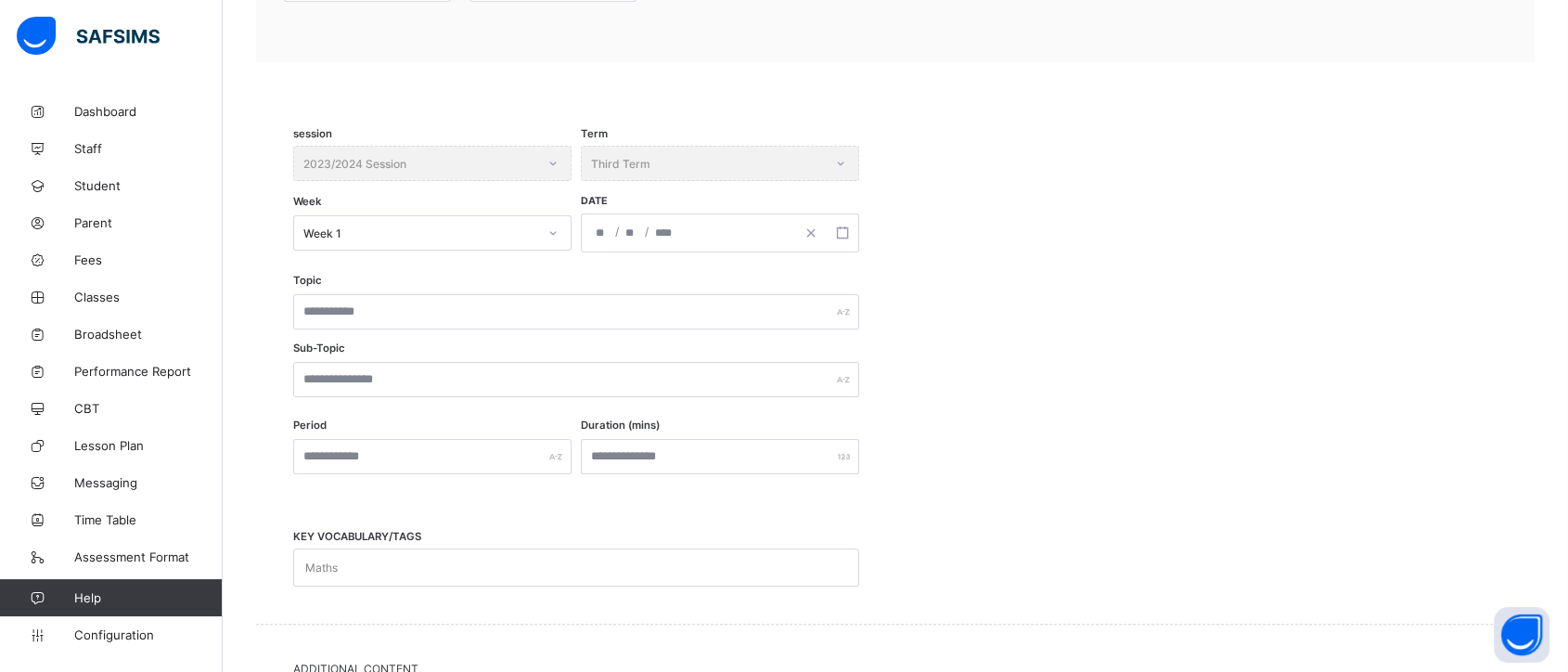
scroll to position [275, 0]
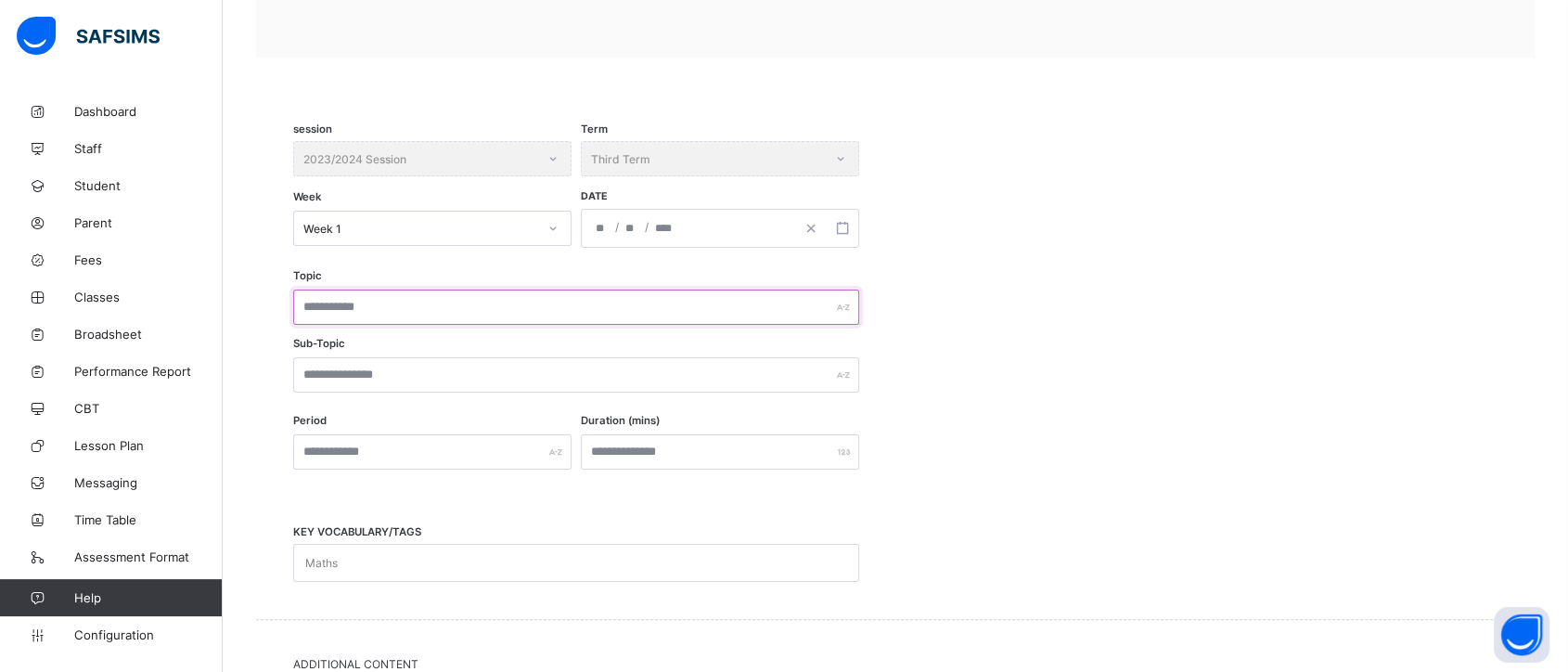
click at [540, 307] on input "text" at bounding box center [576, 307] width 566 height 35
click at [549, 371] on input "text" at bounding box center [576, 374] width 566 height 35
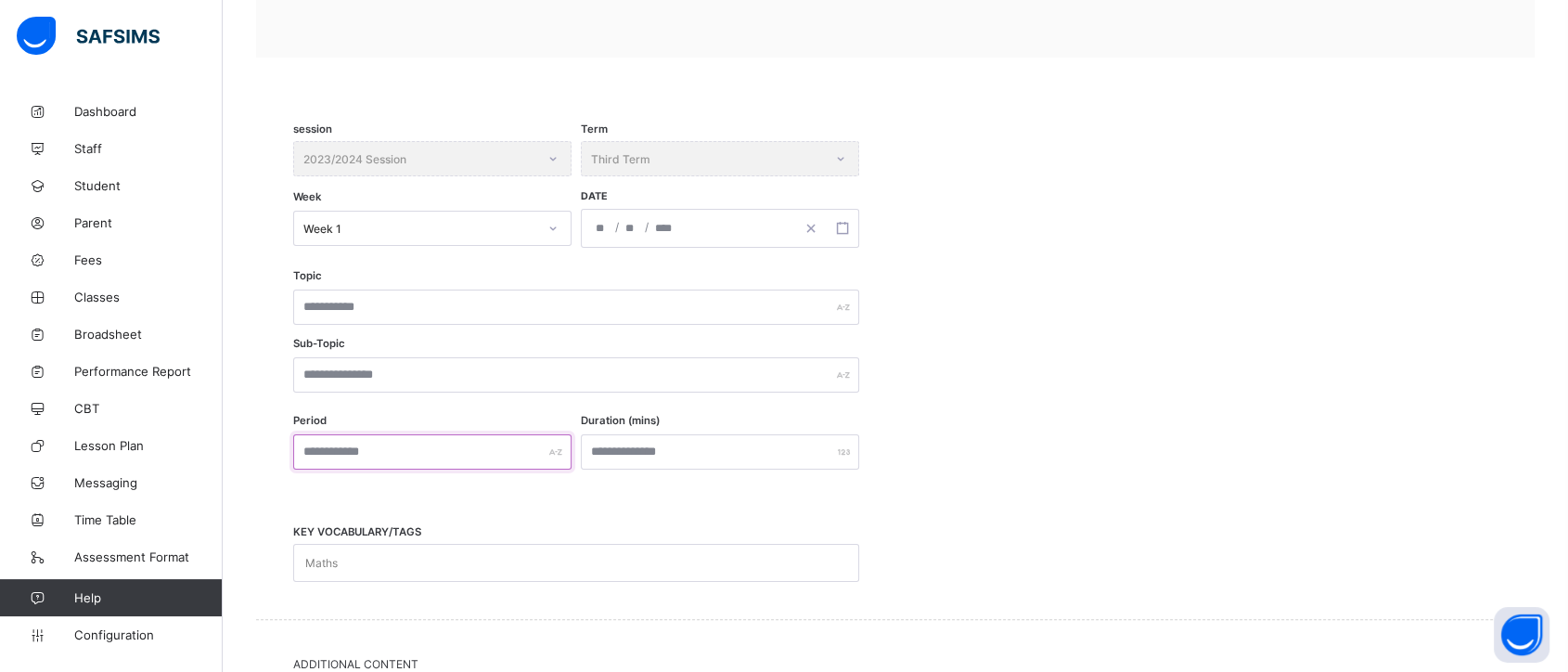
click at [523, 454] on input "text" at bounding box center [432, 451] width 279 height 35
click at [685, 447] on input "number" at bounding box center [719, 451] width 279 height 35
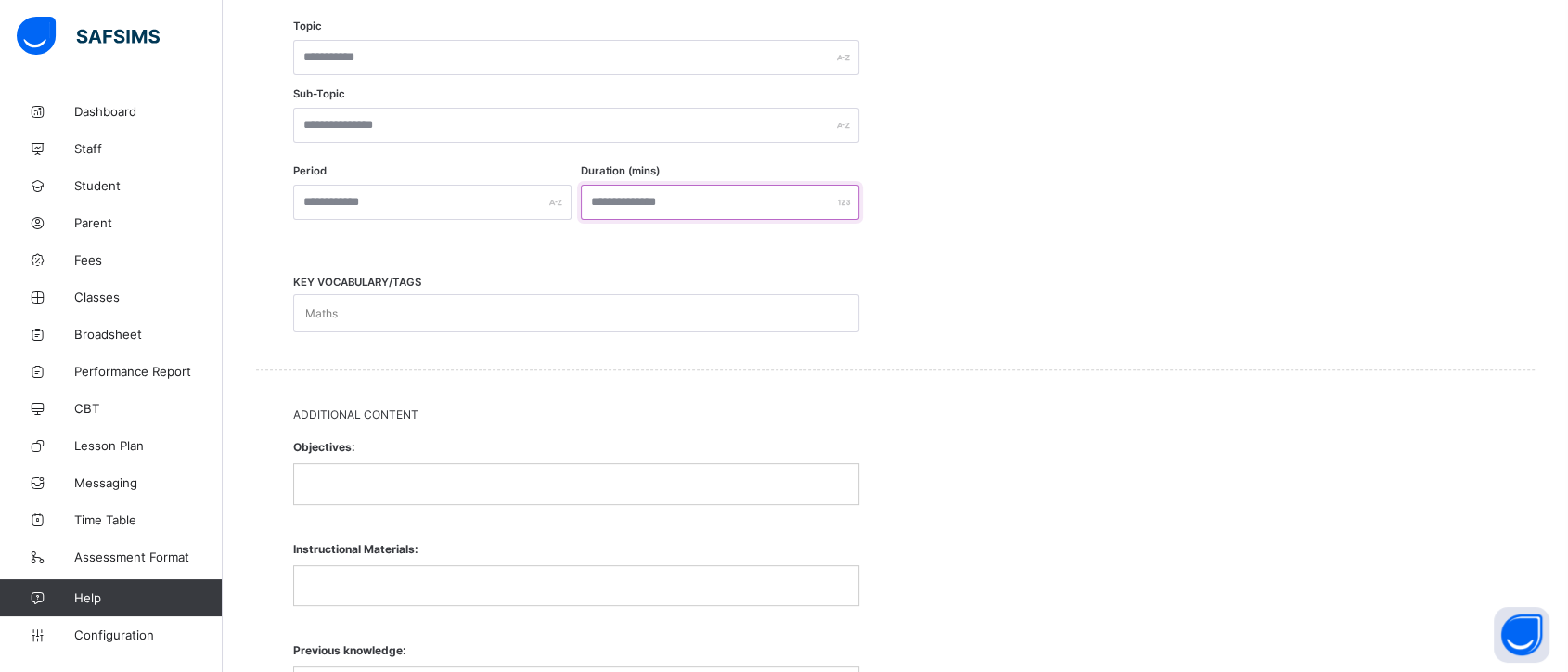
scroll to position [526, 0]
click at [631, 476] on p at bounding box center [575, 481] width 536 height 17
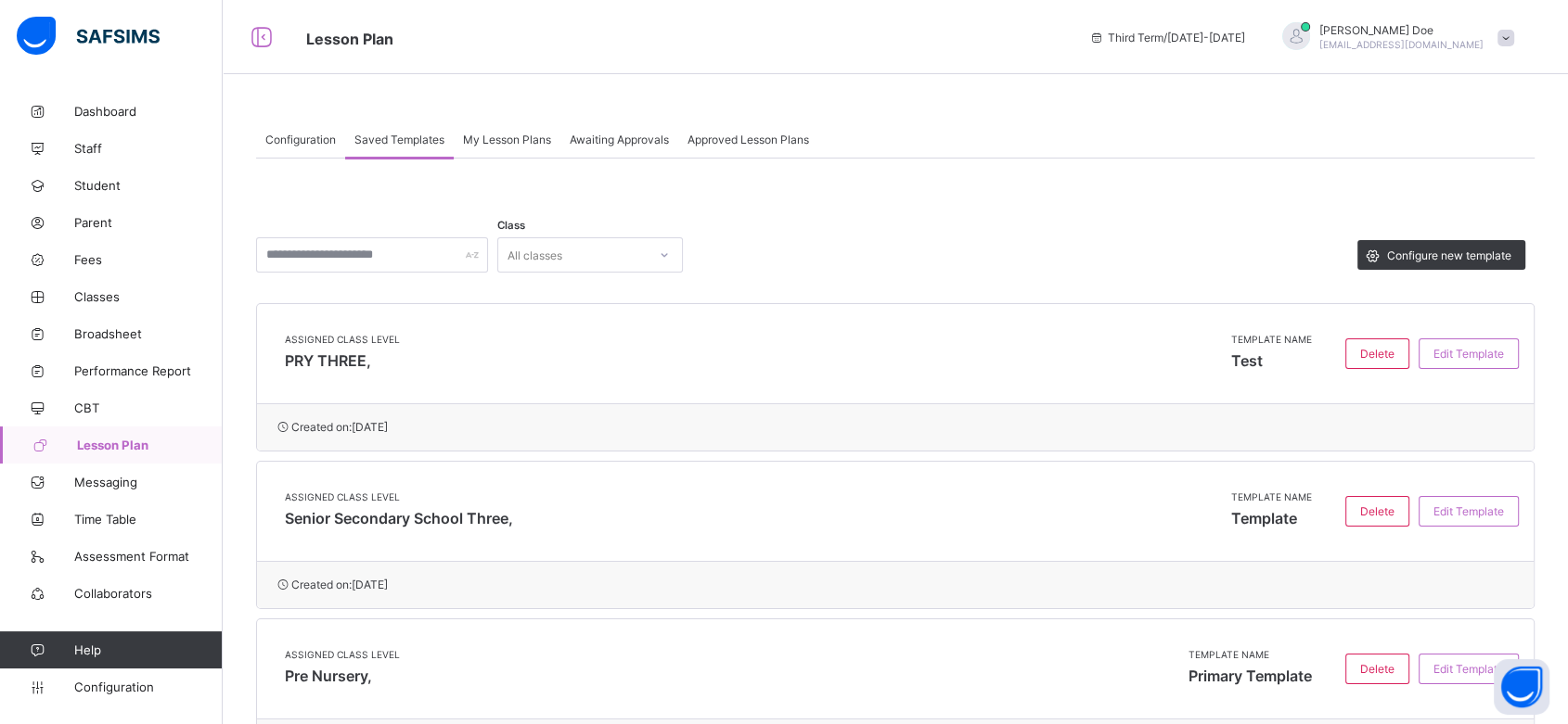
click at [511, 150] on div "My Lesson Plans" at bounding box center [506, 139] width 107 height 37
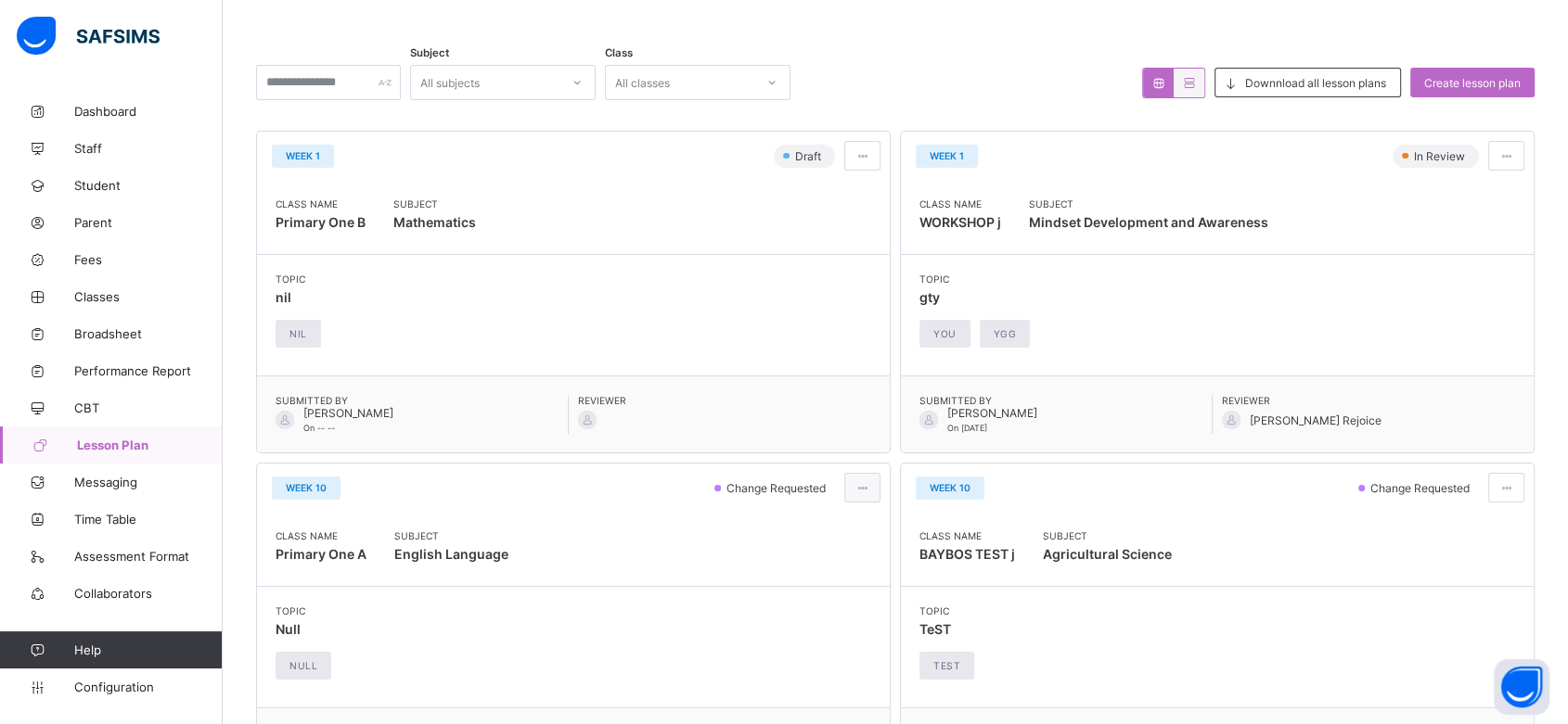
scroll to position [219, 0]
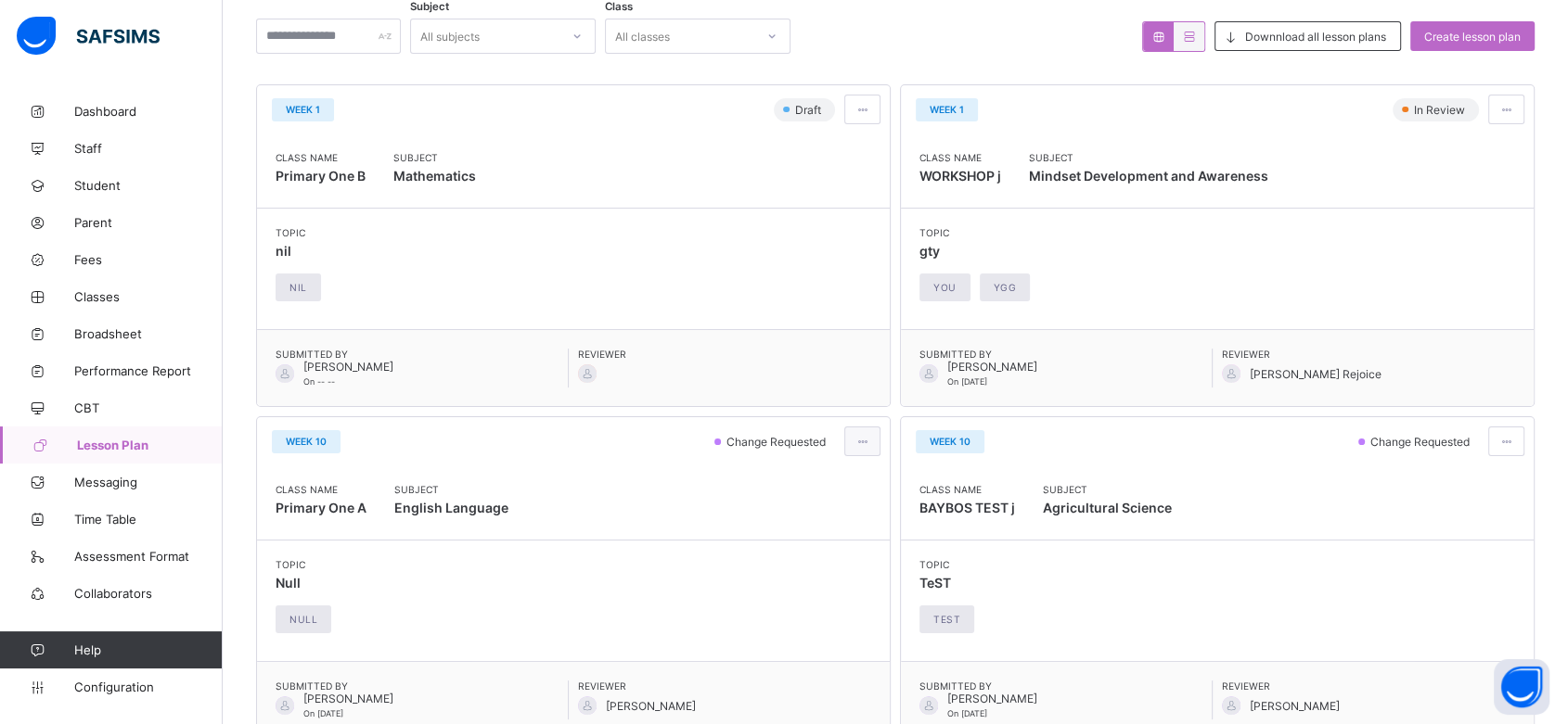
click at [870, 448] on div at bounding box center [862, 441] width 36 height 30
click at [849, 480] on span "View lesson plan" at bounding box center [812, 481] width 103 height 14
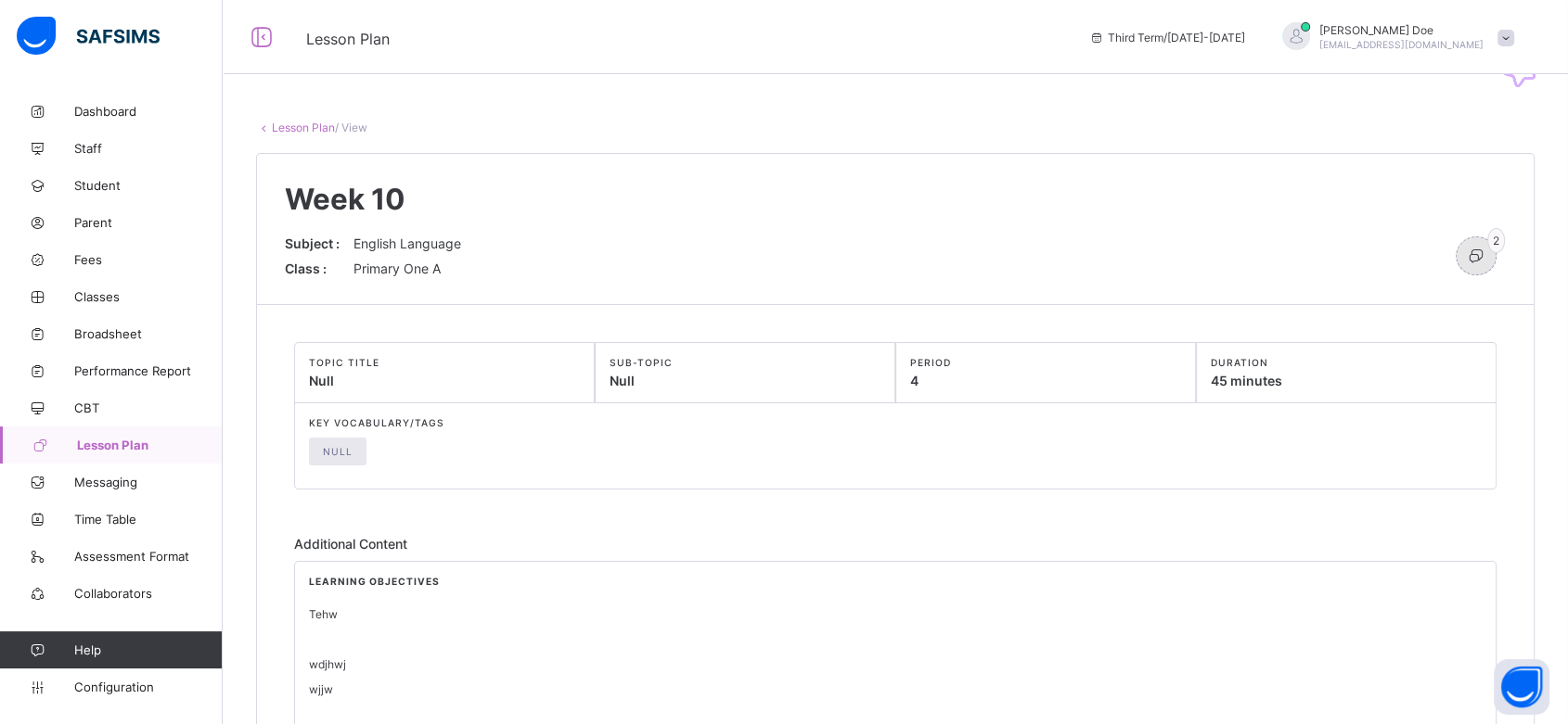
click at [1496, 251] on div "2" at bounding box center [1475, 256] width 41 height 39
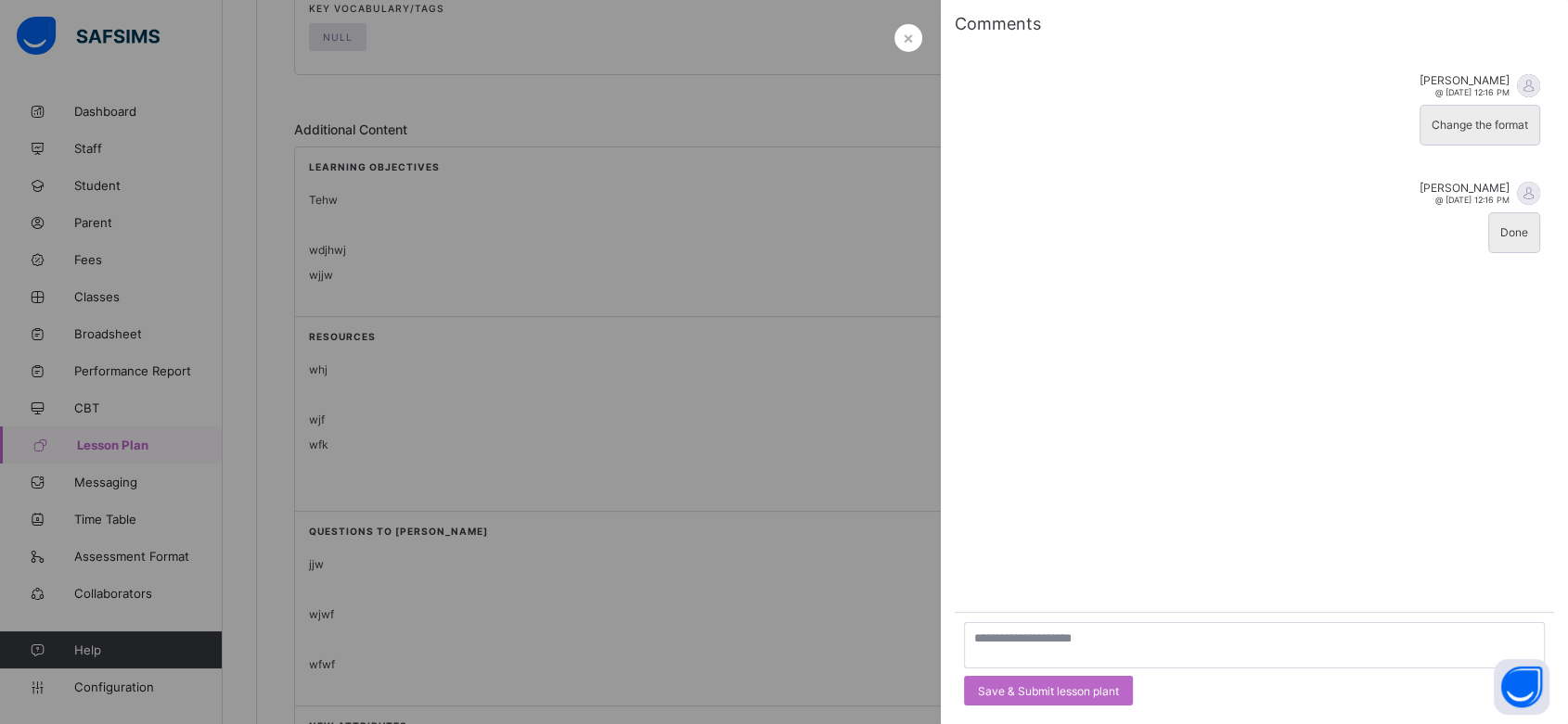
scroll to position [415, 0]
click at [1057, 645] on textarea at bounding box center [1253, 645] width 580 height 46
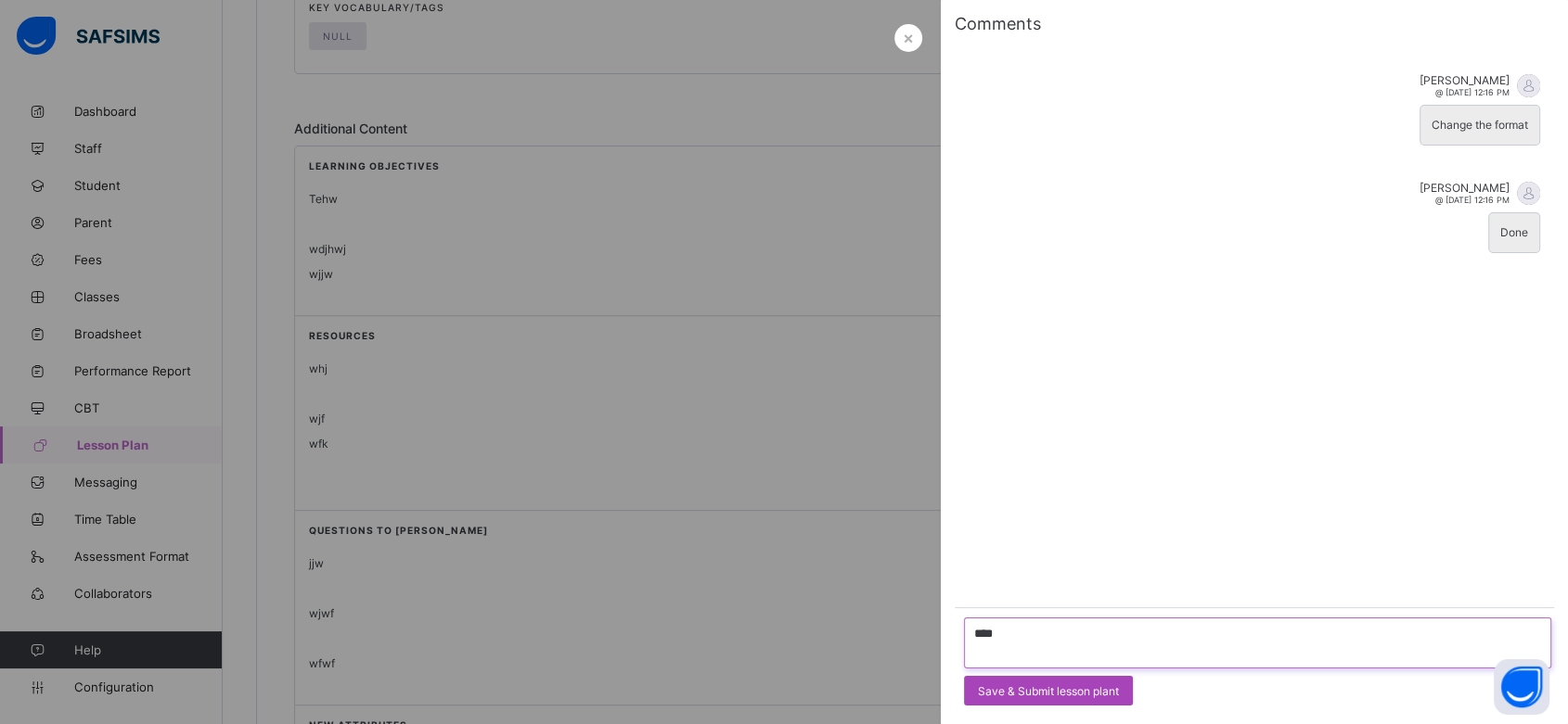
type textarea "****"
click at [1056, 696] on span "Save & Submit lesson plant" at bounding box center [1048, 692] width 141 height 14
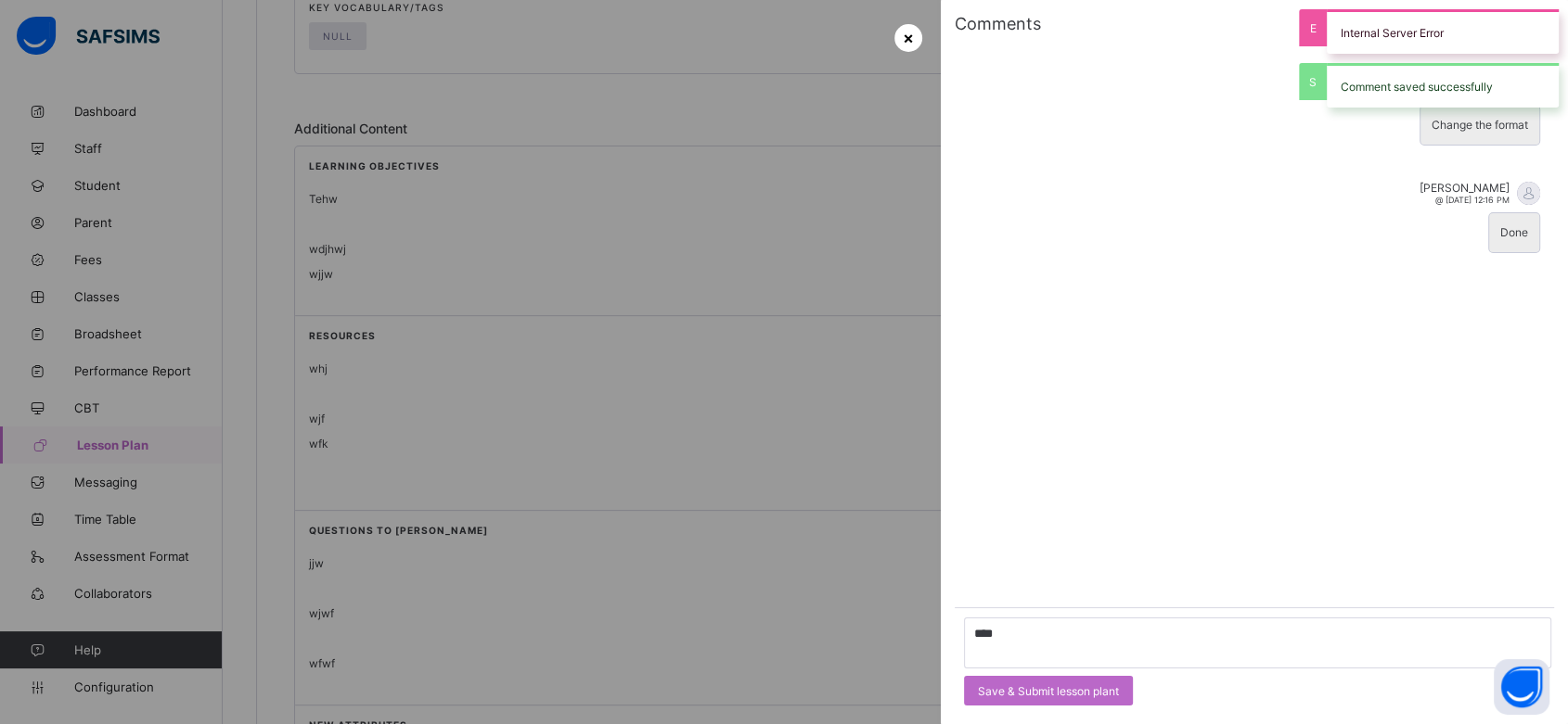
click at [904, 44] on span "×" at bounding box center [908, 38] width 11 height 20
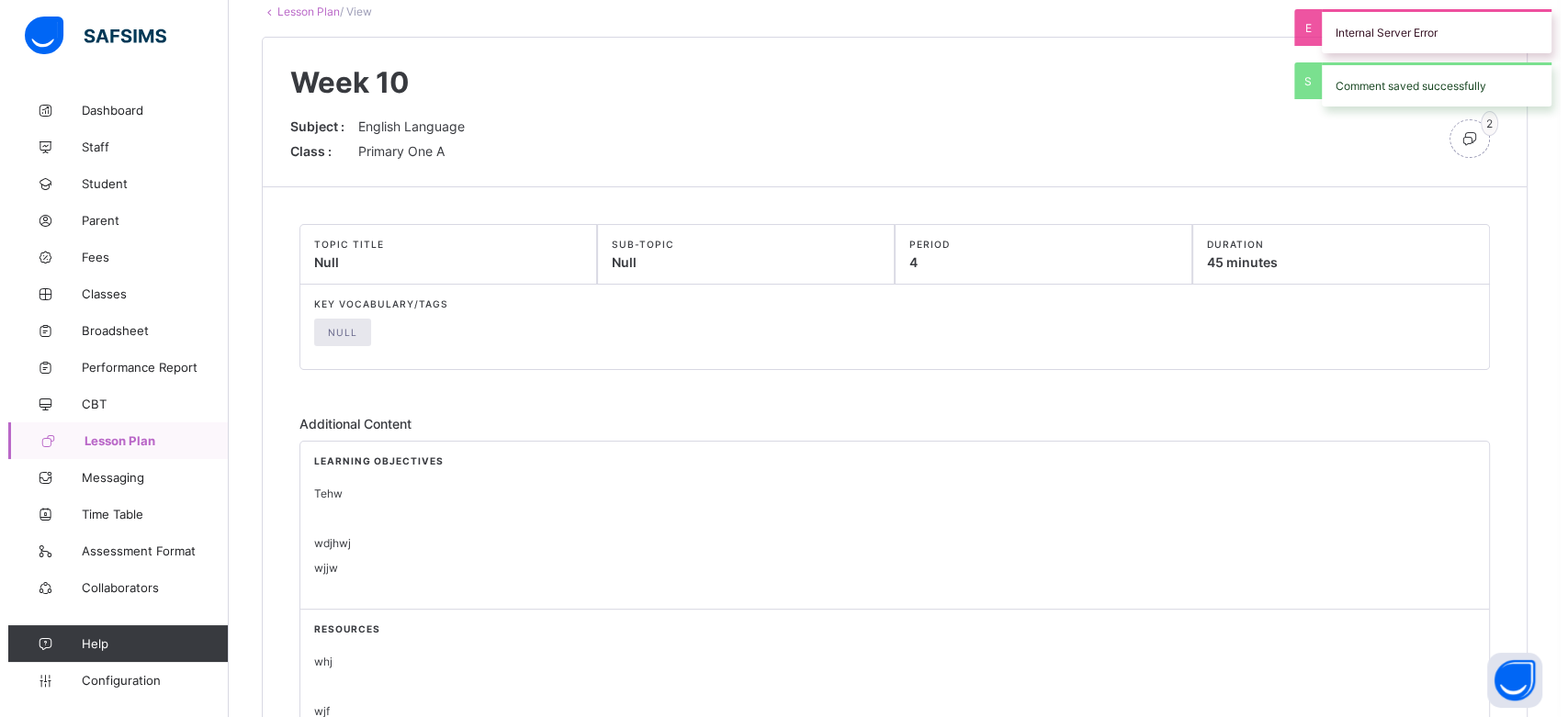
scroll to position [0, 0]
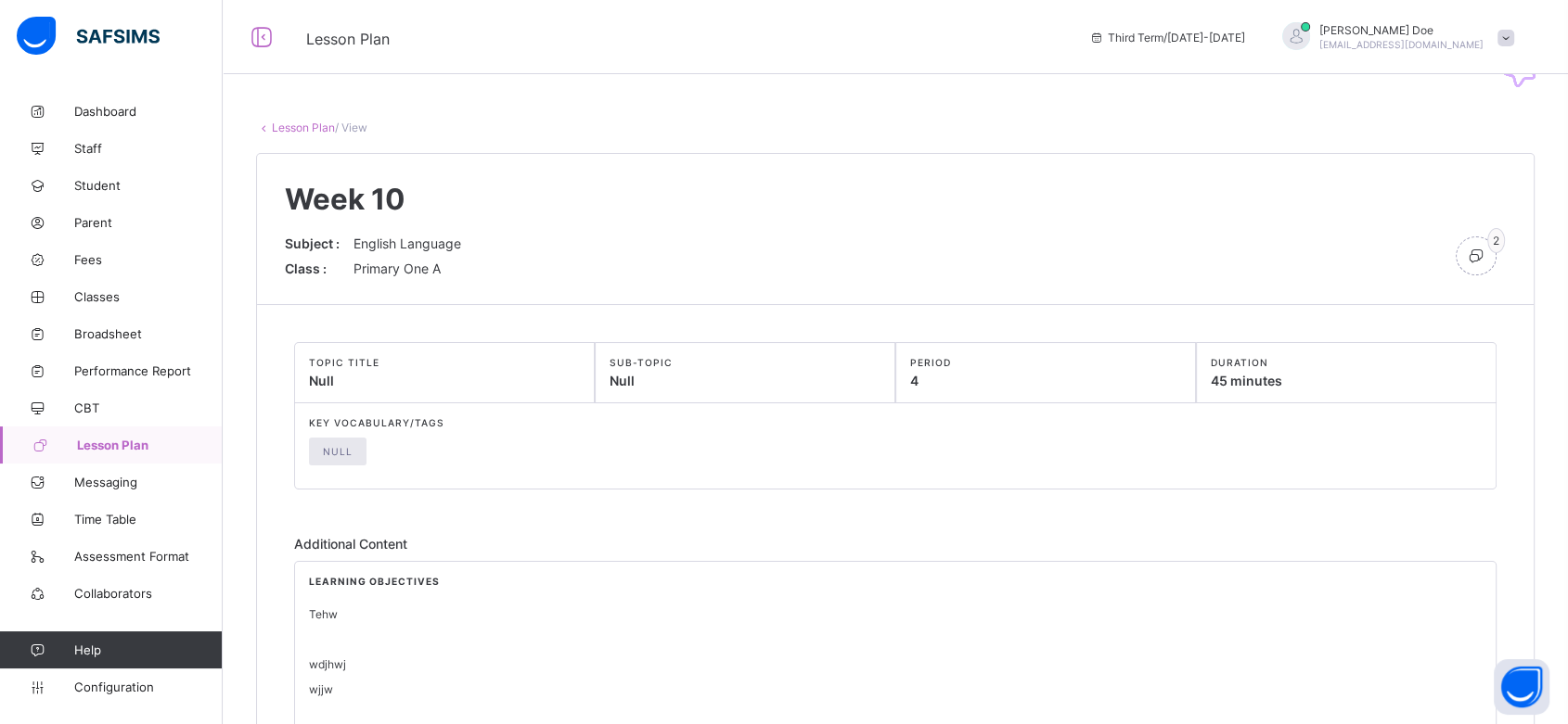
click at [1514, 42] on span at bounding box center [1505, 38] width 17 height 17
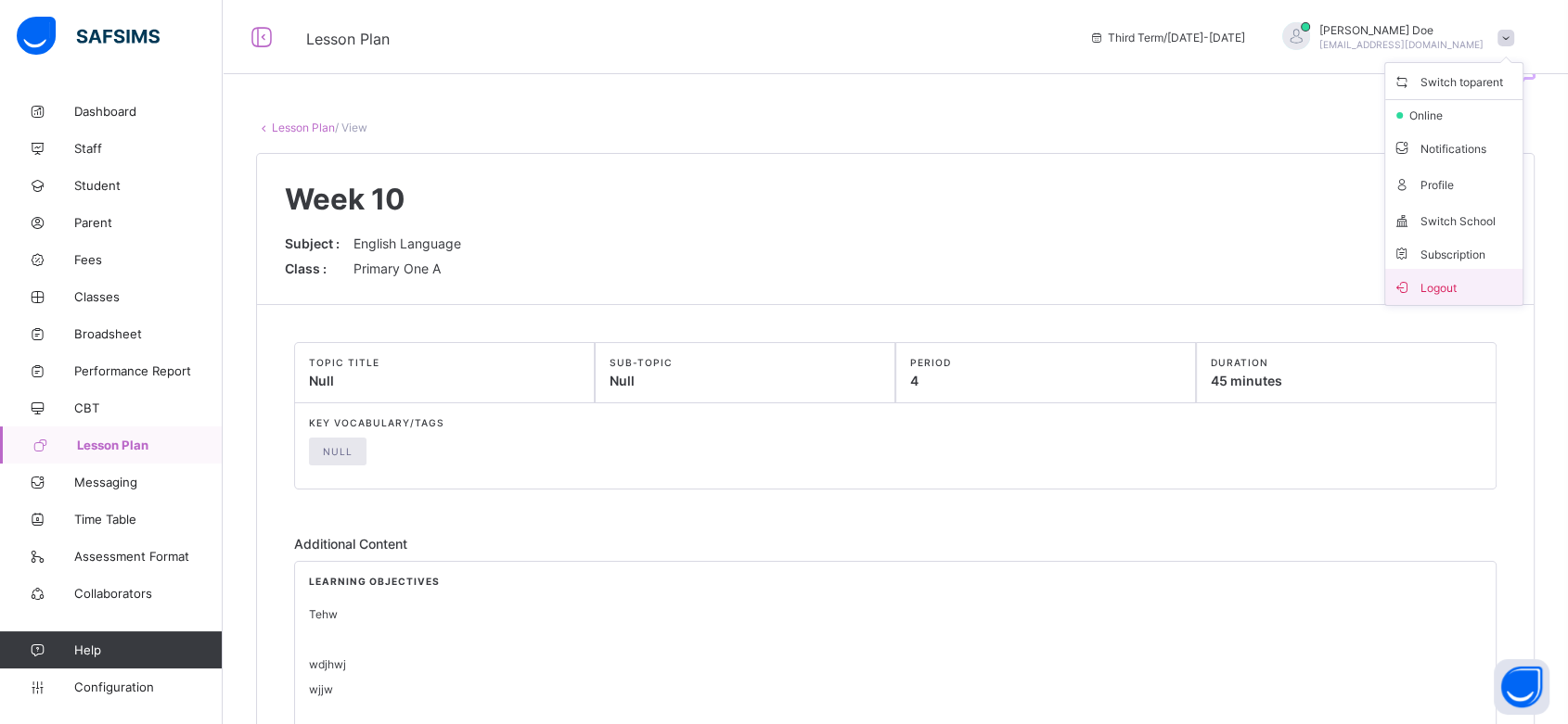
click at [1467, 287] on span "Logout" at bounding box center [1453, 287] width 123 height 21
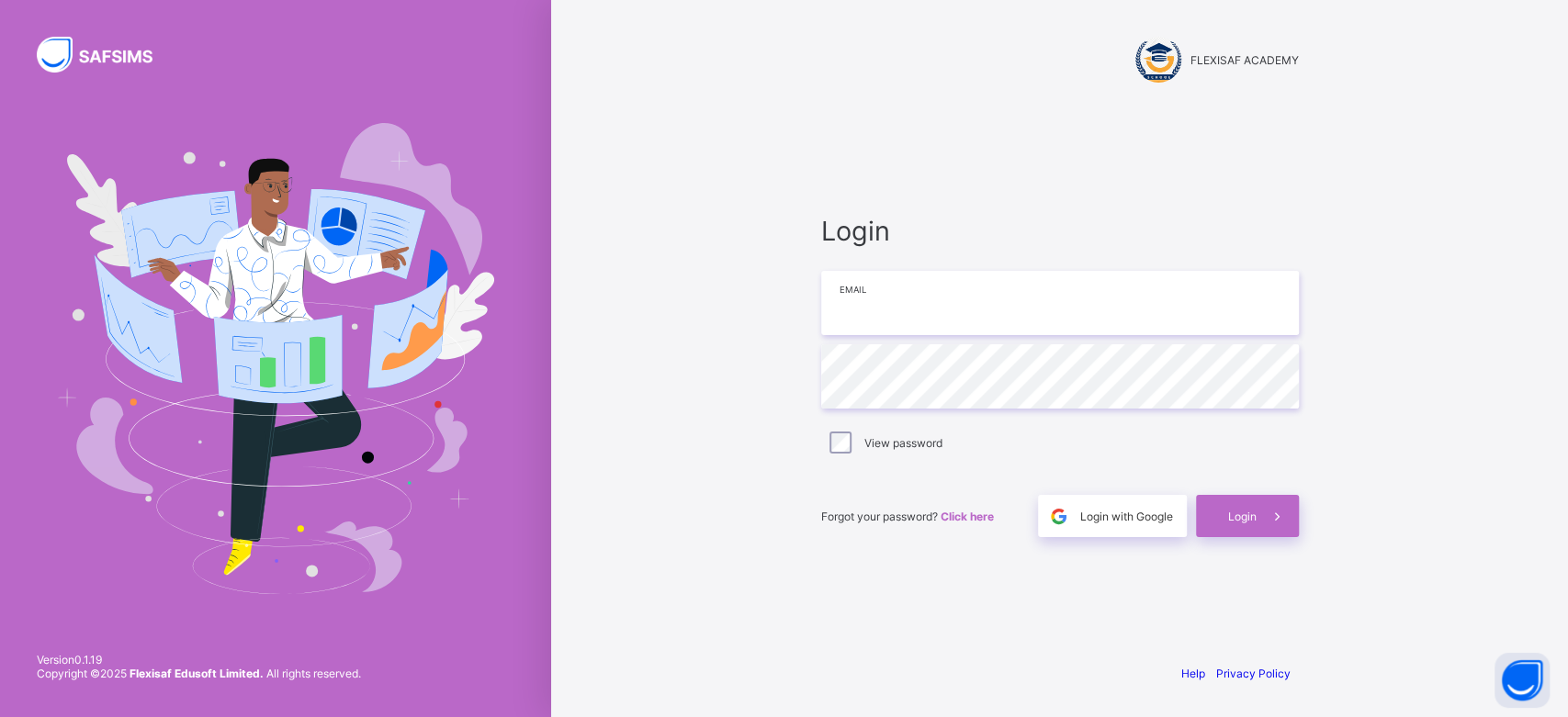
type input "**********"
drag, startPoint x: 1079, startPoint y: 309, endPoint x: 818, endPoint y: 307, distance: 261.0
click at [818, 307] on div "**********" at bounding box center [1060, 376] width 514 height 545
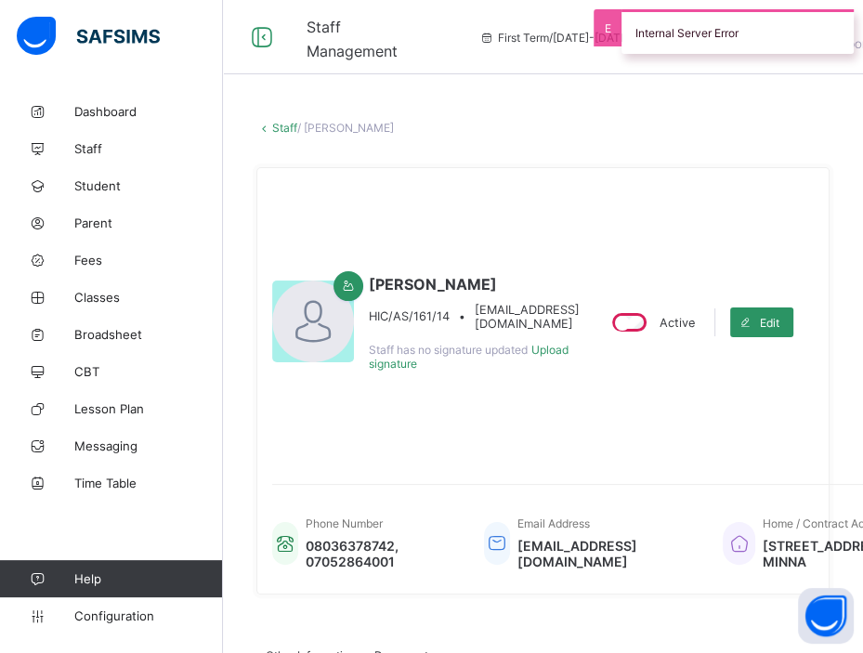
click at [279, 126] on link "Staff" at bounding box center [284, 128] width 25 height 14
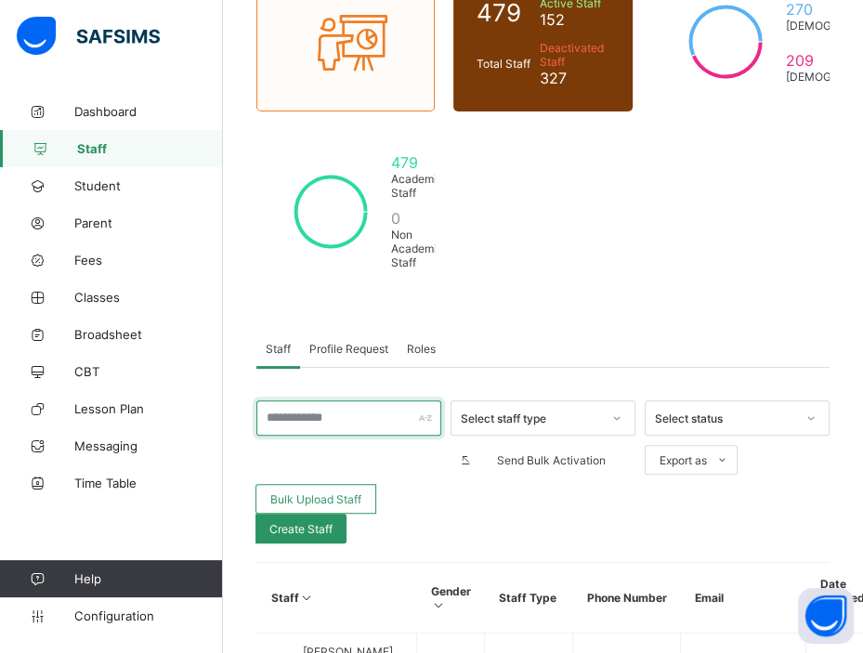
scroll to position [249, 0]
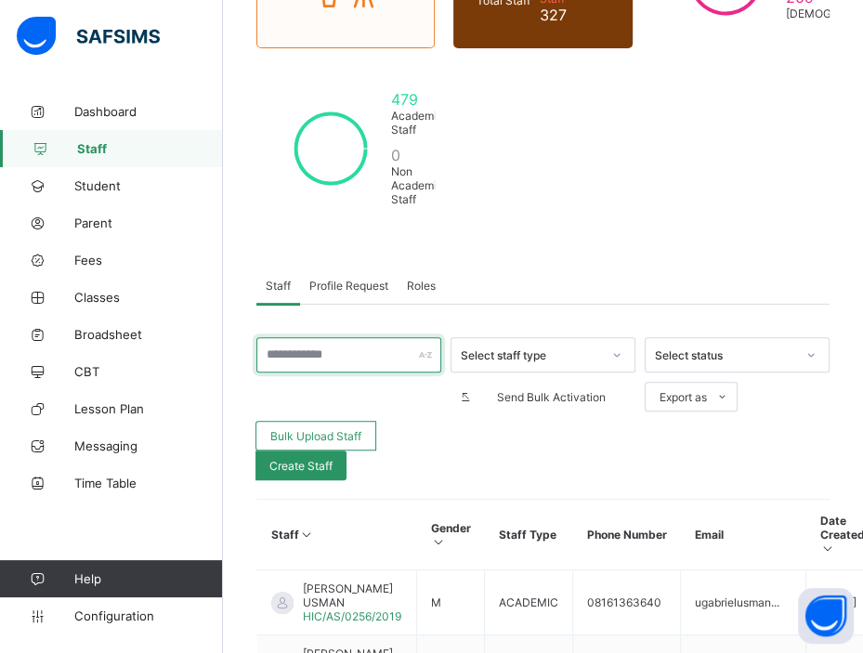
click at [331, 343] on input "text" at bounding box center [348, 354] width 185 height 35
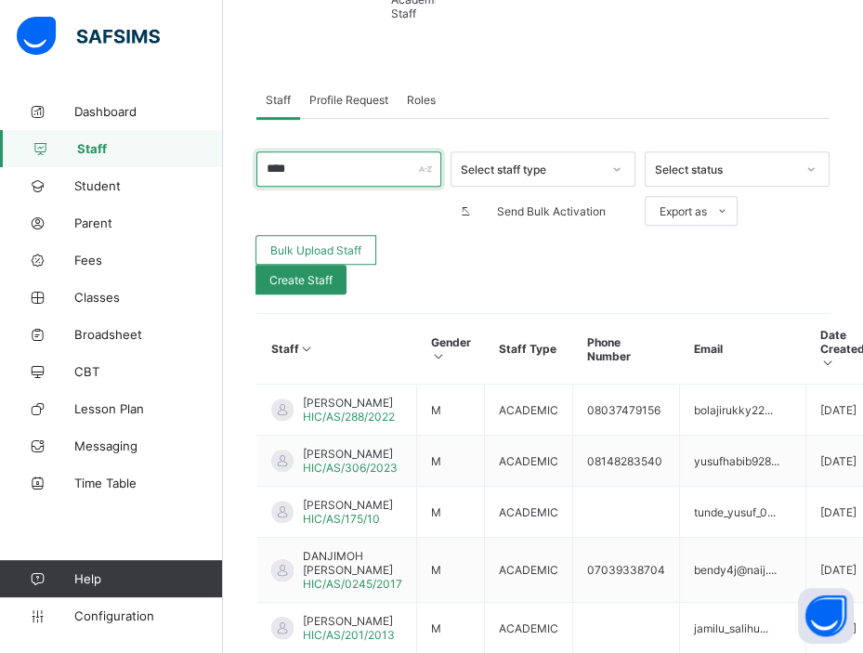
scroll to position [431, 0]
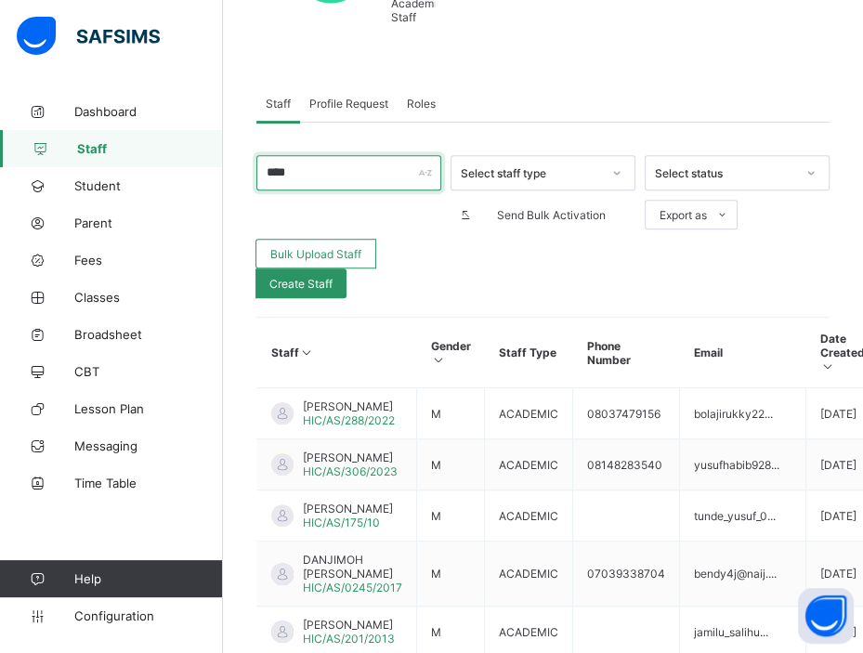
click at [331, 167] on input "****" at bounding box center [348, 172] width 185 height 35
type input "******"
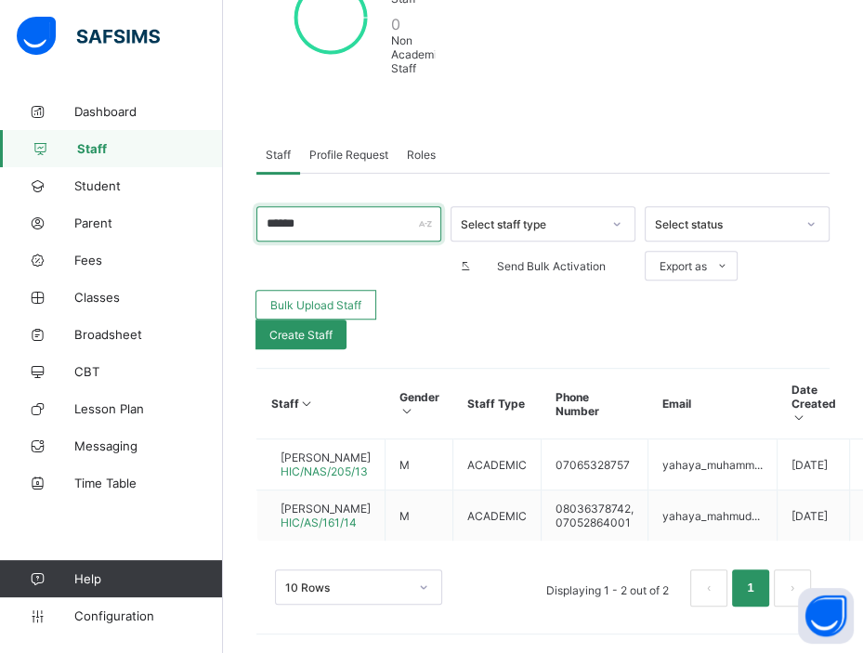
scroll to position [407, 0]
click at [343, 502] on span "[PERSON_NAME]" at bounding box center [326, 509] width 90 height 14
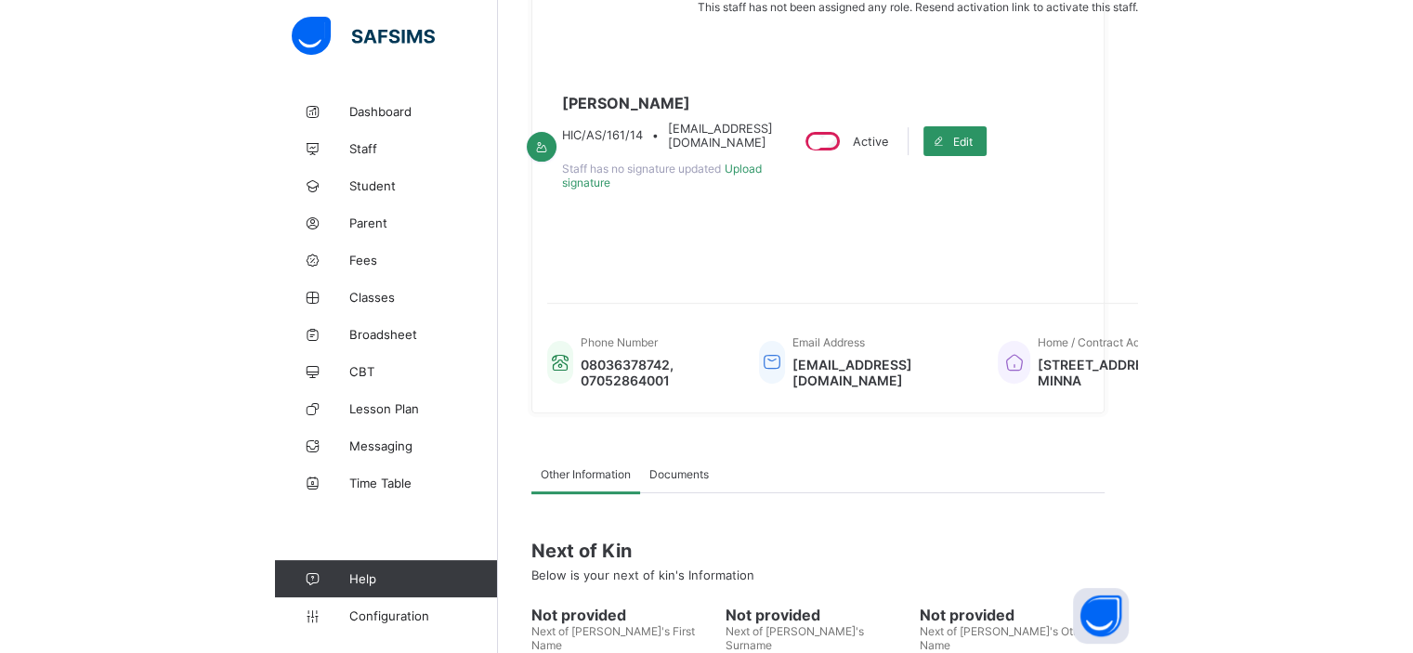
scroll to position [188, 0]
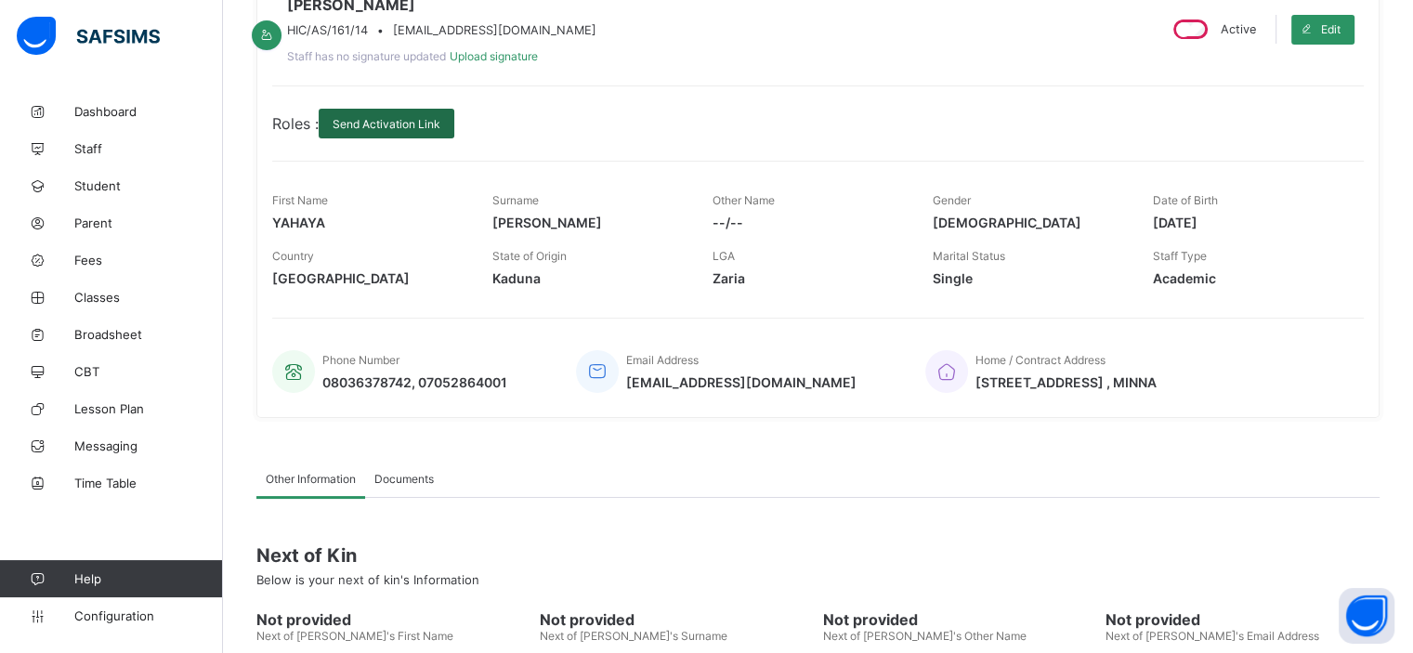
click at [403, 138] on div "Send Activation Link" at bounding box center [387, 124] width 136 height 30
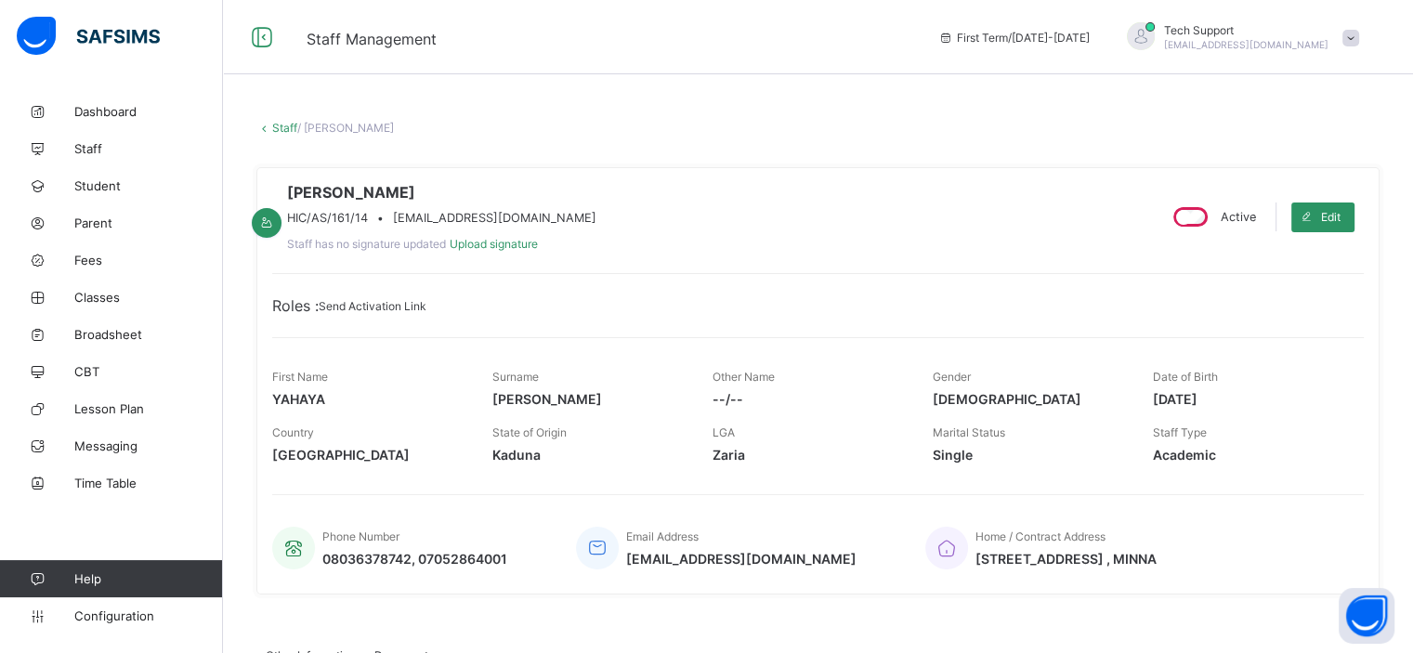
scroll to position [6, 0]
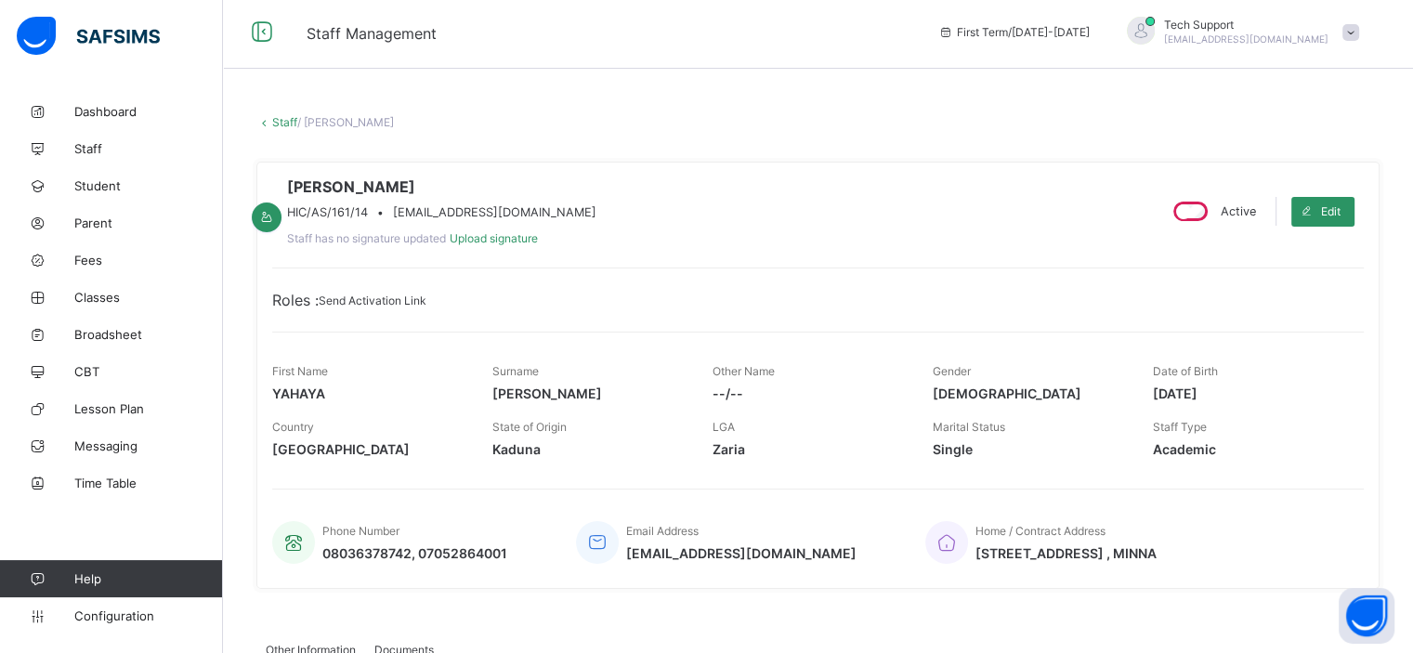
click at [525, 309] on div "Roles : Send Activation Link" at bounding box center [817, 300] width 1091 height 19
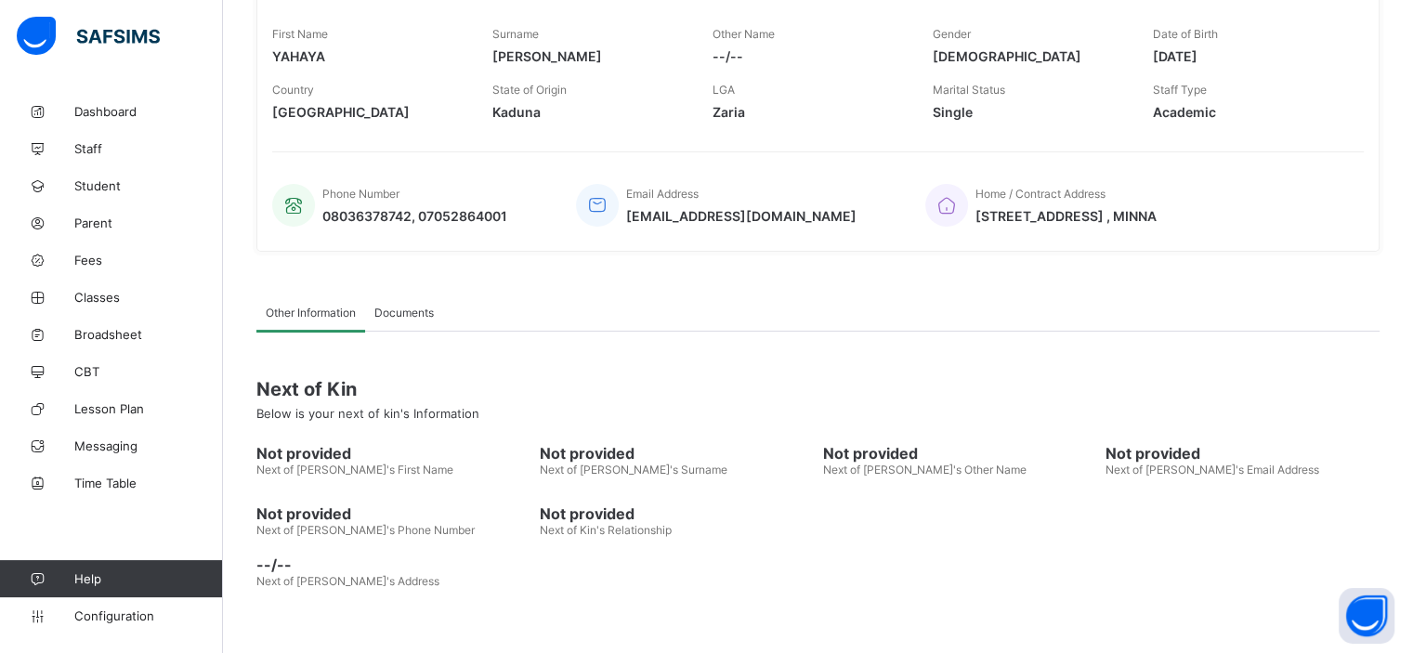
scroll to position [346, 0]
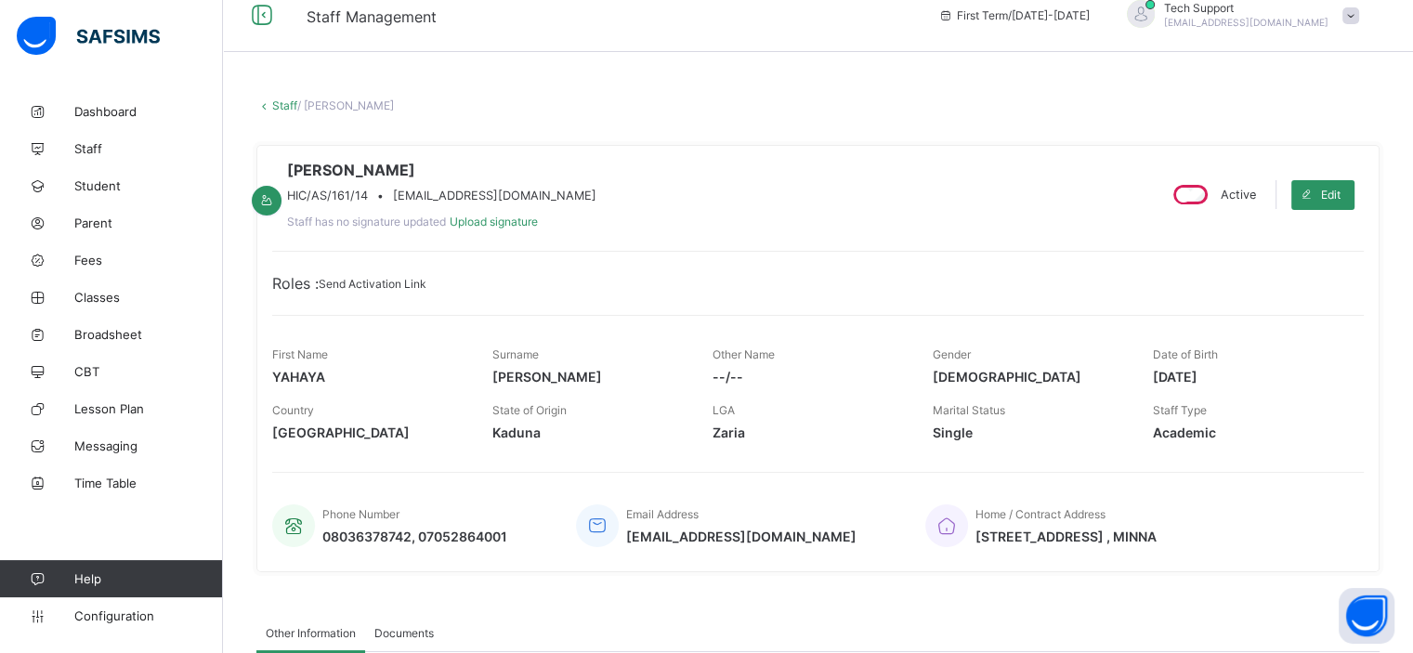
scroll to position [20, 0]
click at [515, 294] on div "Roles : Send Activation Link" at bounding box center [817, 285] width 1091 height 19
click at [274, 111] on link "Staff" at bounding box center [284, 107] width 25 height 14
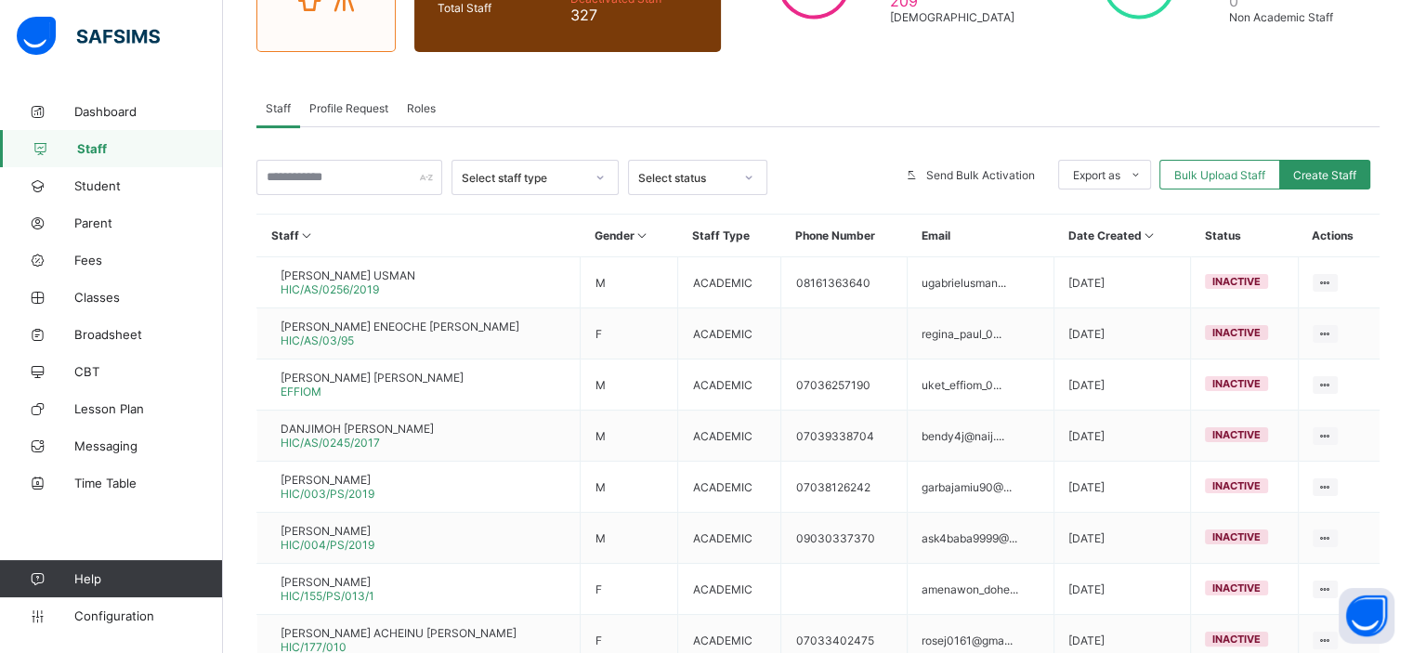
scroll to position [271, 0]
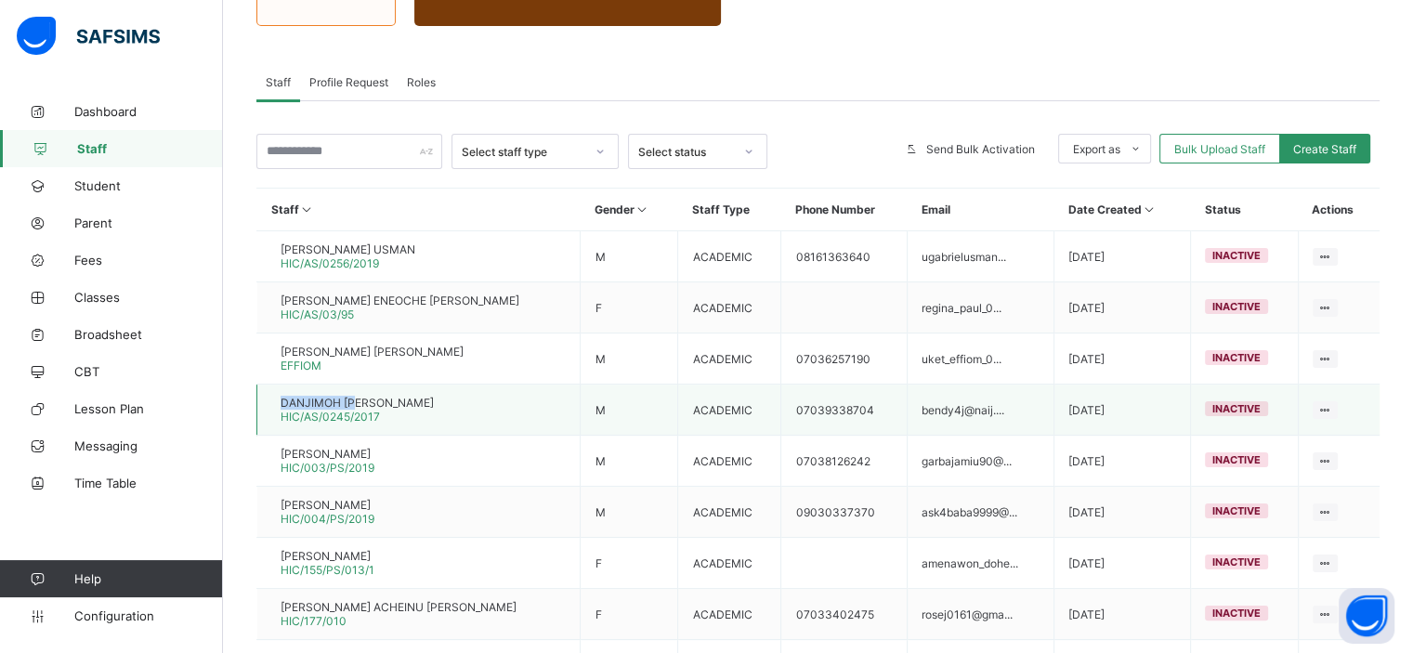
click at [383, 398] on td "DANJIMOH SULE YAKUBU HIC/AS/0245/2017" at bounding box center [418, 410] width 323 height 51
click at [383, 398] on span "DANJIMOH [PERSON_NAME]" at bounding box center [357, 403] width 153 height 14
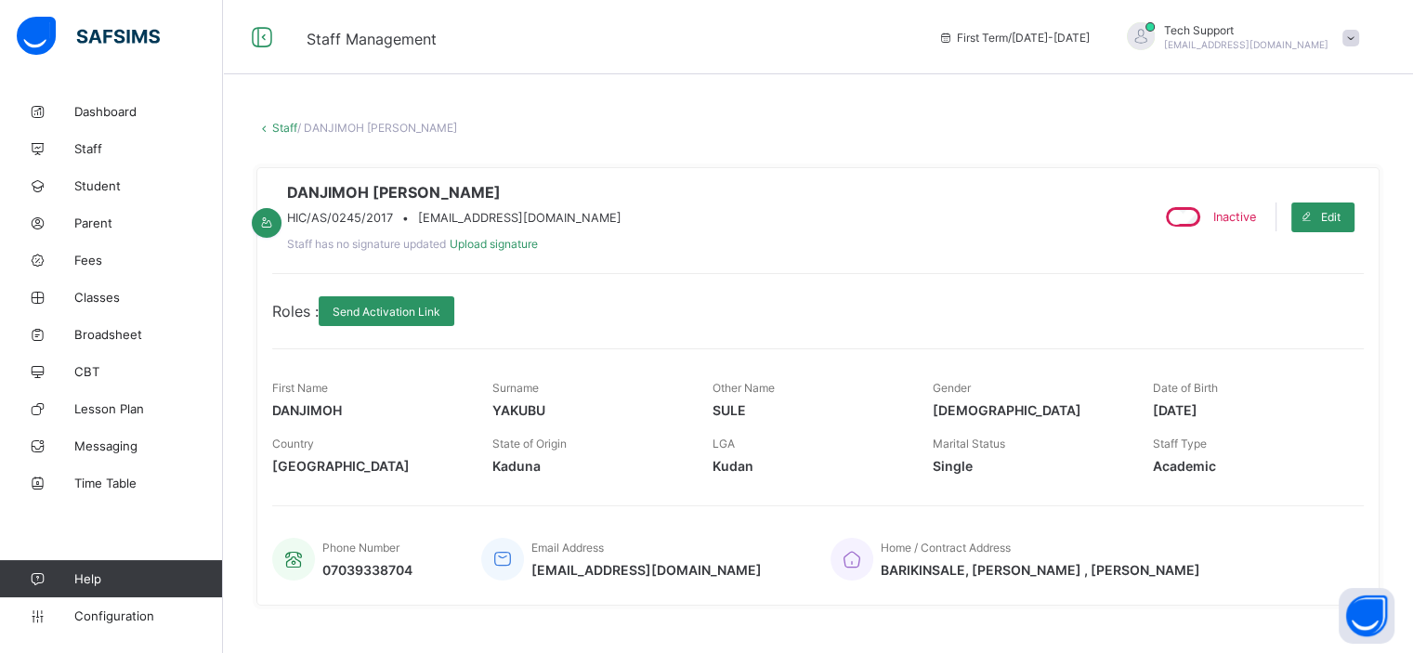
click at [275, 129] on link "Staff" at bounding box center [284, 128] width 25 height 14
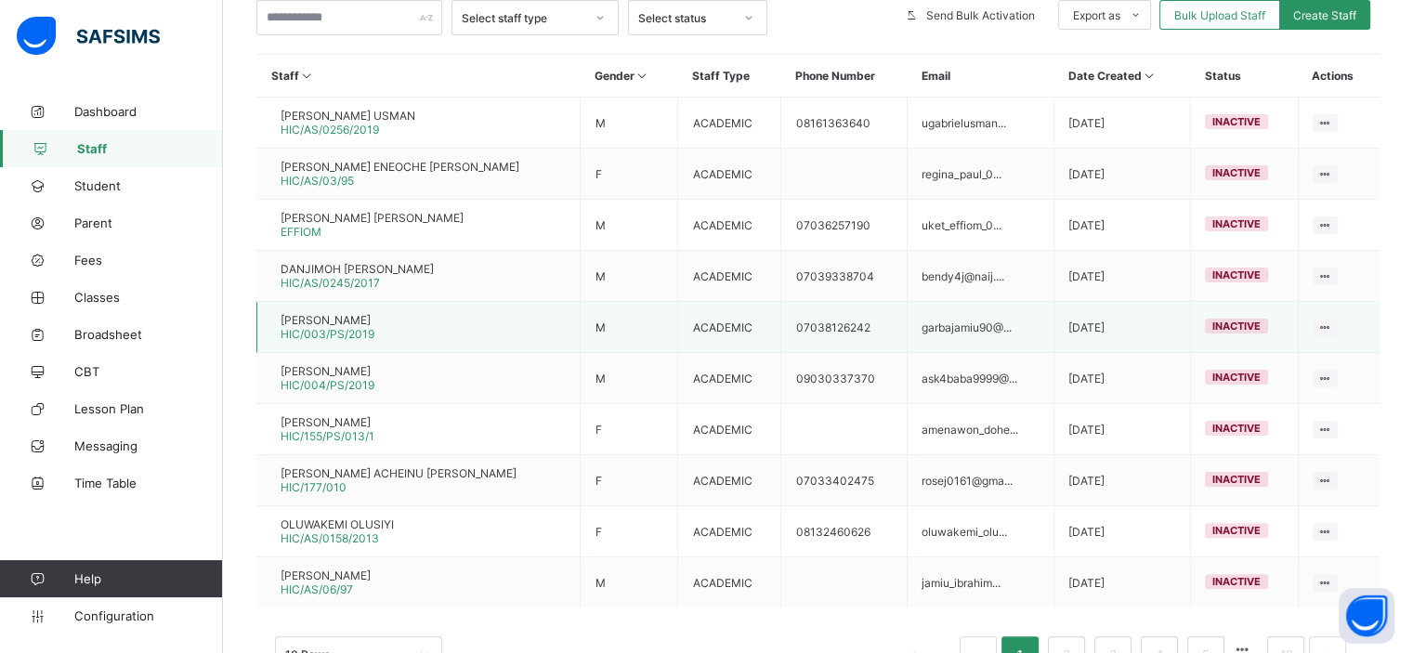
scroll to position [412, 0]
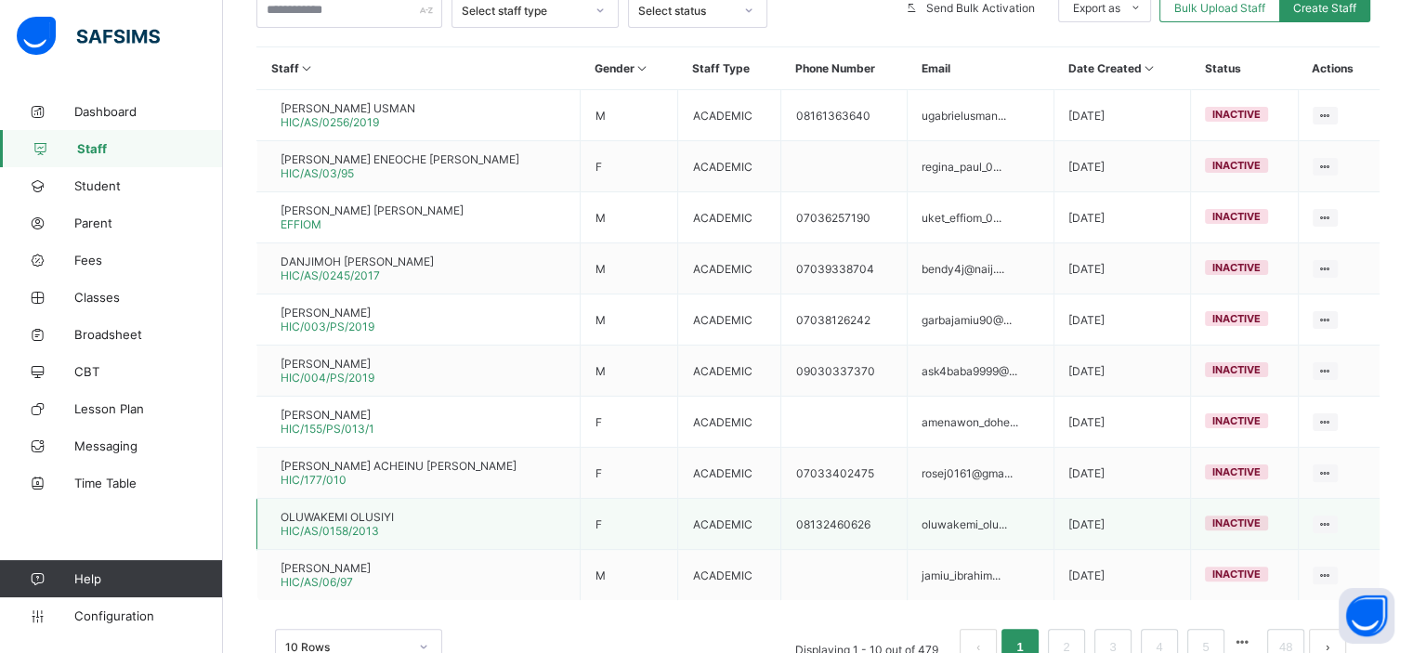
click at [367, 515] on span "OLUWAKEMI OLUSIYI" at bounding box center [337, 517] width 113 height 14
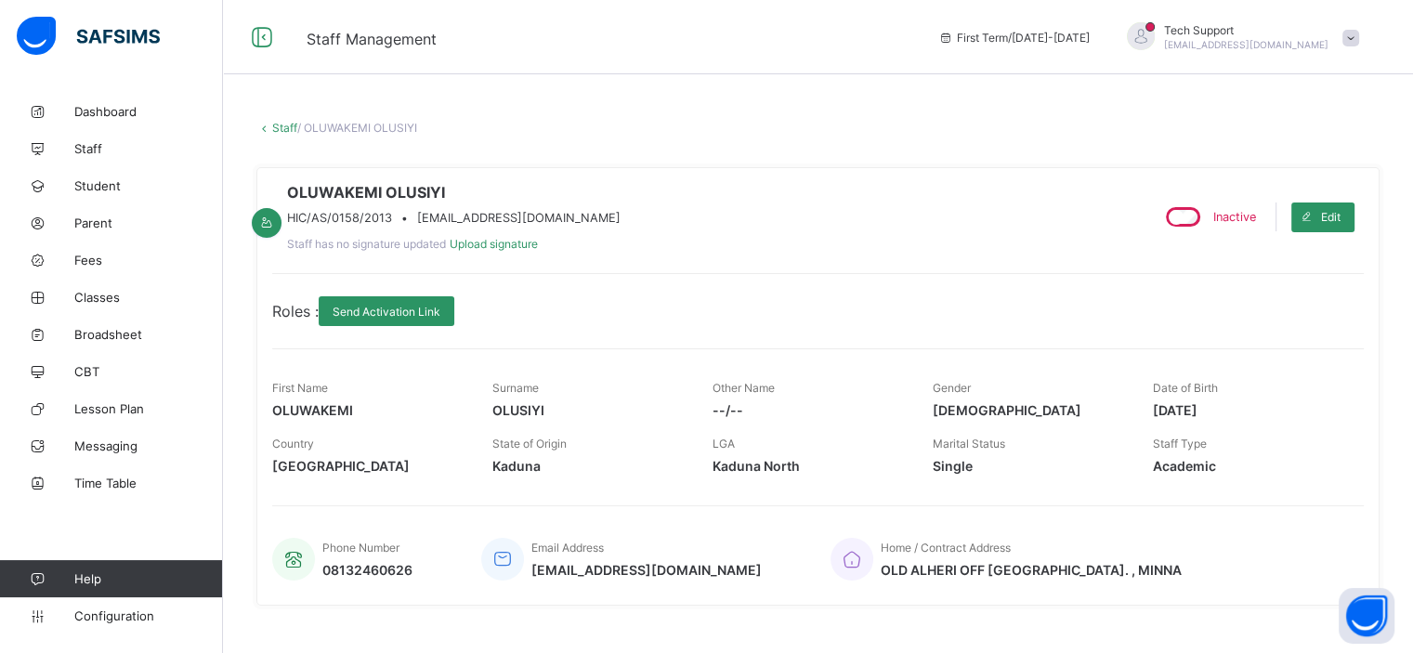
click at [276, 129] on link "Staff" at bounding box center [284, 128] width 25 height 14
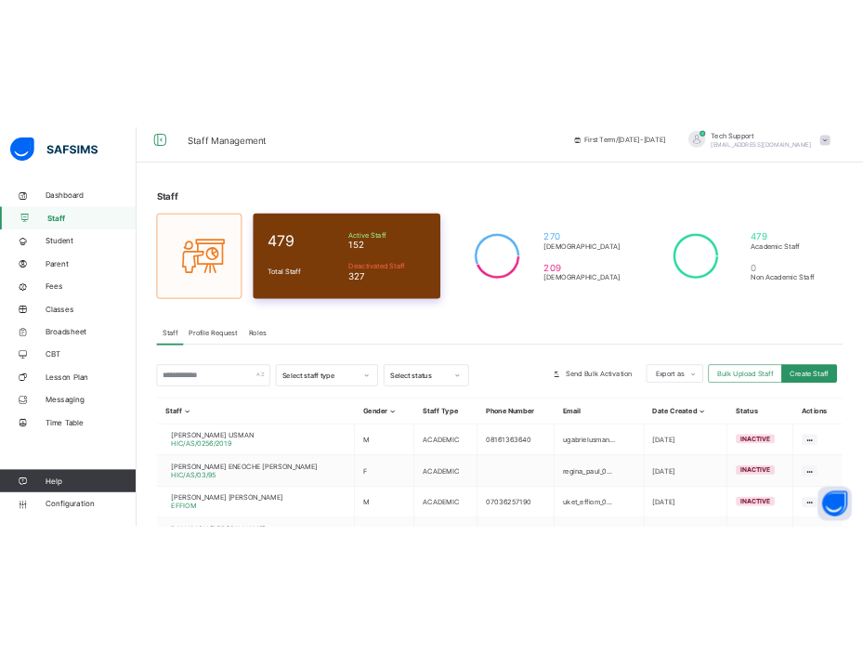
scroll to position [11, 0]
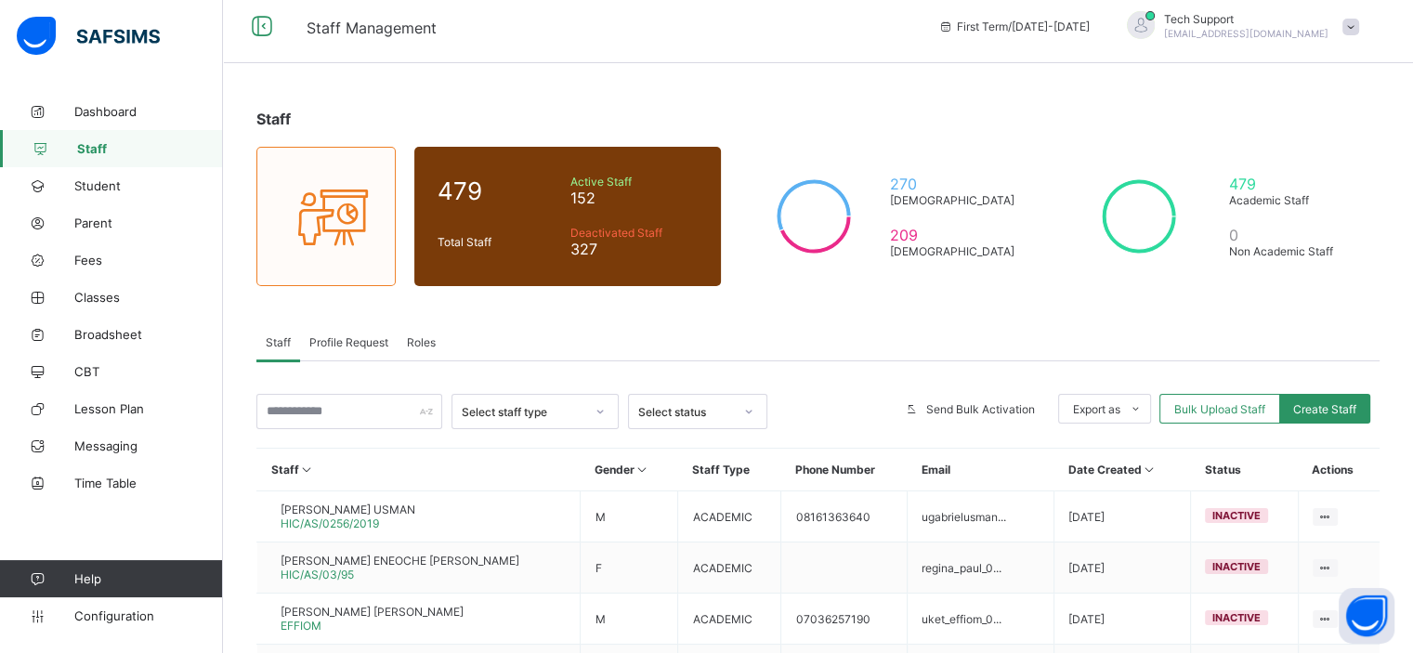
click at [417, 346] on span "Roles" at bounding box center [421, 342] width 29 height 14
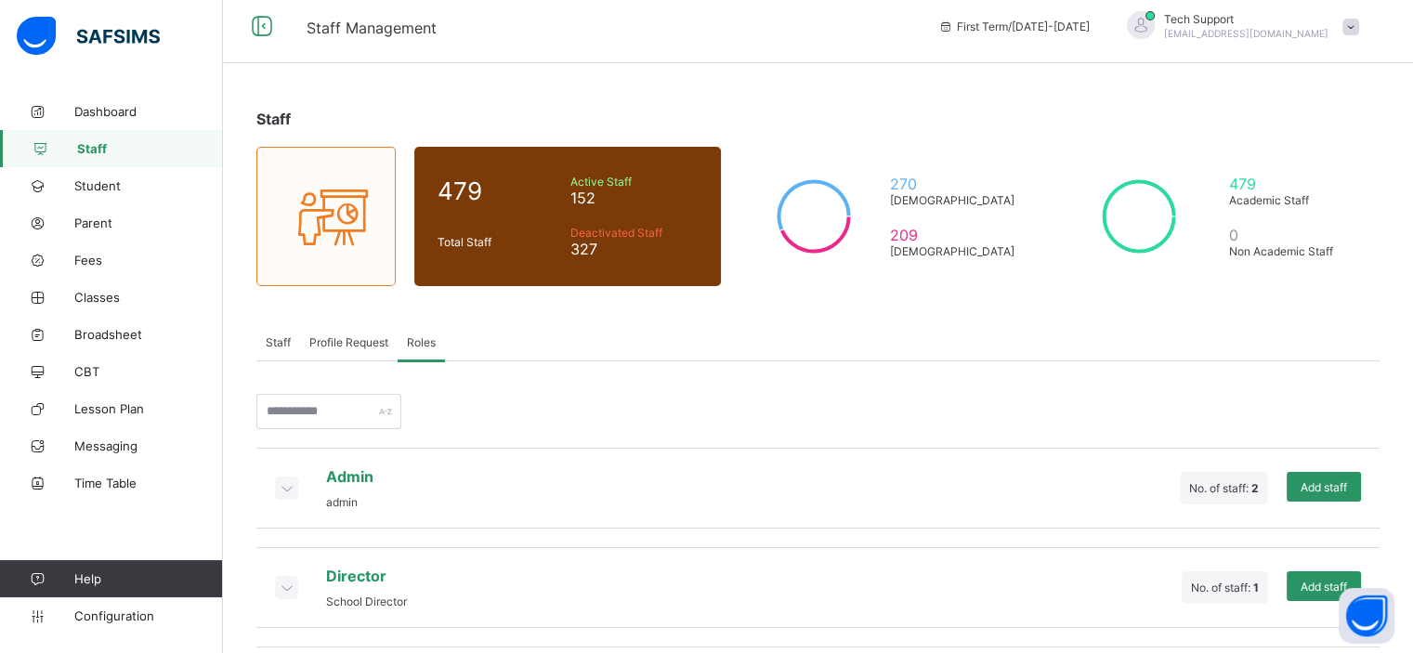
click at [377, 346] on span "Profile Request" at bounding box center [348, 342] width 79 height 14
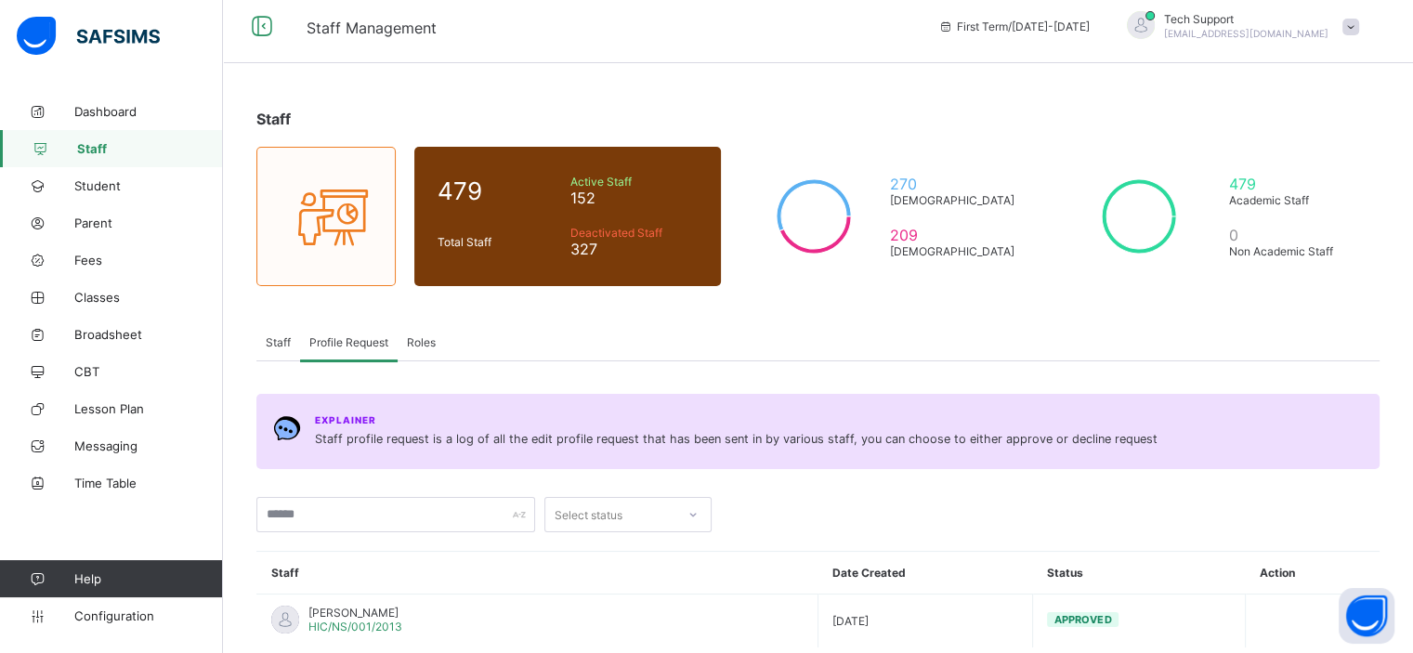
click at [272, 341] on span "Staff" at bounding box center [278, 342] width 25 height 14
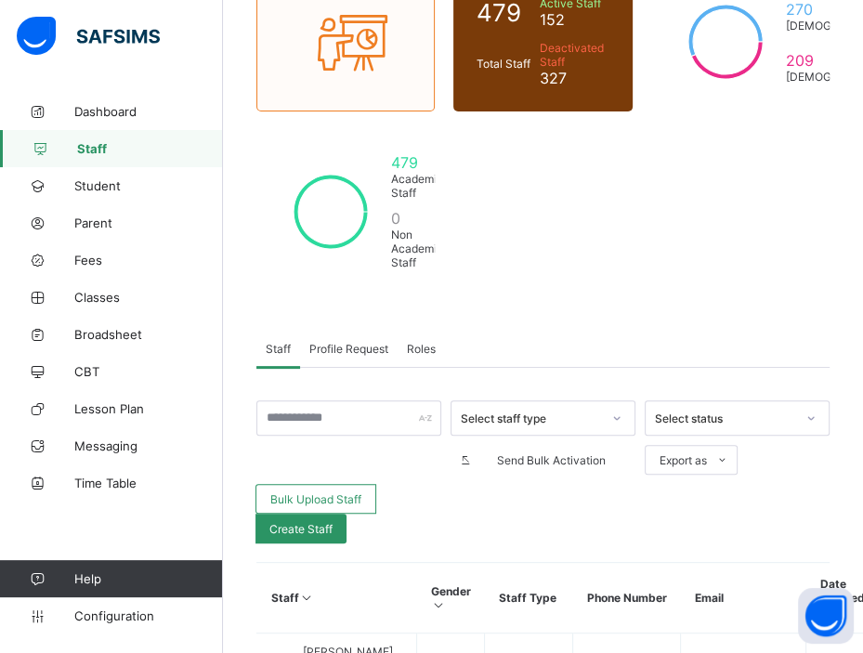
scroll to position [184, 0]
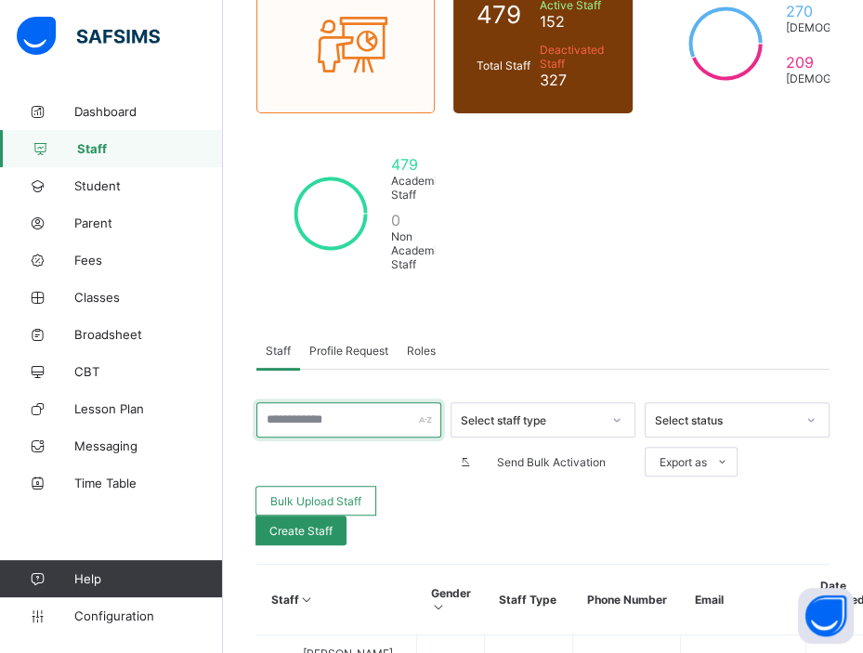
click at [335, 412] on input "text" at bounding box center [348, 419] width 185 height 35
type input "******"
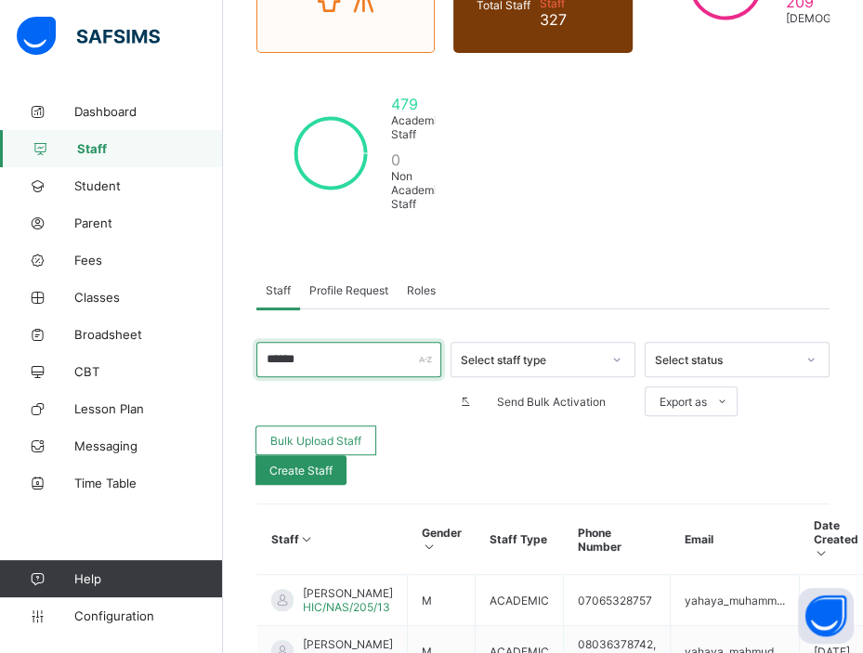
scroll to position [407, 0]
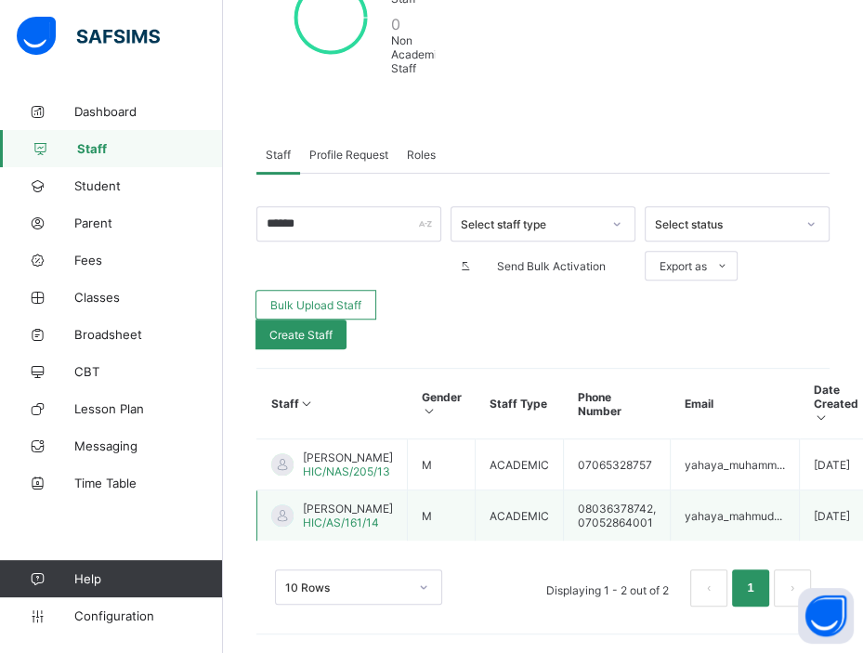
click at [346, 507] on span "[PERSON_NAME]" at bounding box center [348, 509] width 90 height 14
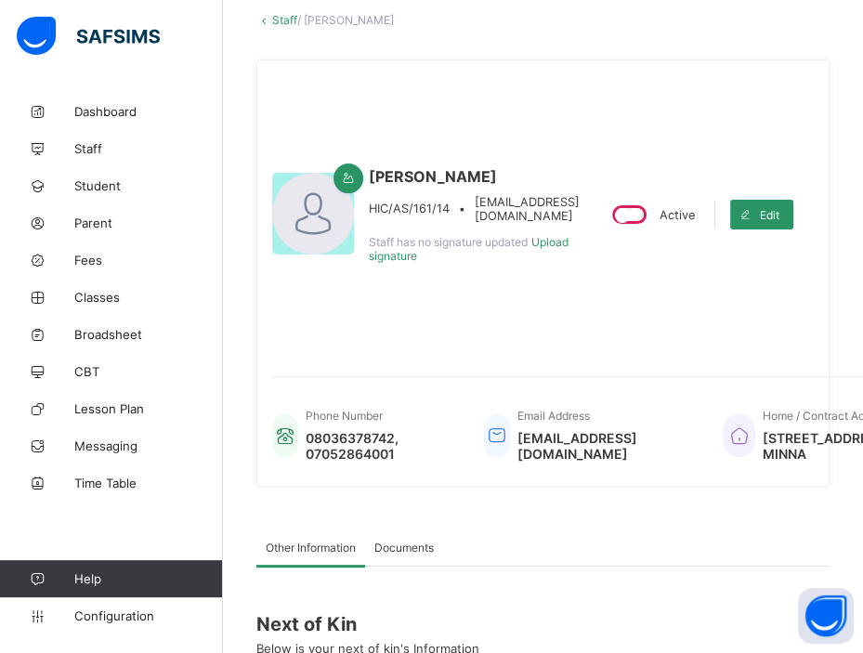
scroll to position [115, 0]
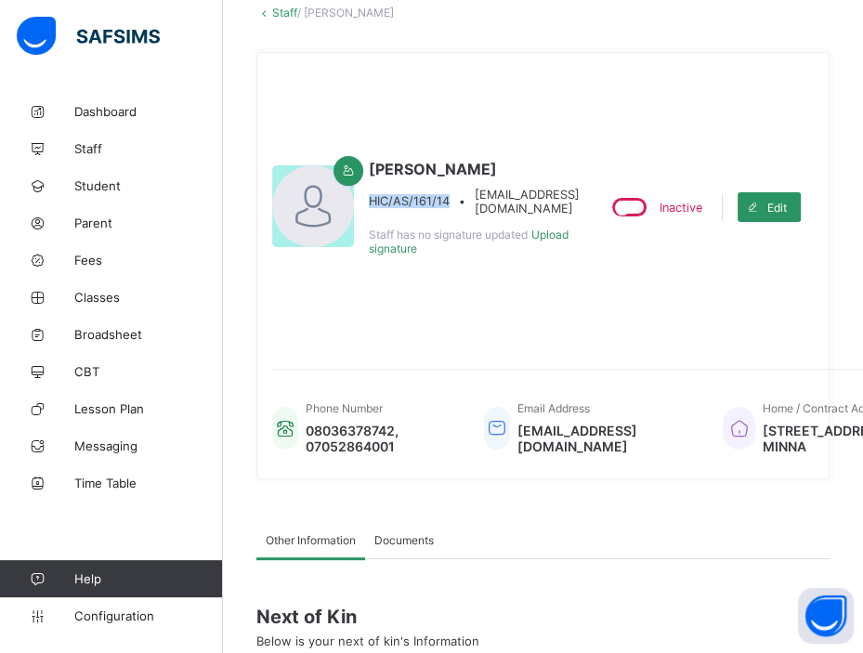
drag, startPoint x: 451, startPoint y: 231, endPoint x: 368, endPoint y: 238, distance: 82.9
click at [369, 215] on div "HIC/AS/161/14 • [EMAIL_ADDRESS][DOMAIN_NAME]" at bounding box center [474, 202] width 211 height 28
copy span "HIC/AS/161/14"
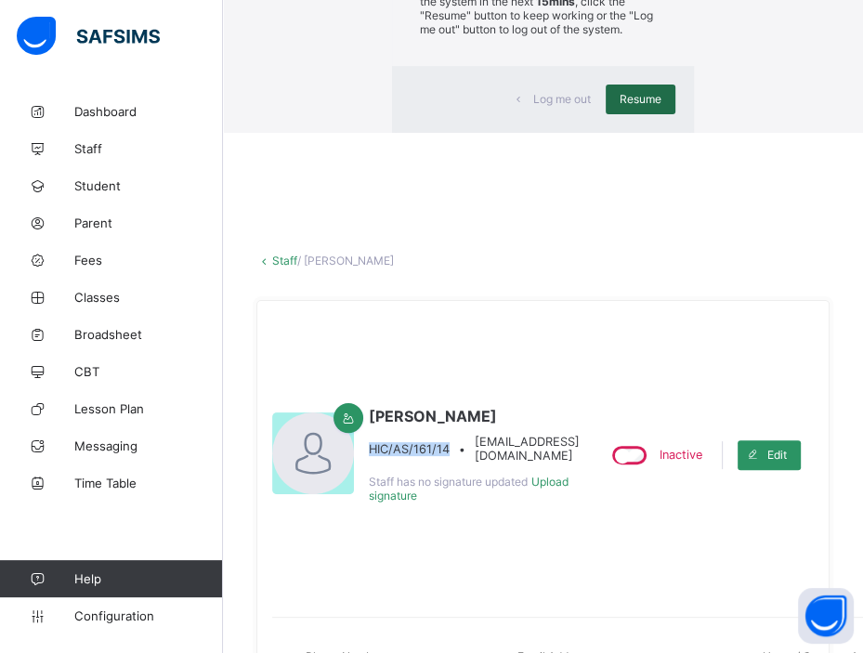
click at [620, 106] on span "Resume" at bounding box center [641, 99] width 42 height 14
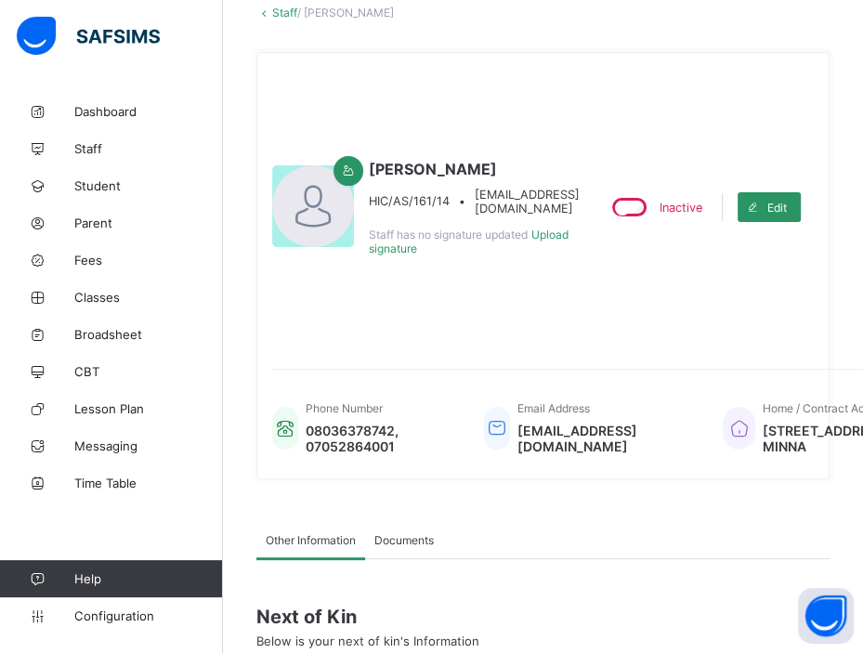
scroll to position [0, 0]
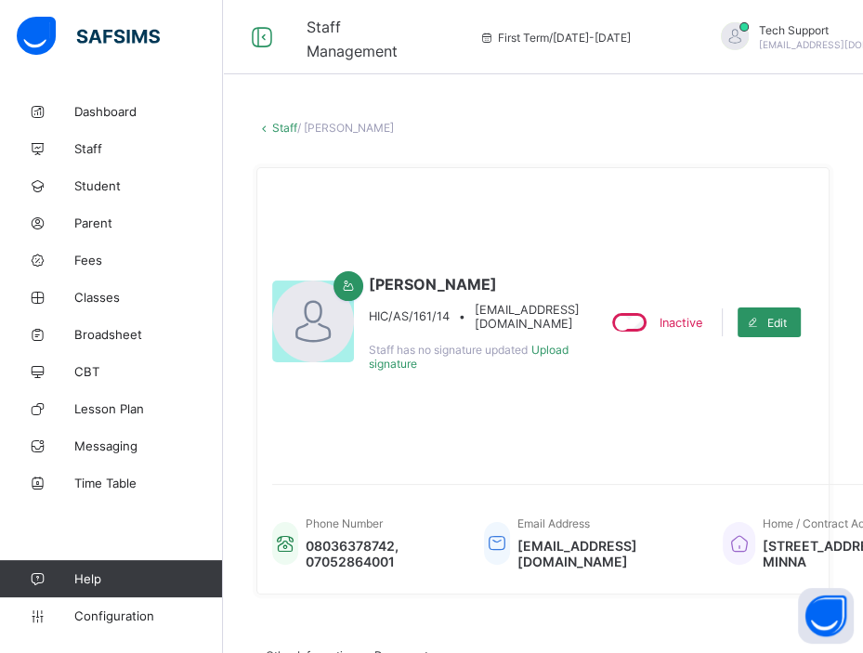
click at [274, 125] on link "Staff" at bounding box center [284, 128] width 25 height 14
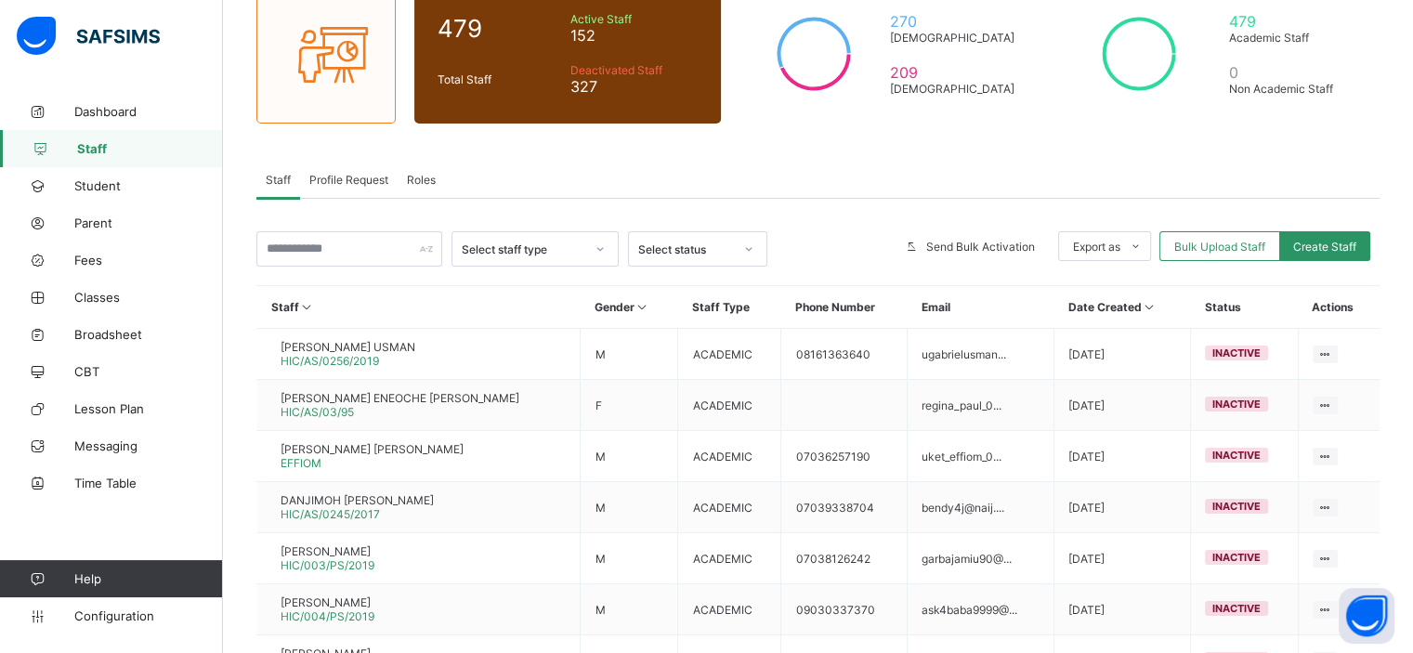
scroll to position [175, 0]
click at [361, 251] on input "text" at bounding box center [349, 247] width 186 height 35
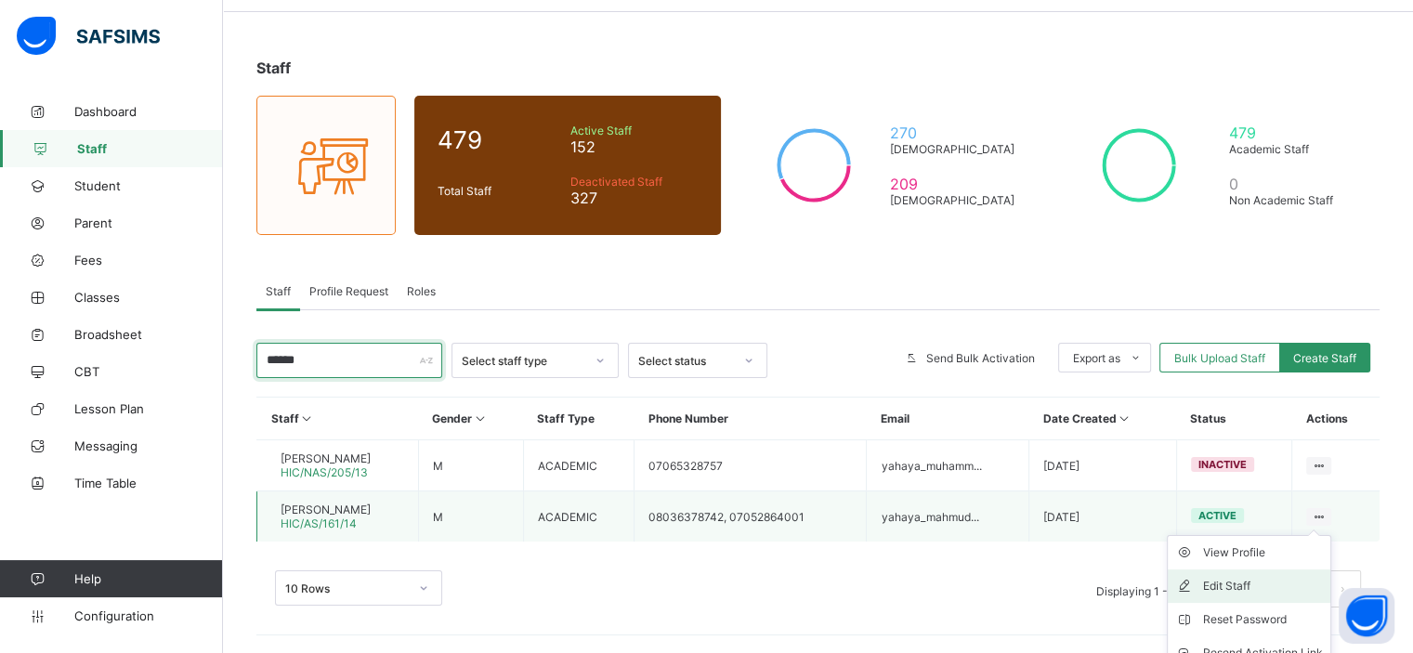
scroll to position [145, 0]
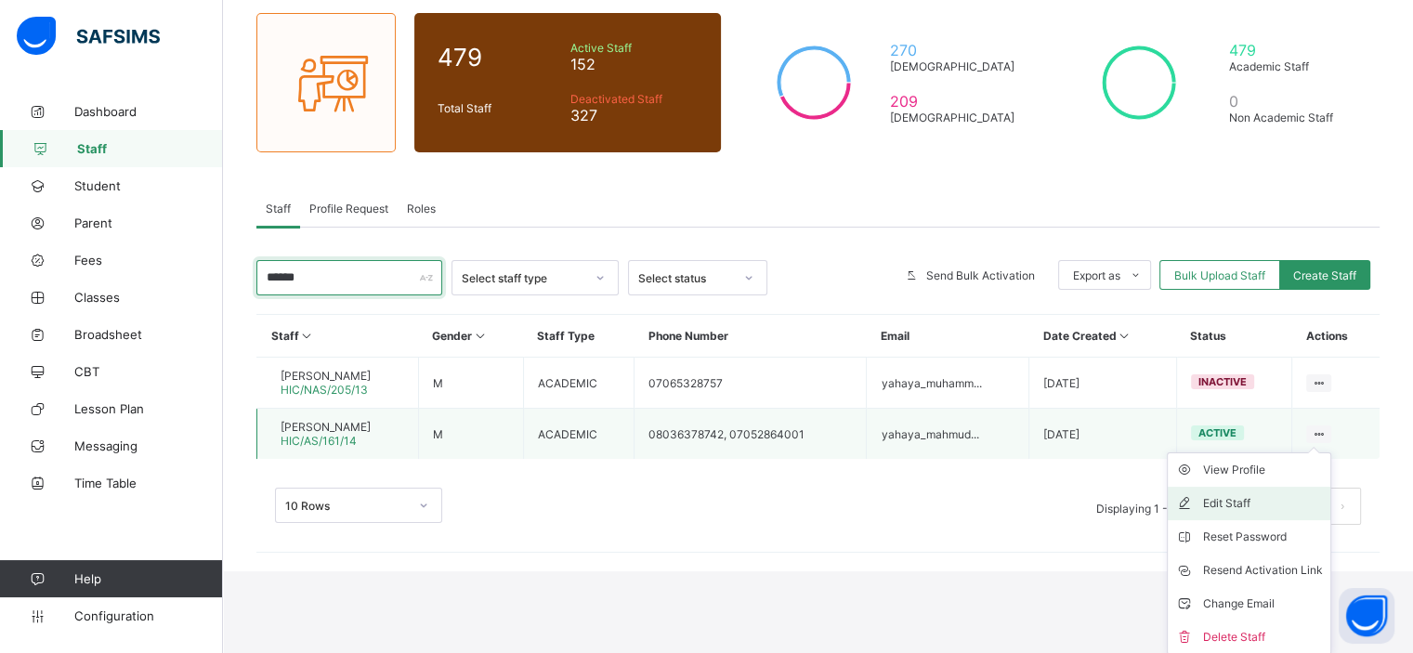
type input "******"
click at [862, 508] on div "Edit Staff" at bounding box center [1263, 503] width 120 height 19
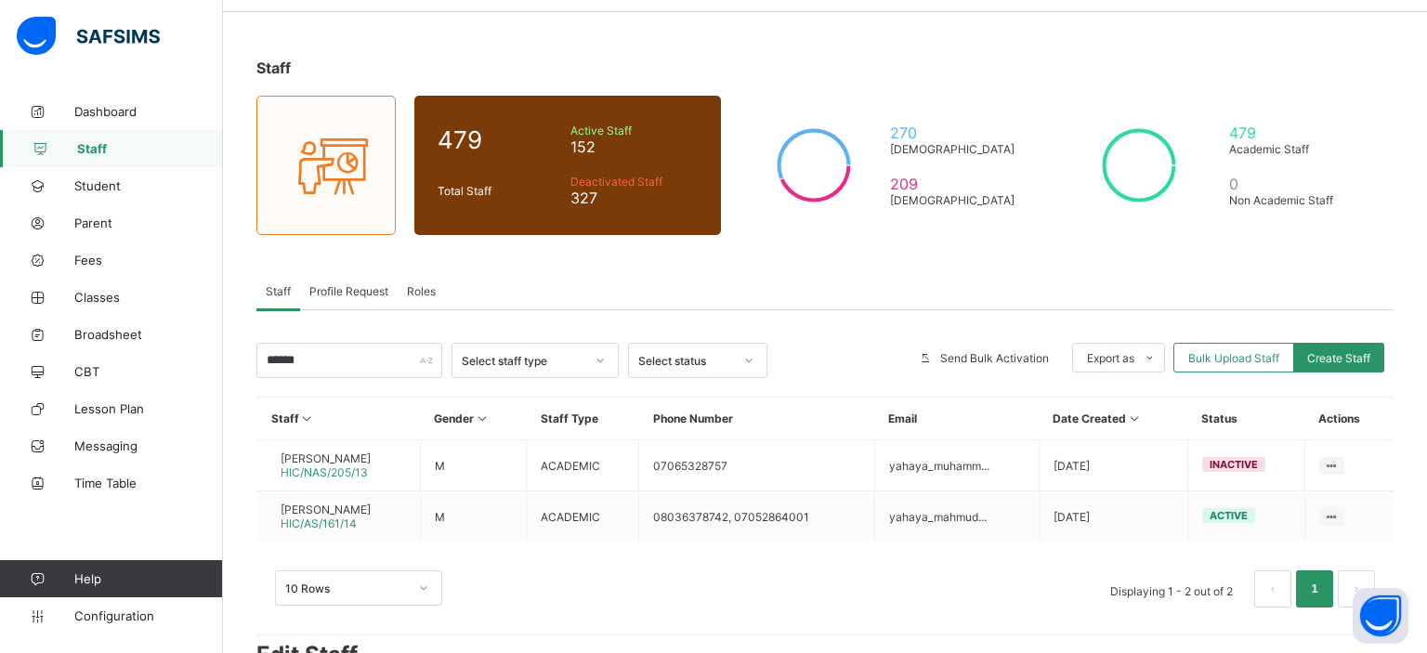
scroll to position [522, 0]
